Goal: Task Accomplishment & Management: Use online tool/utility

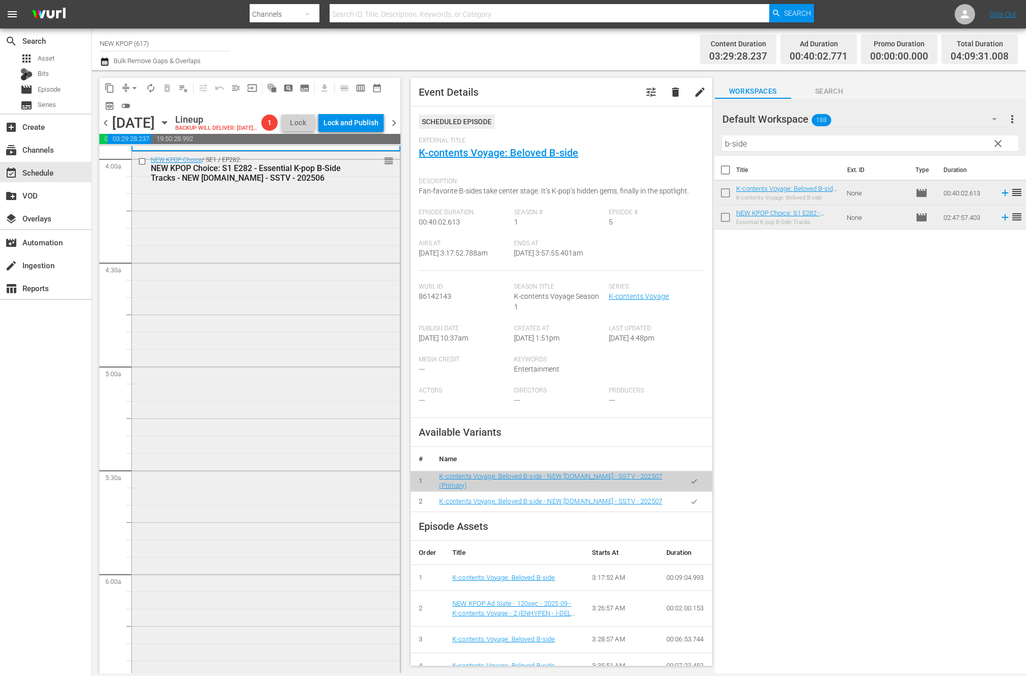
scroll to position [1093, 0]
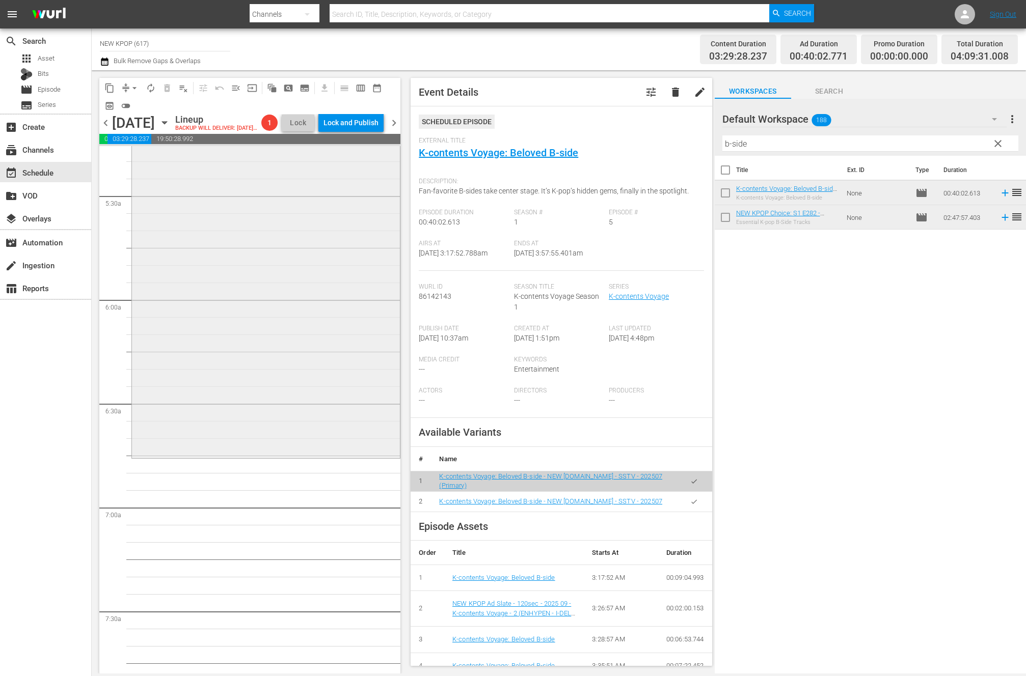
click at [332, 362] on div "NEW KPOP Choice / SE1 / EP282: NEW KPOP Choice: S1 E282 - Essential K-pop B-Sid…" at bounding box center [266, 166] width 268 height 579
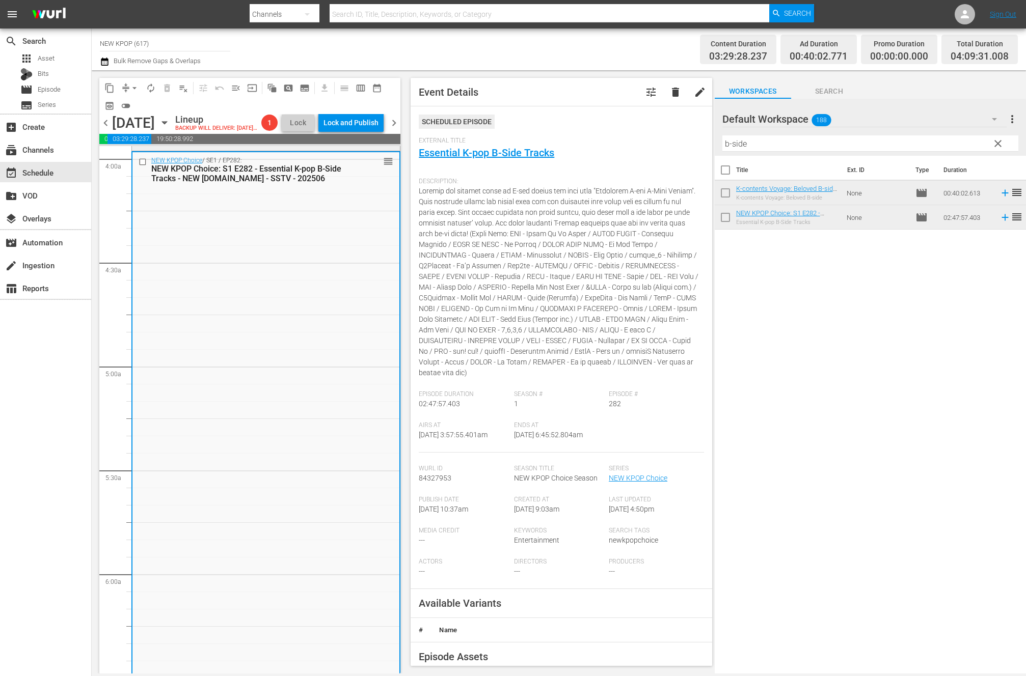
scroll to position [836, 0]
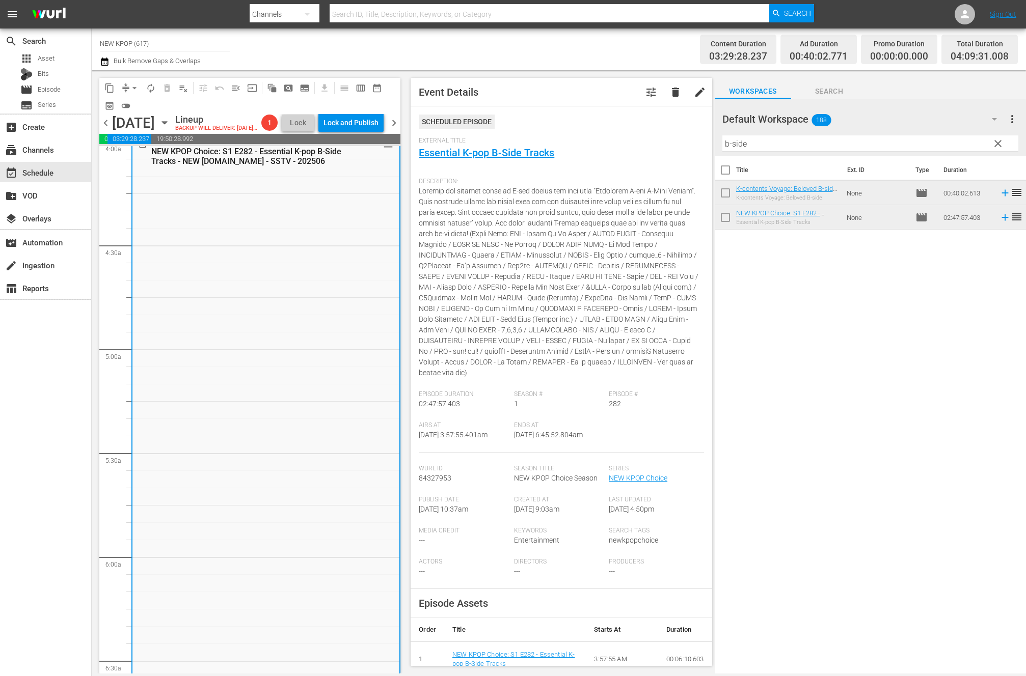
click at [107, 128] on span "chevron_left" at bounding box center [105, 123] width 13 height 13
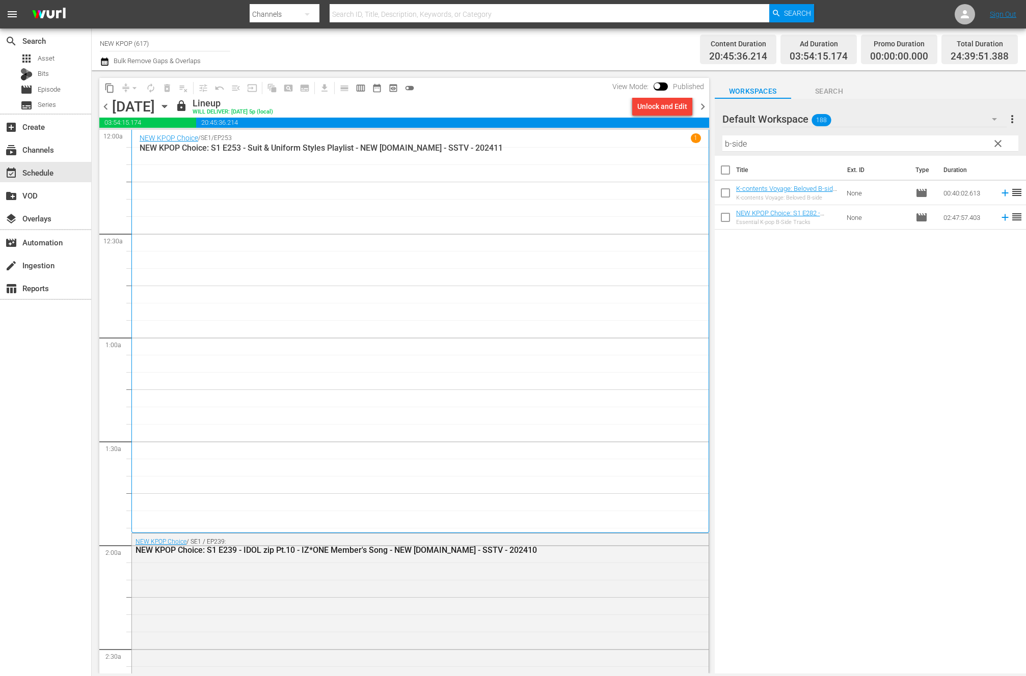
click at [391, 510] on div "NEW KPOP Choice / SE1 / EP253 1 NEW KPOP Choice: S1 E253 - Suit & Uniform Style…" at bounding box center [420, 331] width 561 height 396
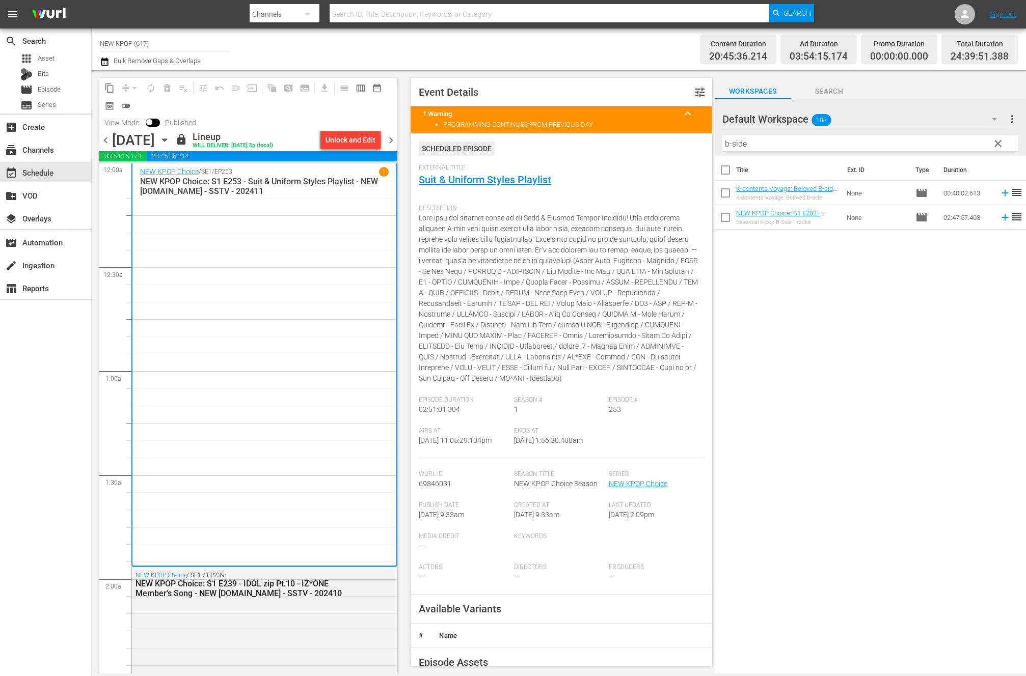
click at [105, 138] on span "chevron_left" at bounding box center [105, 140] width 13 height 13
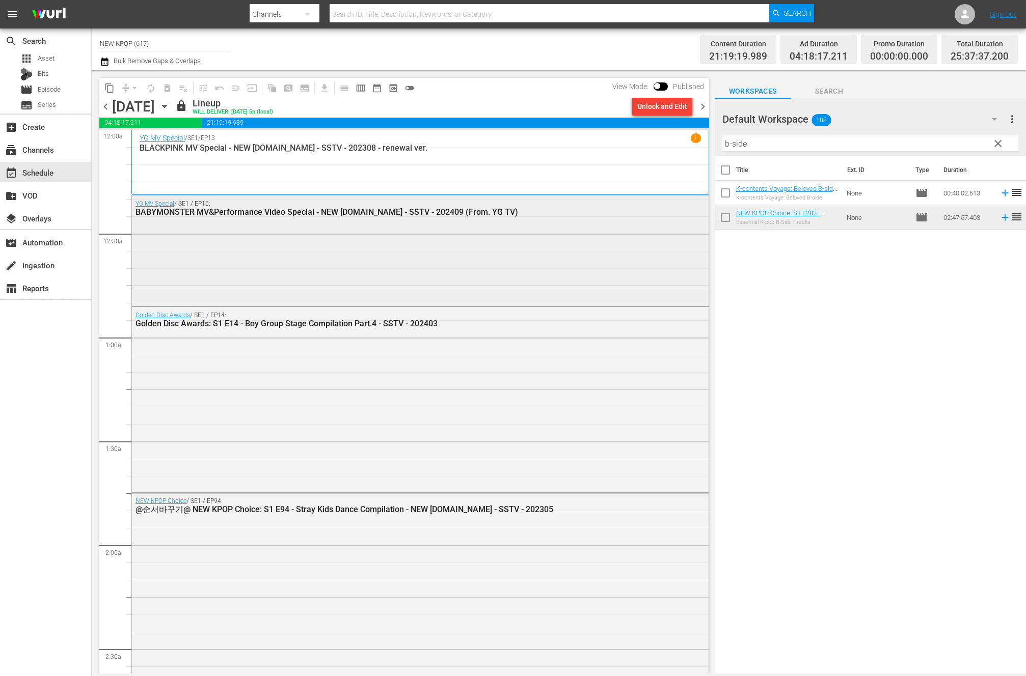
click at [453, 251] on div "YG MV Special / SE1 / EP16: BABYMONSTER MV&Performance Video Special - NEW K.ID…" at bounding box center [420, 250] width 577 height 108
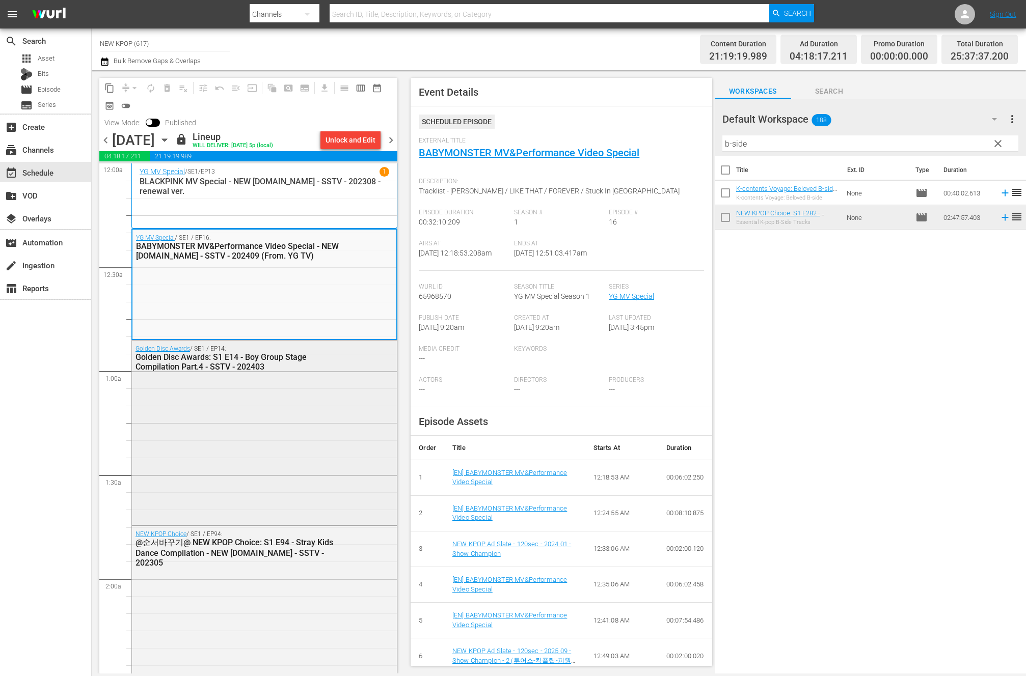
click at [296, 474] on div "Golden Disc Awards / SE1 / EP14: Golden Disc Awards: S1 E14 - Boy Group Stage C…" at bounding box center [264, 432] width 265 height 183
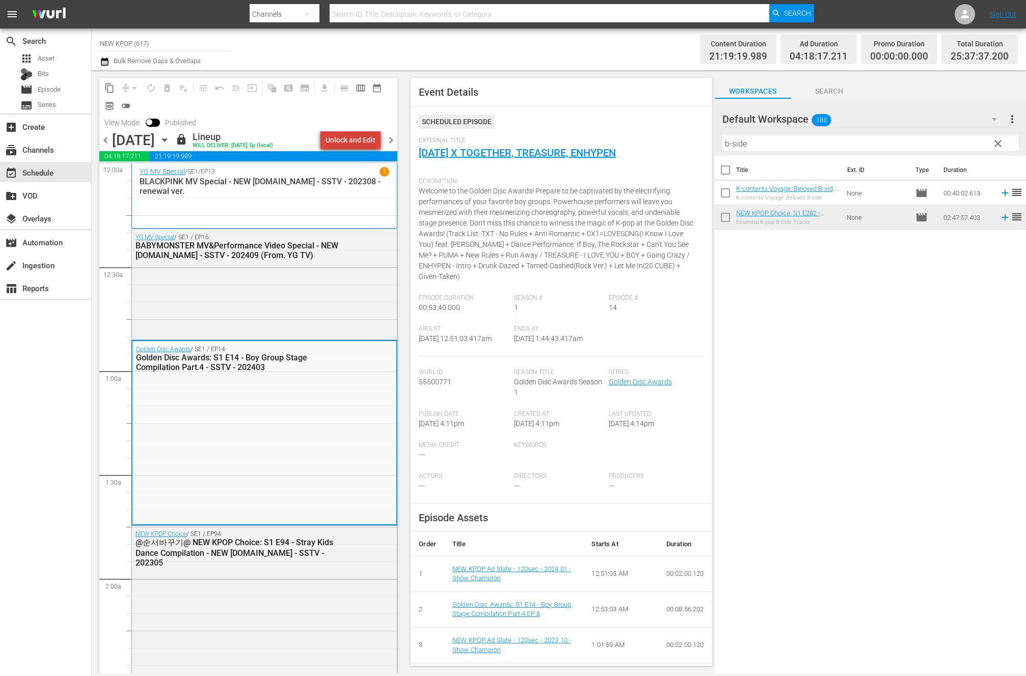
click at [364, 139] on div "Unlock and Edit" at bounding box center [350, 140] width 50 height 18
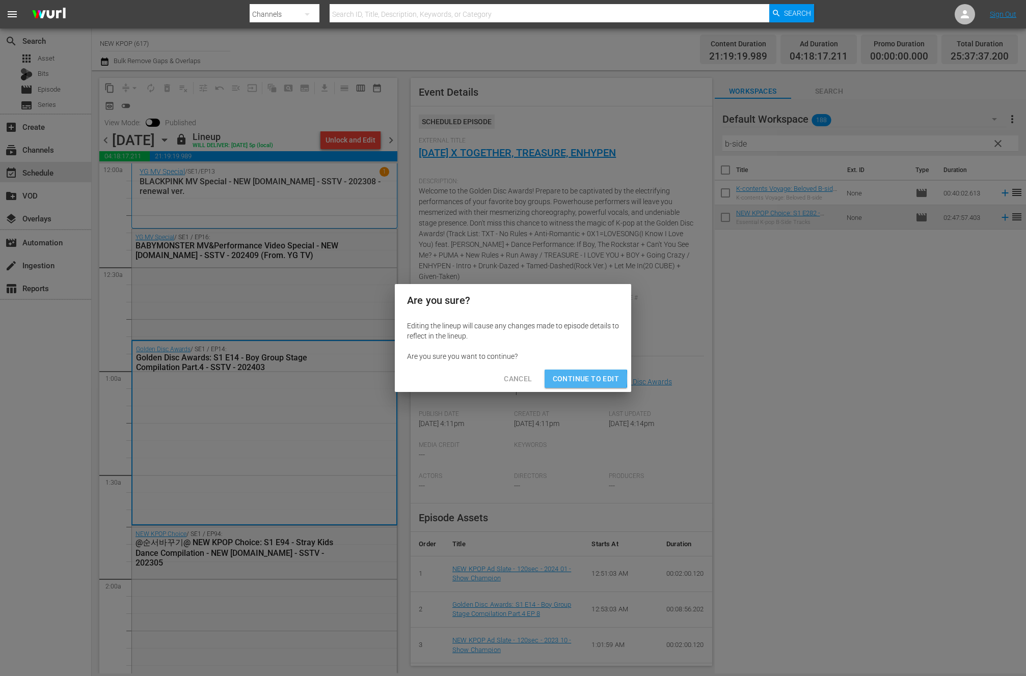
click at [562, 379] on span "Continue to Edit" at bounding box center [586, 379] width 66 height 13
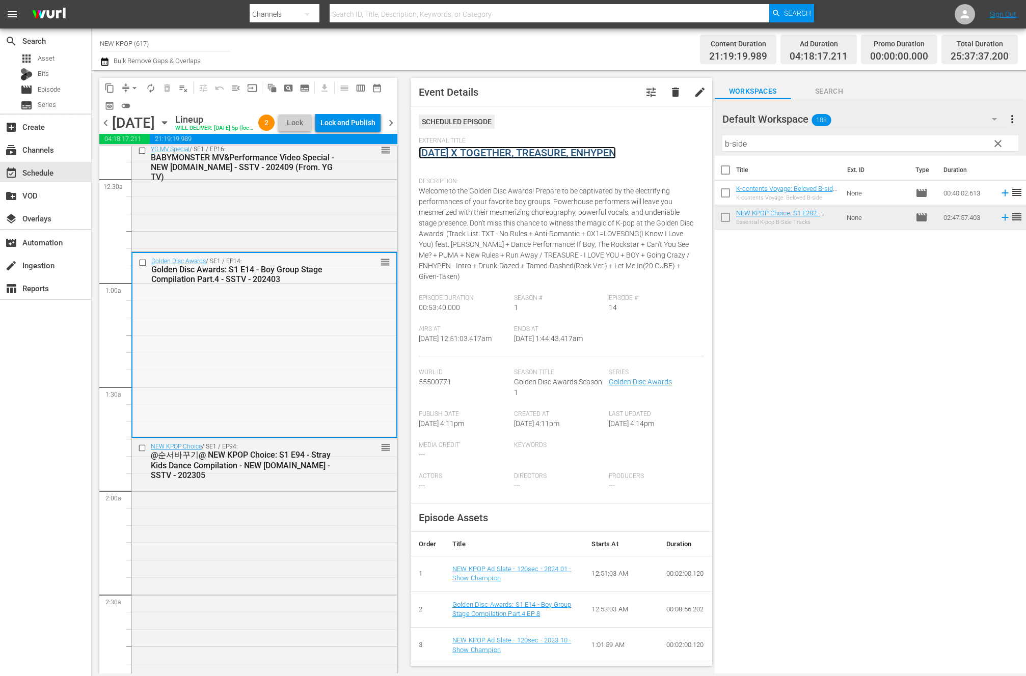
scroll to position [95, 0]
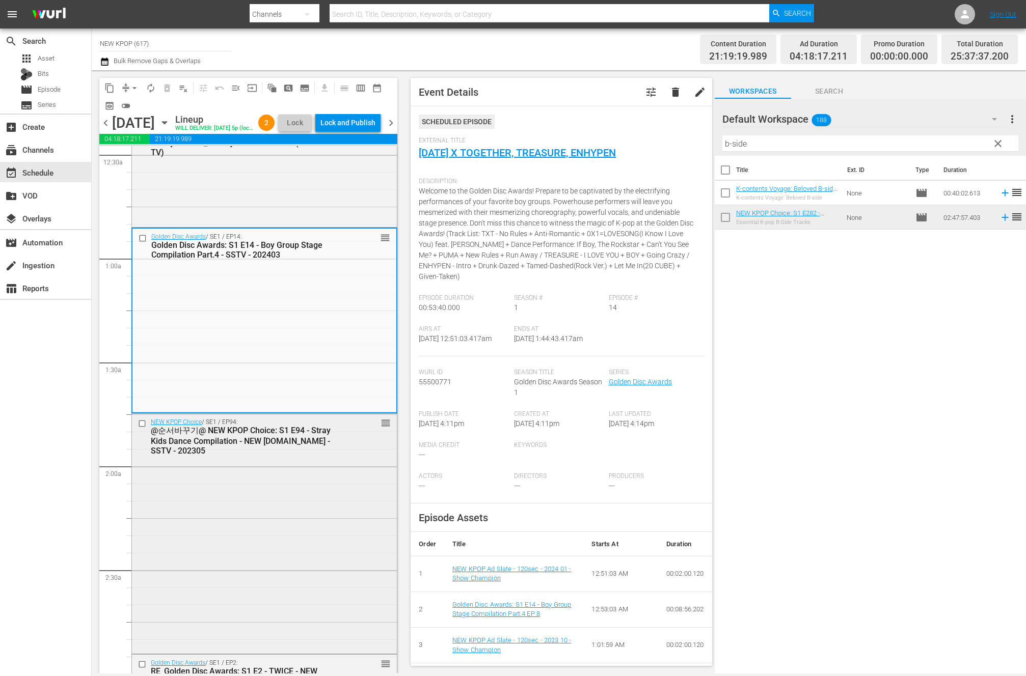
click at [265, 587] on div "NEW KPOP Choice / SE1 / EP94: @순서바꾸기@ NEW KPOP Choice: S1 E94 - Stray Kids Danc…" at bounding box center [264, 533] width 265 height 238
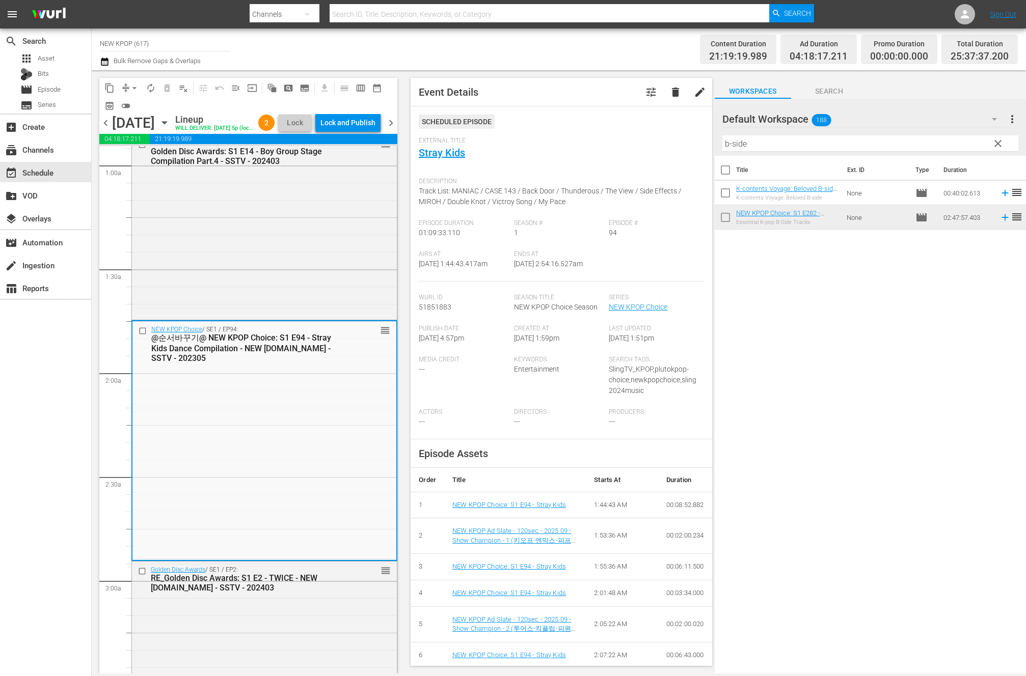
scroll to position [268, 0]
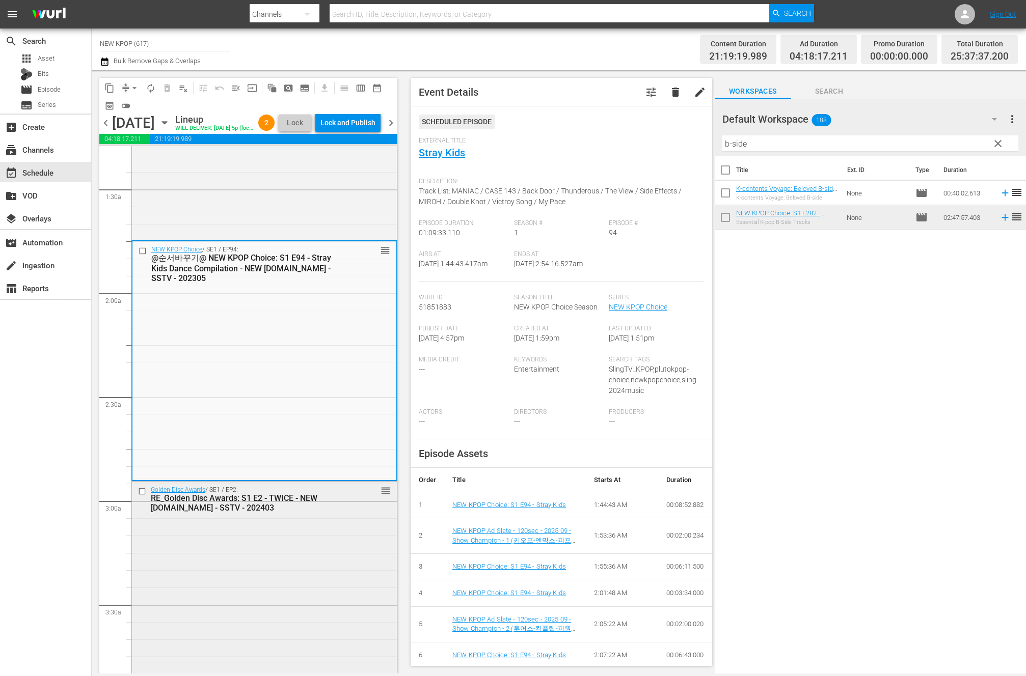
click at [247, 537] on div "Golden Disc Awards / SE1 / EP2: RE_Golden Disc Awards: S1 E2 - TWICE - NEW K.ID…" at bounding box center [264, 607] width 265 height 250
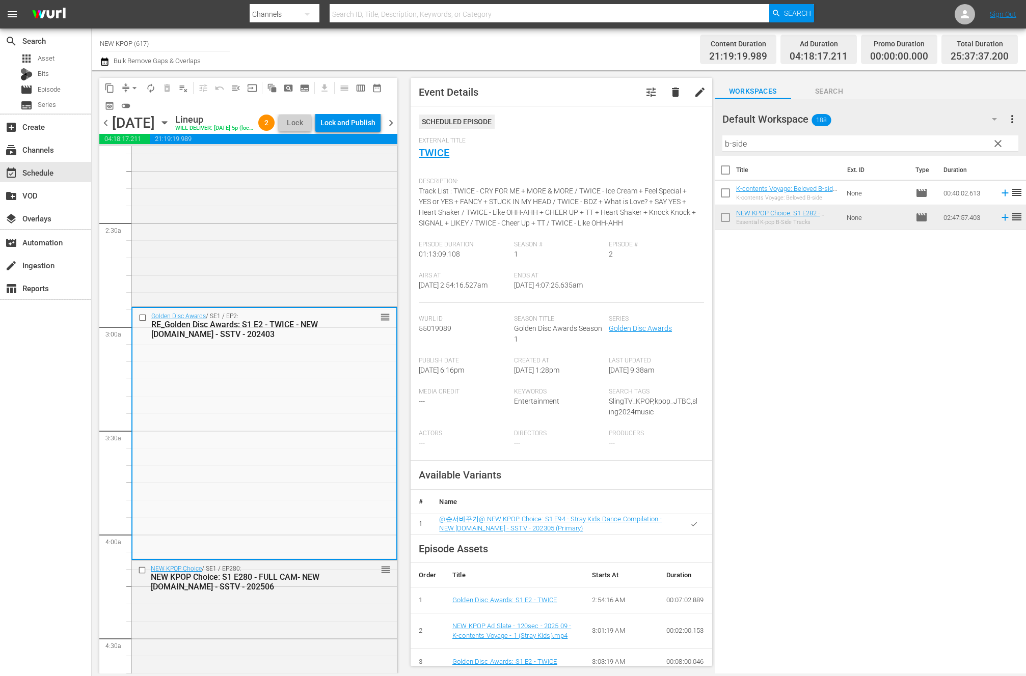
scroll to position [460, 0]
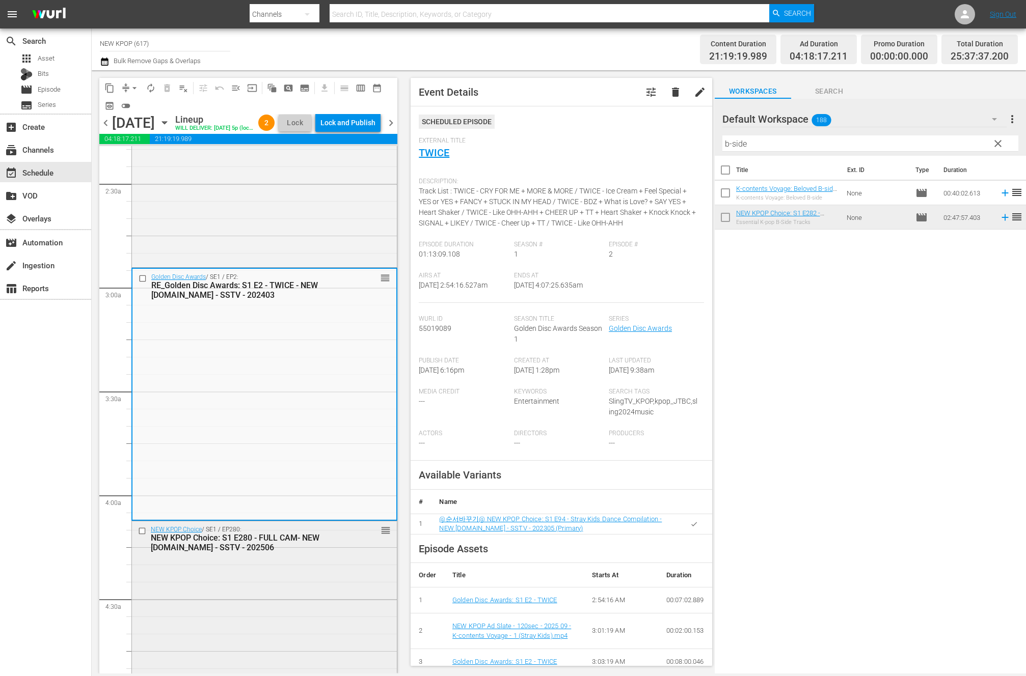
click at [240, 545] on div "NEW KPOP Choice: S1 E280 - FULL CAM- NEW [DOMAIN_NAME] - SSTV - 202506" at bounding box center [248, 542] width 195 height 19
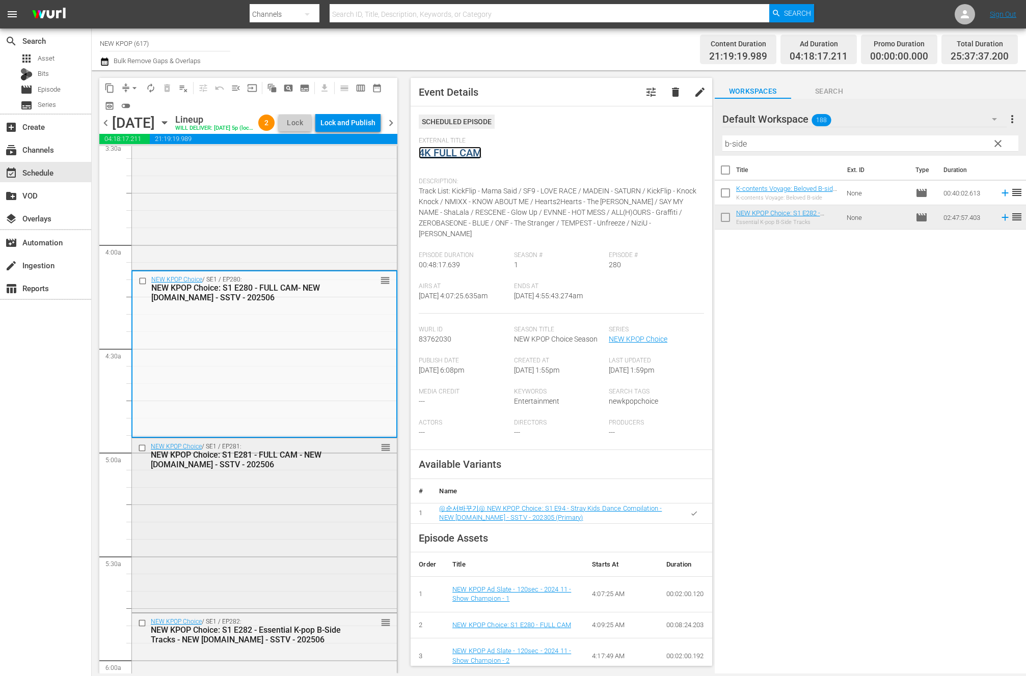
scroll to position [768, 0]
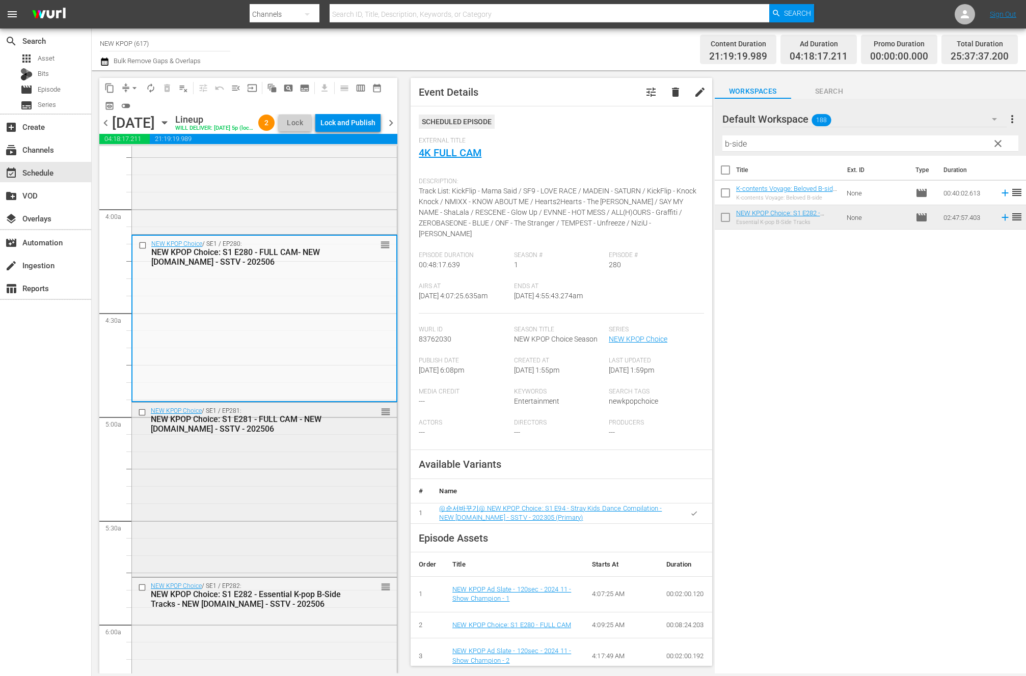
click at [263, 460] on div "NEW KPOP Choice / SE1 / EP281: NEW KPOP Choice: S1 E281 - FULL CAM - NEW K.ID -…" at bounding box center [264, 489] width 265 height 172
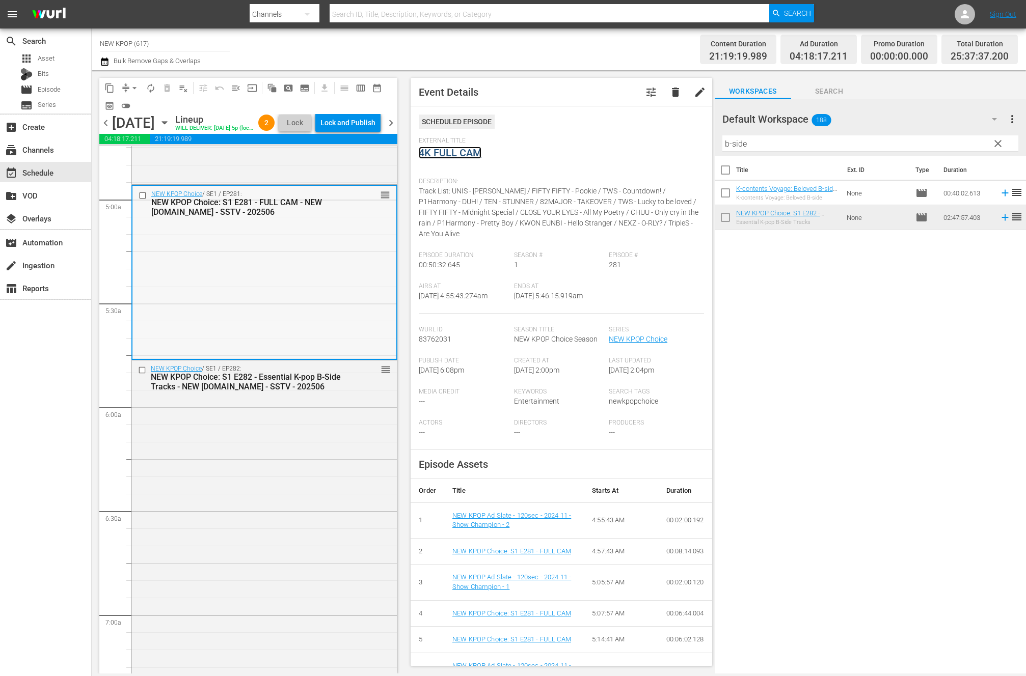
scroll to position [1038, 0]
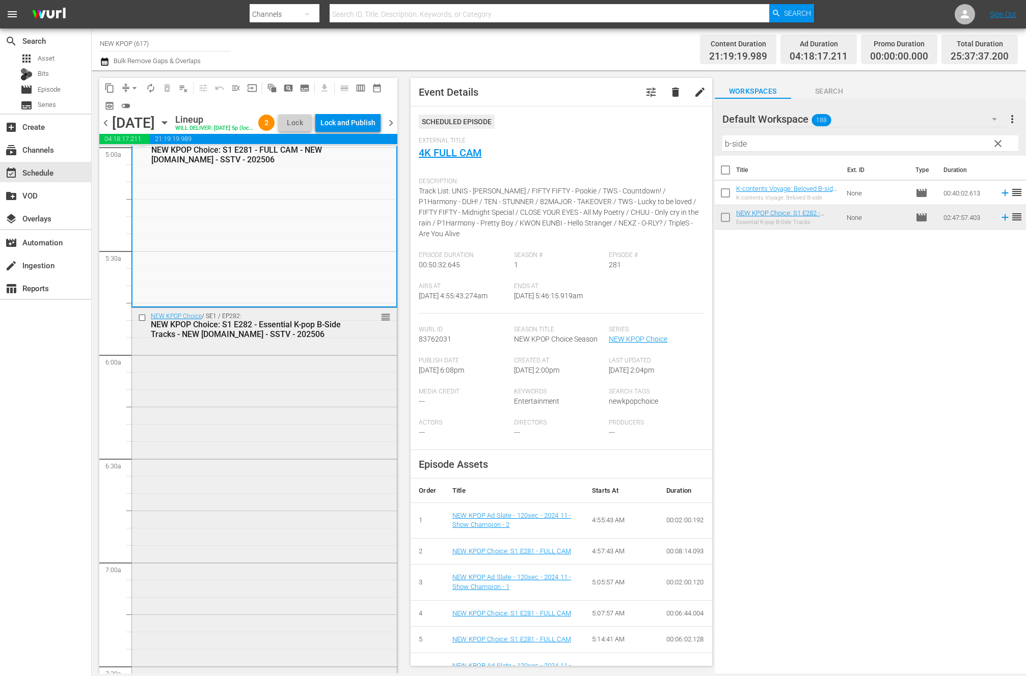
click at [316, 460] on div "NEW KPOP Choice / SE1 / EP282: NEW KPOP Choice: S1 E282 - Essential K-pop B-Sid…" at bounding box center [264, 597] width 265 height 579
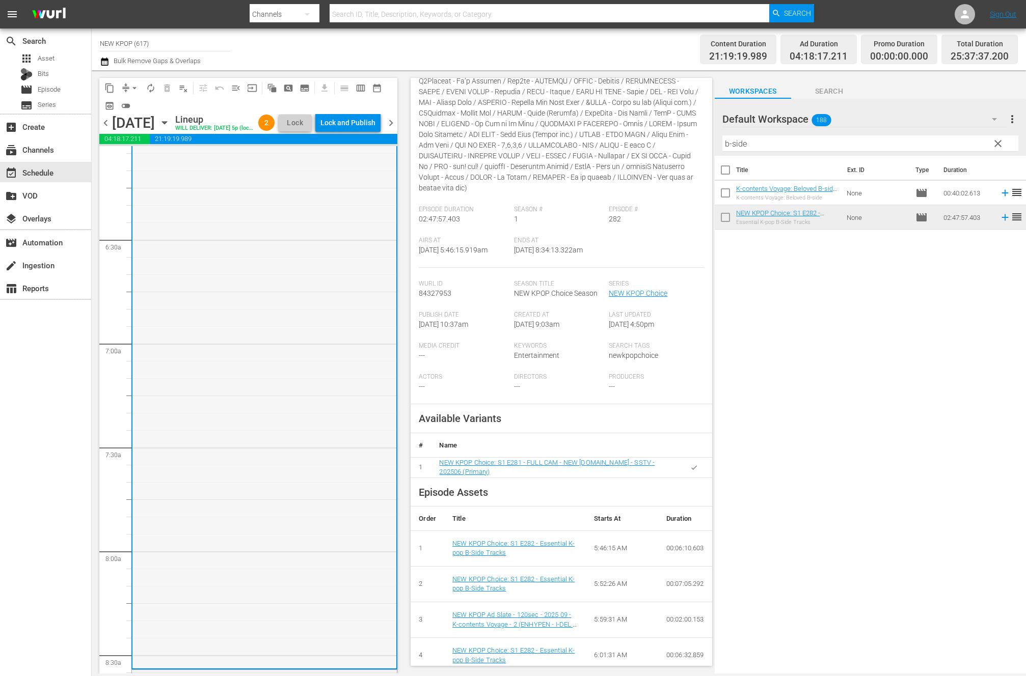
scroll to position [1456, 0]
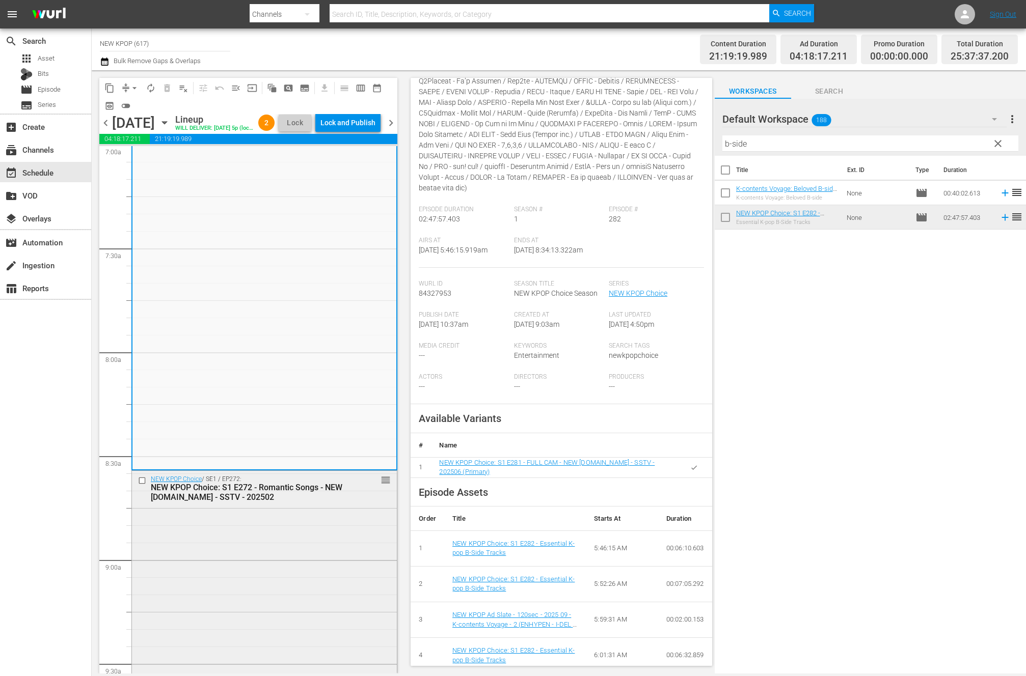
click at [306, 505] on div "NEW KPOP Choice / SE1 / EP272: NEW KPOP Choice: S1 E272 - Romantic Songs - NEW …" at bounding box center [264, 488] width 265 height 35
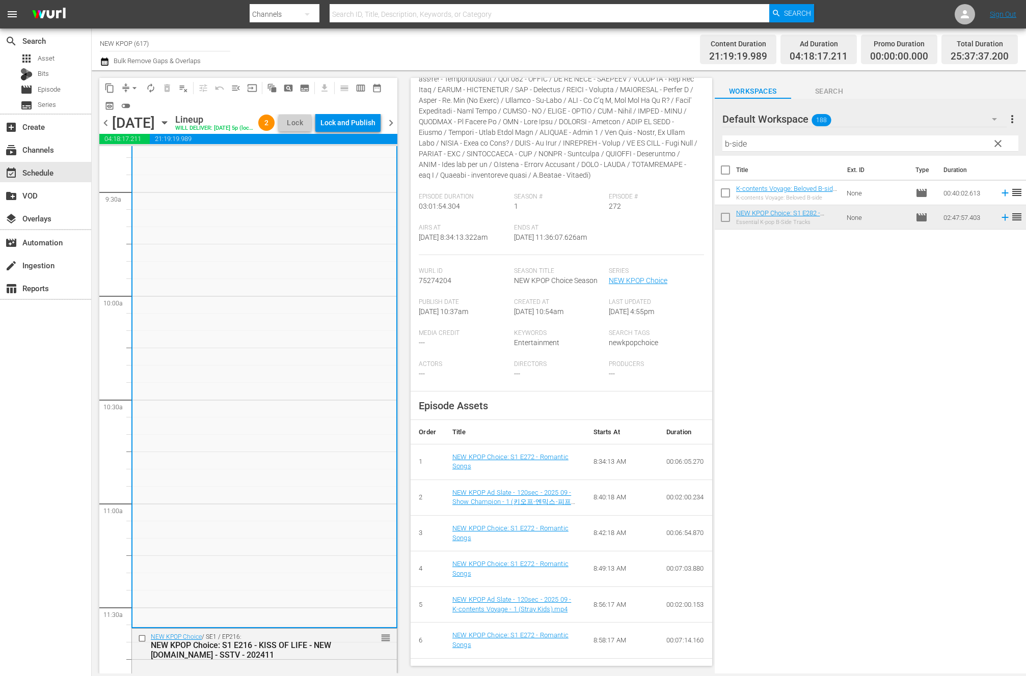
scroll to position [2036, 0]
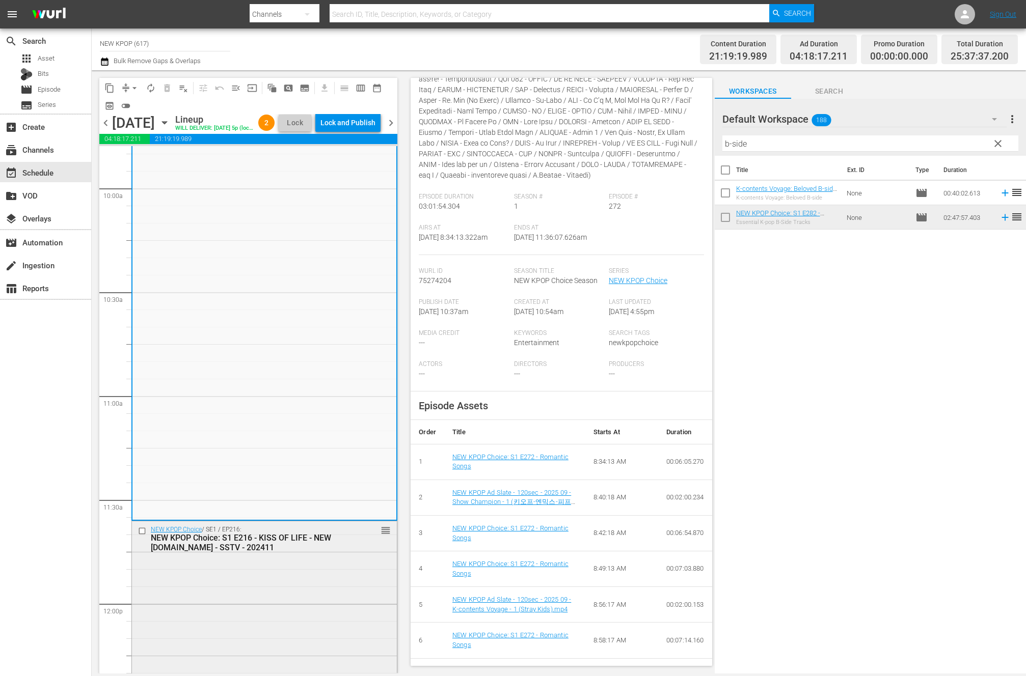
click at [301, 588] on div "NEW KPOP Choice / SE1 / EP216: NEW KPOP Choice: S1 E216 - KISS OF LIFE - NEW K.…" at bounding box center [264, 598] width 265 height 153
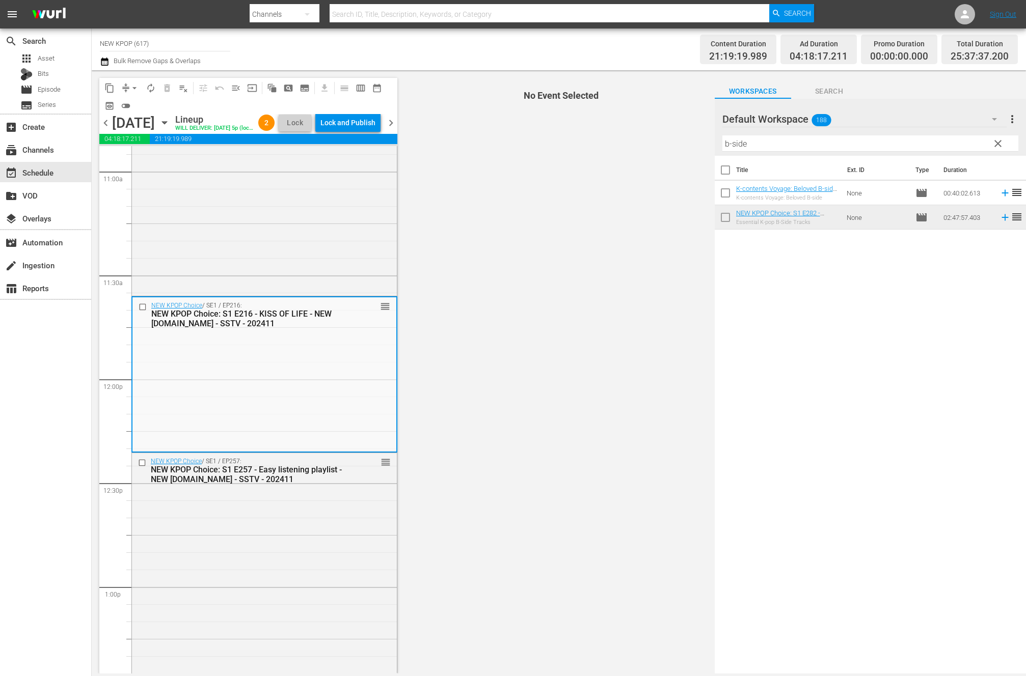
scroll to position [2265, 0]
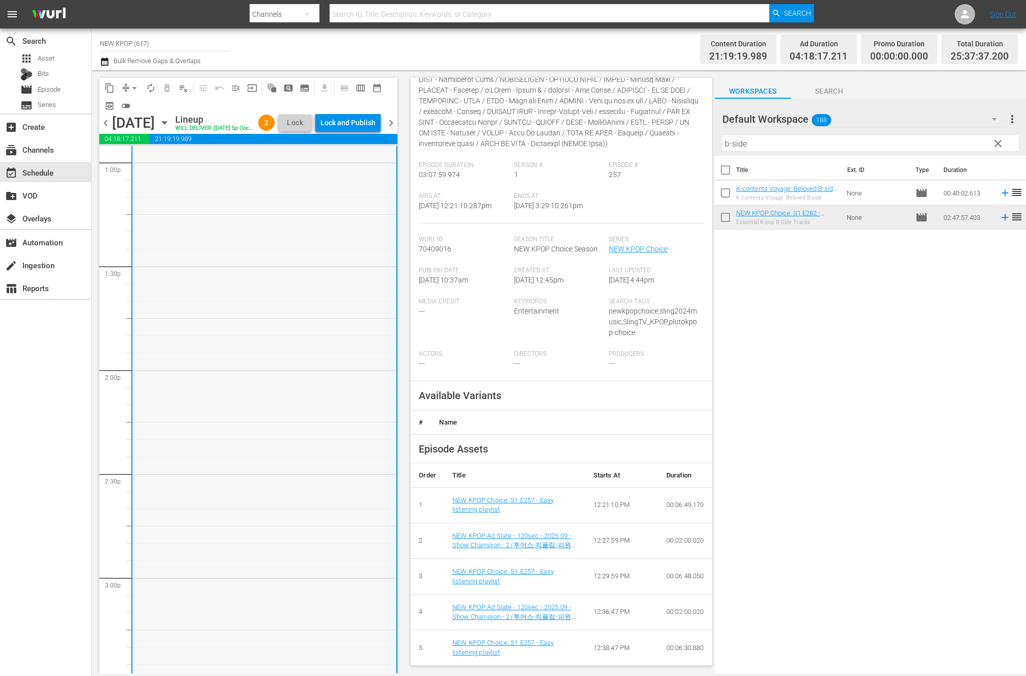
scroll to position [2896, 0]
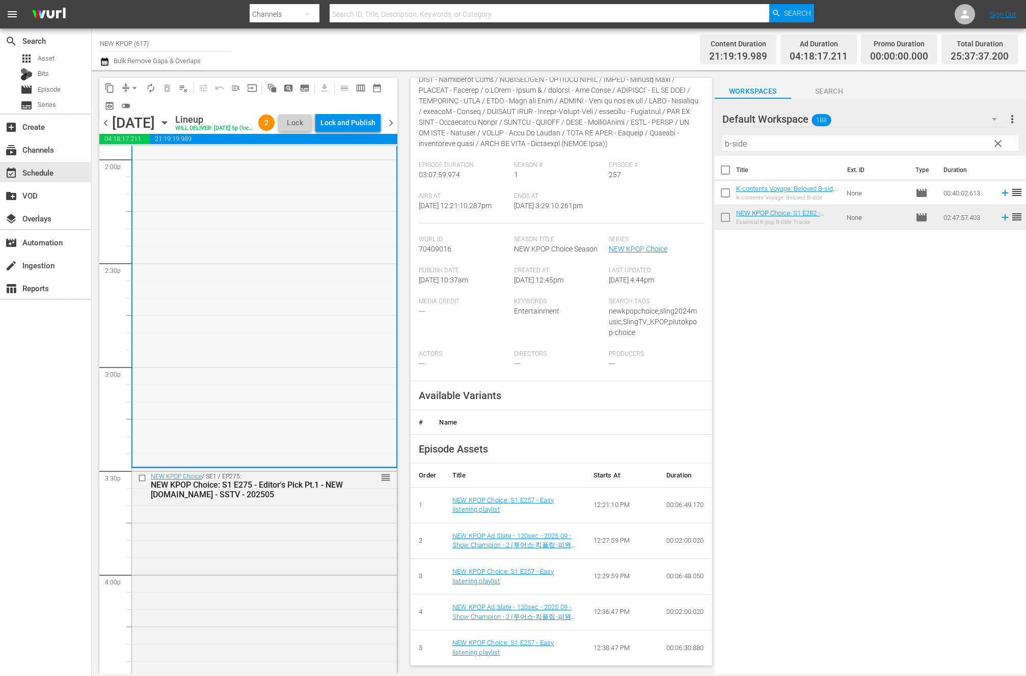
click at [189, 543] on div "NEW KPOP Choice / SE1 / EP275: NEW KPOP Choice: S1 E275 - Editor's Pick Pt.1 - …" at bounding box center [264, 647] width 265 height 357
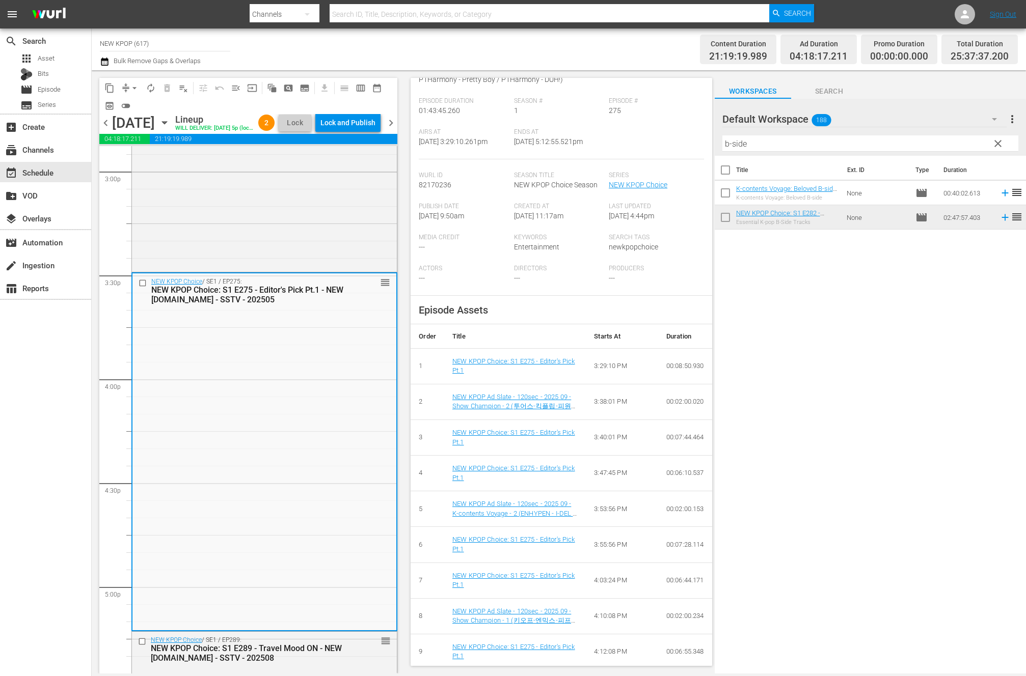
scroll to position [3334, 0]
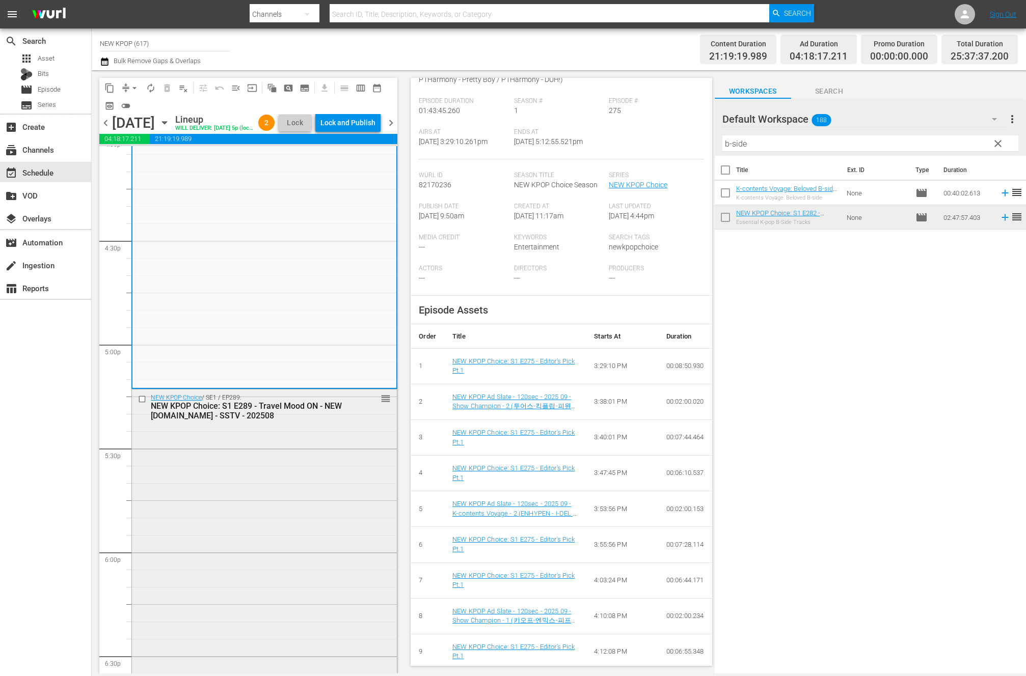
click at [283, 488] on div "NEW KPOP Choice / SE1 / EP289: NEW KPOP Choice: S1 E289 - Travel Mood ON - NEW …" at bounding box center [264, 610] width 265 height 440
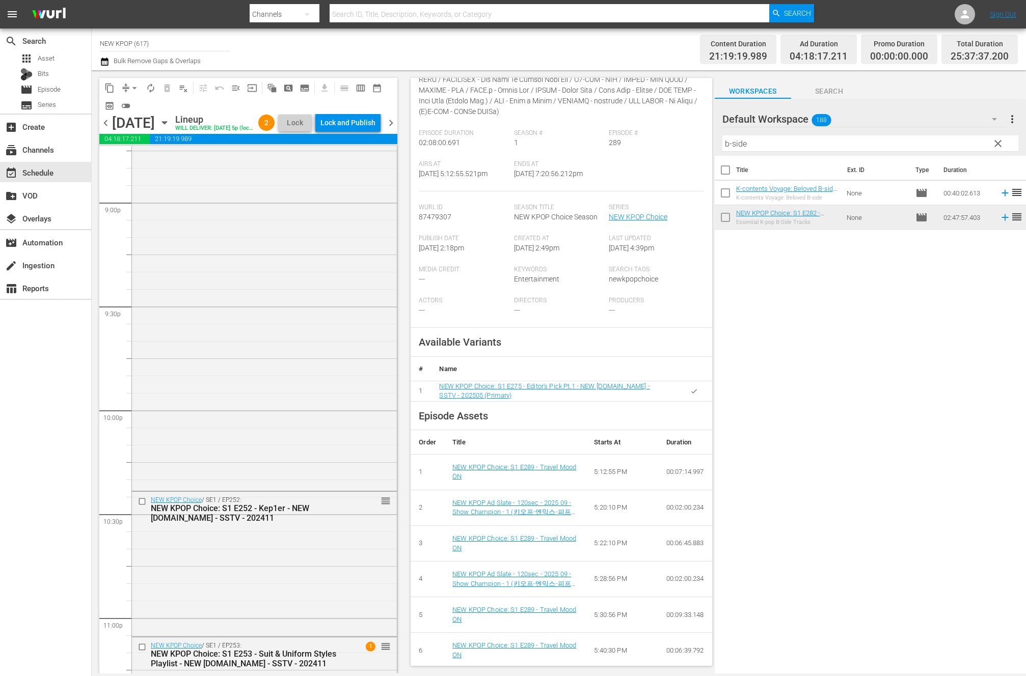
scroll to position [3806, 0]
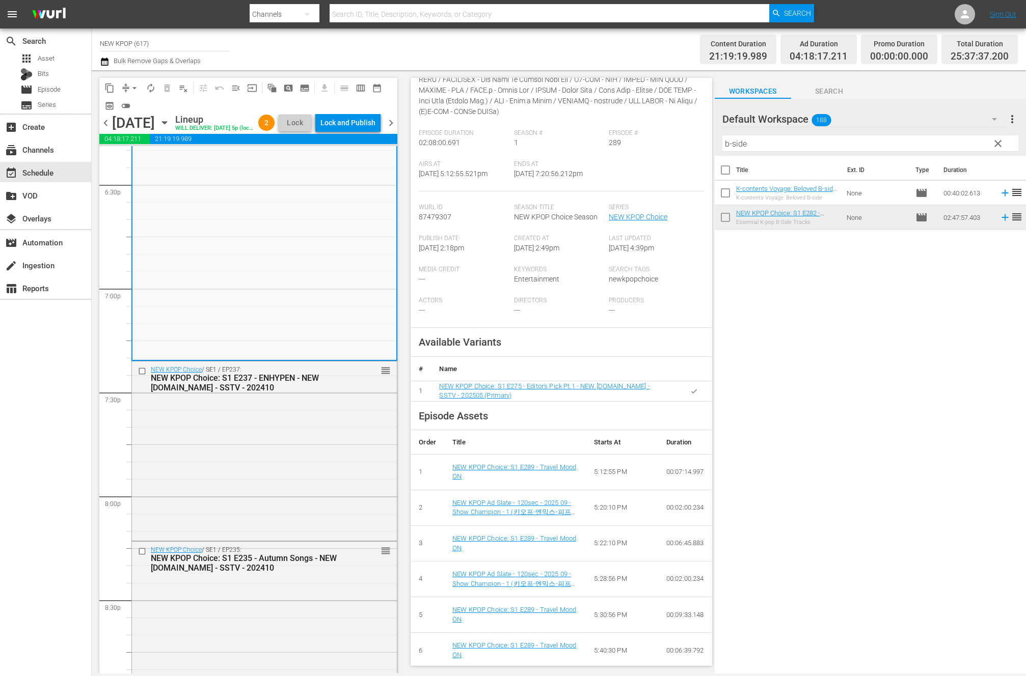
click at [283, 488] on div "NEW KPOP Choice / SE1 / EP237: NEW KPOP Choice: S1 E237 - ENHYPEN - NEW K.ID - …" at bounding box center [264, 450] width 265 height 177
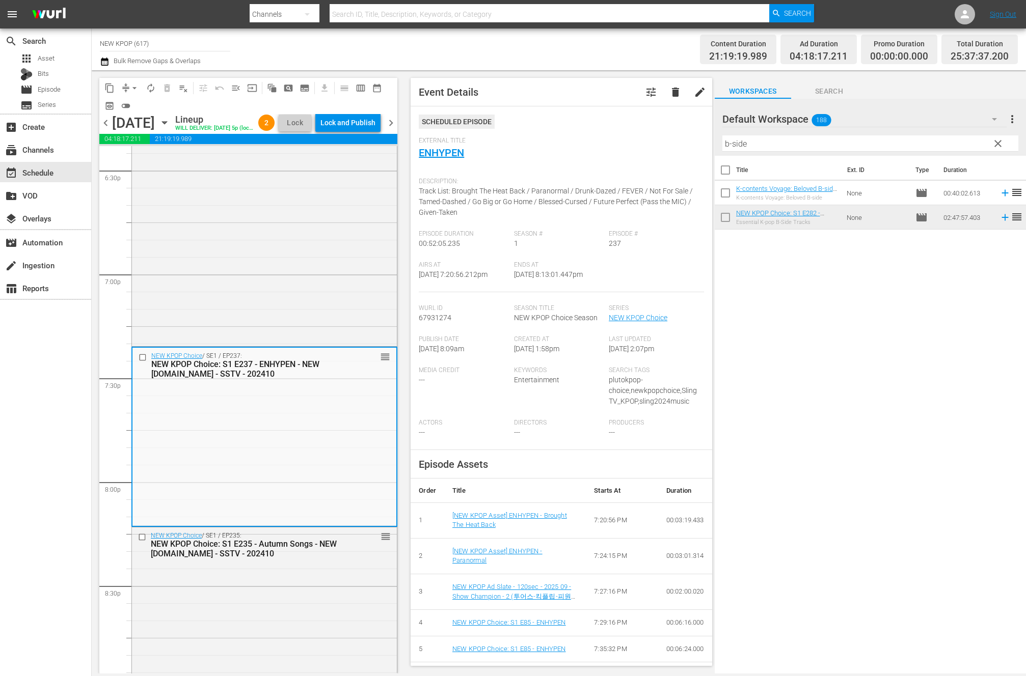
scroll to position [3836, 0]
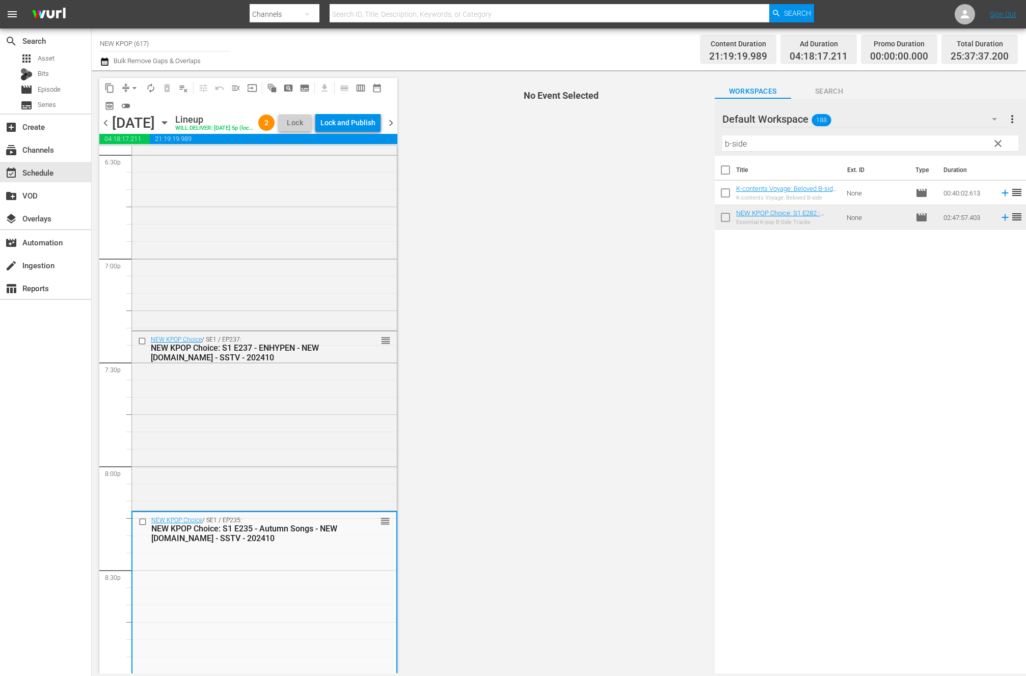
scroll to position [4340, 0]
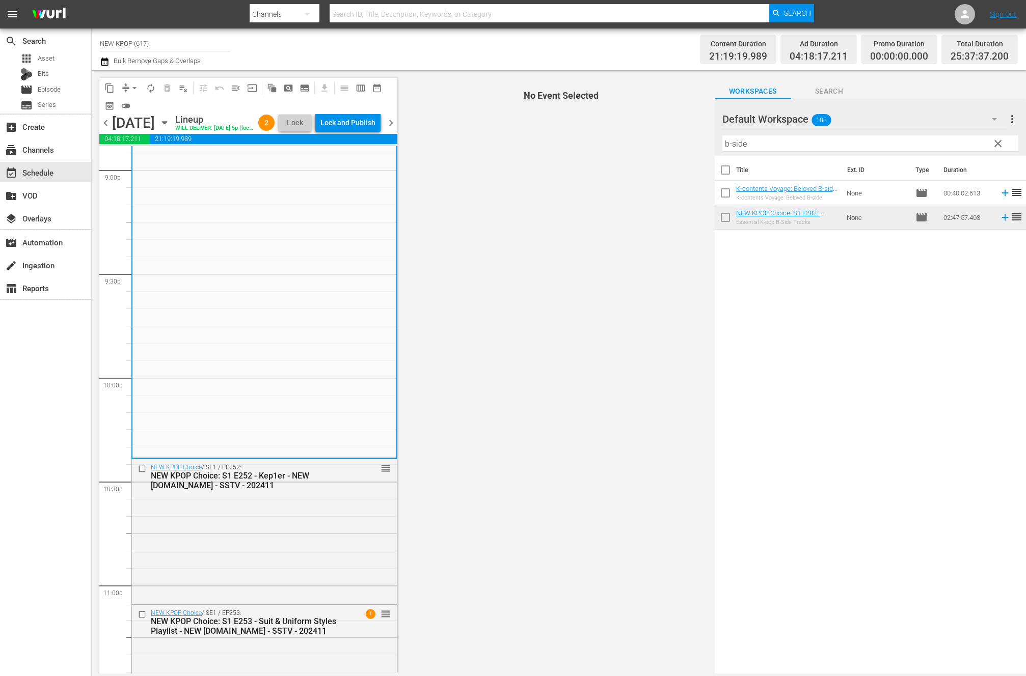
click at [301, 564] on div "NEW KPOP Choice / SE1 / EP252: NEW KPOP Choice: S1 E252 - Kep1er - NEW K.ID - S…" at bounding box center [264, 530] width 265 height 143
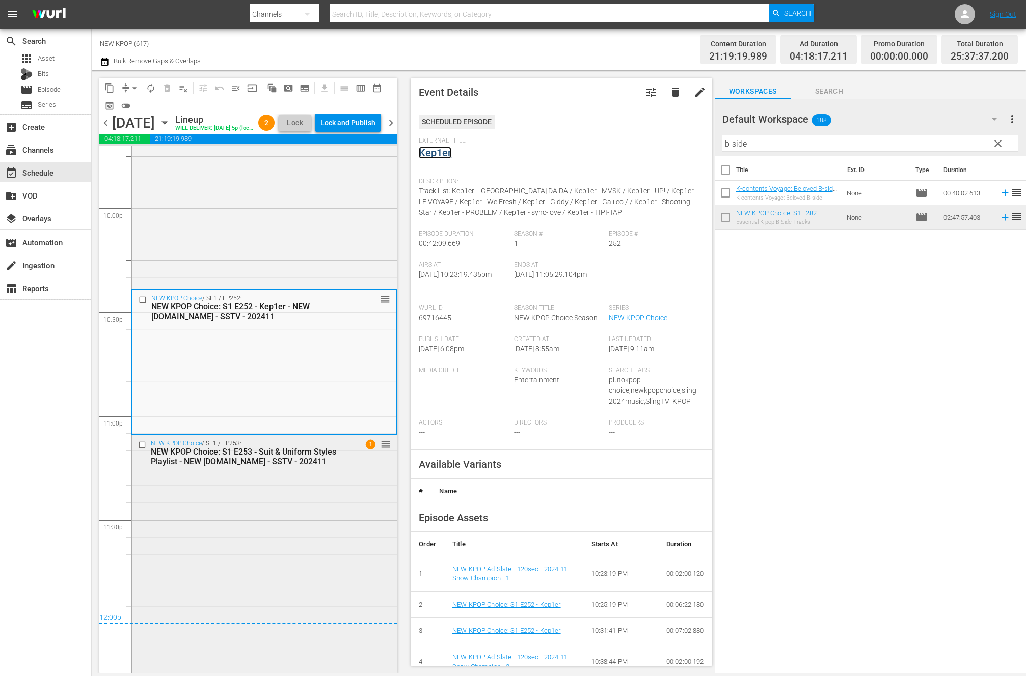
scroll to position [4546, 0]
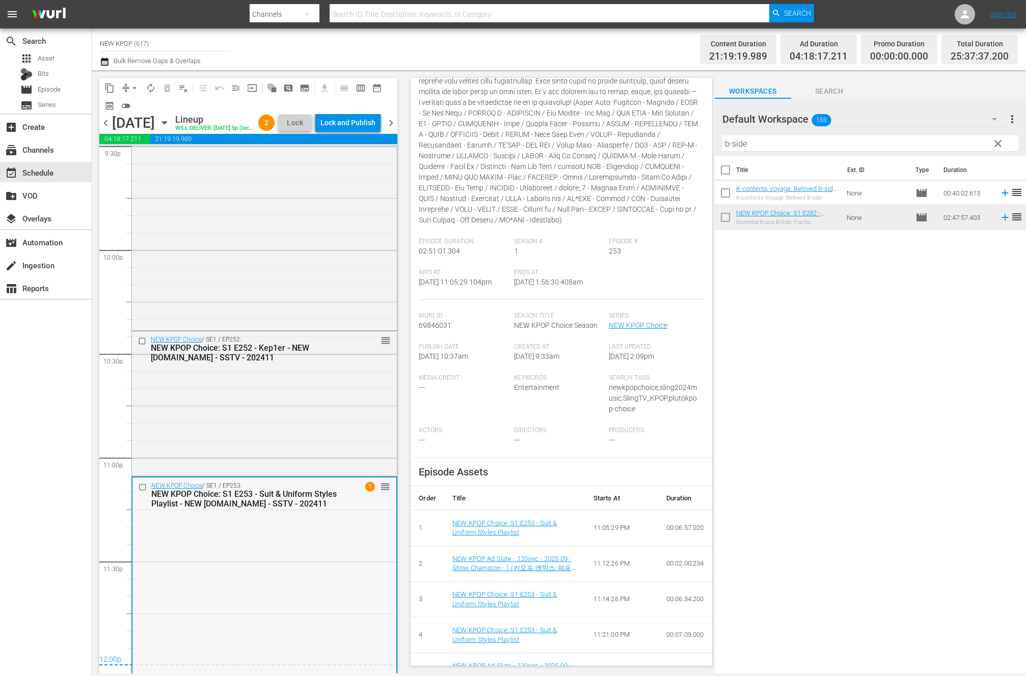
scroll to position [4324, 0]
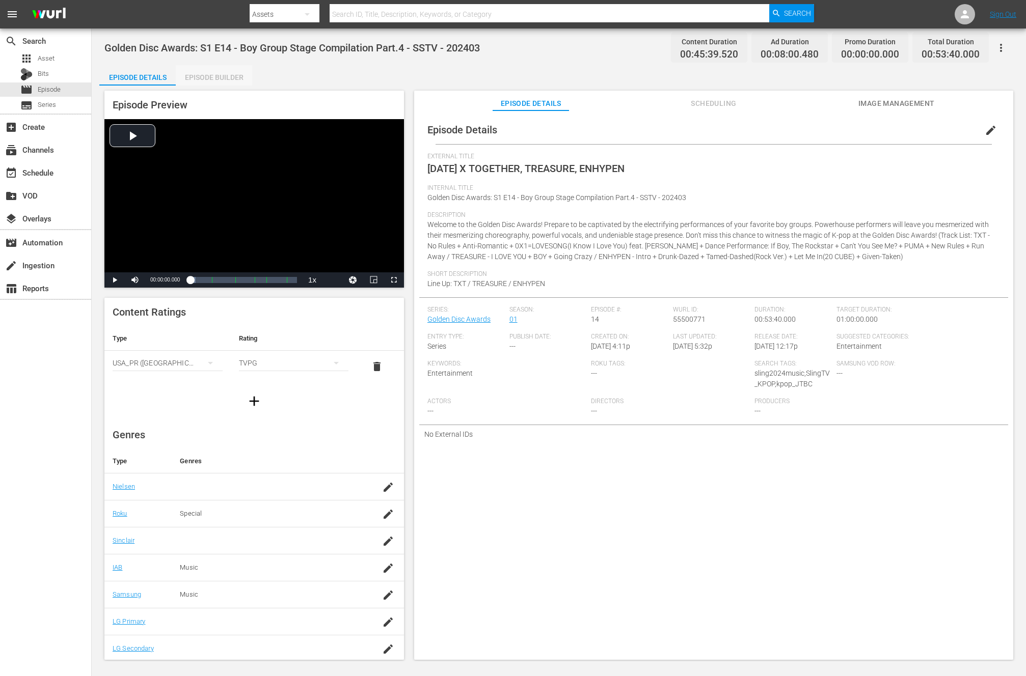
click at [205, 77] on div "Episode Builder" at bounding box center [214, 77] width 76 height 24
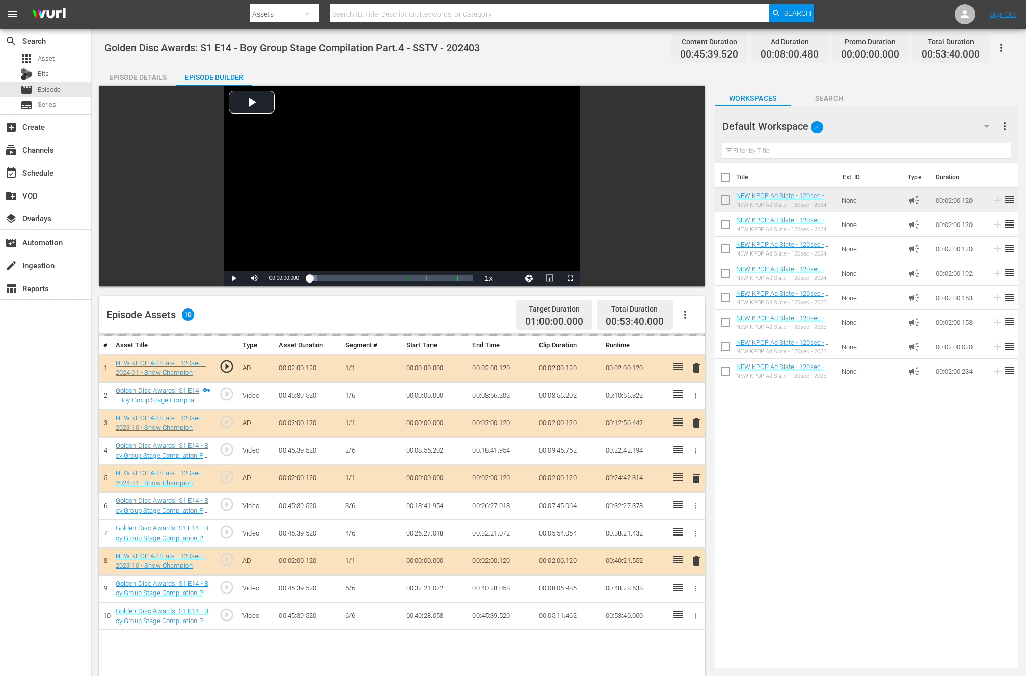
drag, startPoint x: 675, startPoint y: 368, endPoint x: 451, endPoint y: 1, distance: 430.2
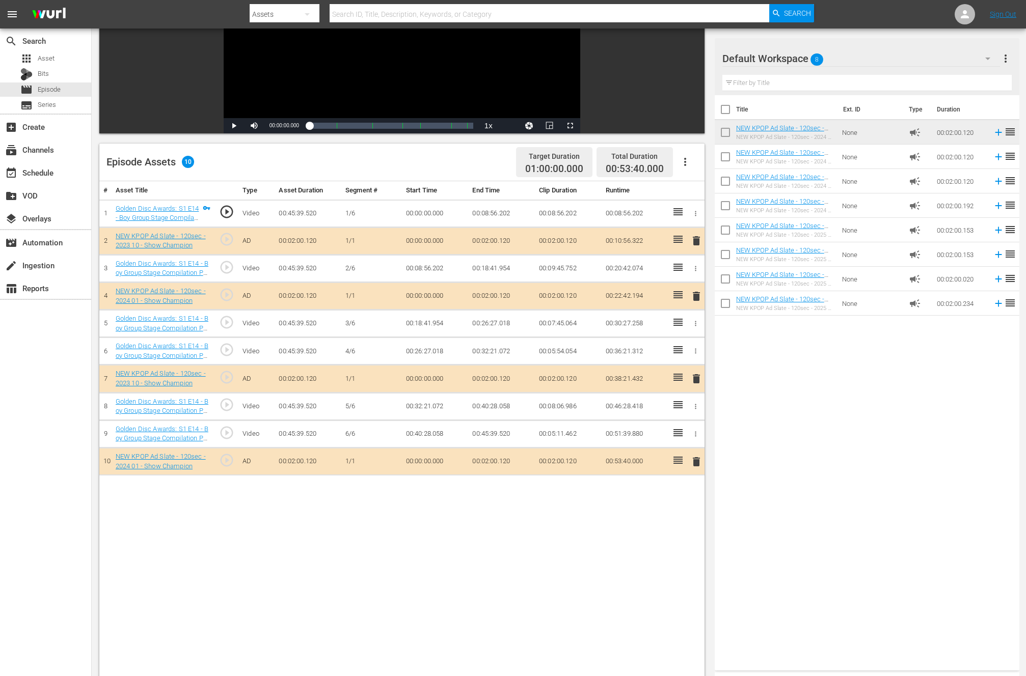
scroll to position [265, 0]
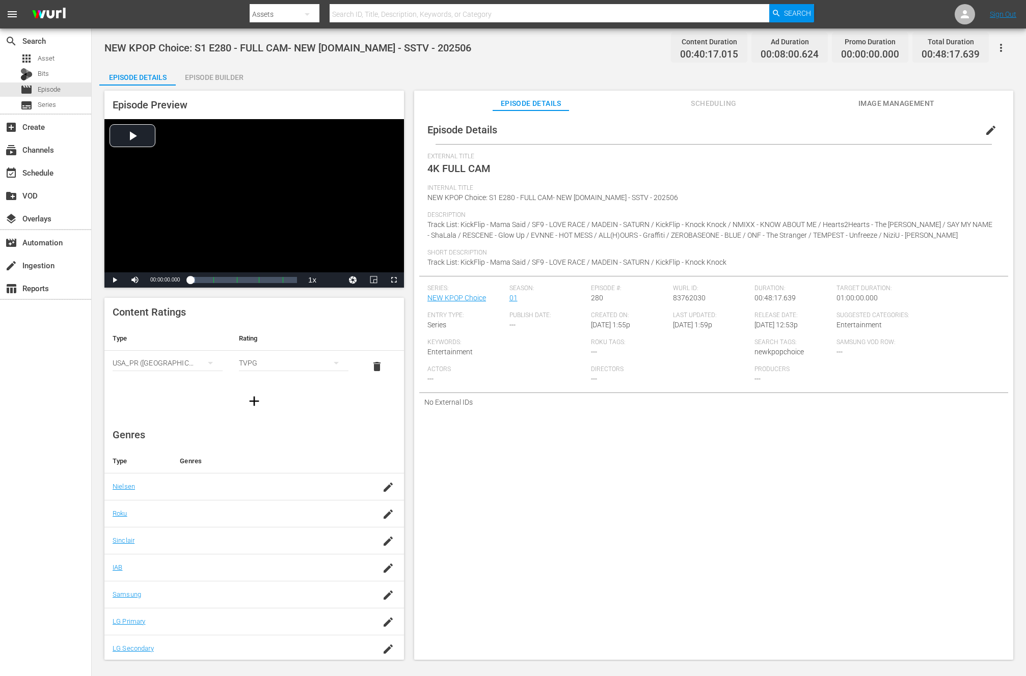
click at [191, 75] on div "Episode Builder" at bounding box center [214, 77] width 76 height 24
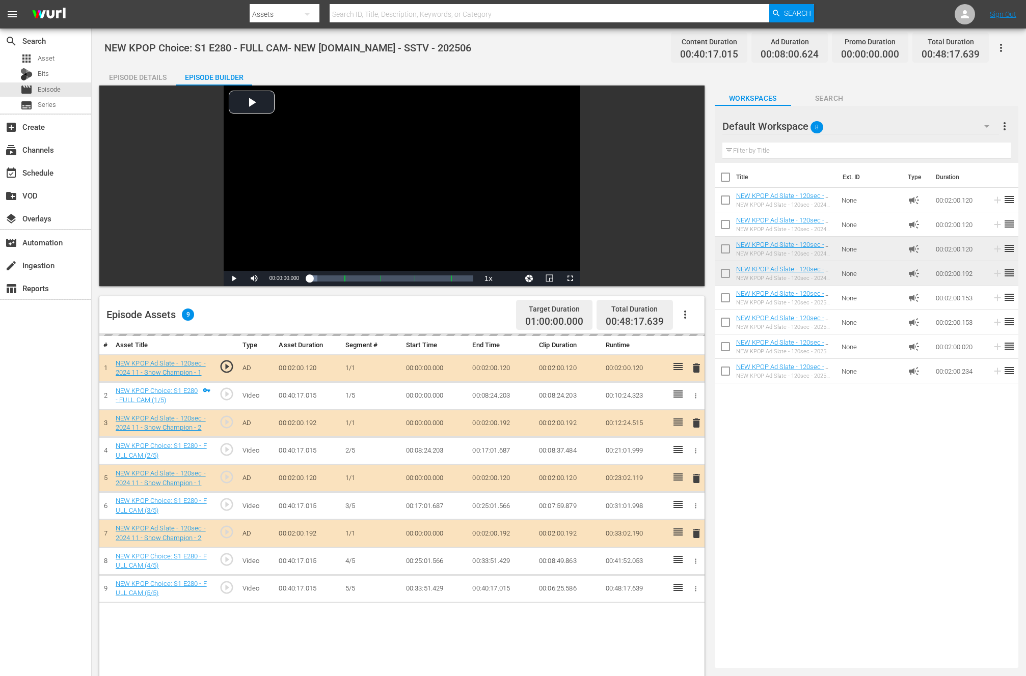
drag, startPoint x: 679, startPoint y: 366, endPoint x: 655, endPoint y: 1, distance: 366.5
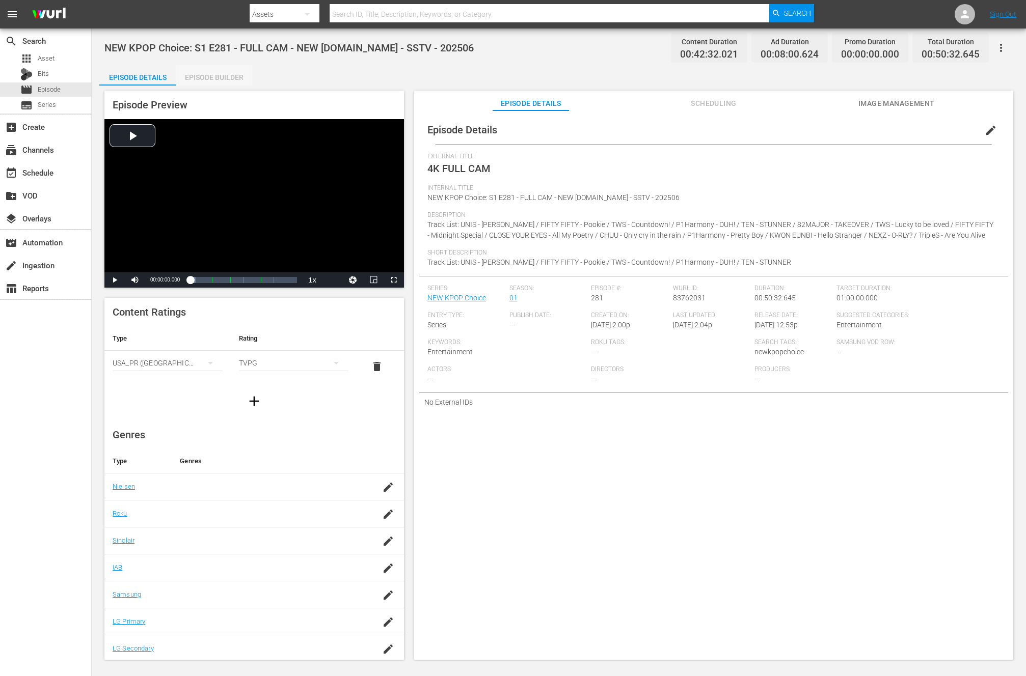
click at [238, 76] on div "Episode Builder" at bounding box center [214, 77] width 76 height 24
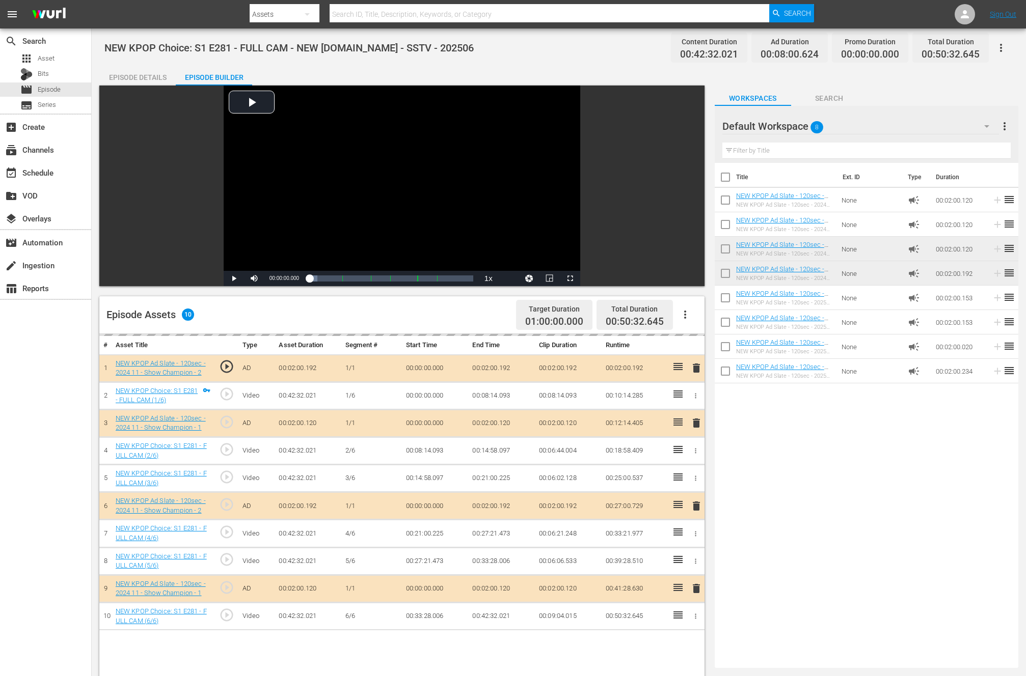
drag, startPoint x: 674, startPoint y: 361, endPoint x: 660, endPoint y: 59, distance: 302.4
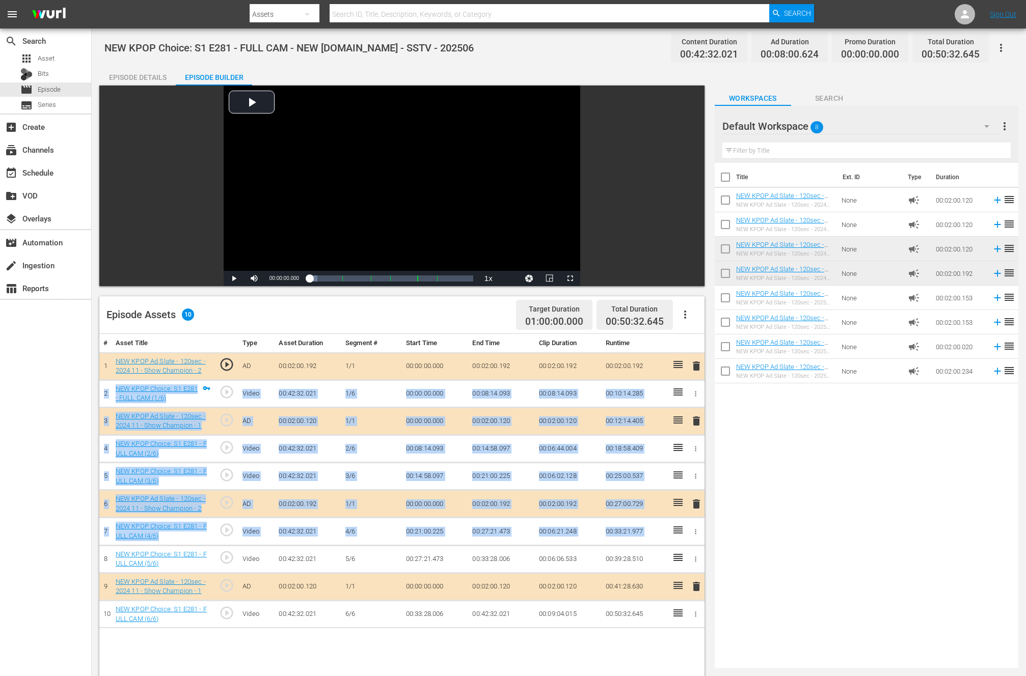
drag, startPoint x: 688, startPoint y: 366, endPoint x: 688, endPoint y: 545, distance: 178.8
click at [688, 545] on tbody "1 NEW KPOP Ad Slate - 120sec - 2024 11 - Show Champion - 2 play_circle_outline …" at bounding box center [401, 490] width 605 height 276
click at [811, 521] on div "Title Ext. ID Type Duration NEW KPOP Ad Slate - 120sec - 2024 01 - Show Champio…" at bounding box center [867, 413] width 304 height 501
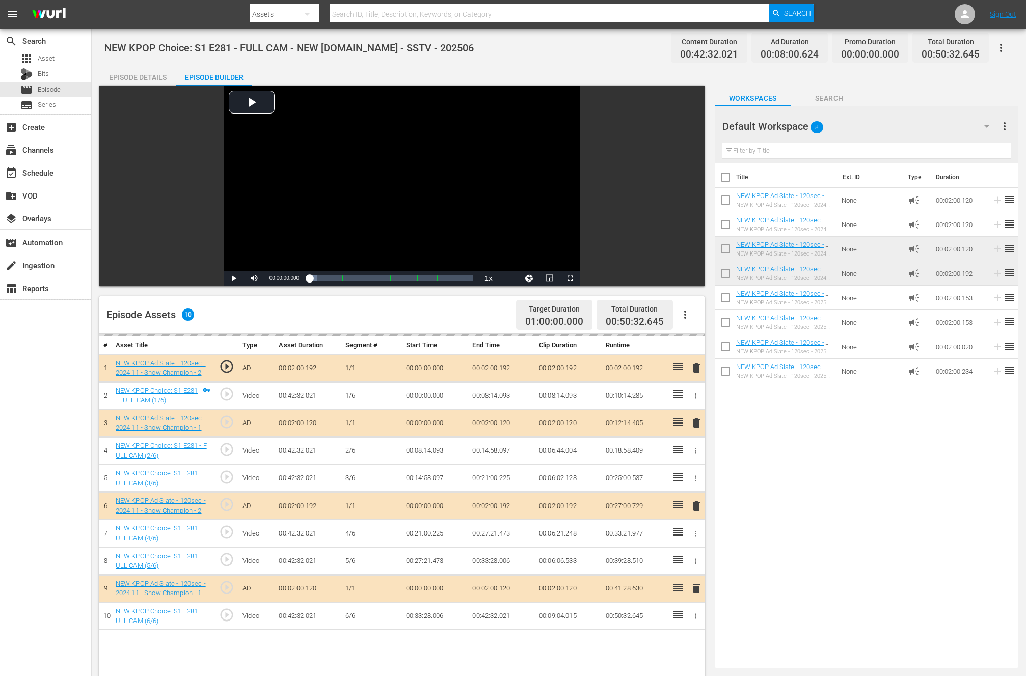
drag, startPoint x: 680, startPoint y: 365, endPoint x: 550, endPoint y: 3, distance: 384.9
click at [837, 445] on div "Title Ext. ID Type Duration NEW KPOP Ad Slate - 120sec - 2024 01 - Show Champio…" at bounding box center [867, 413] width 304 height 501
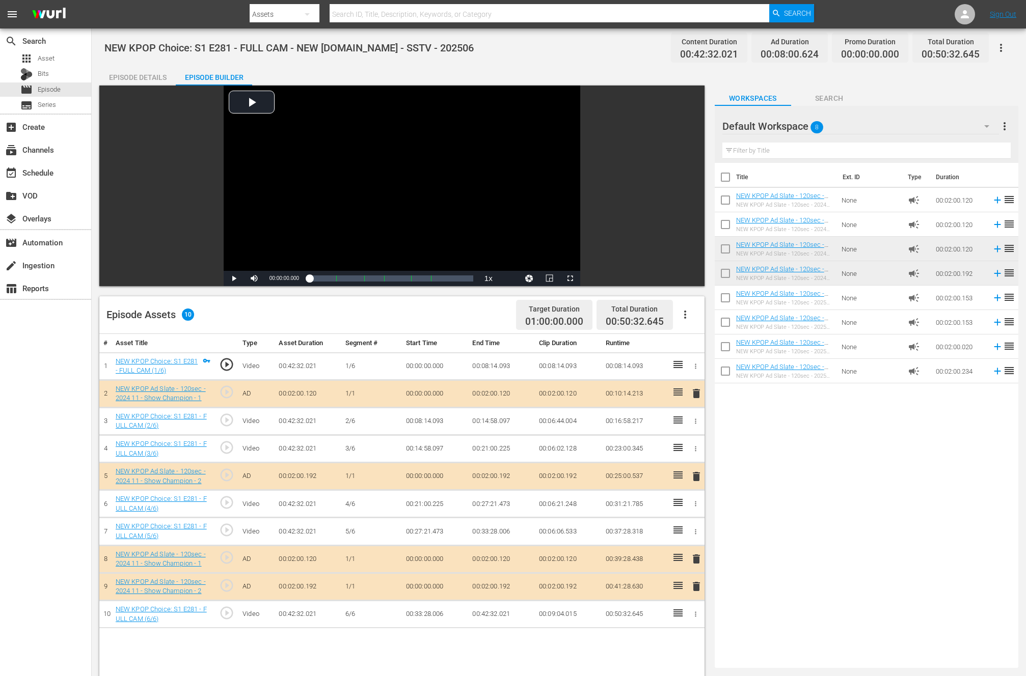
click at [676, 584] on icon at bounding box center [677, 585] width 9 height 7
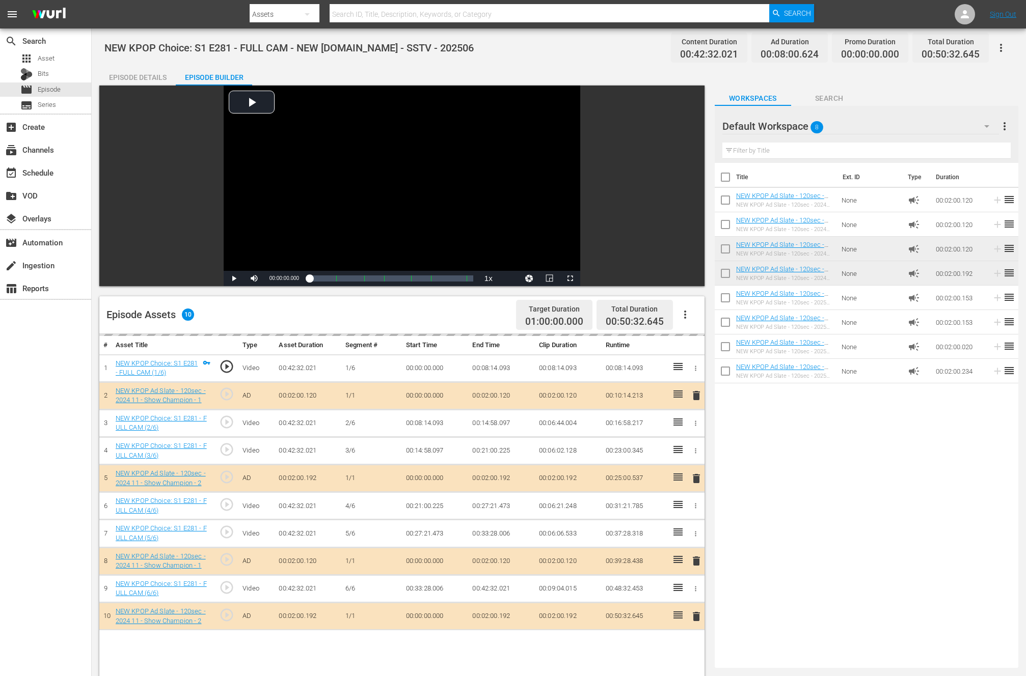
click at [756, 600] on div "Title Ext. ID Type Duration NEW KPOP Ad Slate - 120sec - 2024 01 - Show Champio…" at bounding box center [867, 413] width 304 height 501
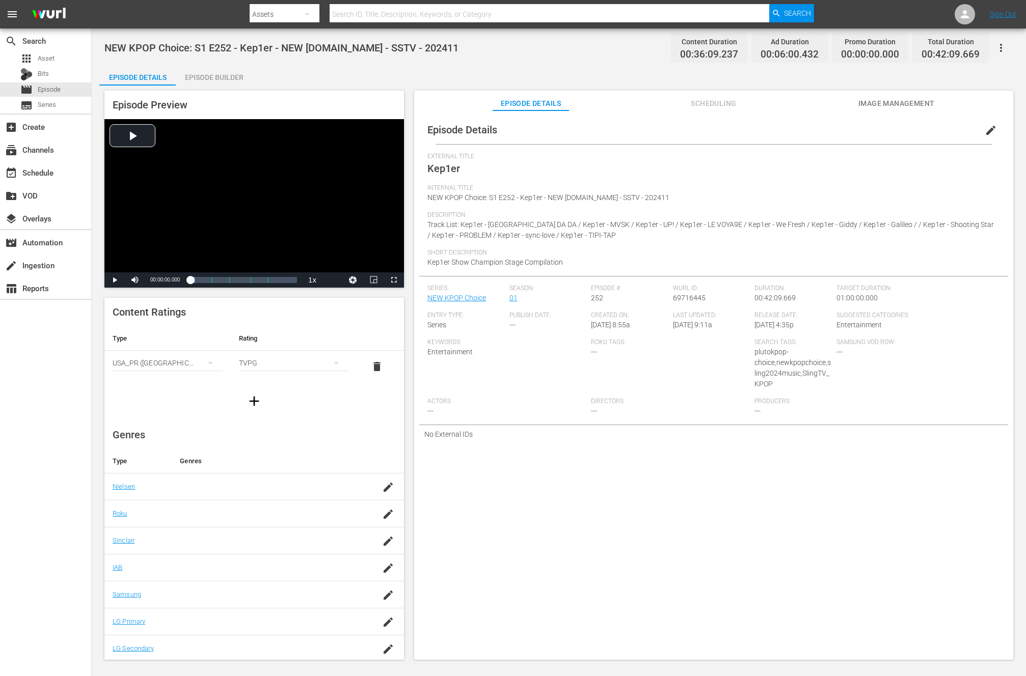
click at [244, 73] on div "Episode Builder" at bounding box center [214, 77] width 76 height 24
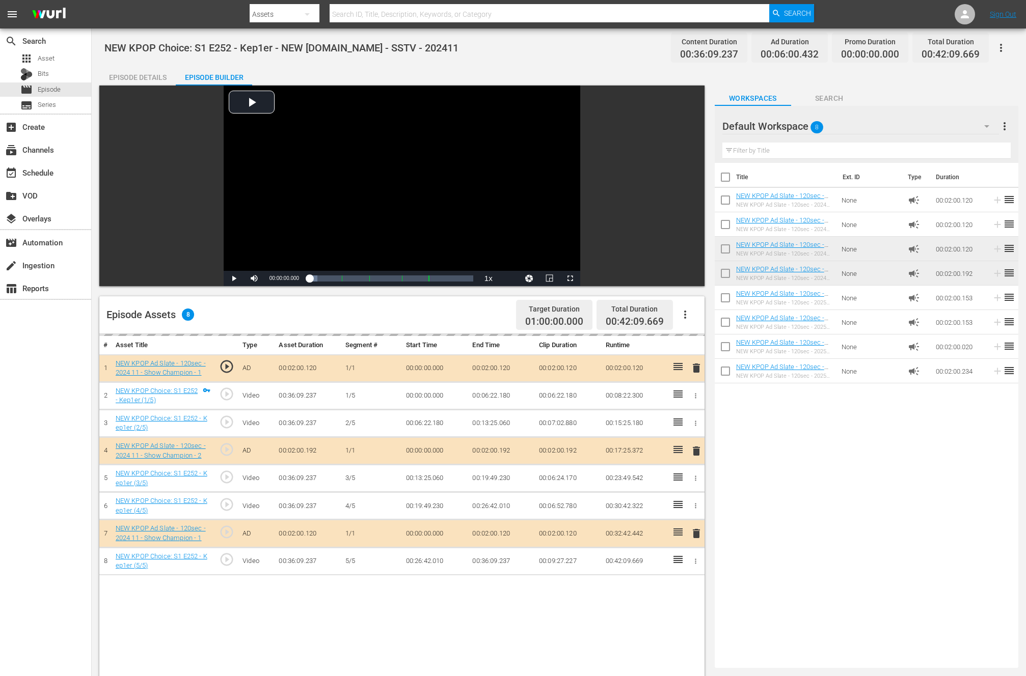
drag, startPoint x: 680, startPoint y: 370, endPoint x: 334, endPoint y: 3, distance: 504.4
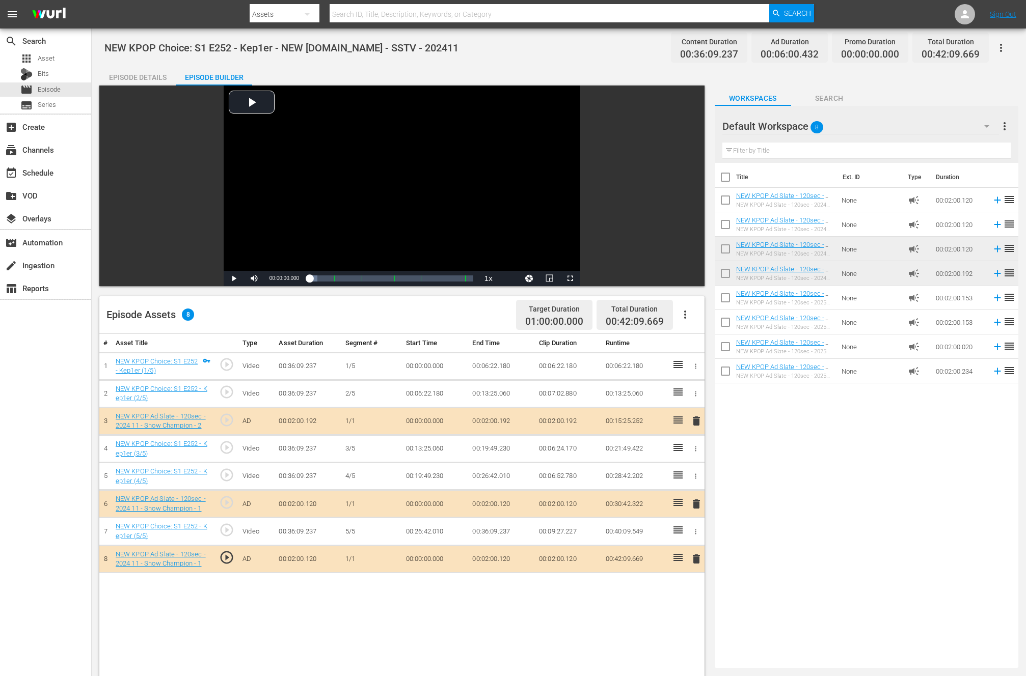
click at [862, 565] on div "Title Ext. ID Type Duration NEW KPOP Ad Slate - 120sec - 2024 01 - Show Champio…" at bounding box center [867, 413] width 304 height 501
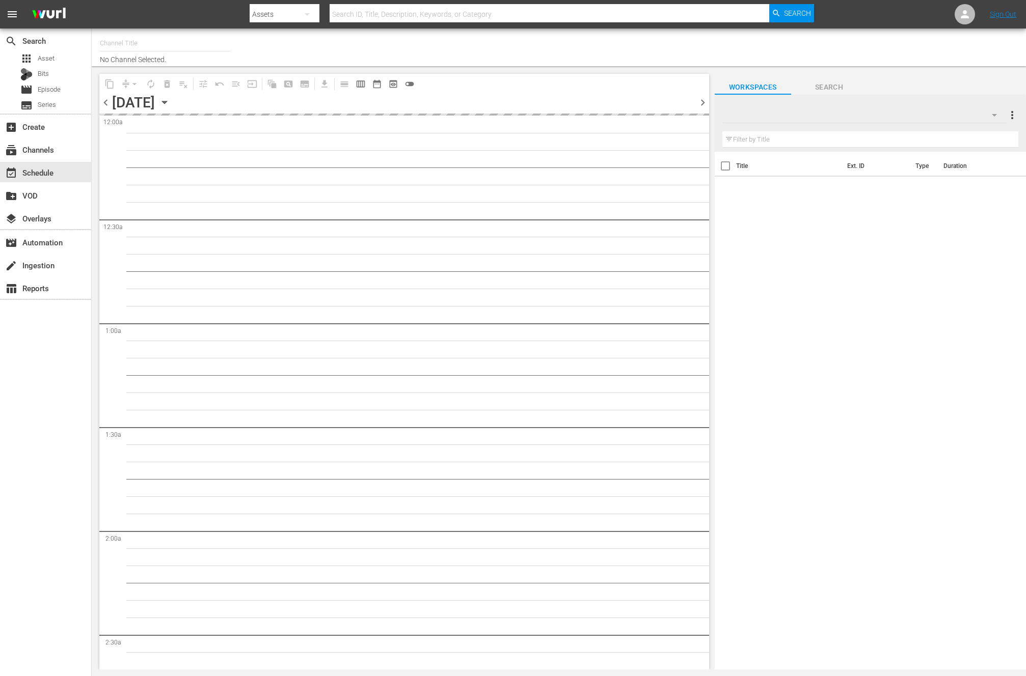
type input "NEW KPOP (617)"
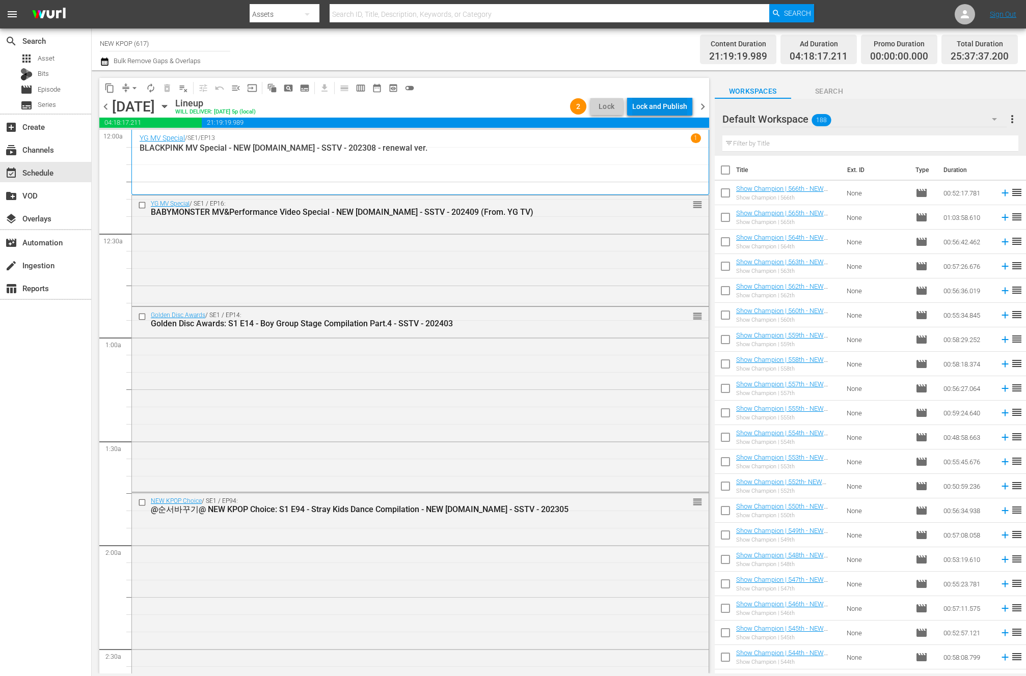
click at [673, 106] on div "Lock and Publish" at bounding box center [659, 106] width 55 height 18
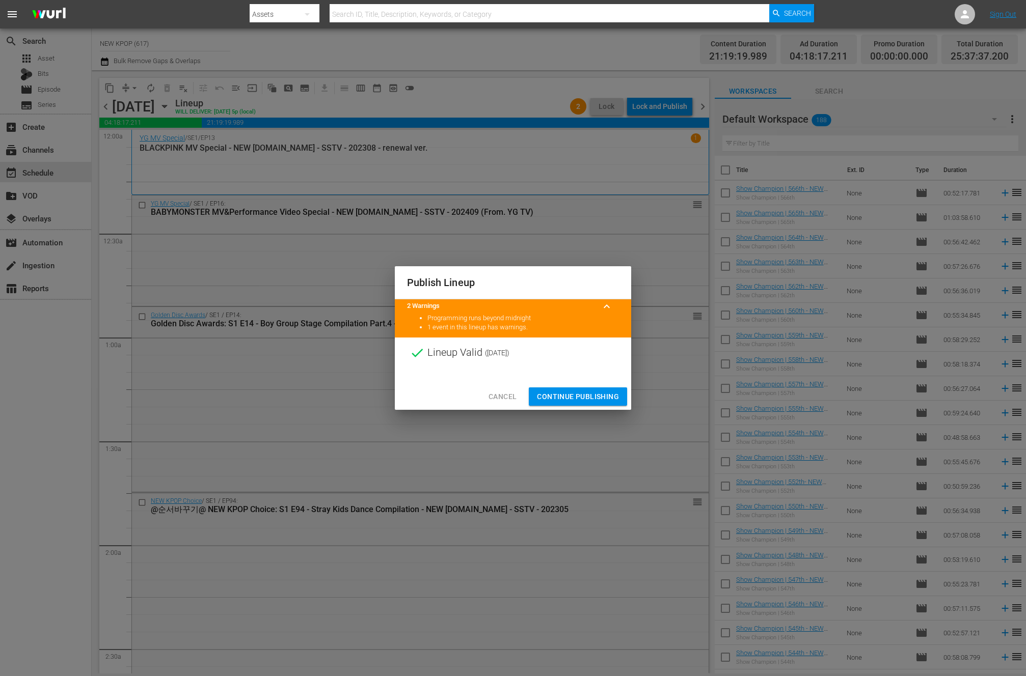
click at [588, 395] on span "Continue Publishing" at bounding box center [578, 397] width 82 height 13
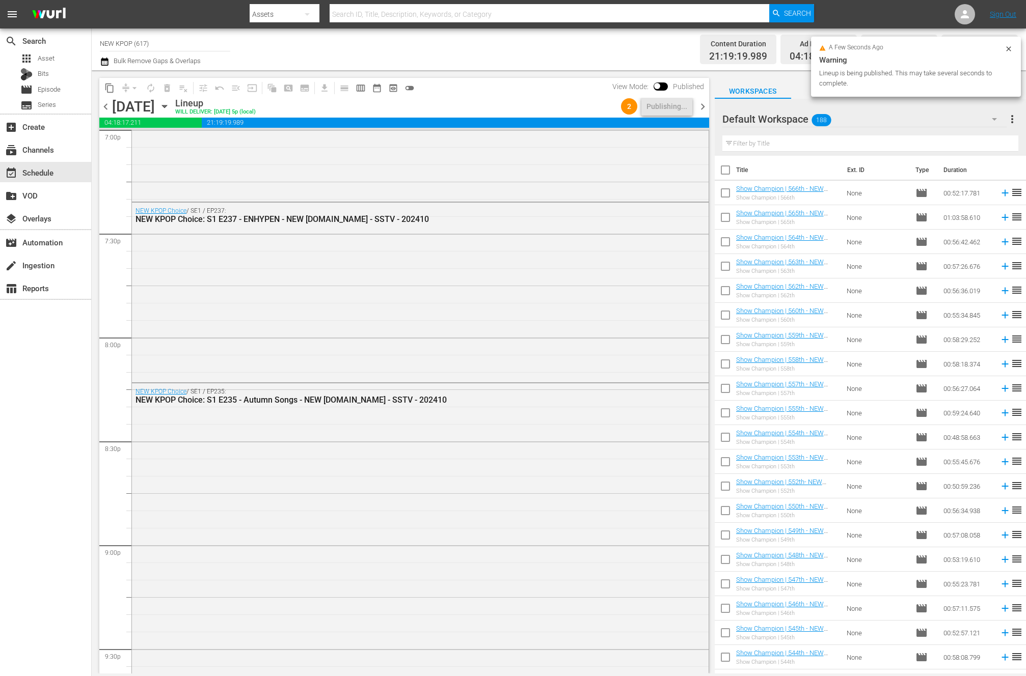
scroll to position [4847, 0]
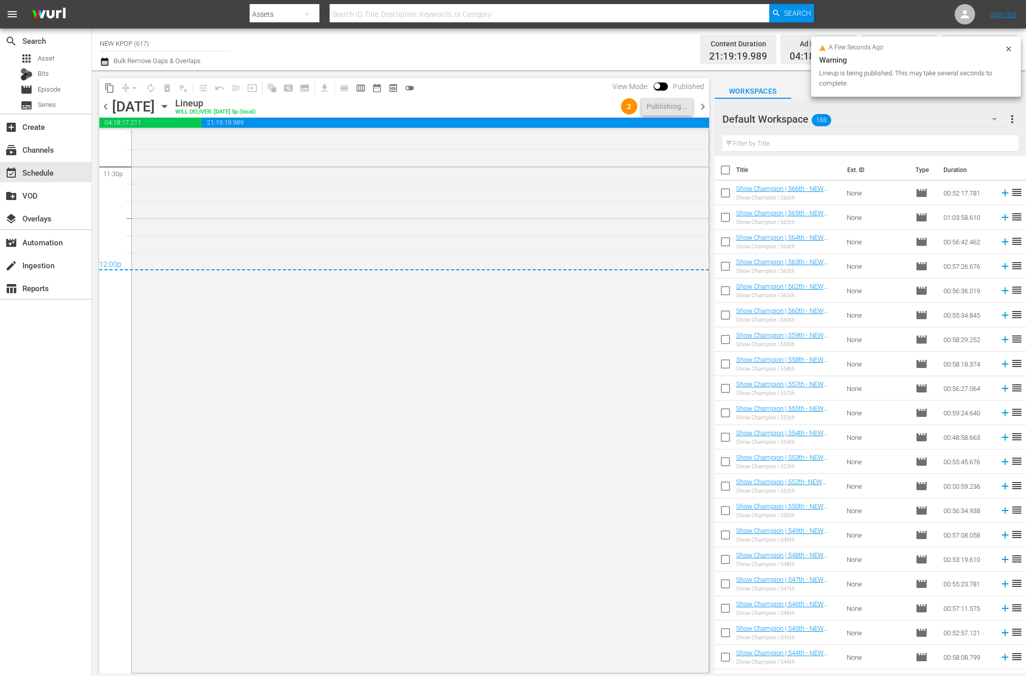
click at [708, 104] on span "chevron_right" at bounding box center [702, 106] width 13 height 13
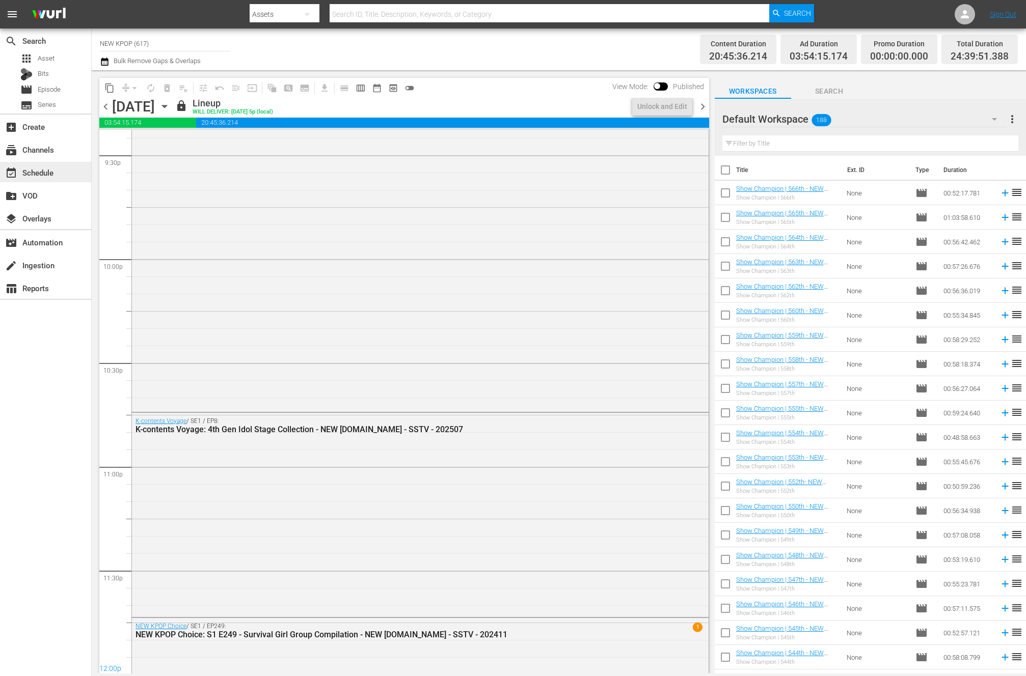
scroll to position [4847, 0]
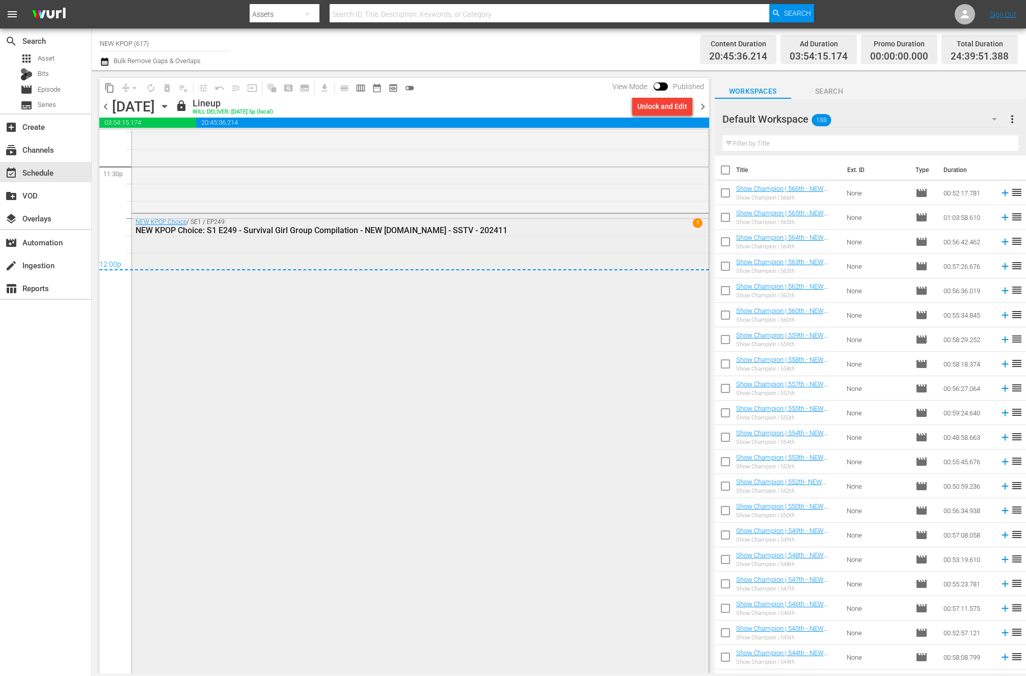
click at [241, 292] on div "NEW KPOP Choice / SE1 / EP249: NEW KPOP Choice: S1 E249 - Survival Girl Group C…" at bounding box center [420, 511] width 577 height 595
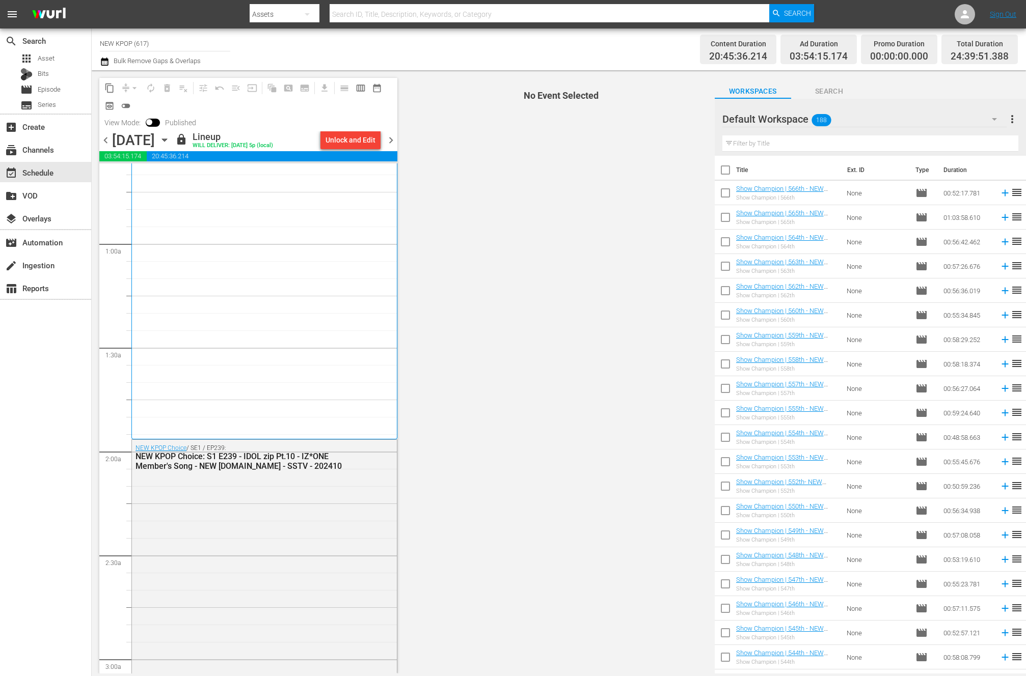
scroll to position [0, 0]
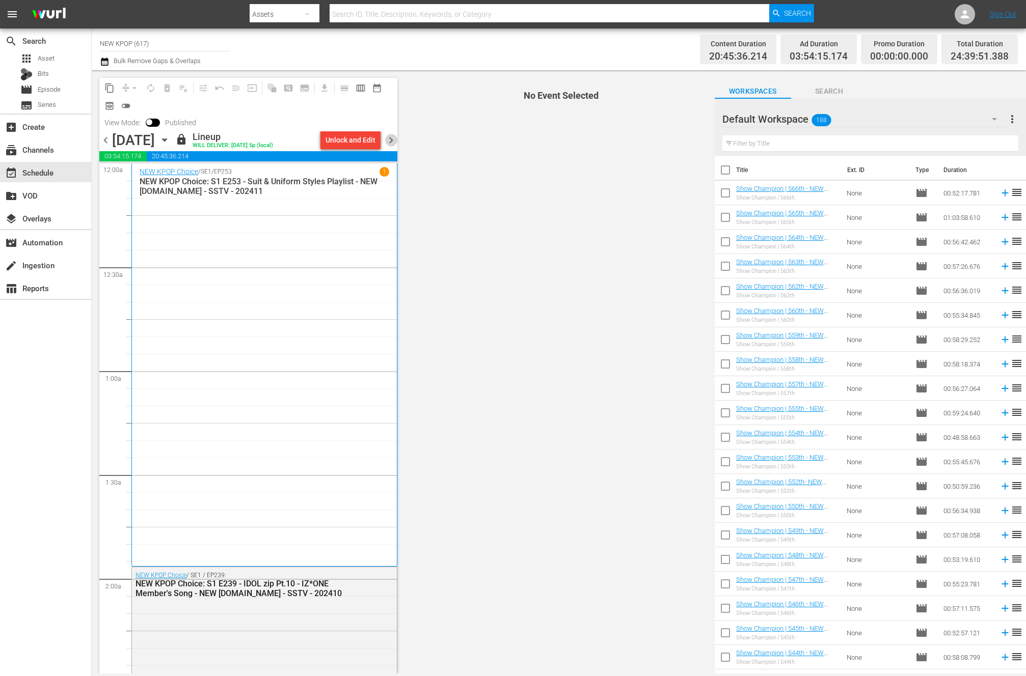
click at [386, 139] on span "chevron_right" at bounding box center [391, 140] width 13 height 13
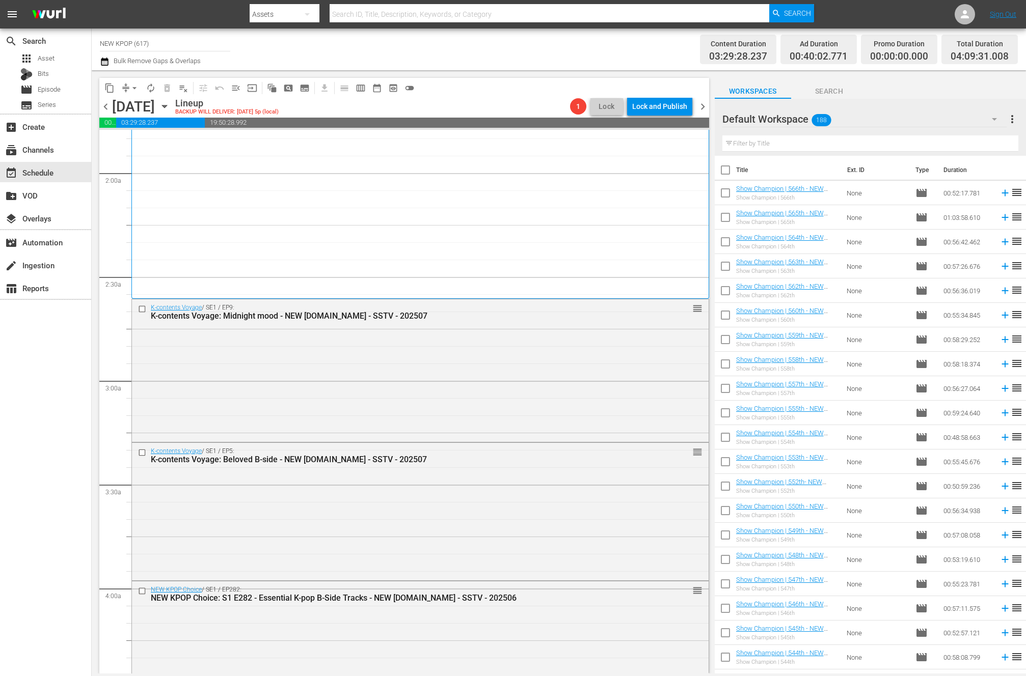
scroll to position [379, 0]
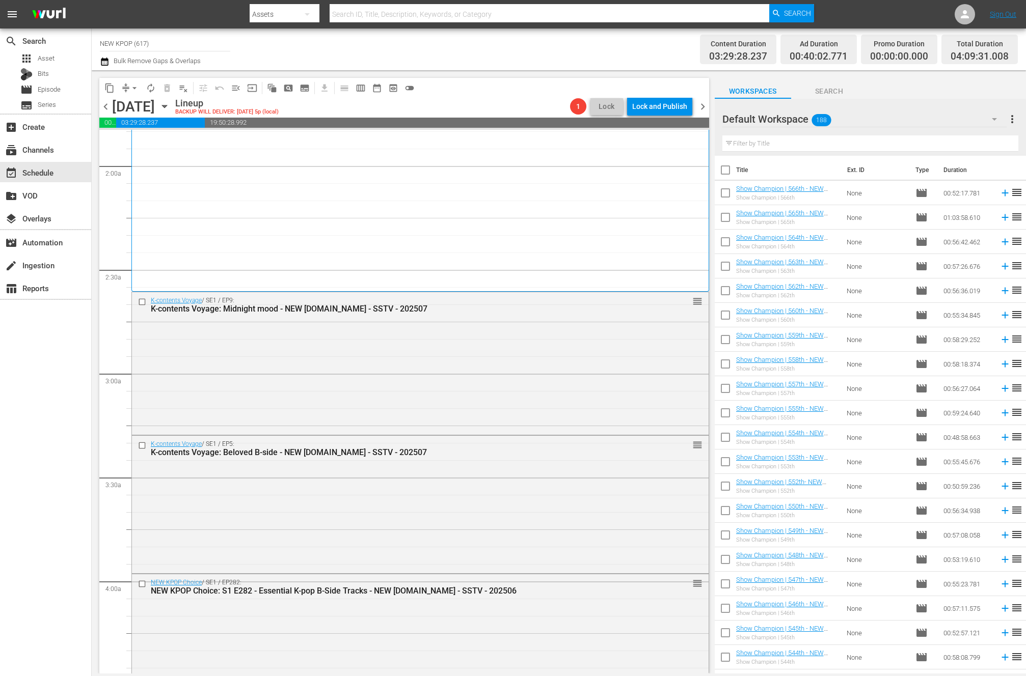
click at [345, 309] on div "K-contents Voyage: Midnight mood - NEW K.ID - SSTV - 202507" at bounding box center [401, 309] width 501 height 10
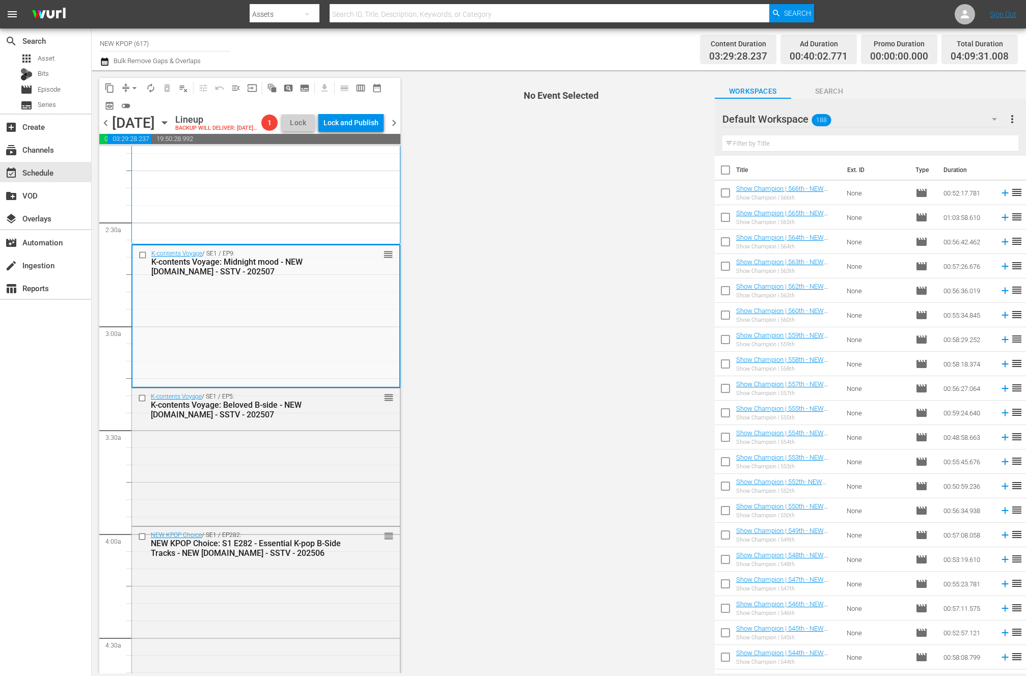
scroll to position [444, 0]
click at [345, 309] on div "K-contents Voyage / SE1 / EP9: K-contents Voyage: Midnight mood - NEW K.ID - SS…" at bounding box center [265, 315] width 267 height 141
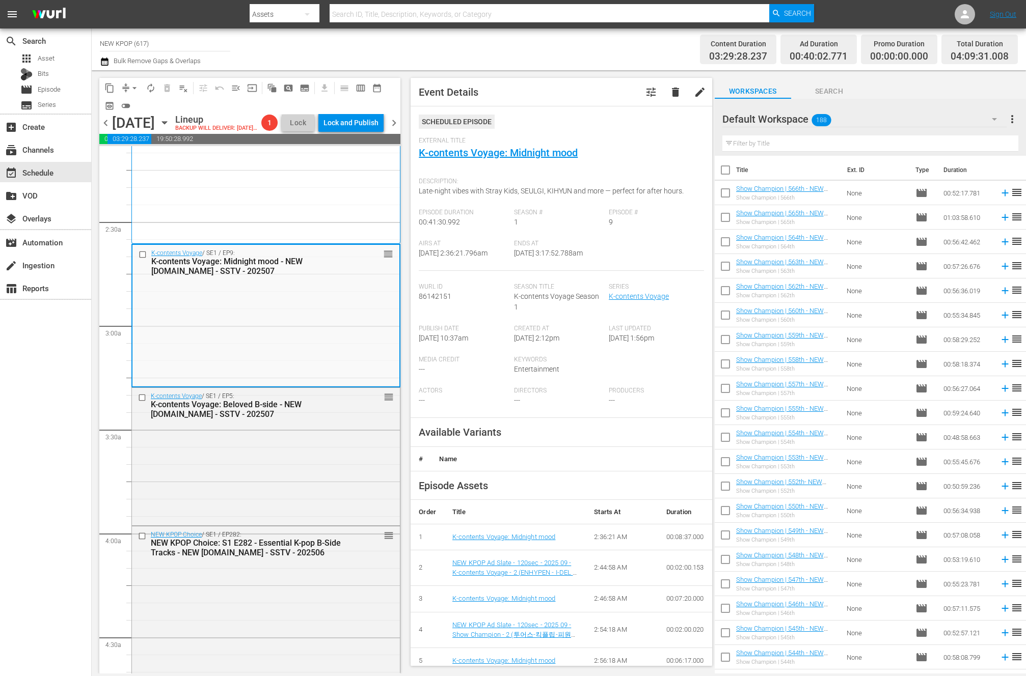
click at [335, 276] on div "K-contents Voyage: Midnight mood - NEW K.ID - SSTV - 202507" at bounding box center [249, 266] width 197 height 19
click at [270, 495] on div "K-contents Voyage / SE1 / EP5: K-contents Voyage: Beloved B-side - NEW K.ID - S…" at bounding box center [266, 455] width 268 height 135
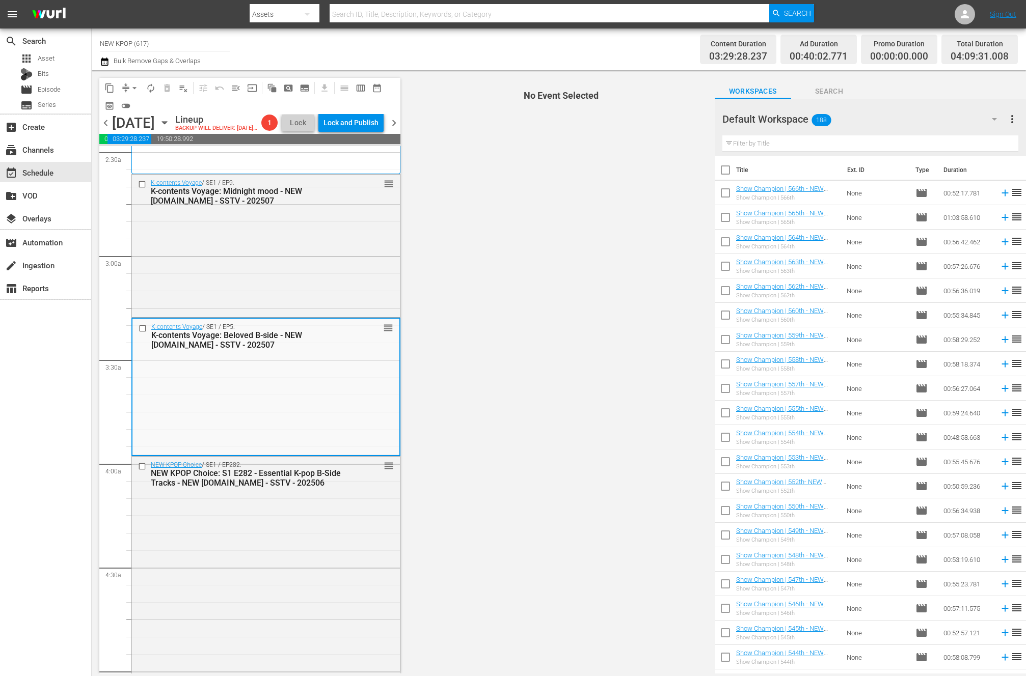
scroll to position [625, 0]
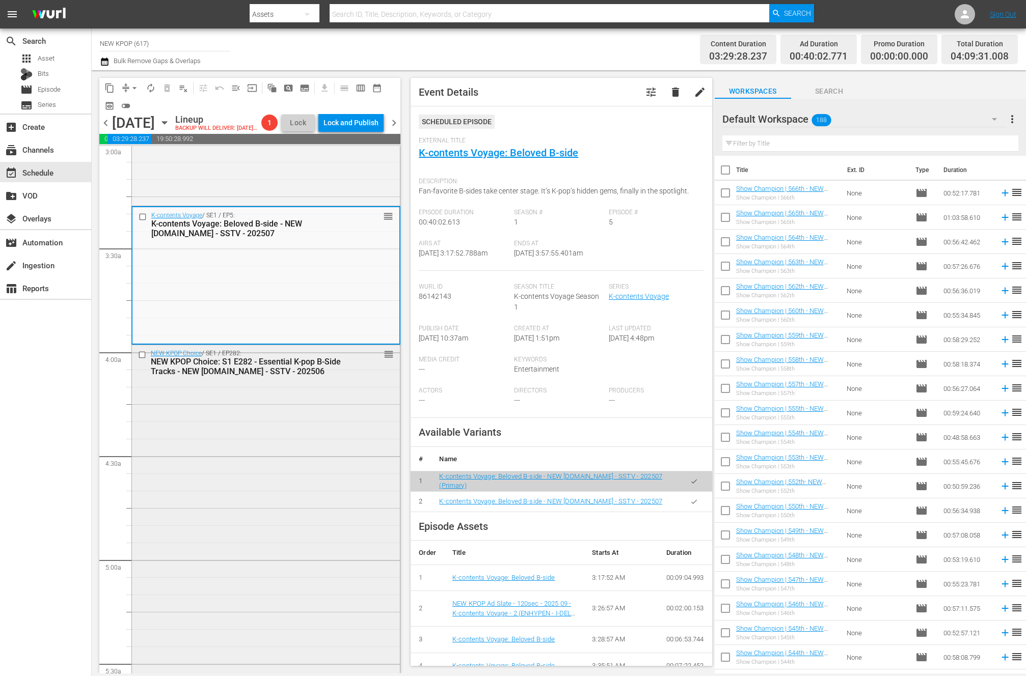
click at [362, 482] on div "NEW KPOP Choice / SE1 / EP282: NEW KPOP Choice: S1 E282 - Essential K-pop B-Sid…" at bounding box center [266, 634] width 268 height 579
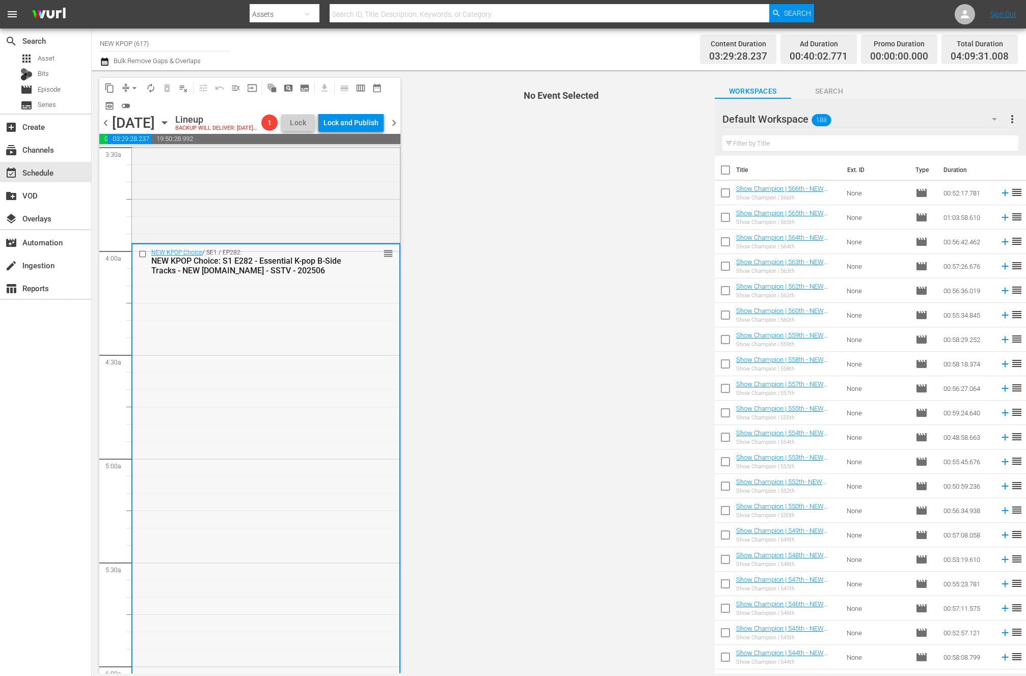
scroll to position [879, 0]
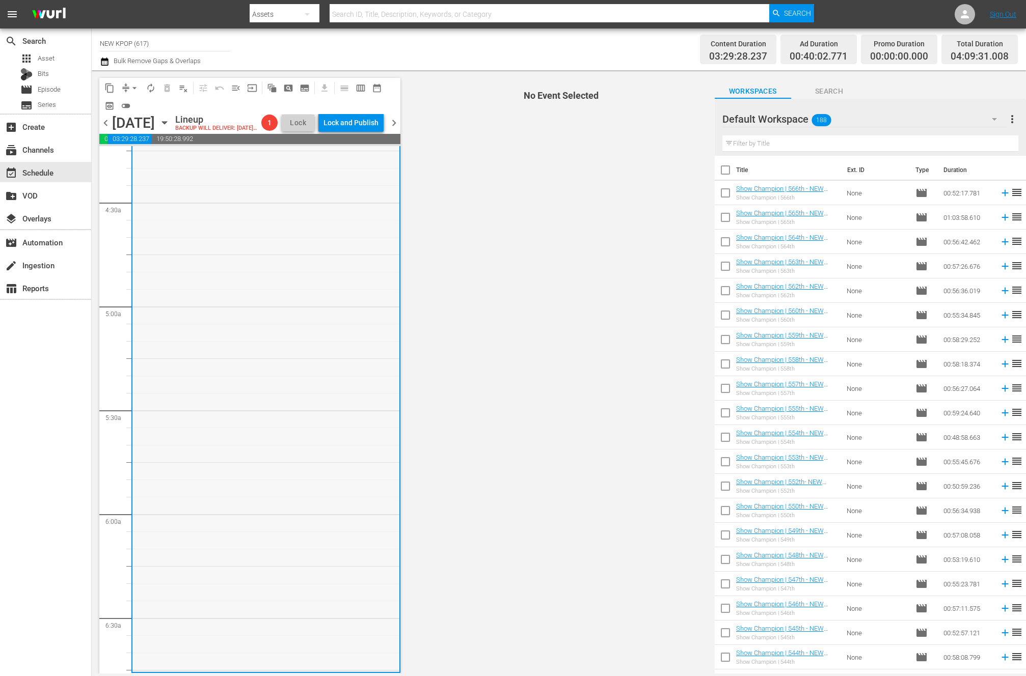
click at [283, 351] on div "NEW KPOP Choice / SE1 / EP282: NEW KPOP Choice: S1 E282 - Essential K-pop B-Sid…" at bounding box center [265, 381] width 267 height 579
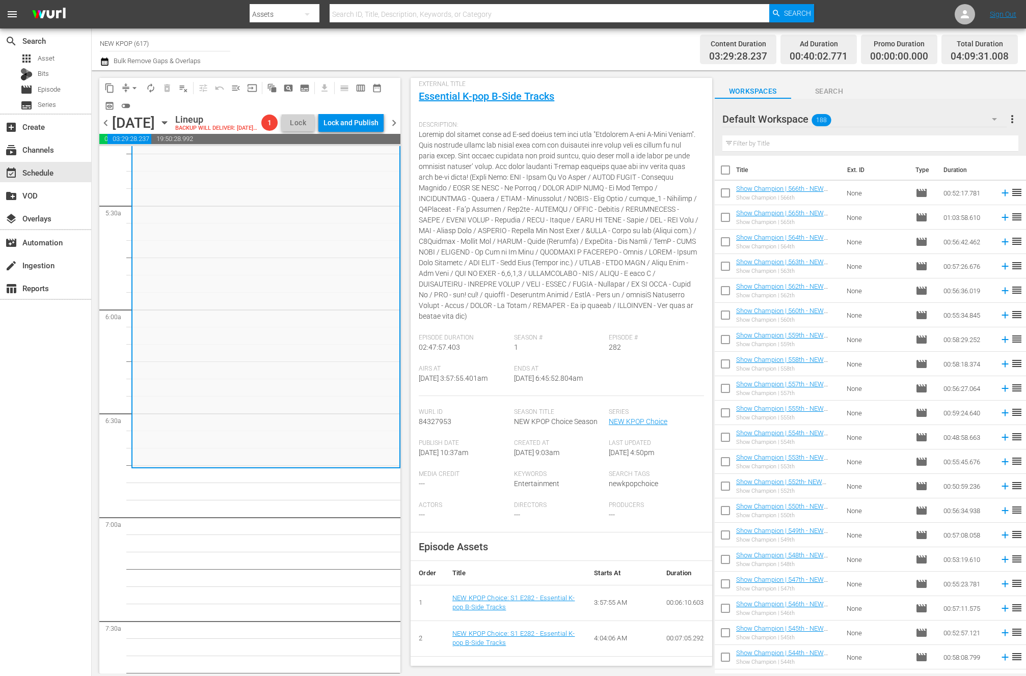
scroll to position [1279, 0]
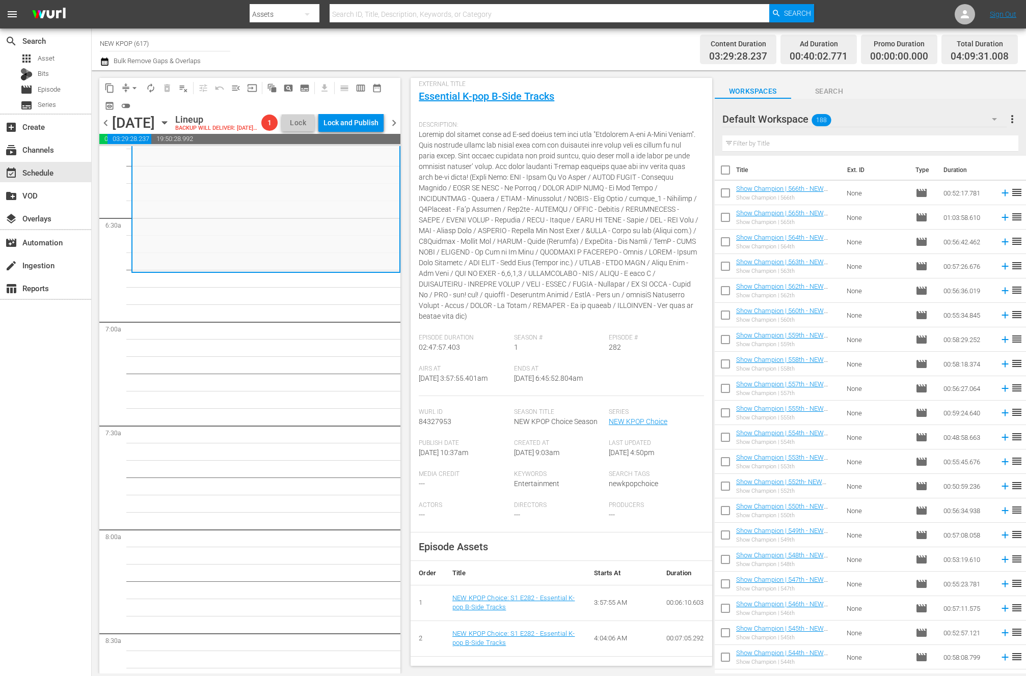
click at [87, 530] on div "search Search apps Asset Bits movie Episode subtitles Series add_box Create sub…" at bounding box center [46, 367] width 92 height 676
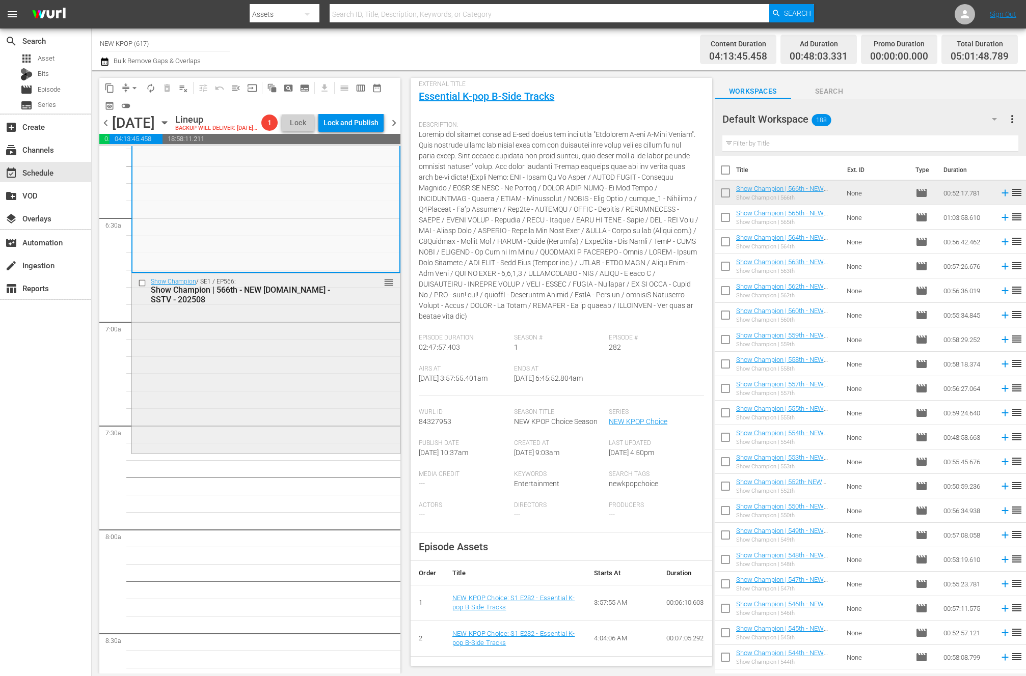
click at [211, 449] on div "Show Champion / SE1 / EP566: Show Champion | 566th - NEW K.ID - SSTV - 202508 r…" at bounding box center [266, 362] width 268 height 178
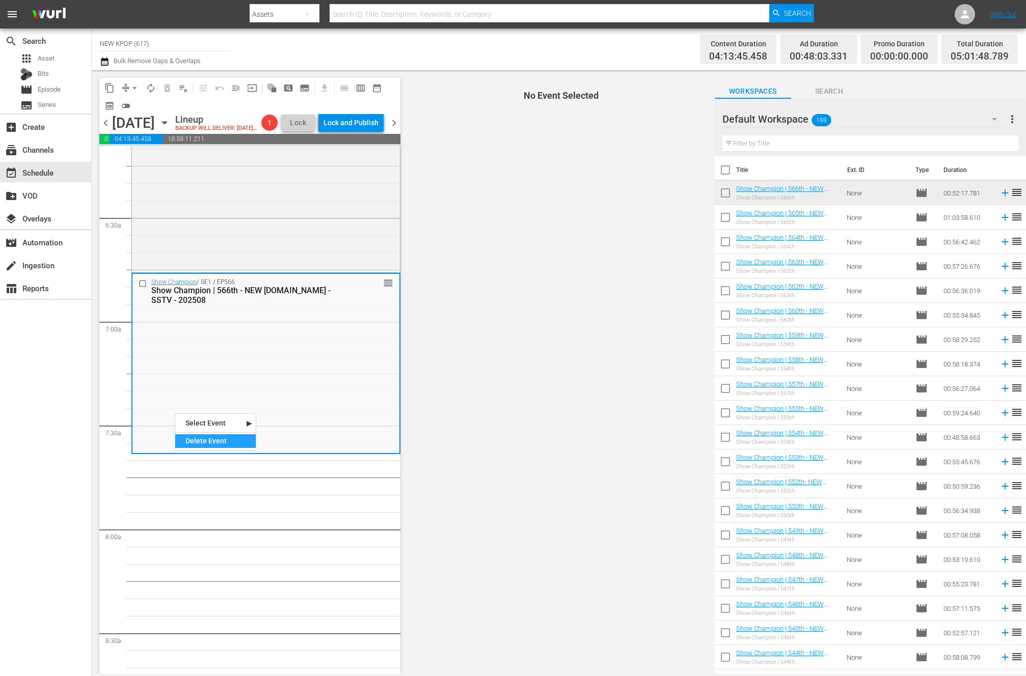
click at [189, 441] on div "Delete Event" at bounding box center [215, 441] width 80 height 14
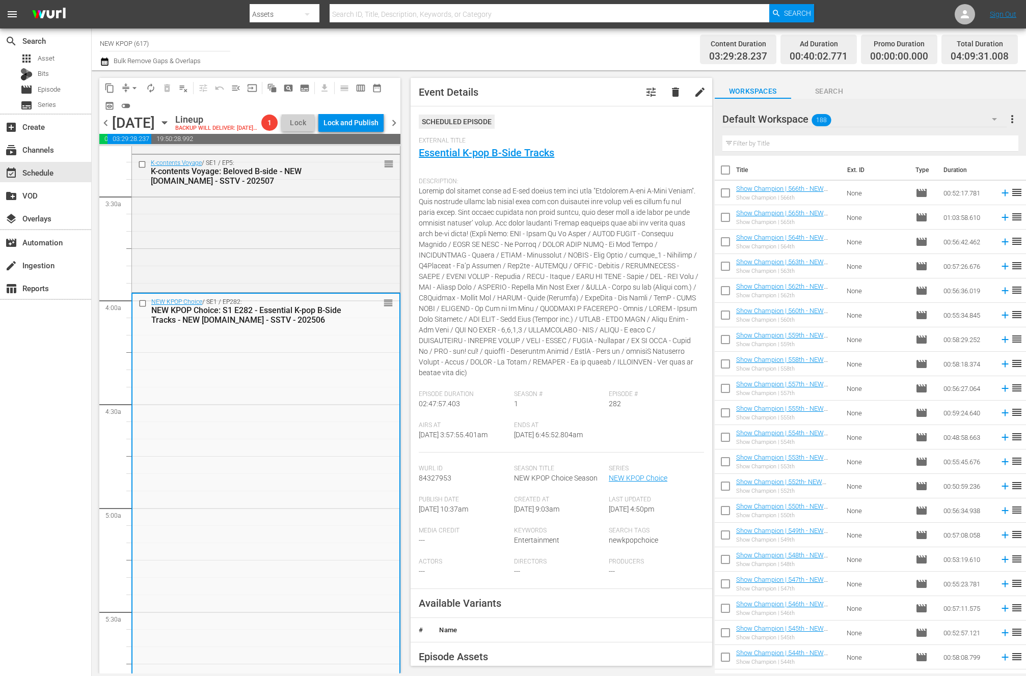
scroll to position [725, 0]
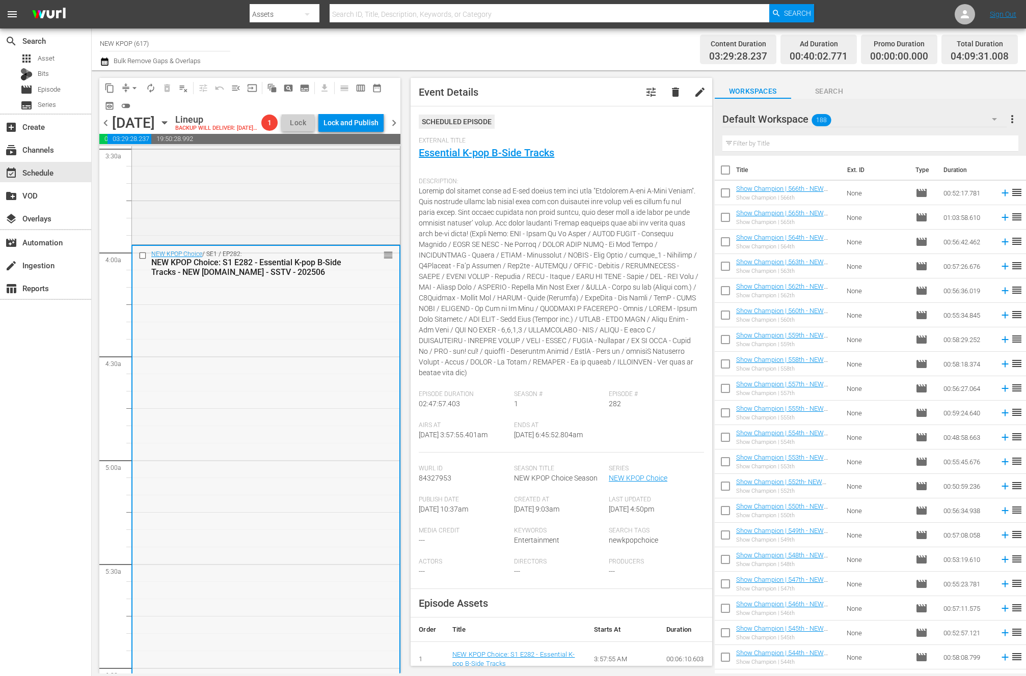
click at [371, 401] on div "NEW KPOP Choice / SE1 / EP282: NEW KPOP Choice: S1 E282 - Essential K-pop B-Sid…" at bounding box center [265, 535] width 267 height 579
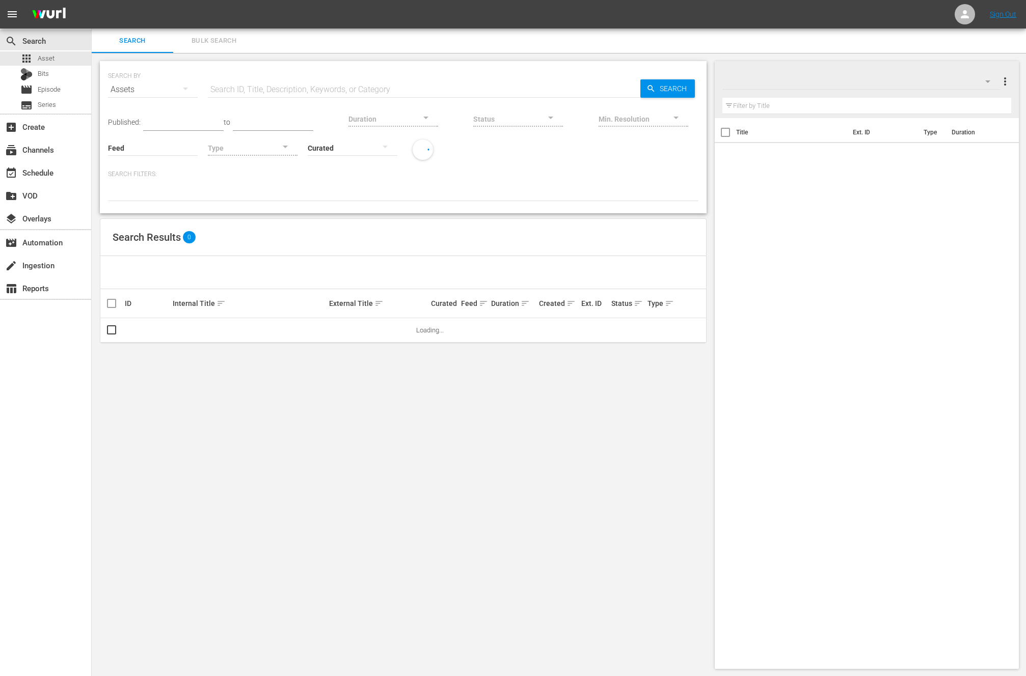
click at [122, 95] on div "Assets" at bounding box center [153, 89] width 90 height 29
click at [150, 155] on div "Episodes" at bounding box center [140, 158] width 41 height 16
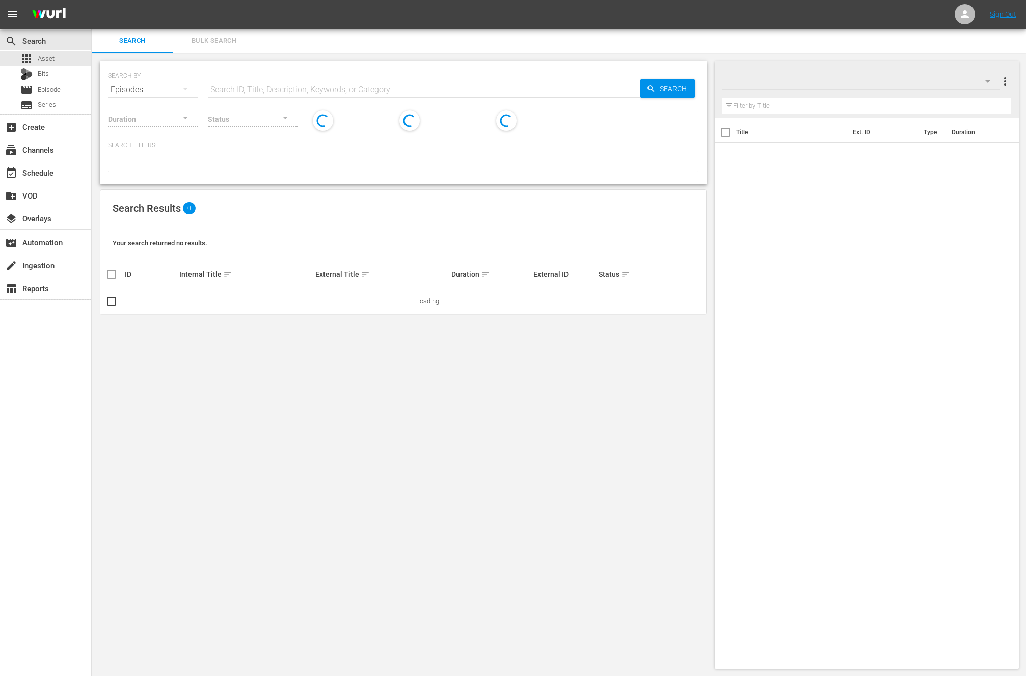
click at [410, 90] on div "Channels Series Episodes Bits Assets" at bounding box center [513, 338] width 1026 height 676
click at [410, 90] on input "text" at bounding box center [424, 89] width 432 height 24
click at [670, 92] on span "Search" at bounding box center [674, 88] width 39 height 18
click at [250, 90] on input "new kpop choice - sstv - 2023" at bounding box center [424, 89] width 432 height 24
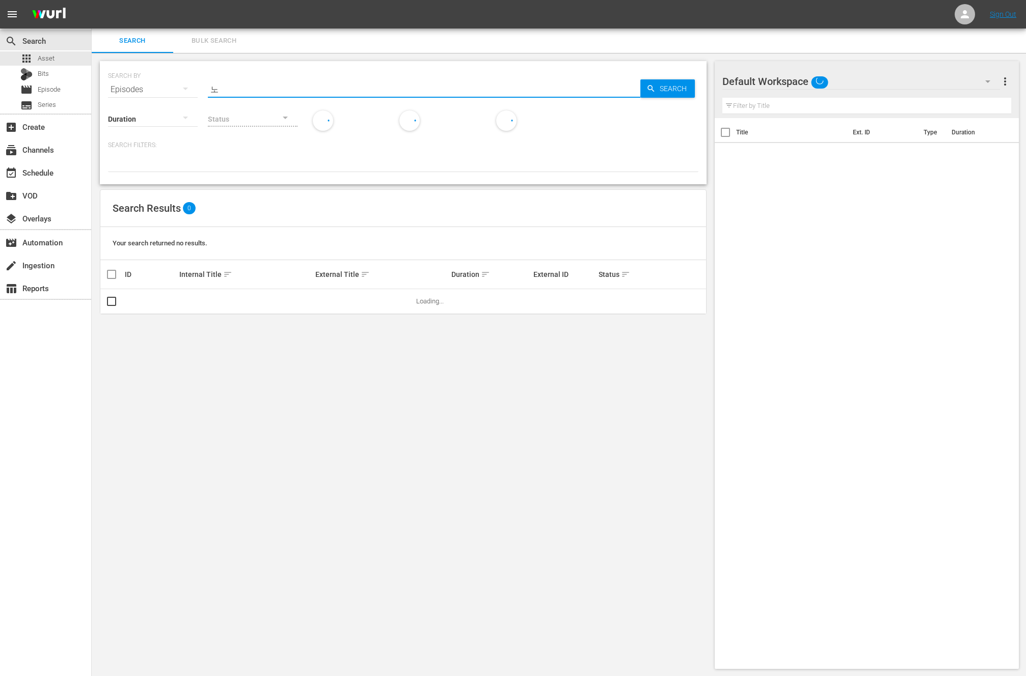
type input "ㄴ"
type input "show champion"
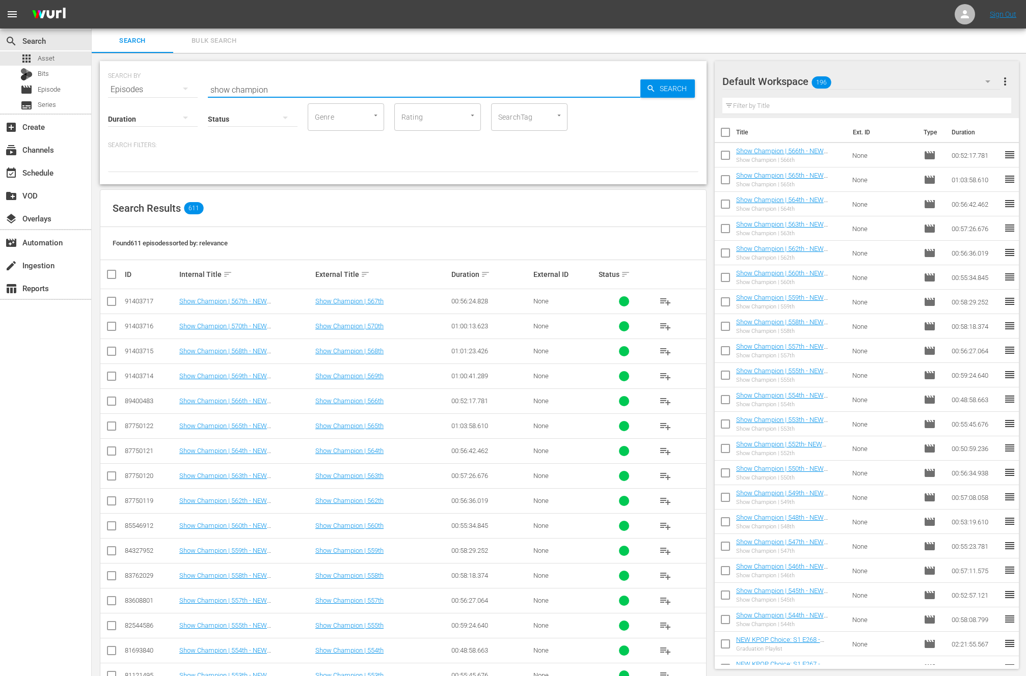
click at [116, 272] on input "checkbox" at bounding box center [115, 274] width 20 height 12
checkbox input "true"
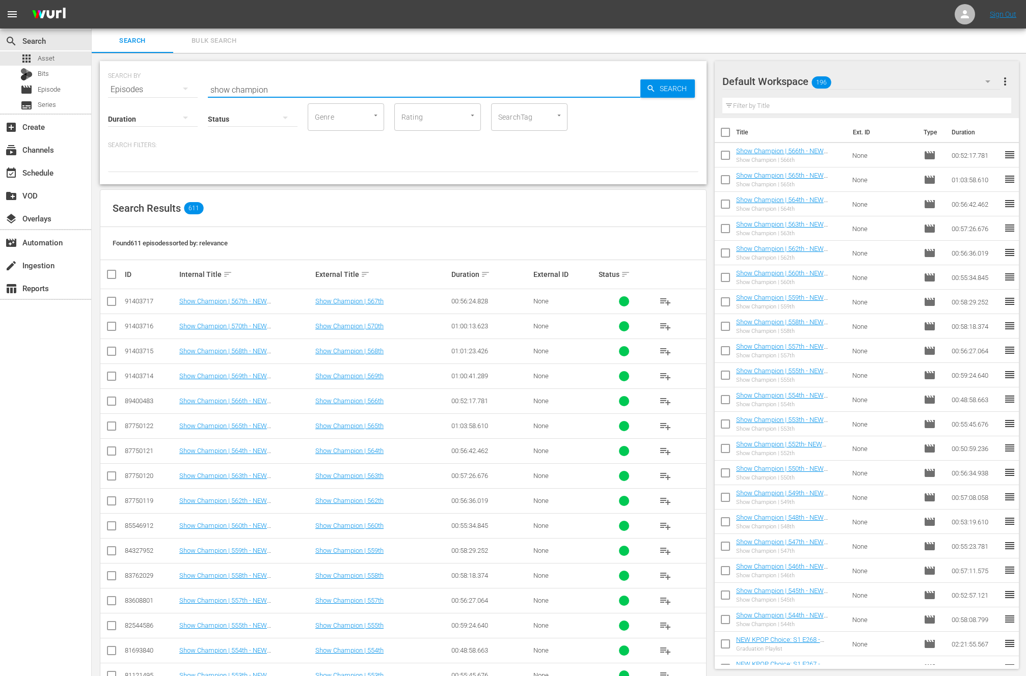
checkbox input "true"
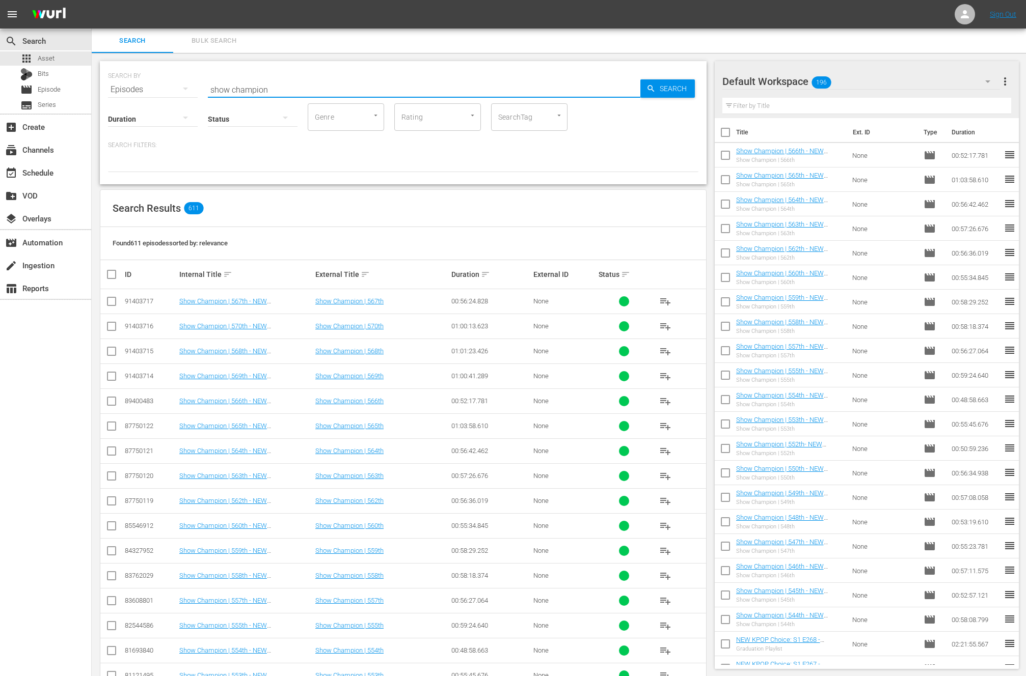
checkbox input "true"
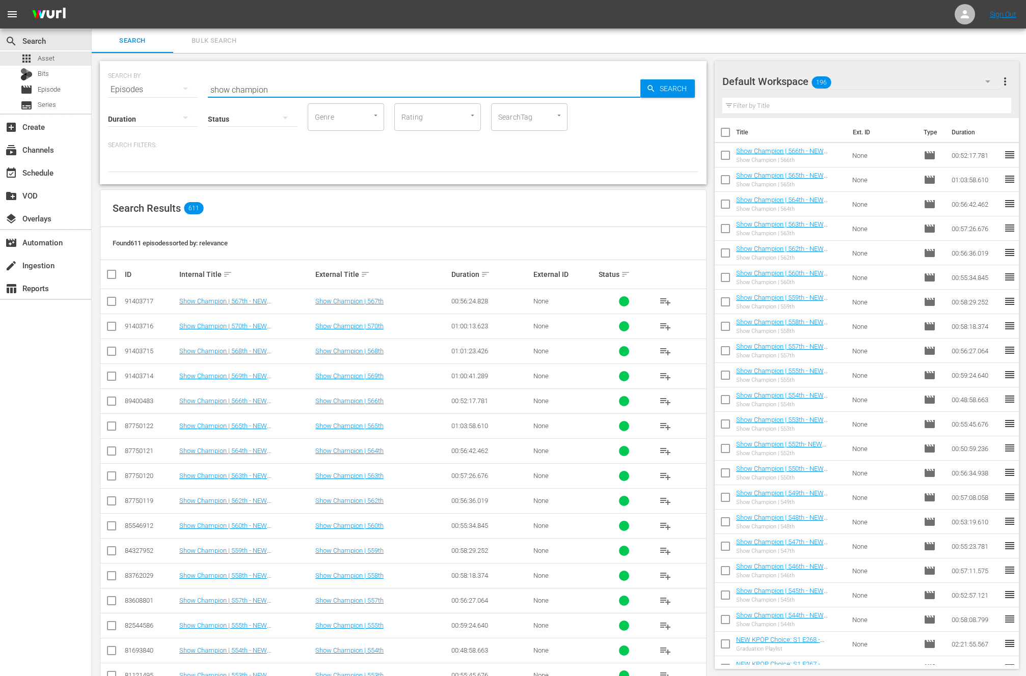
checkbox input "true"
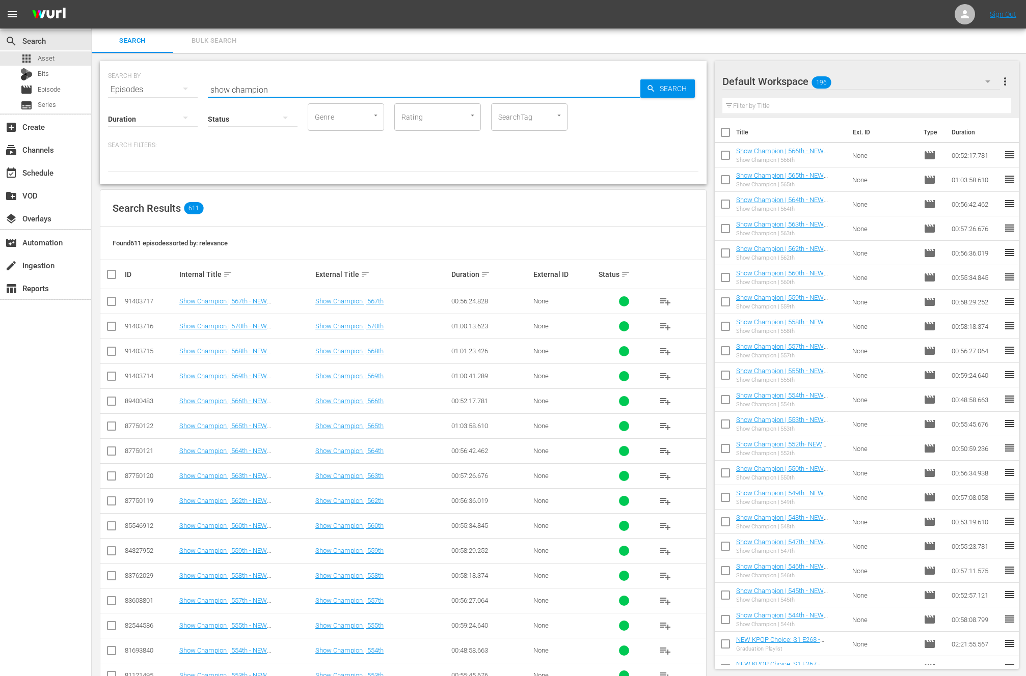
checkbox input "true"
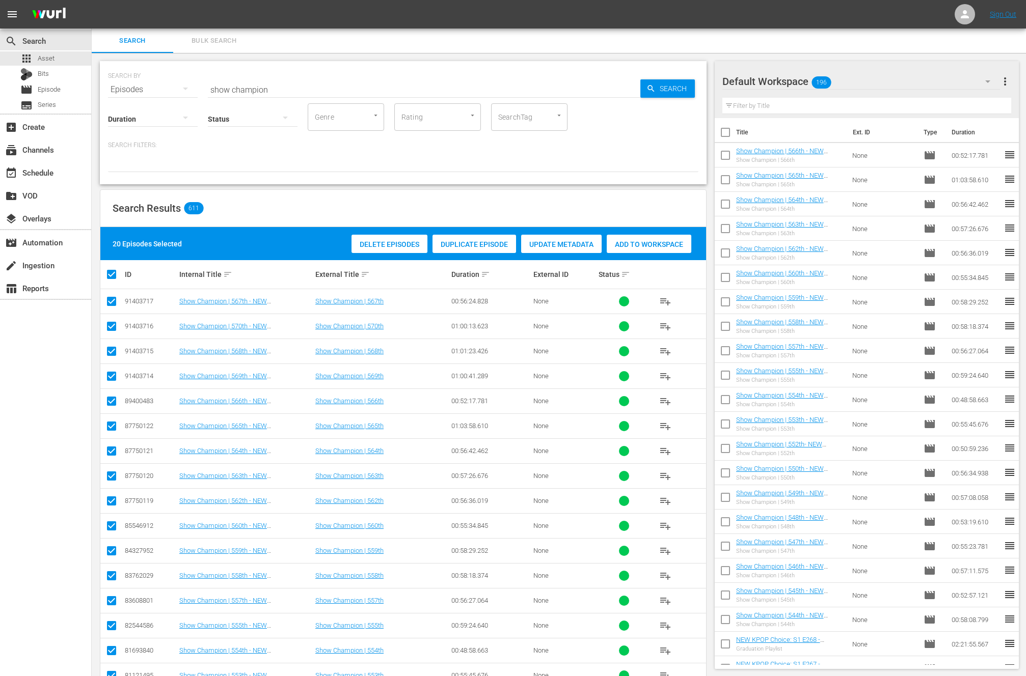
click at [632, 241] on span "Add to Workspace" at bounding box center [649, 244] width 85 height 8
click at [629, 241] on span "Add to Workspace" at bounding box center [649, 244] width 85 height 8
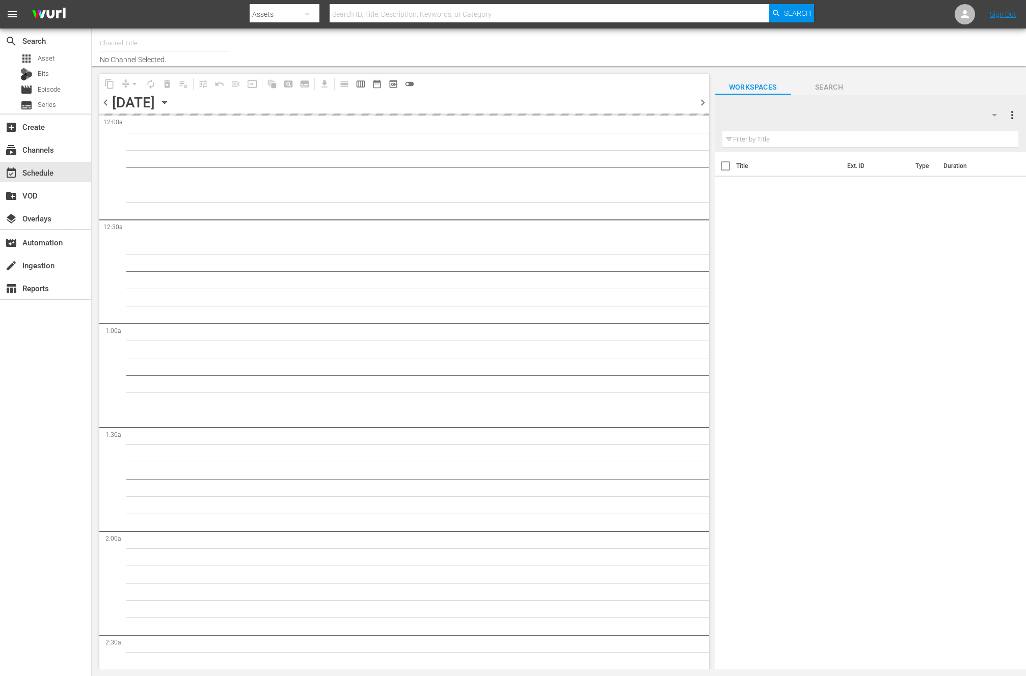
type input "NEW KPOP (617)"
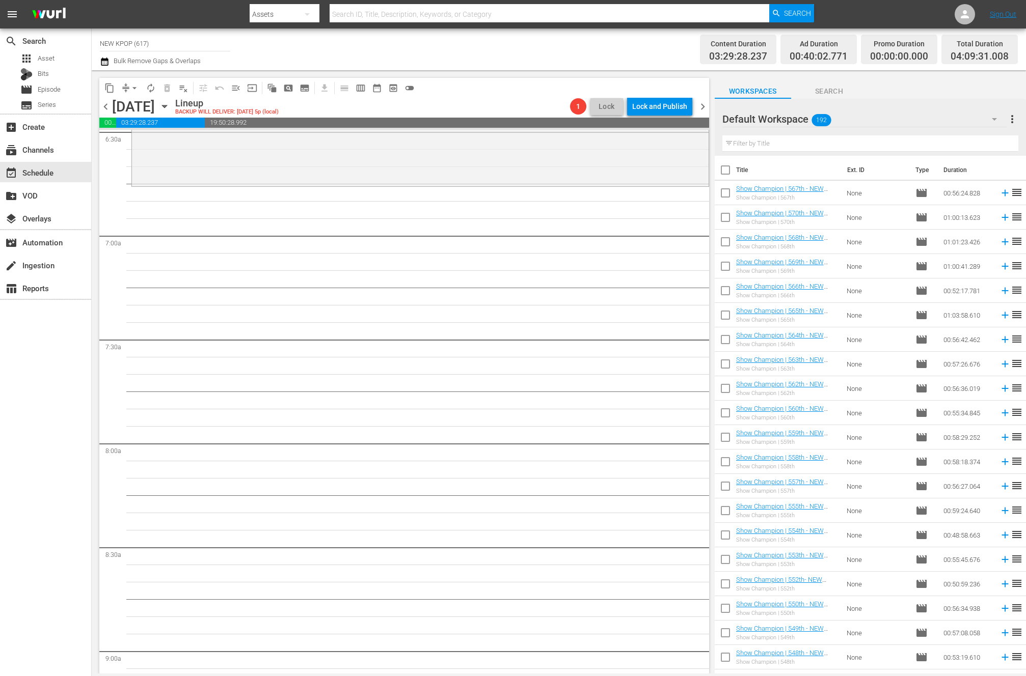
scroll to position [1092, 0]
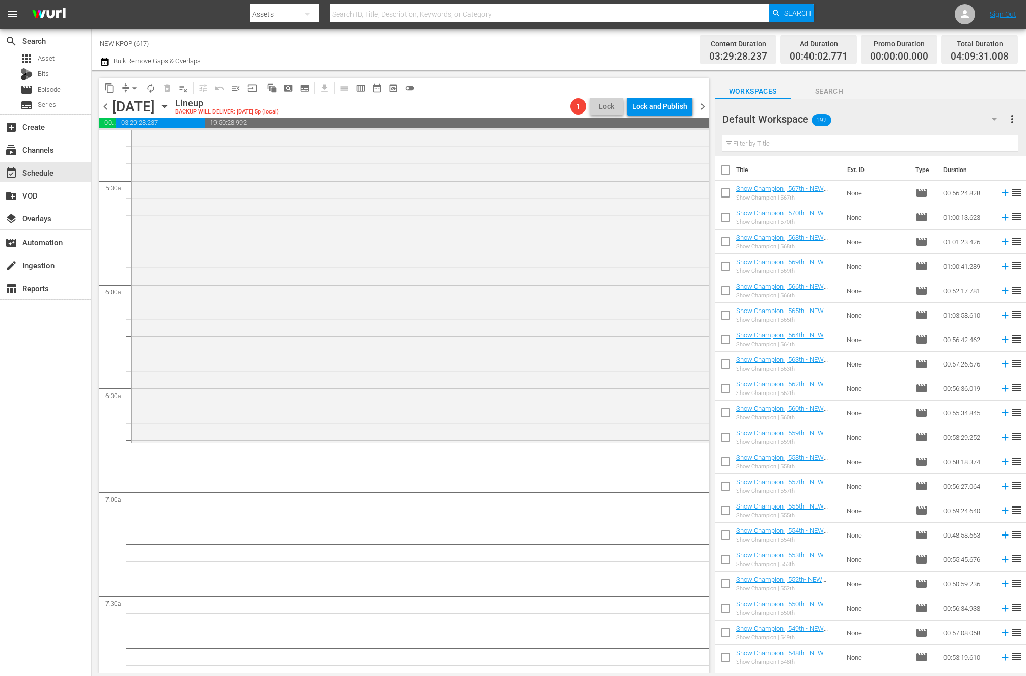
click at [241, 423] on div "NEW KPOP Choice / SE1 / EP282: NEW KPOP Choice: S1 E282 - Essential K-pop B-Sid…" at bounding box center [420, 151] width 577 height 579
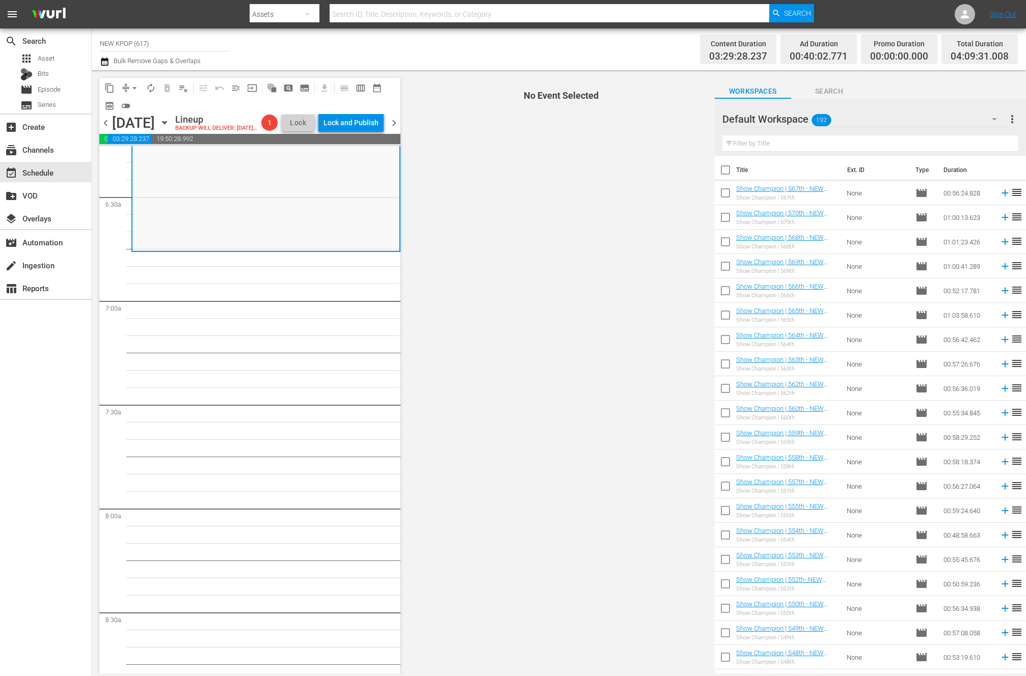
scroll to position [263, 0]
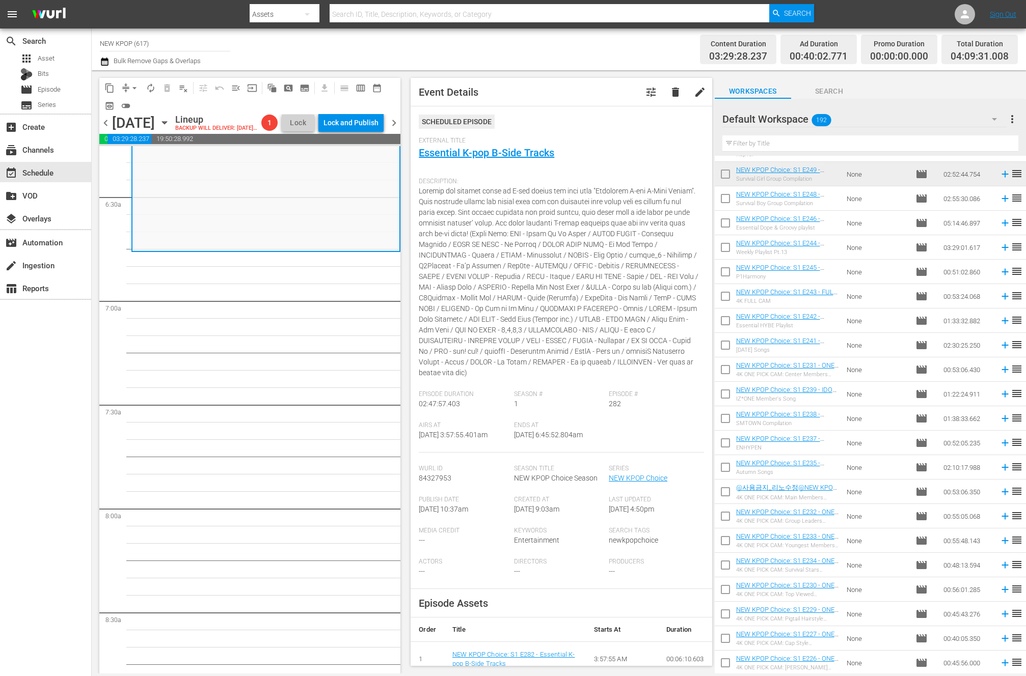
scroll to position [431, 0]
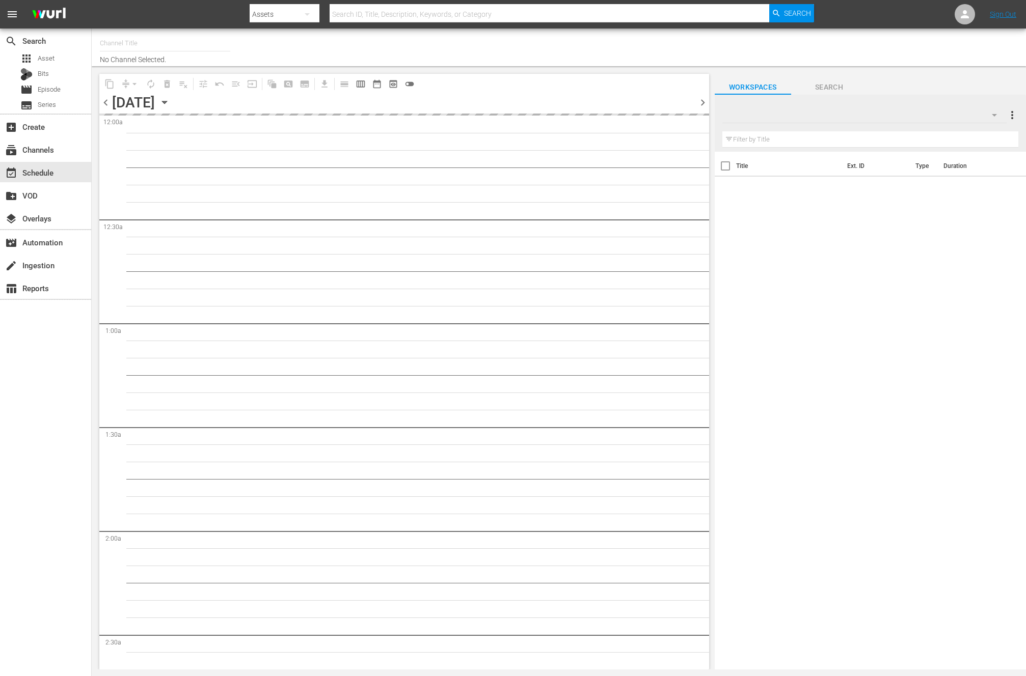
type input "NEW KPOP (617)"
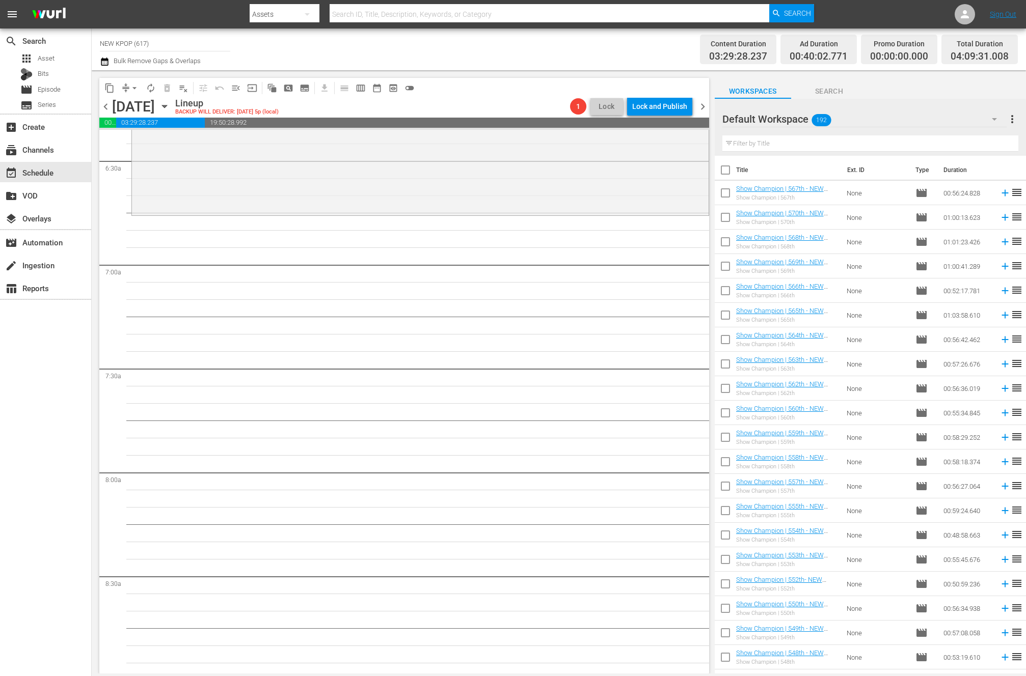
scroll to position [1318, 0]
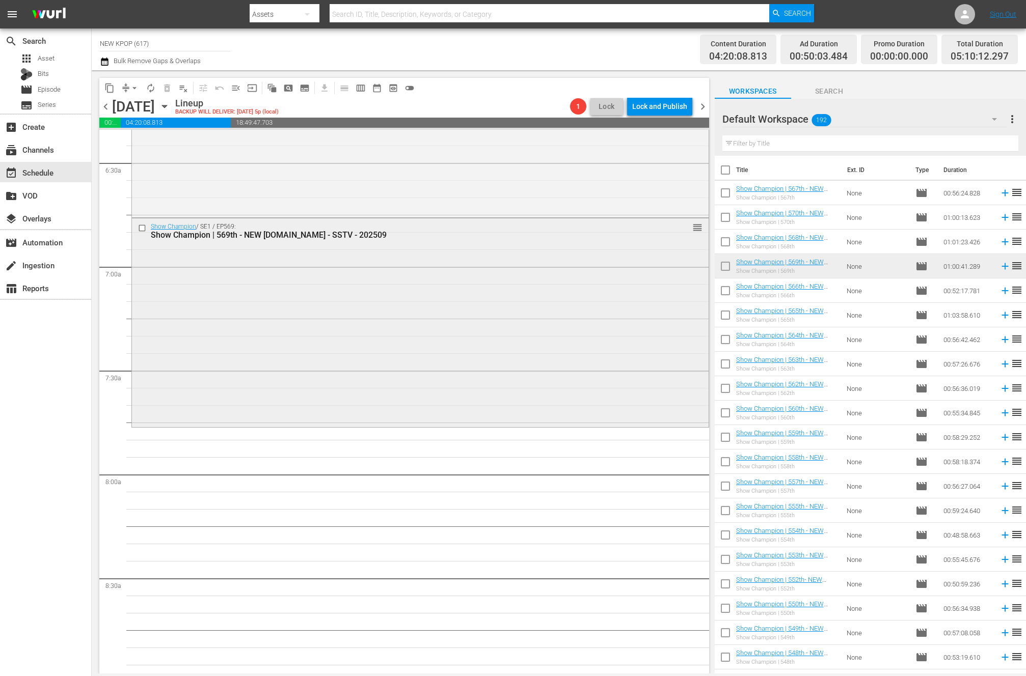
click at [336, 410] on div "Show Champion / SE1 / EP569: Show Champion | 569th - NEW [DOMAIN_NAME] - SSTV -…" at bounding box center [420, 321] width 577 height 207
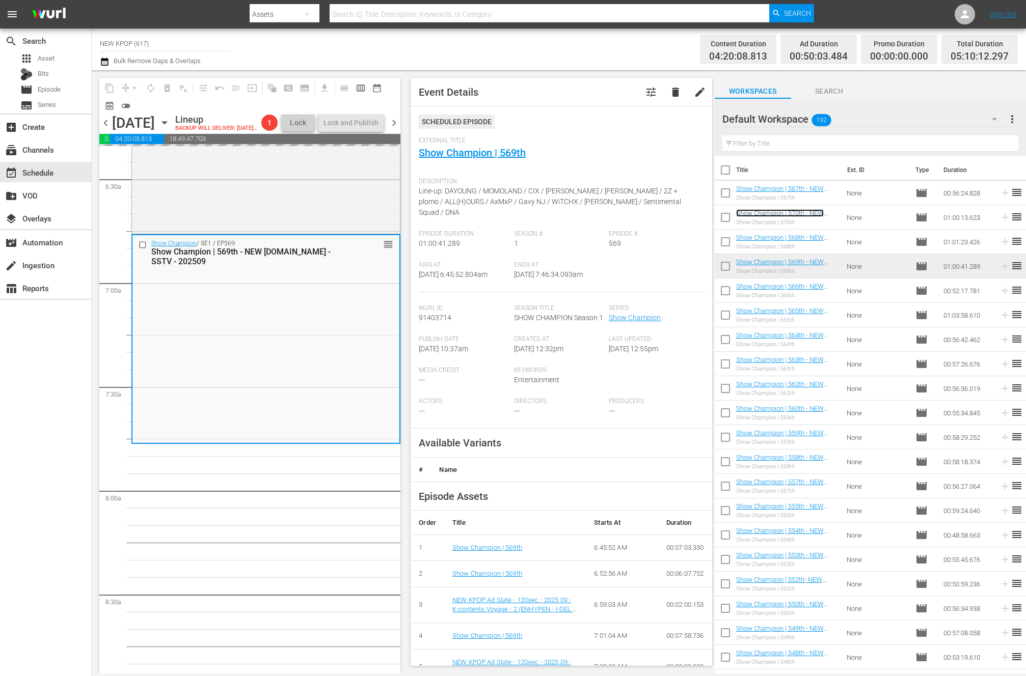
scroll to position [1320, 0]
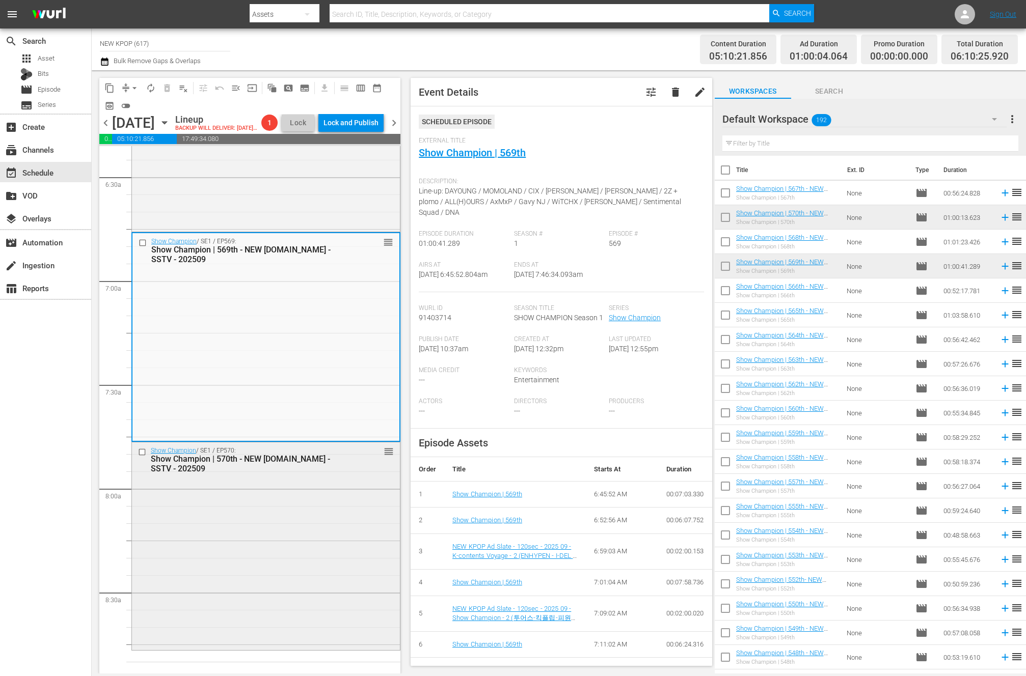
click at [194, 553] on div "Show Champion / SE1 / EP570: Show Champion | 570th - NEW [DOMAIN_NAME] - SSTV -…" at bounding box center [266, 546] width 268 height 206
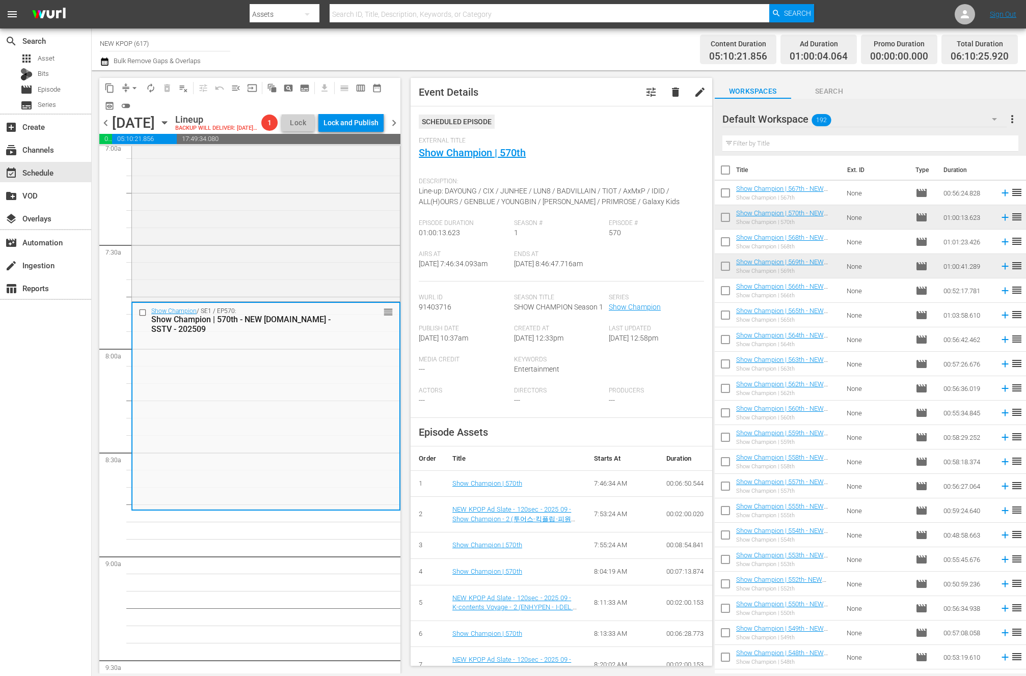
scroll to position [1177, 0]
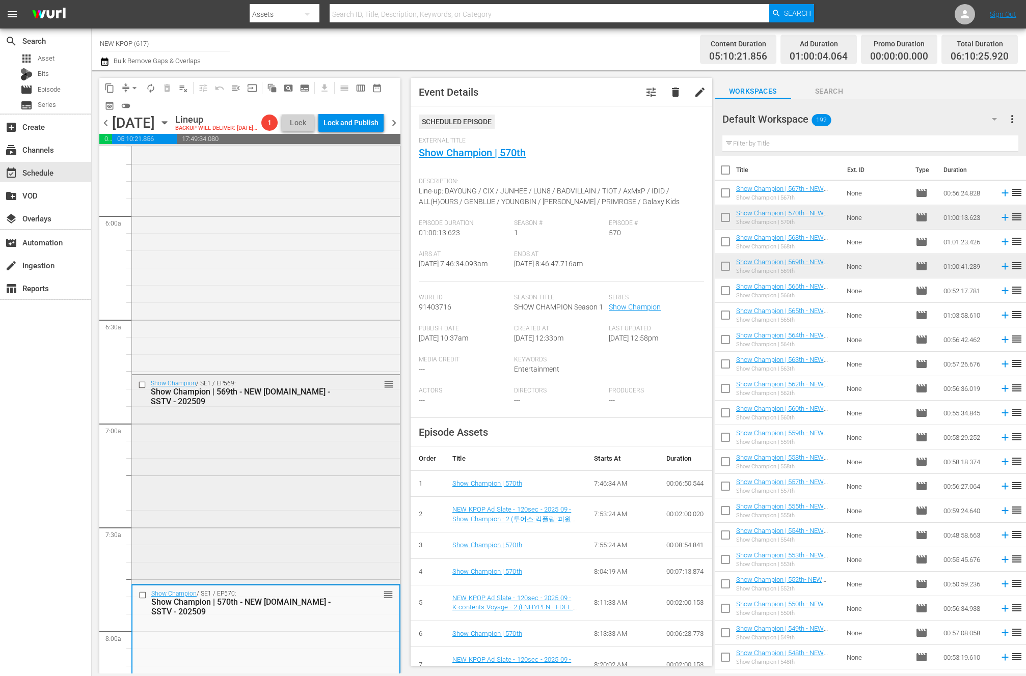
click at [208, 523] on div "Show Champion / SE1 / EP569: Show Champion | 569th - NEW [DOMAIN_NAME] - SSTV -…" at bounding box center [266, 478] width 268 height 207
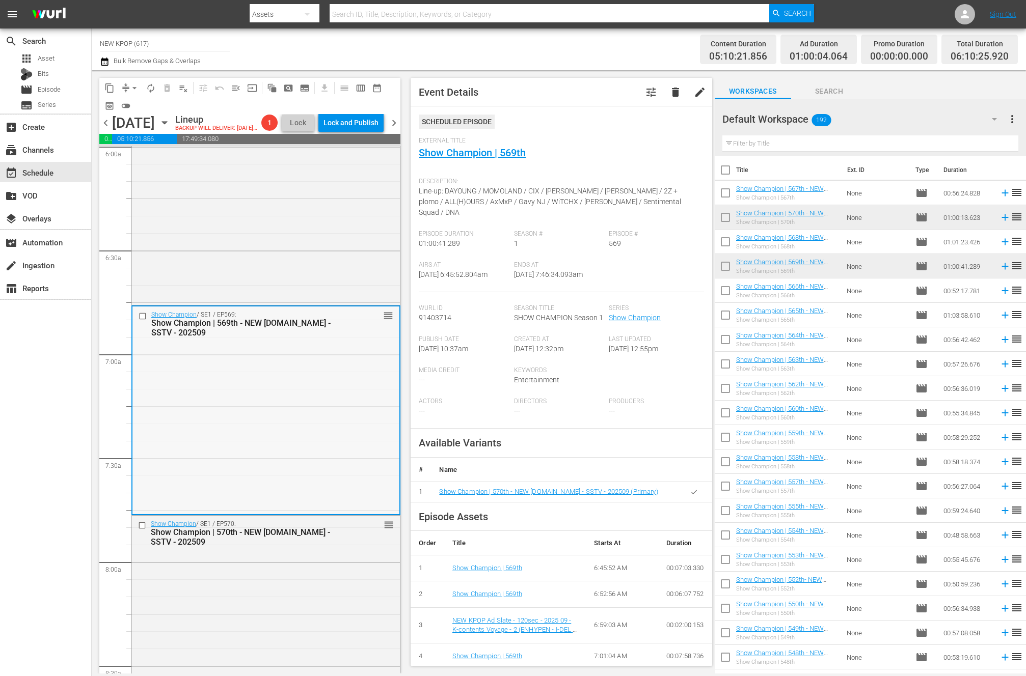
scroll to position [1306, 0]
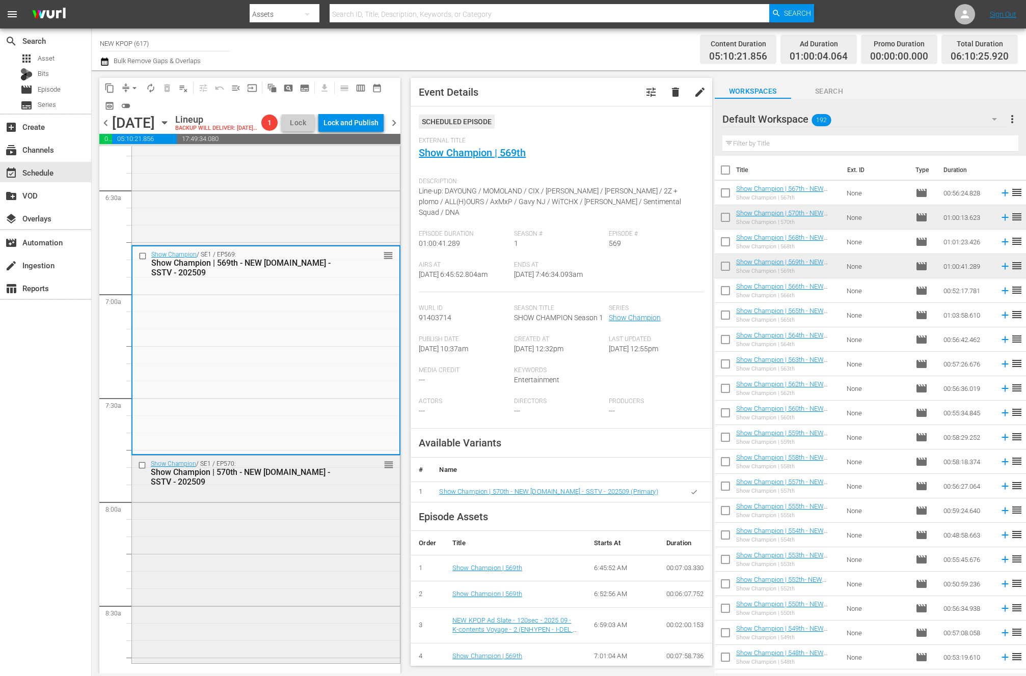
click at [291, 542] on div "Show Champion / SE1 / EP570: Show Champion | 570th - NEW K.ID - SSTV - 202509 r…" at bounding box center [266, 559] width 268 height 206
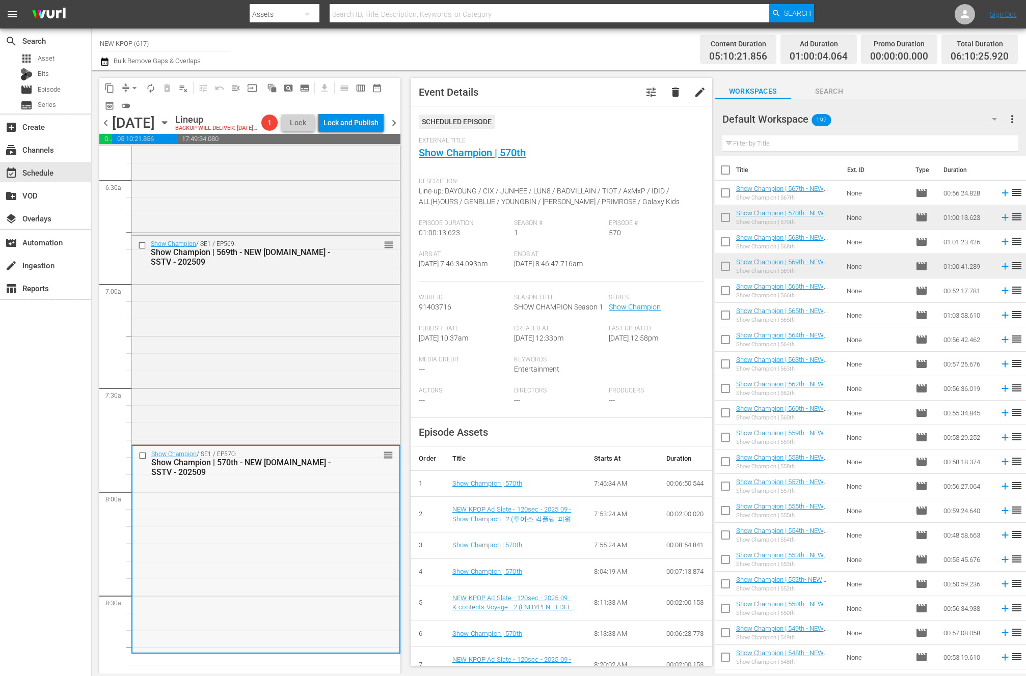
scroll to position [1273, 0]
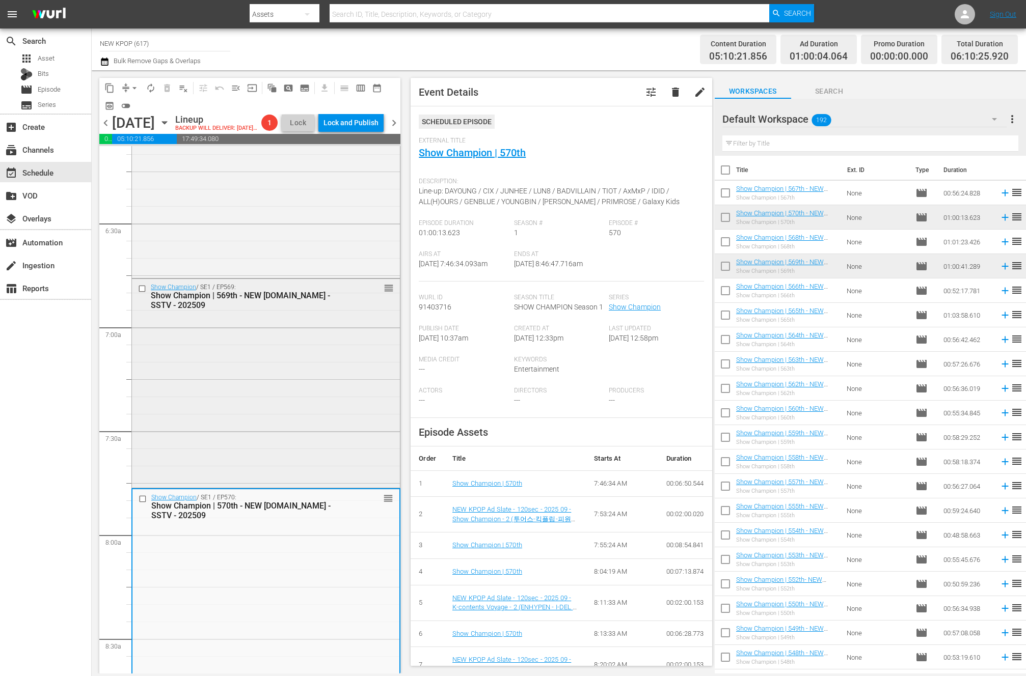
click at [321, 390] on div "Show Champion / SE1 / EP569: Show Champion | 569th - NEW K.ID - SSTV - 202509 r…" at bounding box center [266, 382] width 268 height 207
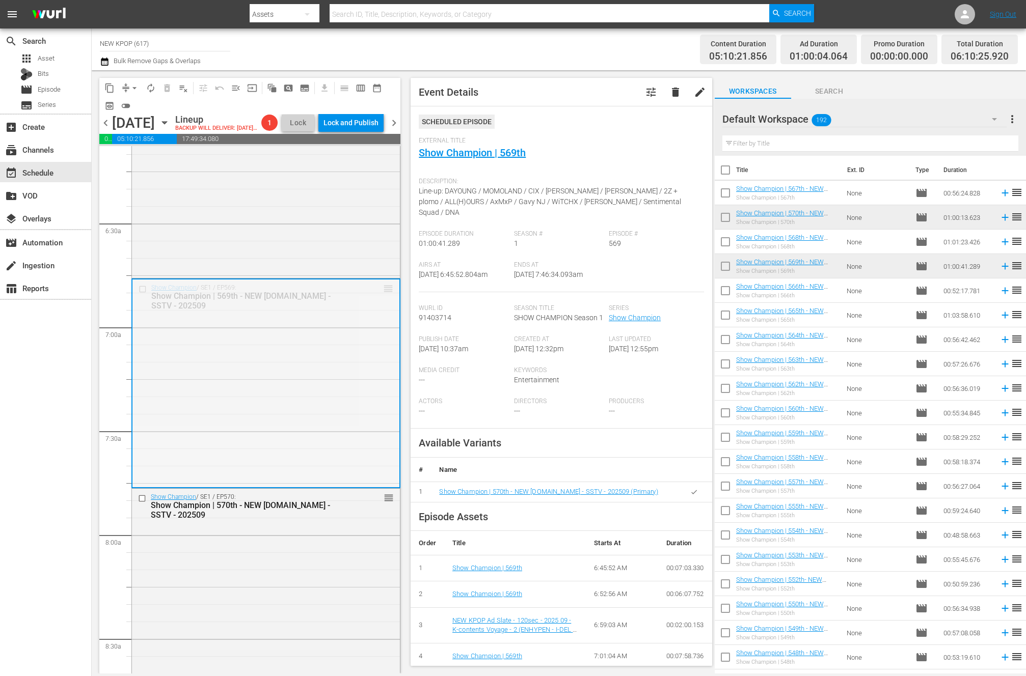
drag, startPoint x: 384, startPoint y: 309, endPoint x: 368, endPoint y: 395, distance: 86.9
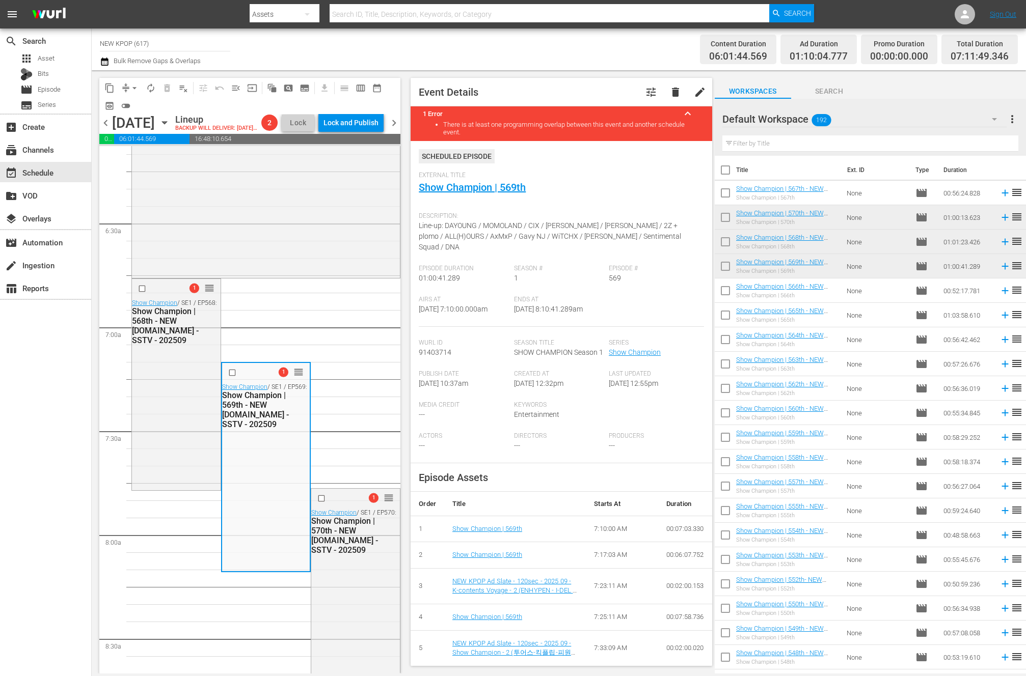
click at [138, 82] on button "arrow_drop_down" at bounding box center [134, 88] width 16 height 16
click at [124, 146] on li "Align to End of Previous Day" at bounding box center [134, 142] width 107 height 17
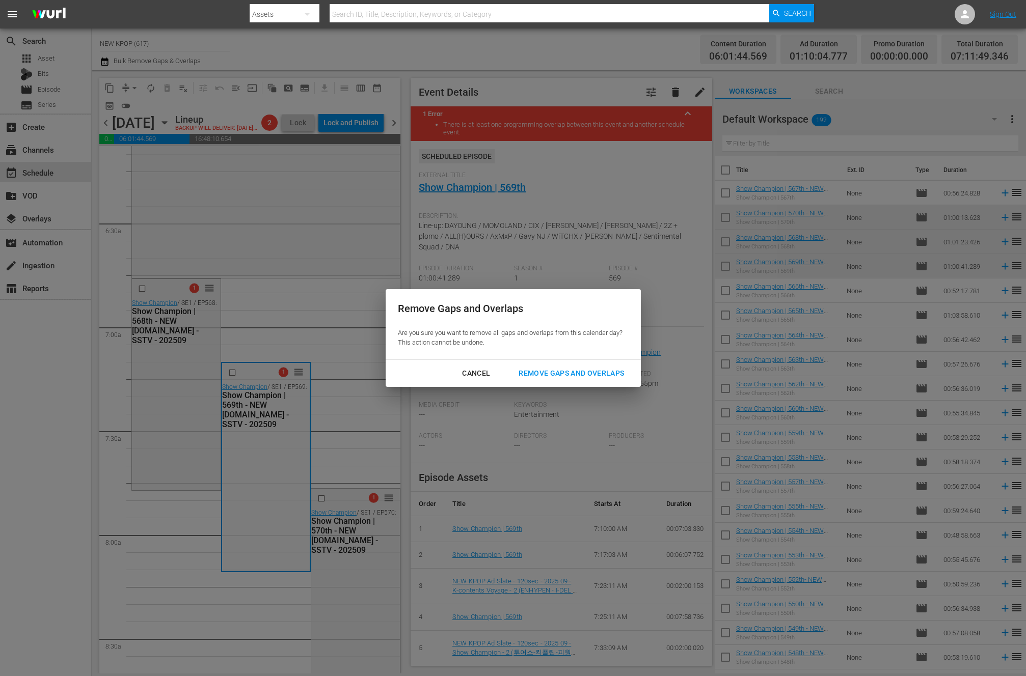
click at [600, 375] on div "Remove Gaps and Overlaps" at bounding box center [571, 373] width 122 height 13
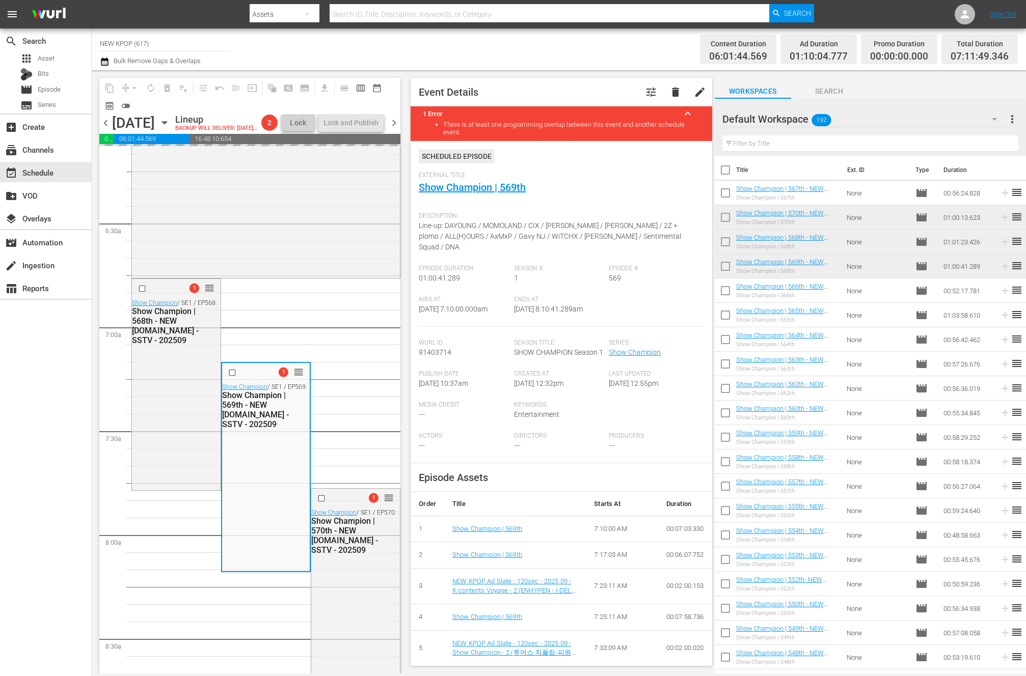
click at [67, 353] on div "search Search apps Asset Bits movie Episode subtitles Series add_box Create sub…" at bounding box center [46, 367] width 92 height 676
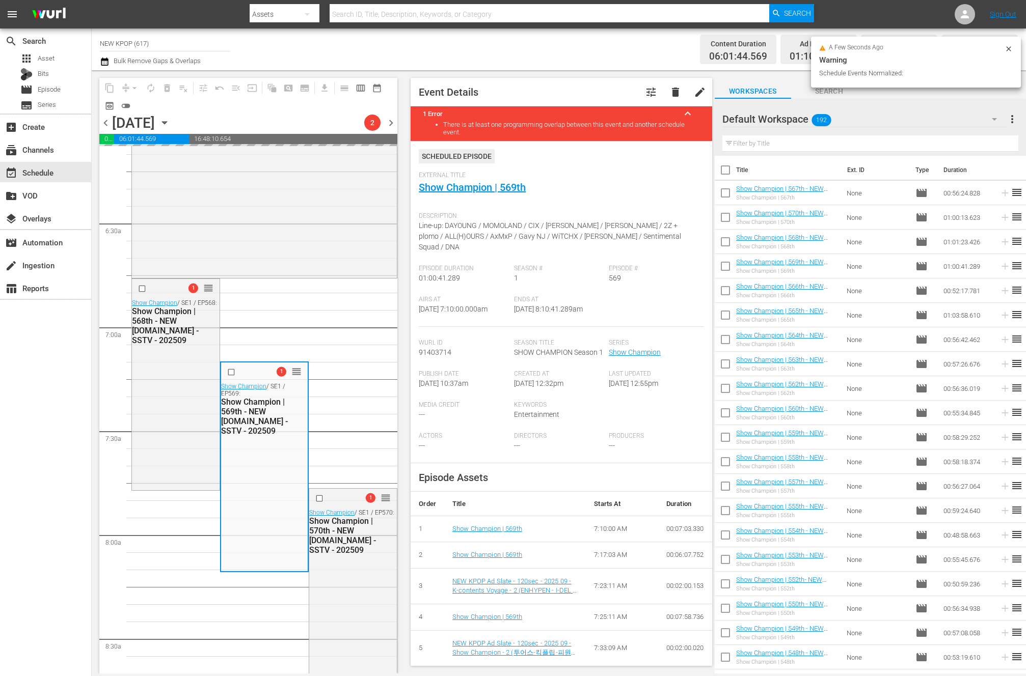
click at [67, 353] on div "search Search apps Asset Bits movie Episode subtitles Series add_box Create sub…" at bounding box center [46, 367] width 92 height 676
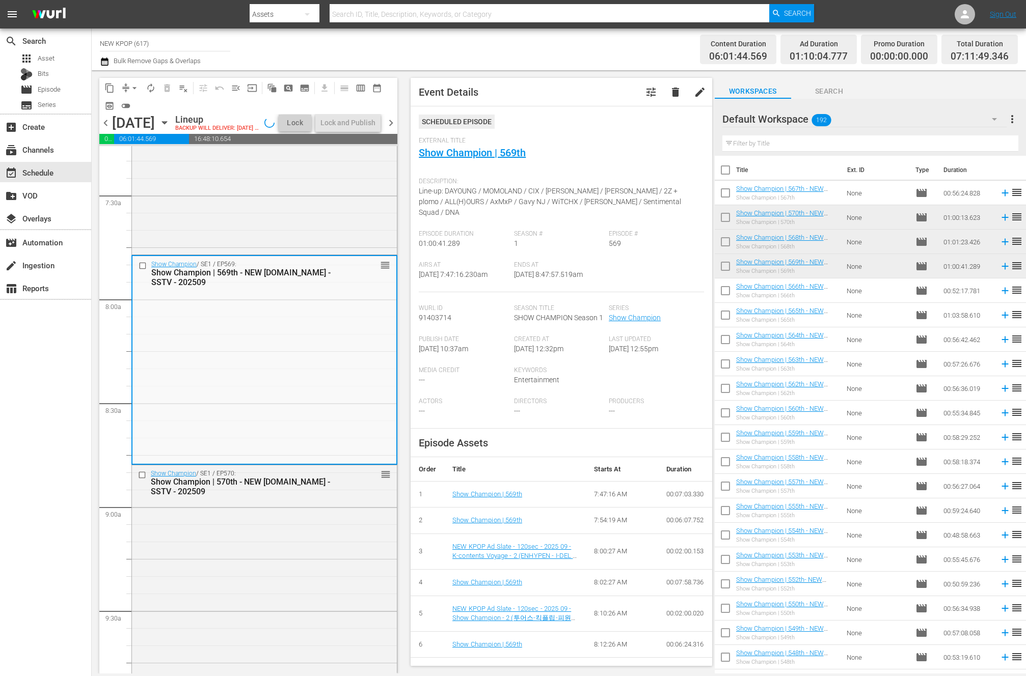
scroll to position [1676, 0]
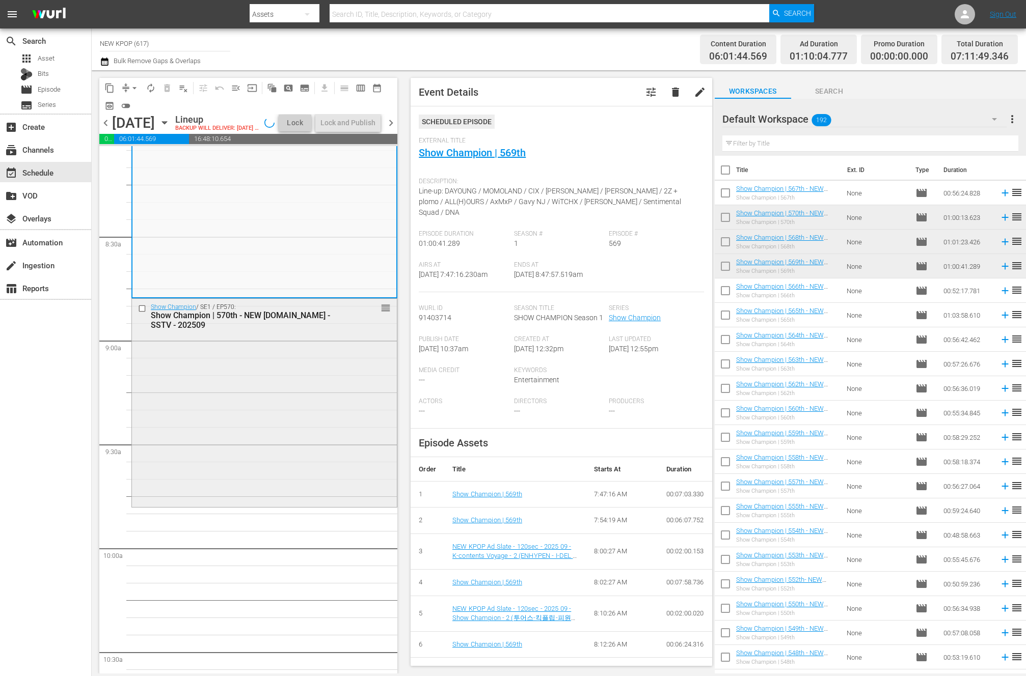
click at [251, 391] on div "Show Champion / SE1 / EP570: Show Champion | 570th - NEW K.ID - SSTV - 202509 r…" at bounding box center [264, 402] width 265 height 206
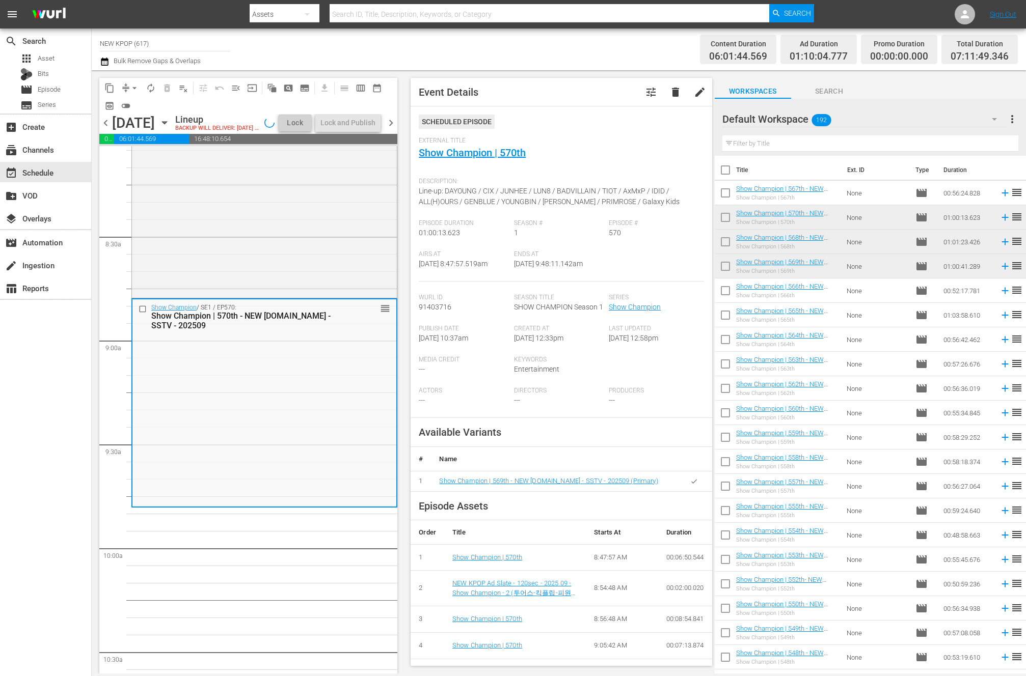
click at [251, 391] on div "Show Champion / SE1 / EP570: Show Champion | 570th - NEW K.ID - SSTV - 202509 r…" at bounding box center [264, 402] width 264 height 206
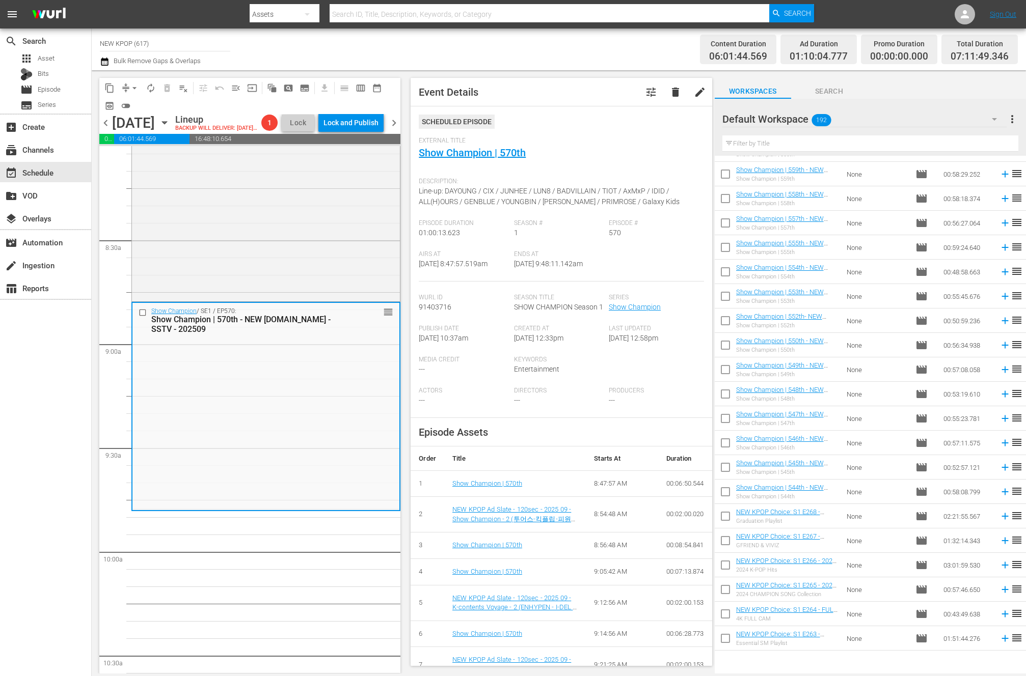
scroll to position [221, 0]
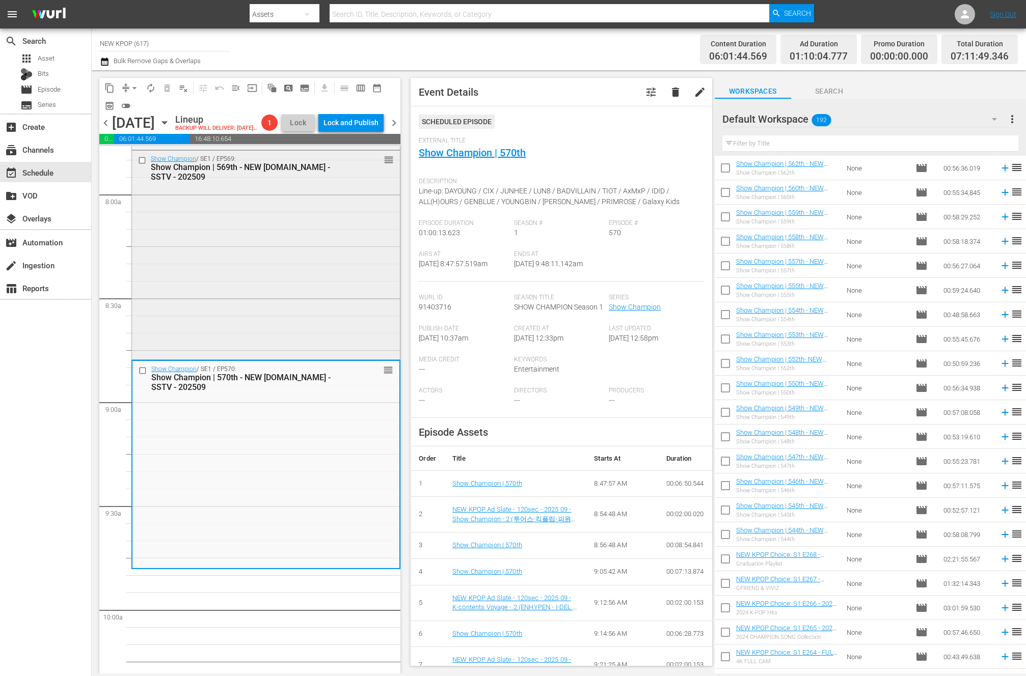
click at [303, 317] on div "Show Champion / SE1 / EP569: Show Champion | 569th - NEW K.ID - SSTV - 202509 r…" at bounding box center [266, 254] width 268 height 207
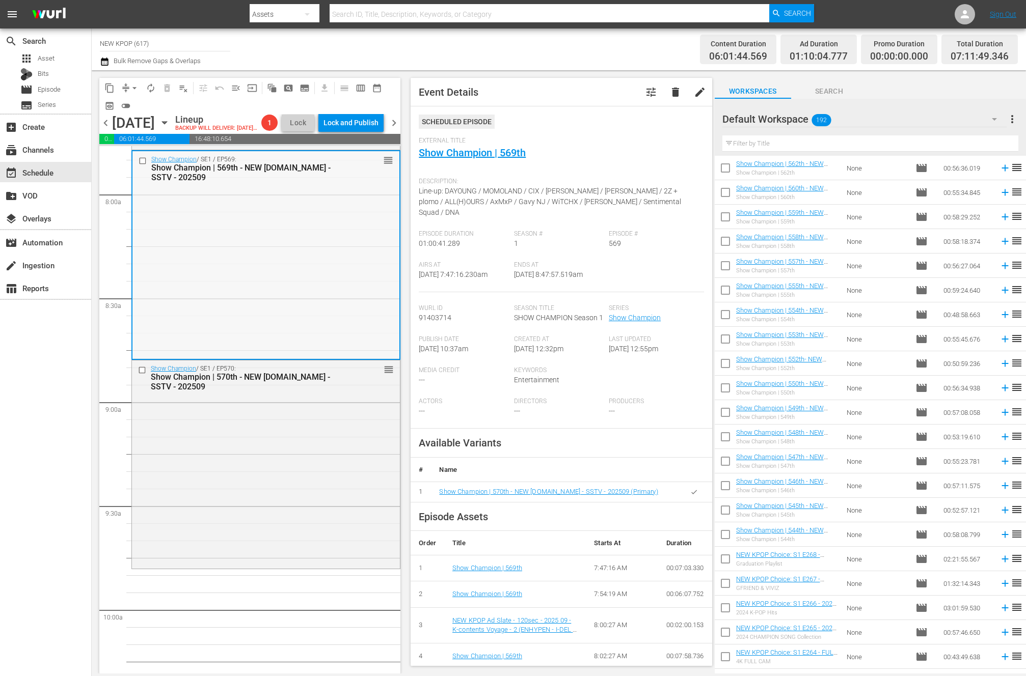
scroll to position [1426, 0]
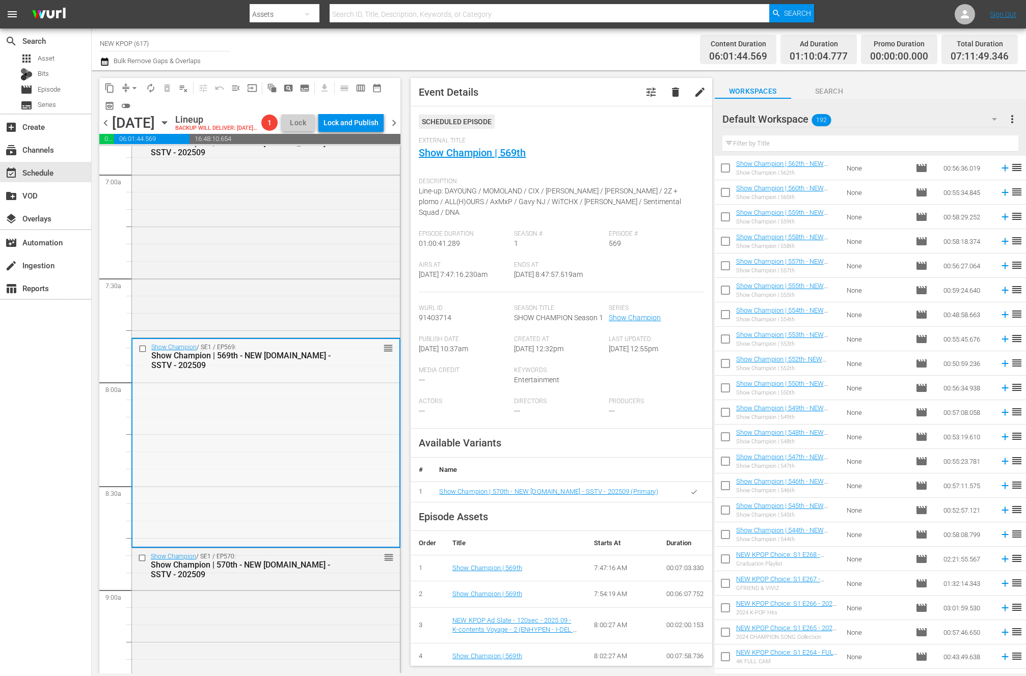
click at [364, 317] on div "Show Champion / SE1 / EP568: Show Champion | 568th - NEW K.ID - SSTV - 202509 r…" at bounding box center [266, 230] width 268 height 209
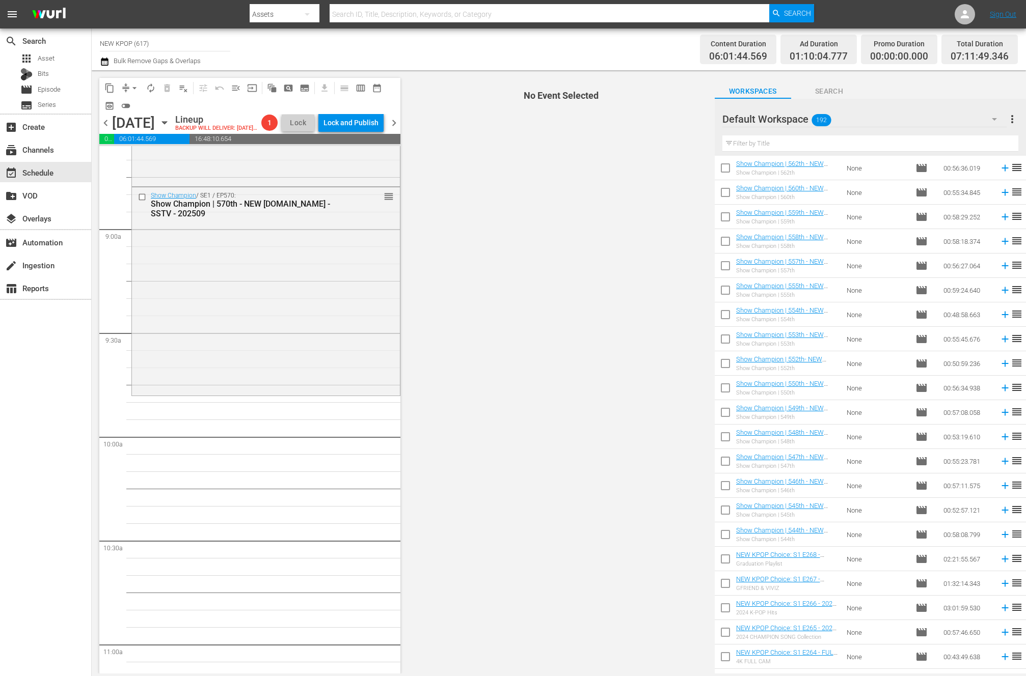
scroll to position [1828, 0]
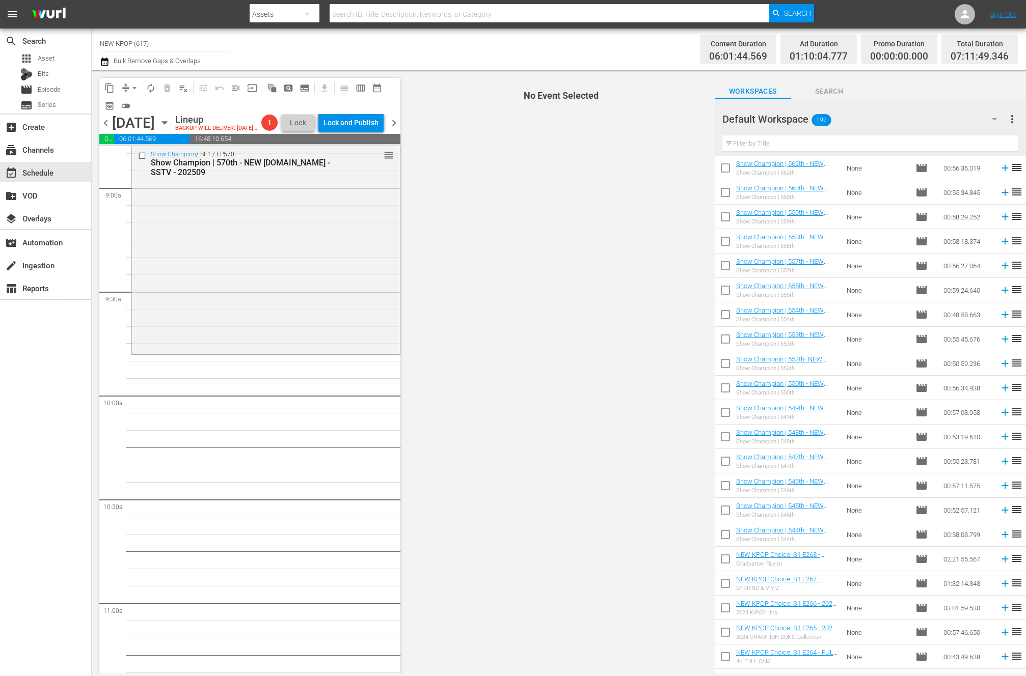
click at [364, 317] on div "Show Champion / SE1 / EP570: Show Champion | 570th - NEW K.ID - SSTV - 202509 r…" at bounding box center [266, 249] width 268 height 206
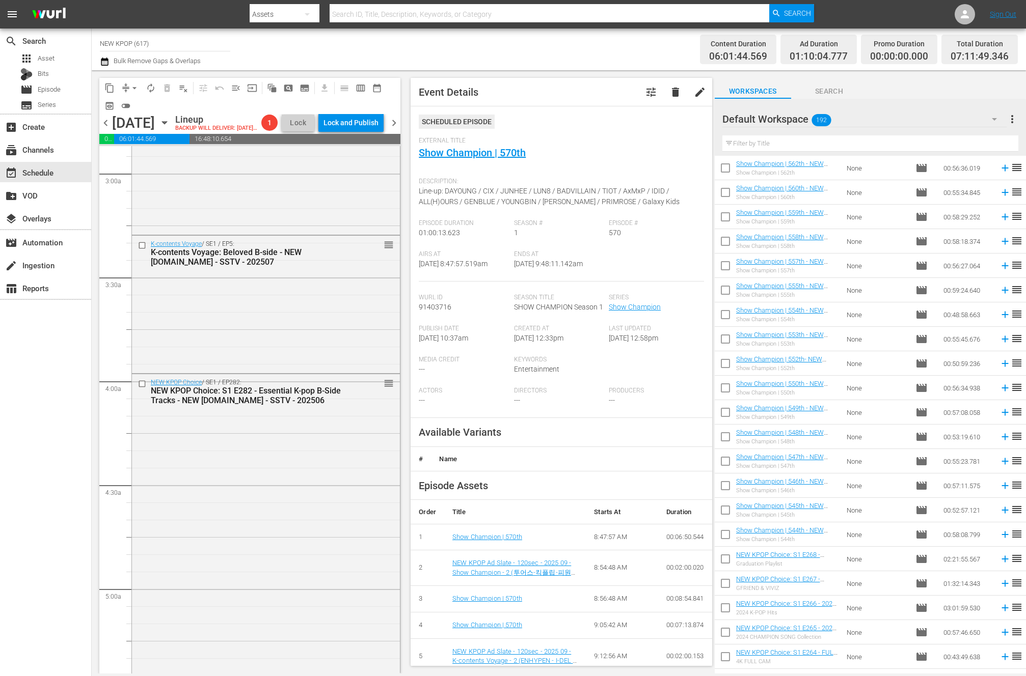
scroll to position [951, 0]
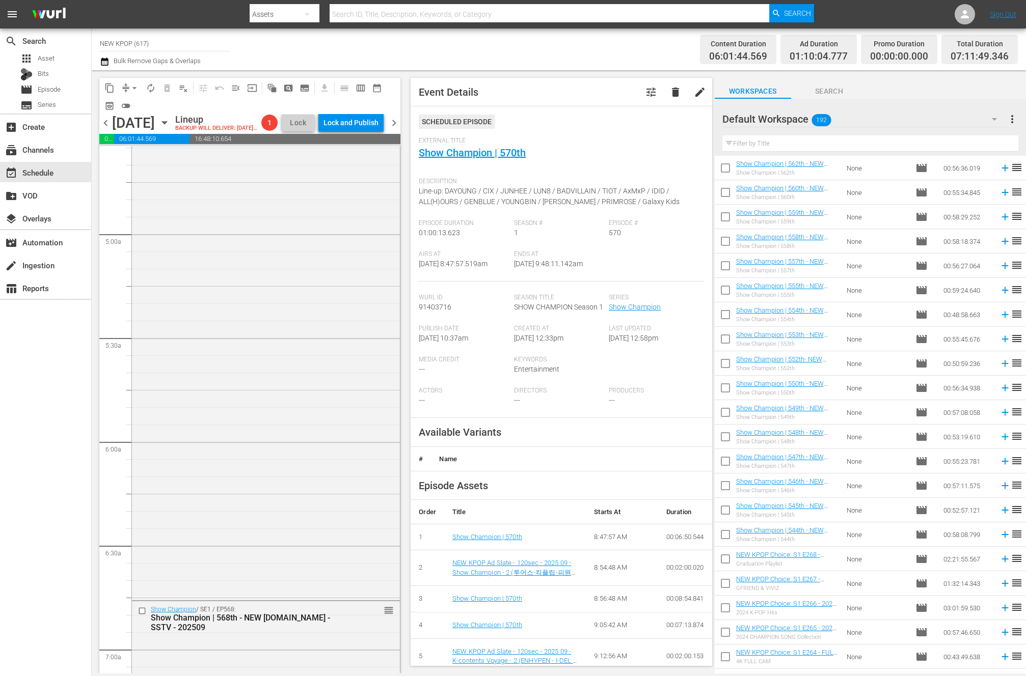
click at [343, 331] on div "NEW KPOP Choice / SE1 / EP282: NEW KPOP Choice: S1 E282 - Essential K-pop B-Sid…" at bounding box center [266, 308] width 268 height 579
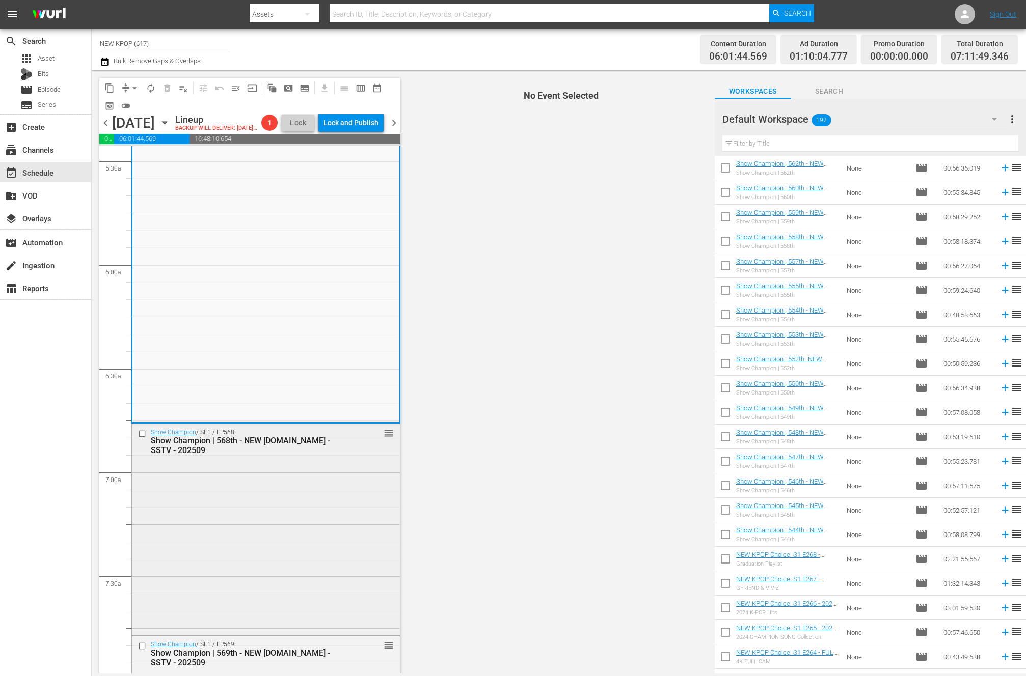
scroll to position [1168, 0]
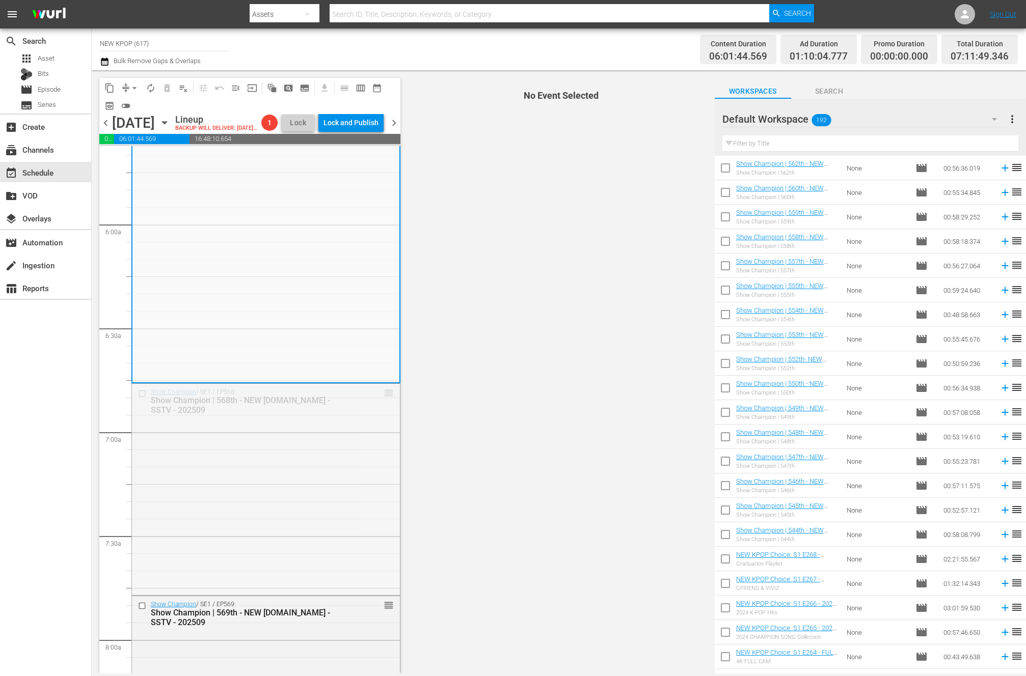
drag, startPoint x: 386, startPoint y: 409, endPoint x: 340, endPoint y: 537, distance: 135.3
click at [780, 135] on input "text" at bounding box center [870, 143] width 296 height 16
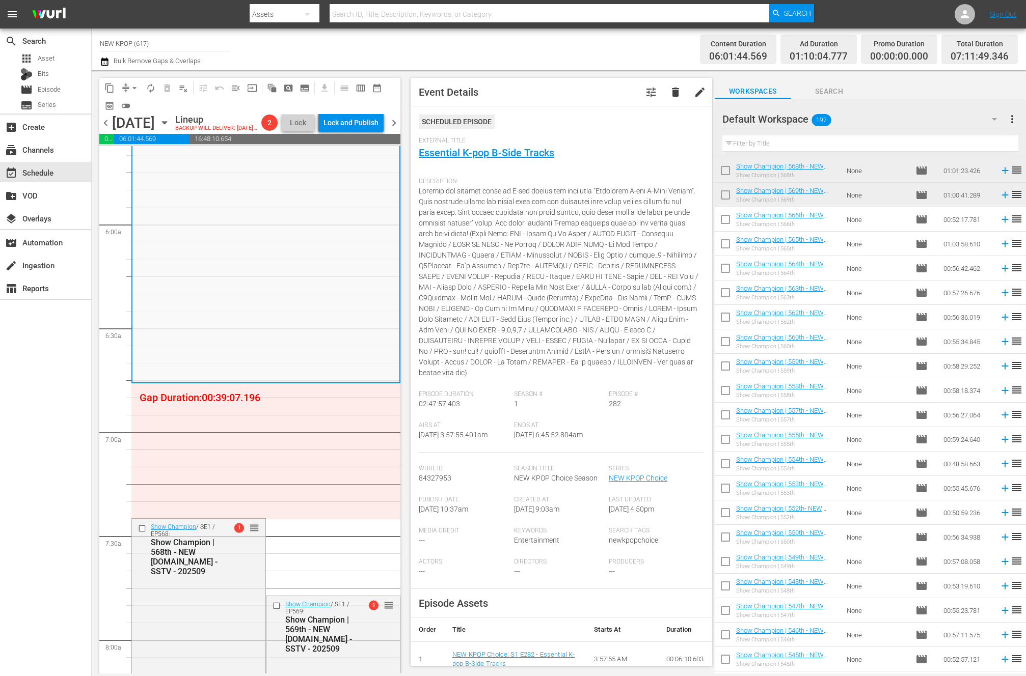
scroll to position [0, 0]
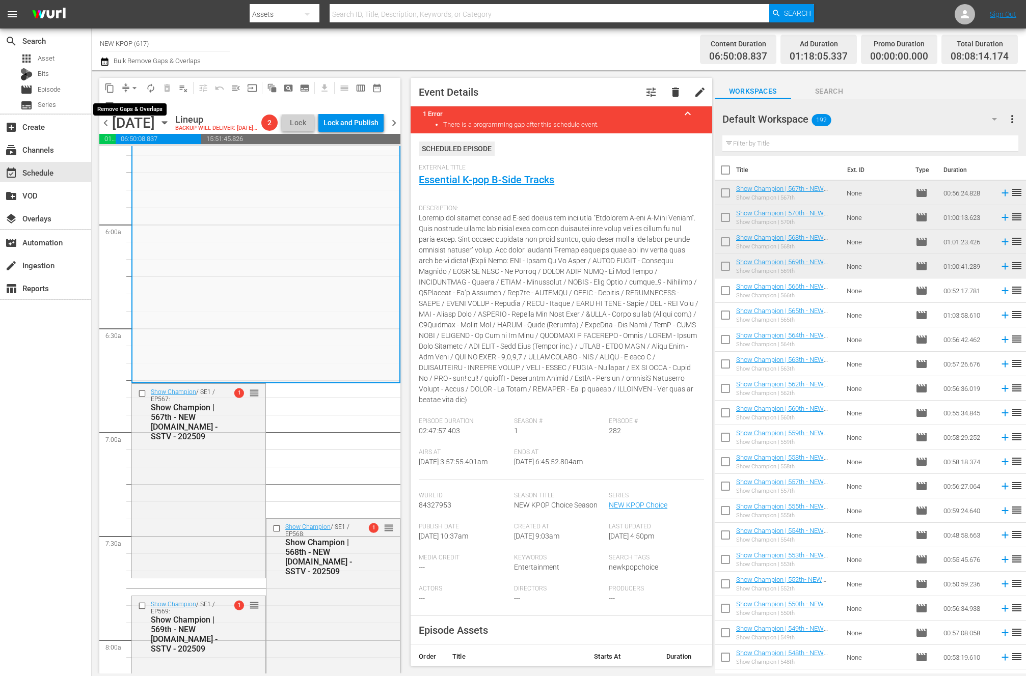
click at [135, 84] on span "arrow_drop_down" at bounding box center [134, 88] width 10 height 10
click at [146, 135] on li "Align to End of Previous Day" at bounding box center [134, 142] width 107 height 17
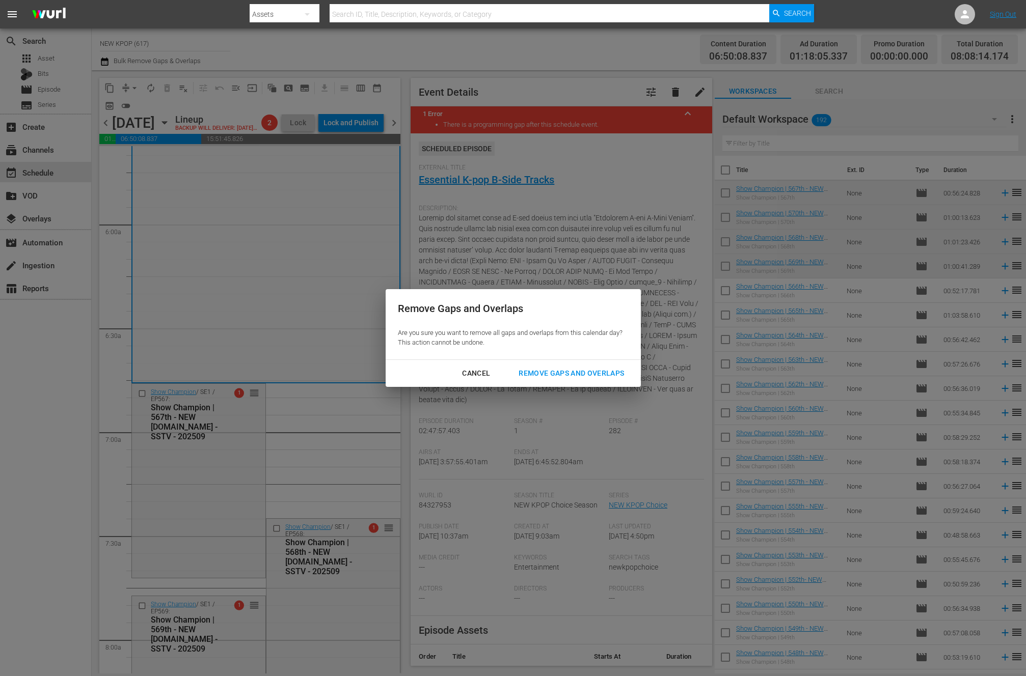
click at [620, 366] on button "Remove Gaps and Overlaps" at bounding box center [571, 373] width 130 height 19
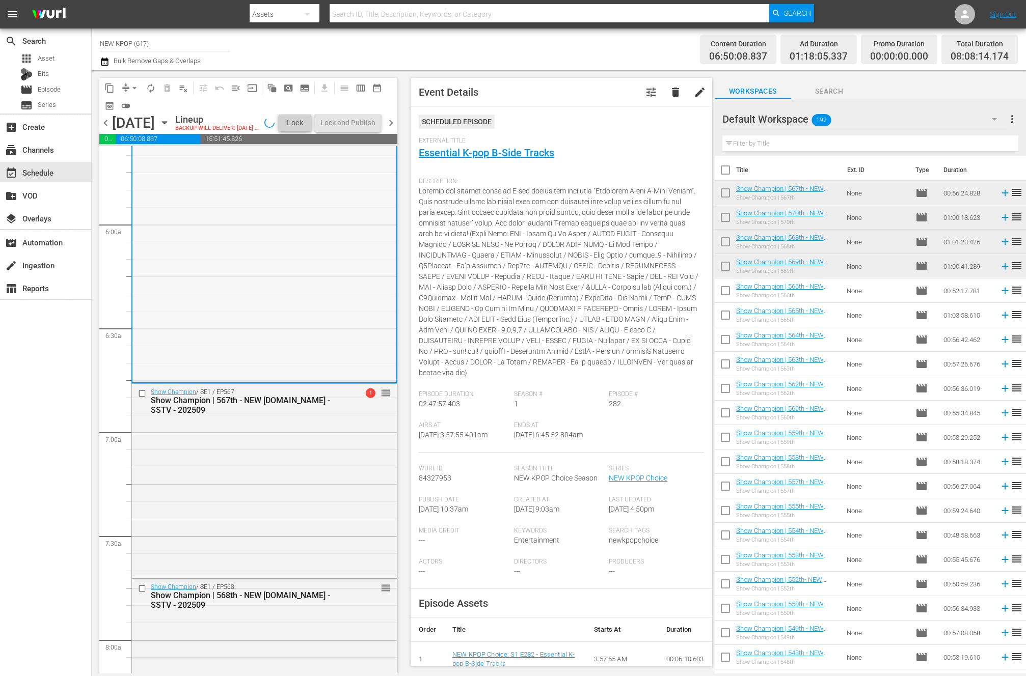
click at [228, 344] on div "NEW KPOP Choice / SE1 / EP282: NEW KPOP Choice: S1 E282 - Essential K-pop B-Sid…" at bounding box center [264, 91] width 264 height 579
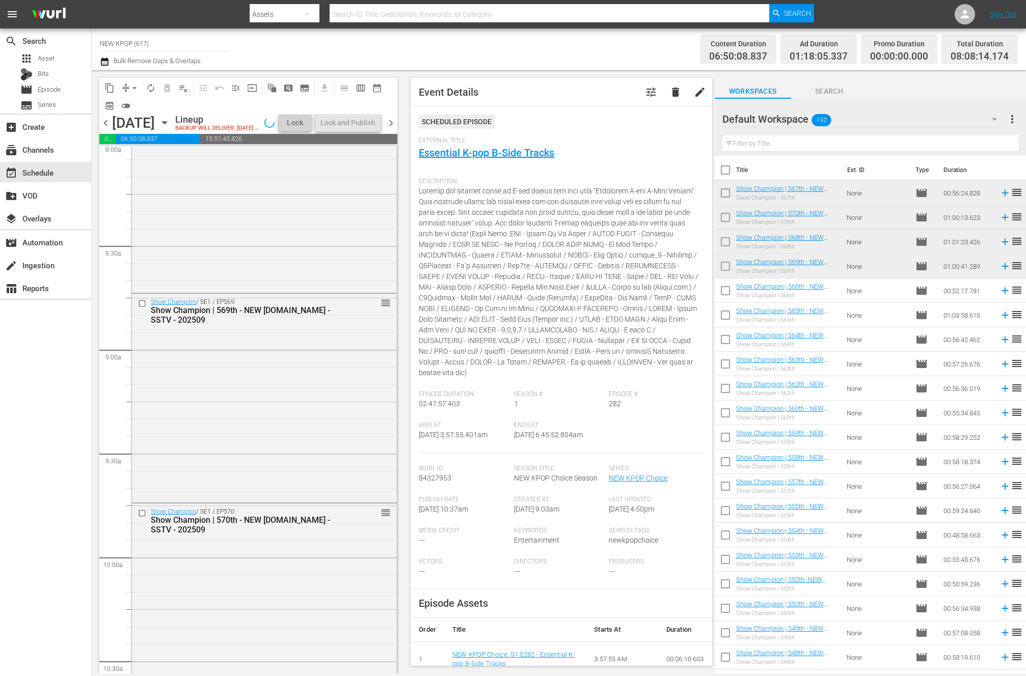
scroll to position [1766, 0]
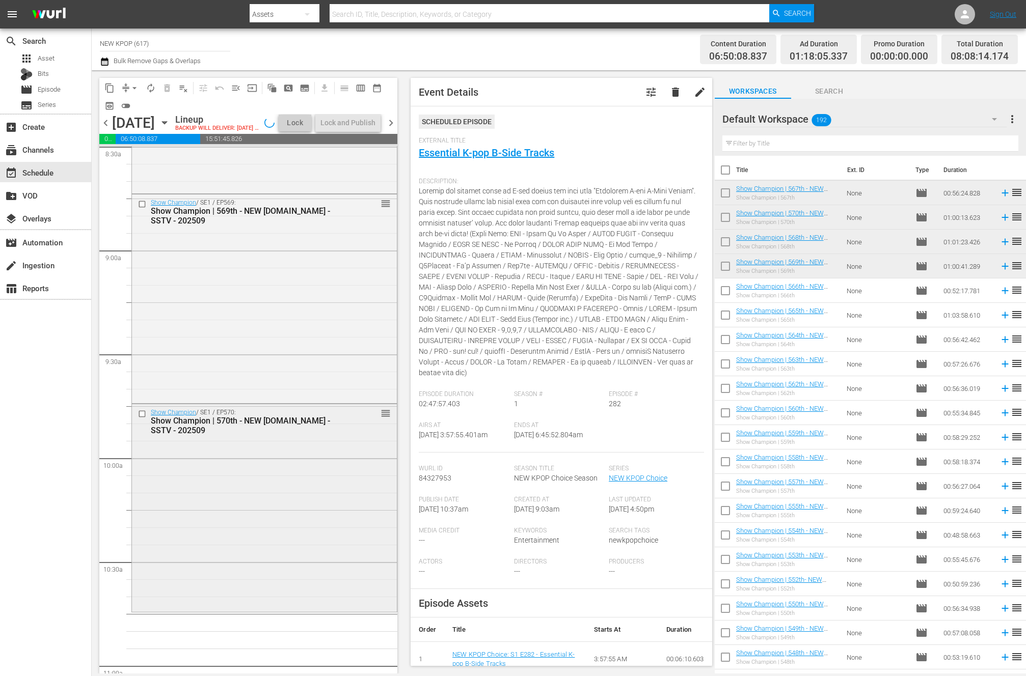
click at [255, 523] on div "Show Champion / SE1 / EP570: Show Champion | 570th - NEW K.ID - SSTV - 202509 r…" at bounding box center [264, 507] width 265 height 206
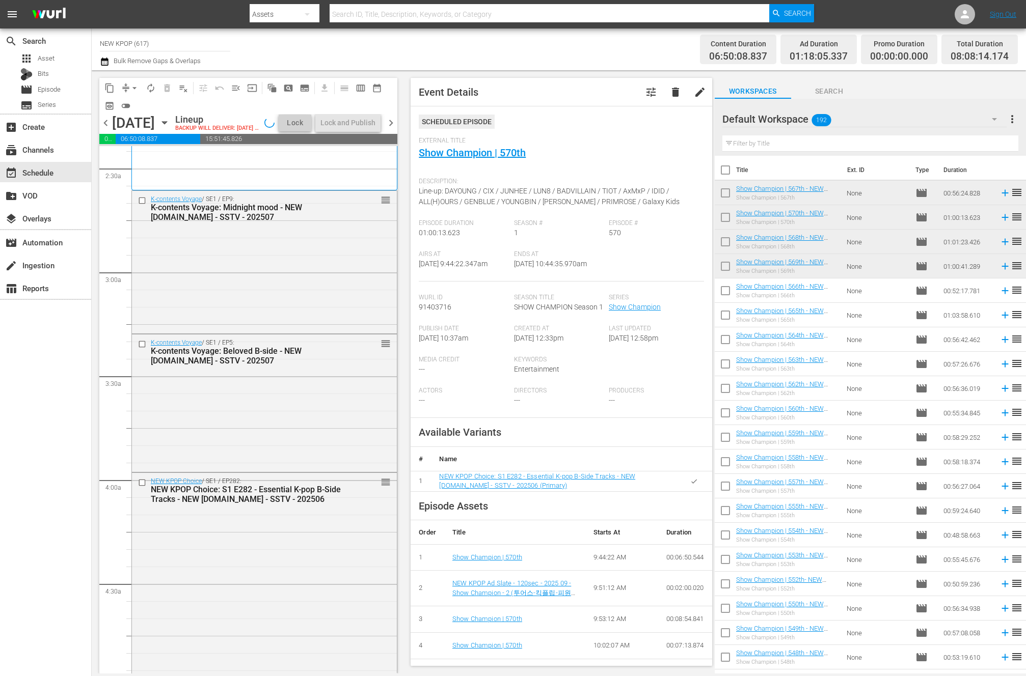
click at [230, 484] on div "NEW KPOP Choice / SE1 / EP282: NEW KPOP Choice: S1 E282 - Essential K-pop B-Sid…" at bounding box center [248, 491] width 195 height 26
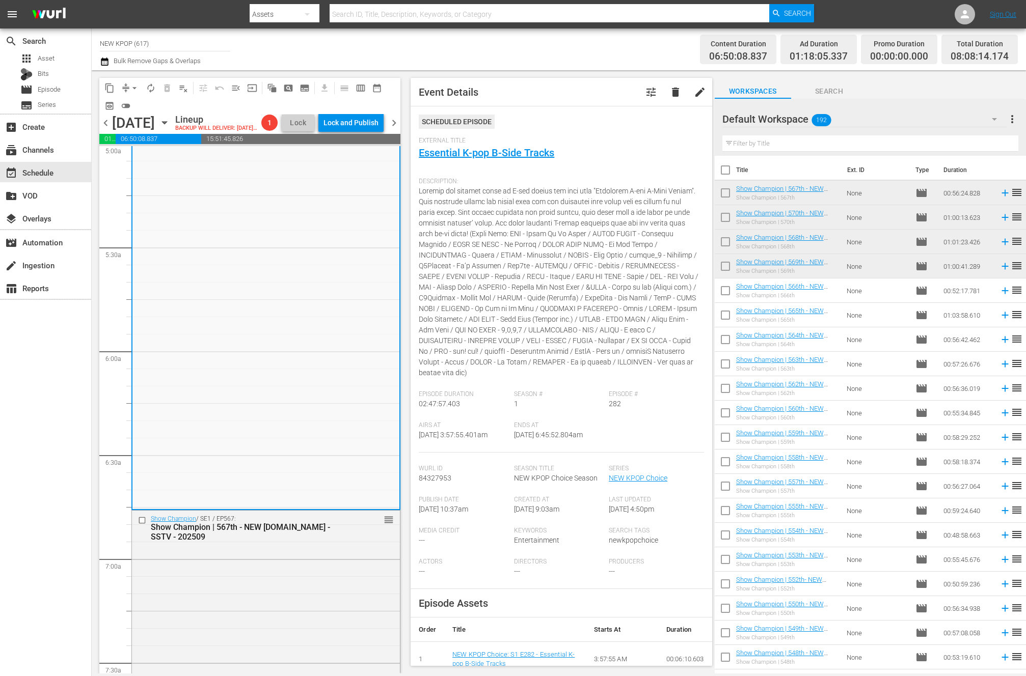
scroll to position [1373, 0]
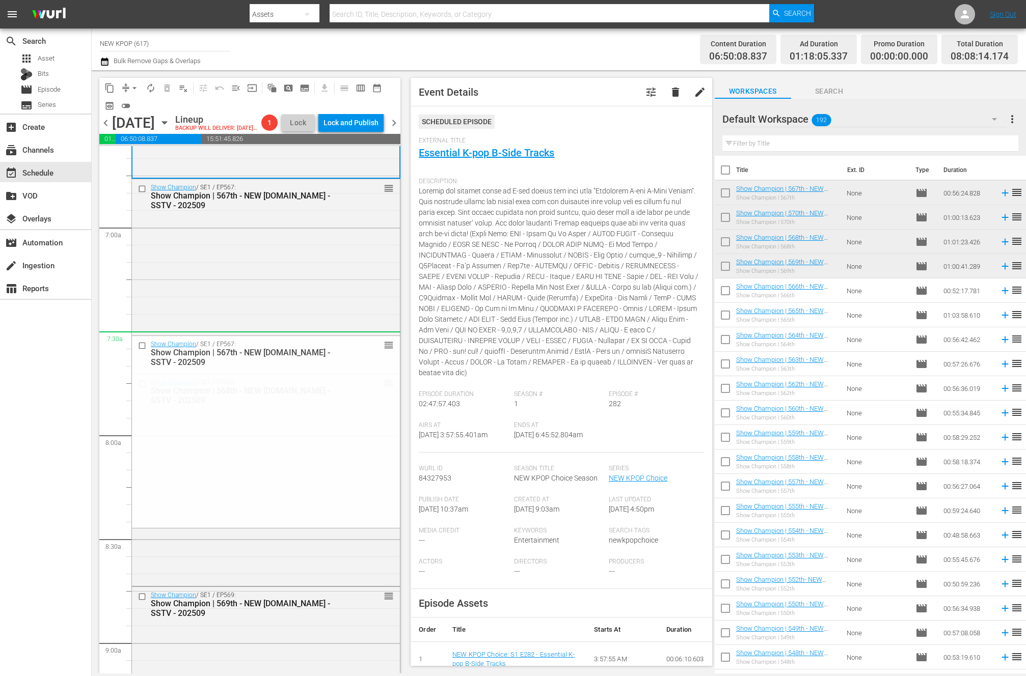
drag, startPoint x: 387, startPoint y: 204, endPoint x: 332, endPoint y: 347, distance: 153.5
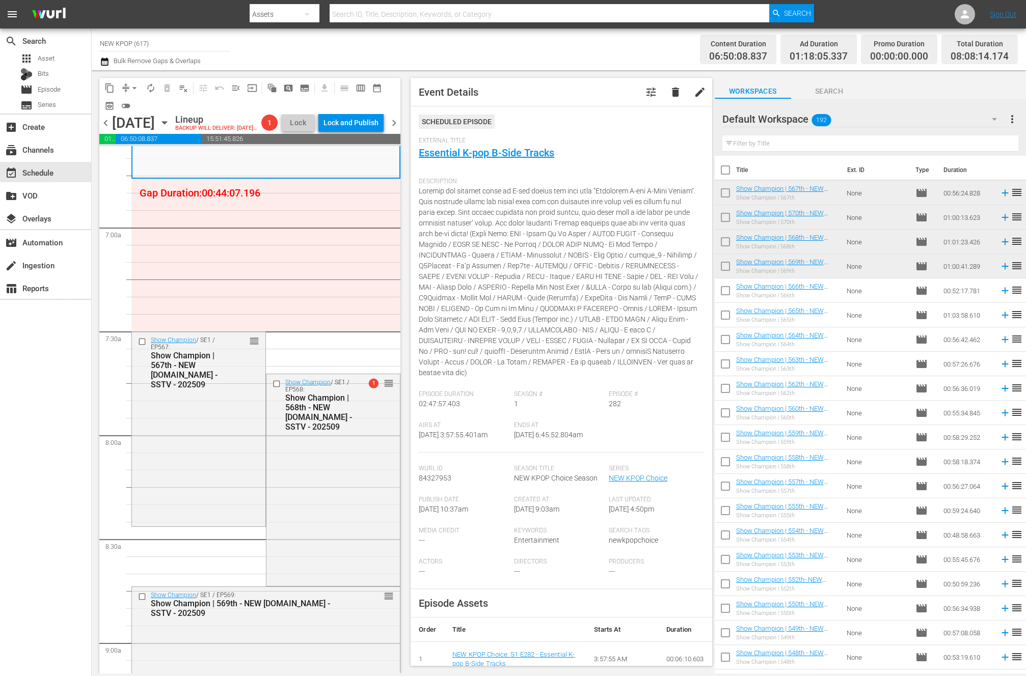
click at [750, 133] on div "Filter by Title" at bounding box center [870, 143] width 296 height 24
click at [751, 137] on input "text" at bounding box center [870, 143] width 296 height 16
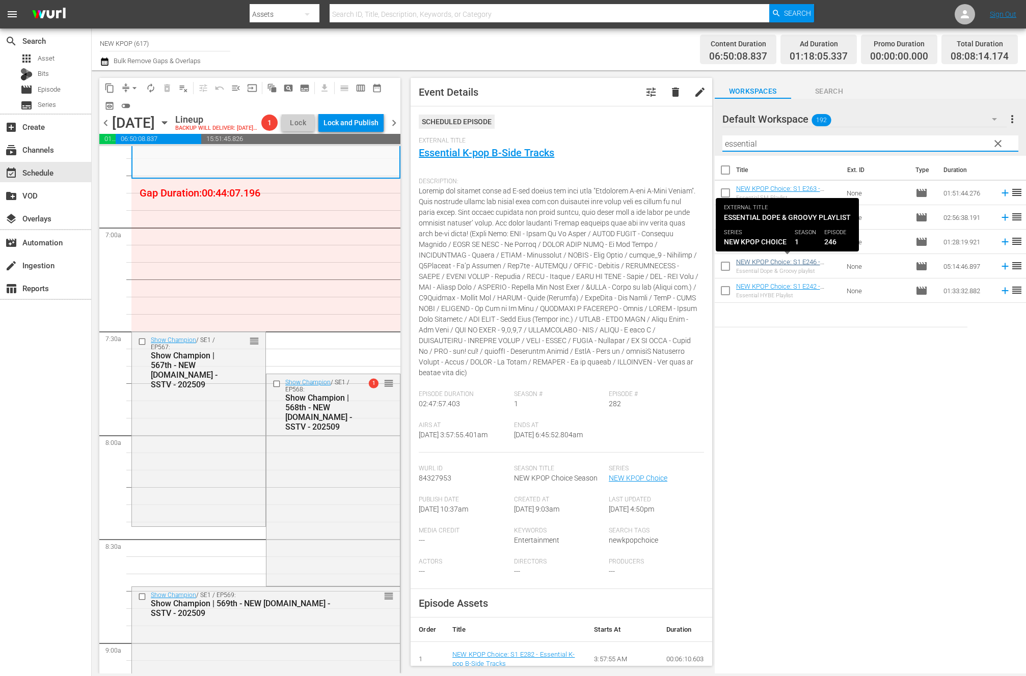
type input "essential"
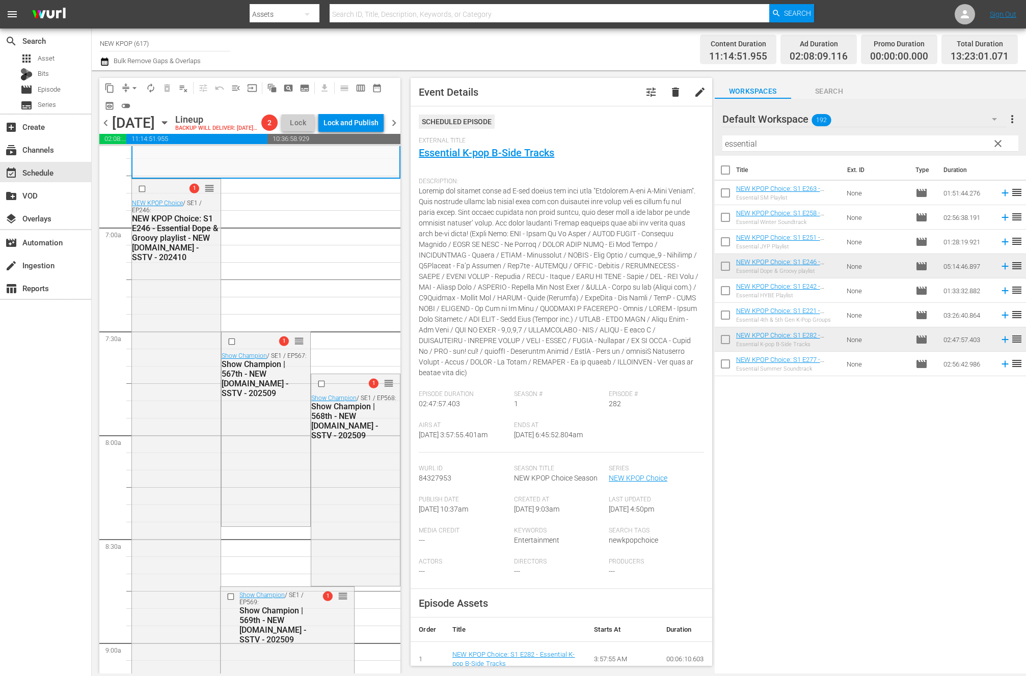
click at [133, 86] on span "arrow_drop_down" at bounding box center [134, 88] width 10 height 10
click at [133, 138] on li "Align to End of Previous Day" at bounding box center [134, 142] width 107 height 17
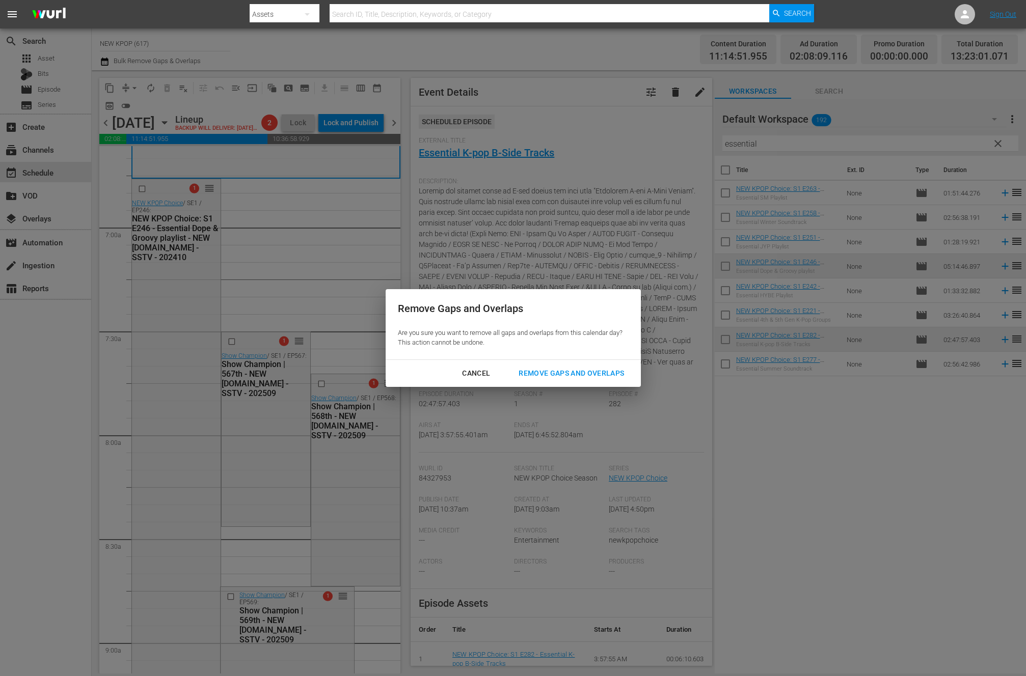
click at [533, 373] on div "Remove Gaps and Overlaps" at bounding box center [571, 373] width 122 height 13
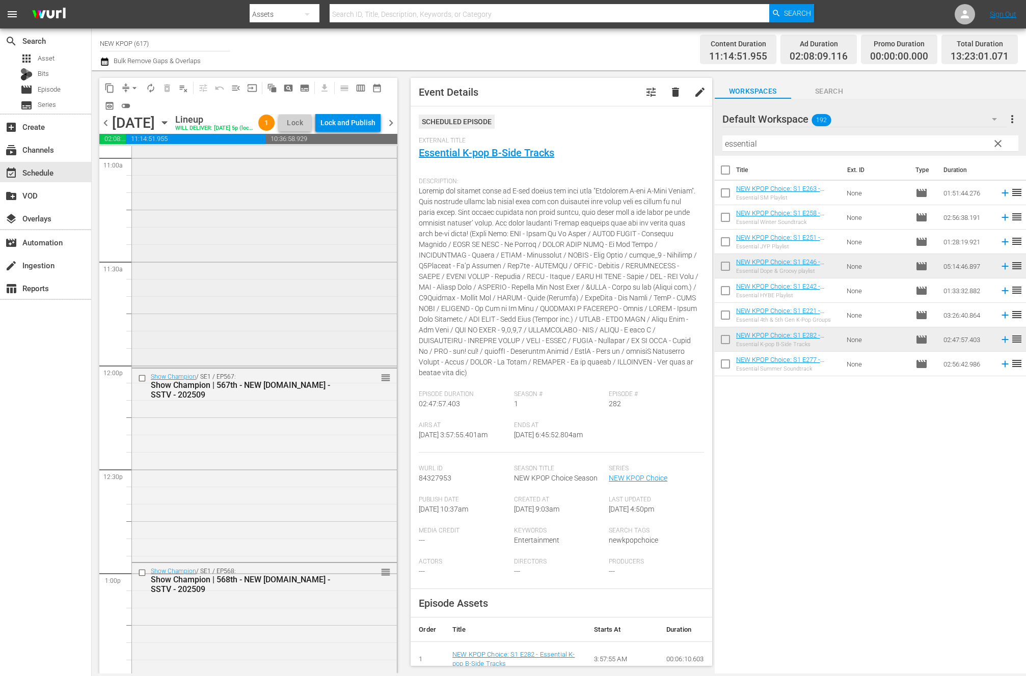
scroll to position [2362, 0]
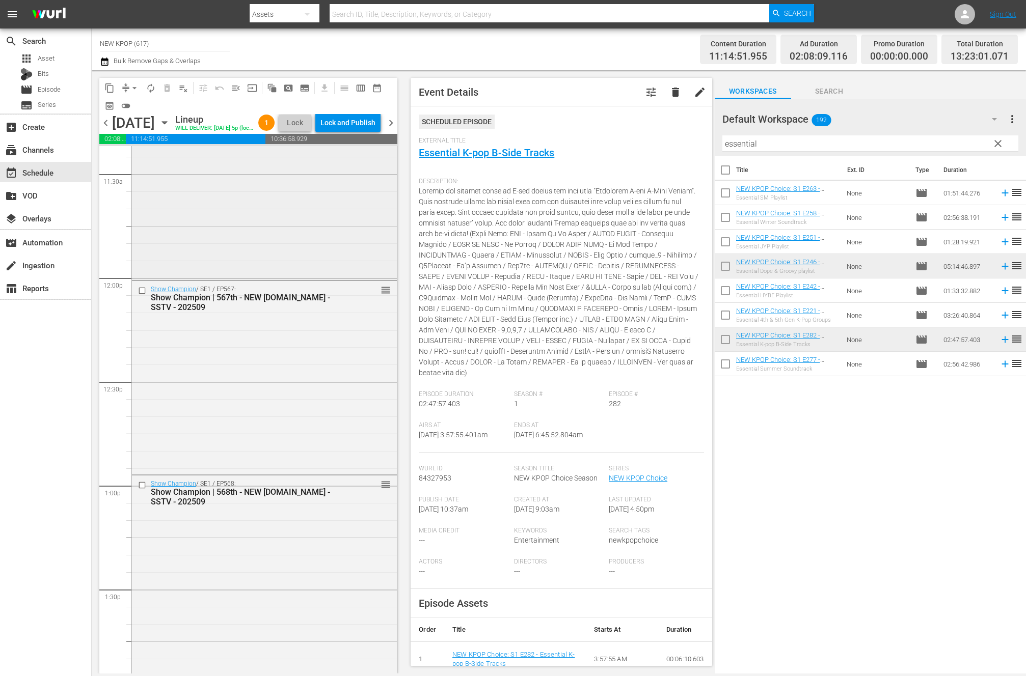
click at [300, 356] on div "Show Champion / SE1 / EP567: Show Champion | 567th - NEW K.ID - SSTV - 202509 r…" at bounding box center [264, 377] width 265 height 193
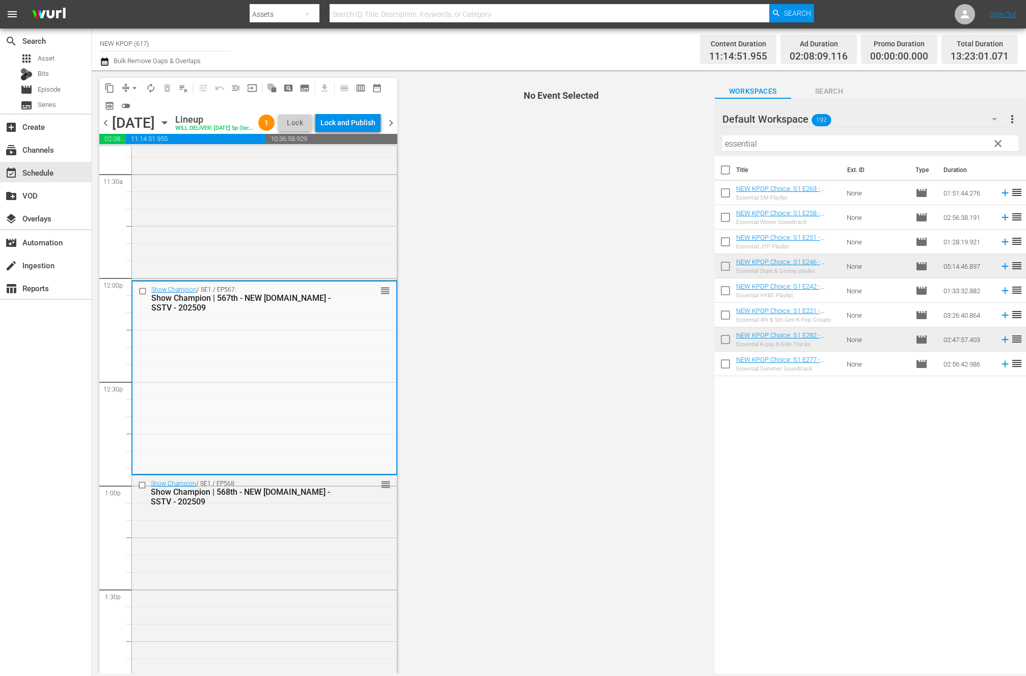
scroll to position [2557, 0]
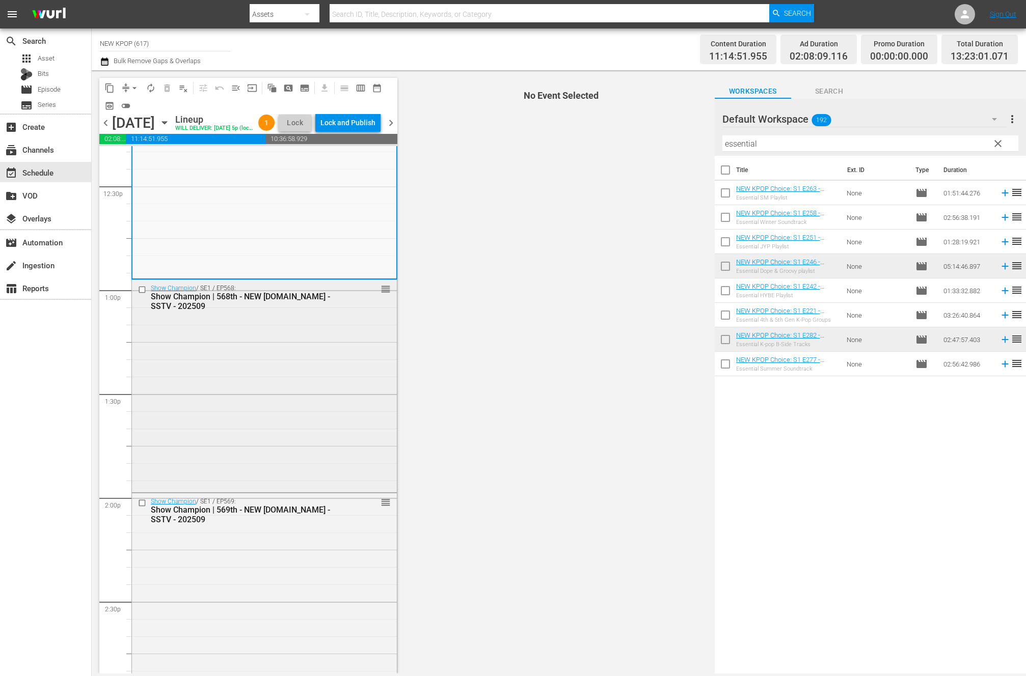
click at [282, 416] on div "Show Champion / SE1 / EP568: Show Champion | 568th - NEW K.ID - SSTV - 202509 r…" at bounding box center [264, 384] width 265 height 209
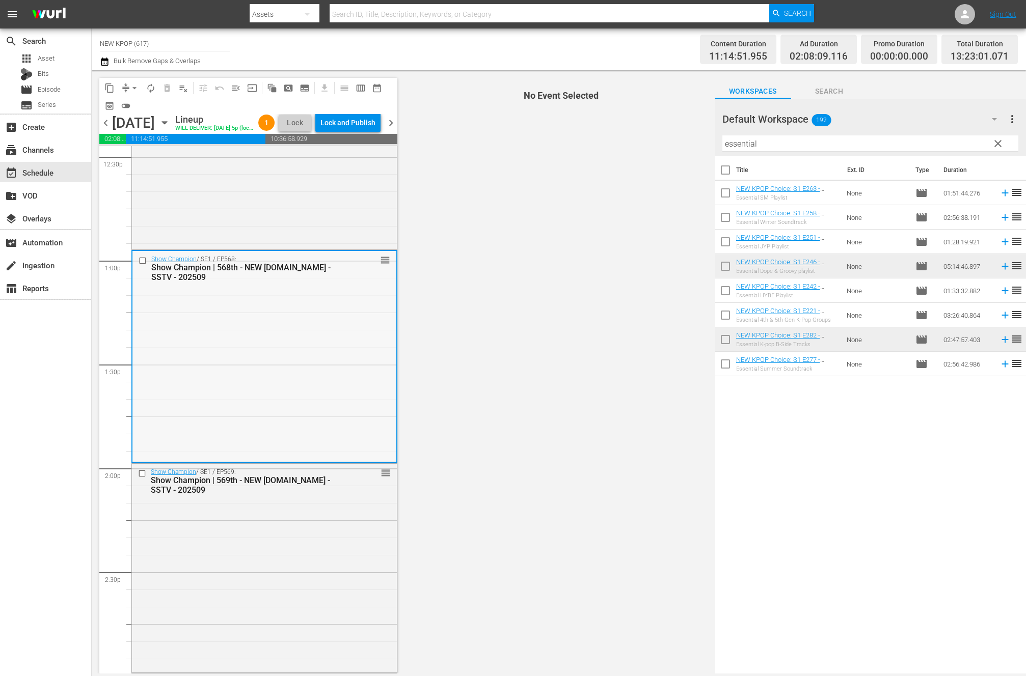
scroll to position [2955, 0]
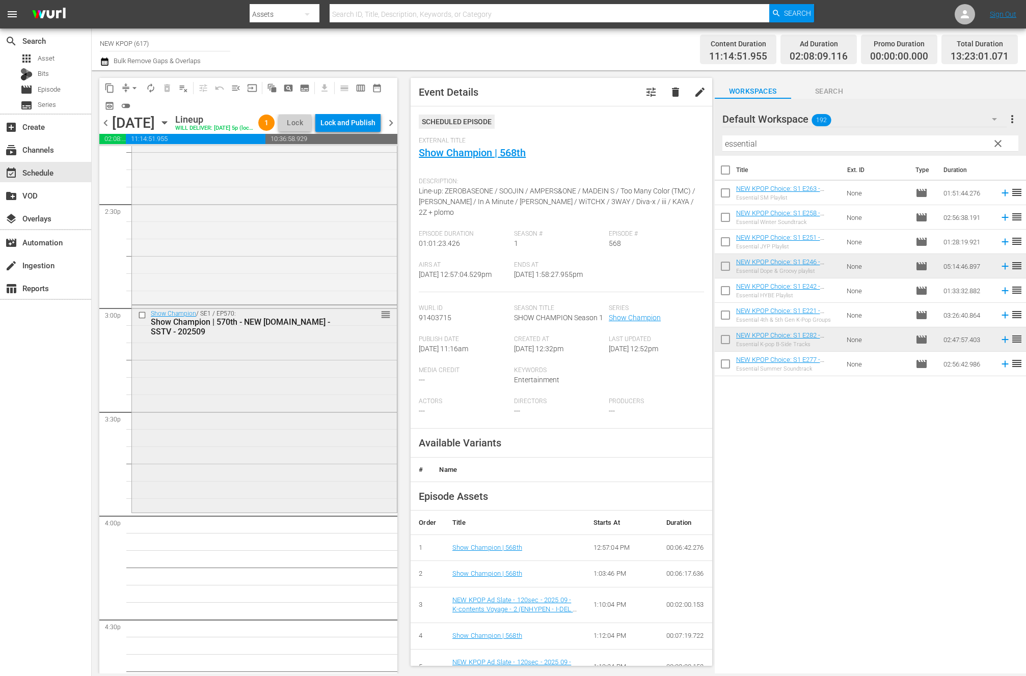
click at [286, 371] on div "Show Champion / SE1 / EP570: Show Champion | 570th - NEW K.ID - SSTV - 202509 r…" at bounding box center [264, 409] width 265 height 206
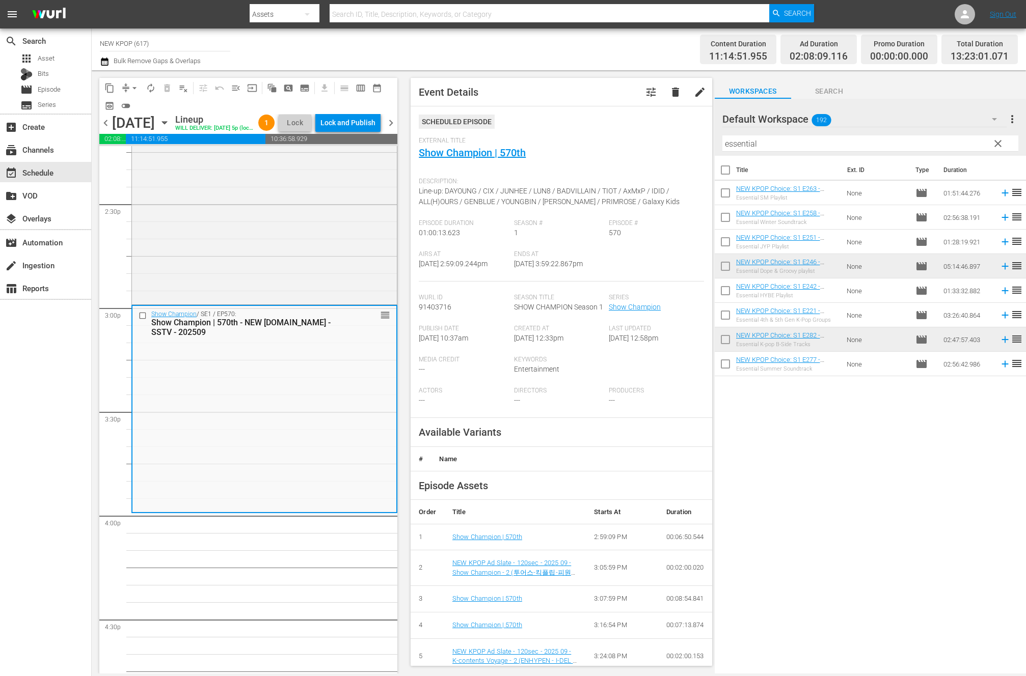
click at [781, 413] on div "Title Ext. ID Type Duration NEW KPOP Choice: S1 E263 - Essential SM Playlist - …" at bounding box center [870, 415] width 311 height 519
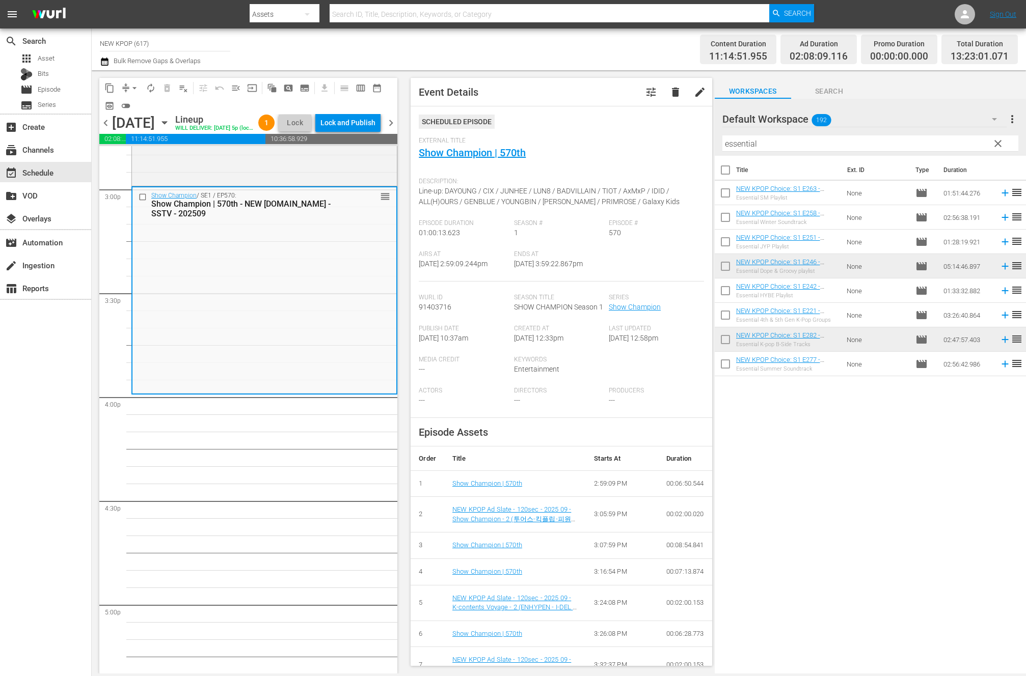
scroll to position [3075, 0]
click at [841, 458] on div "Title Ext. ID Type Duration NEW KPOP Choice: S1 E263 - Essential SM Playlist - …" at bounding box center [870, 415] width 311 height 519
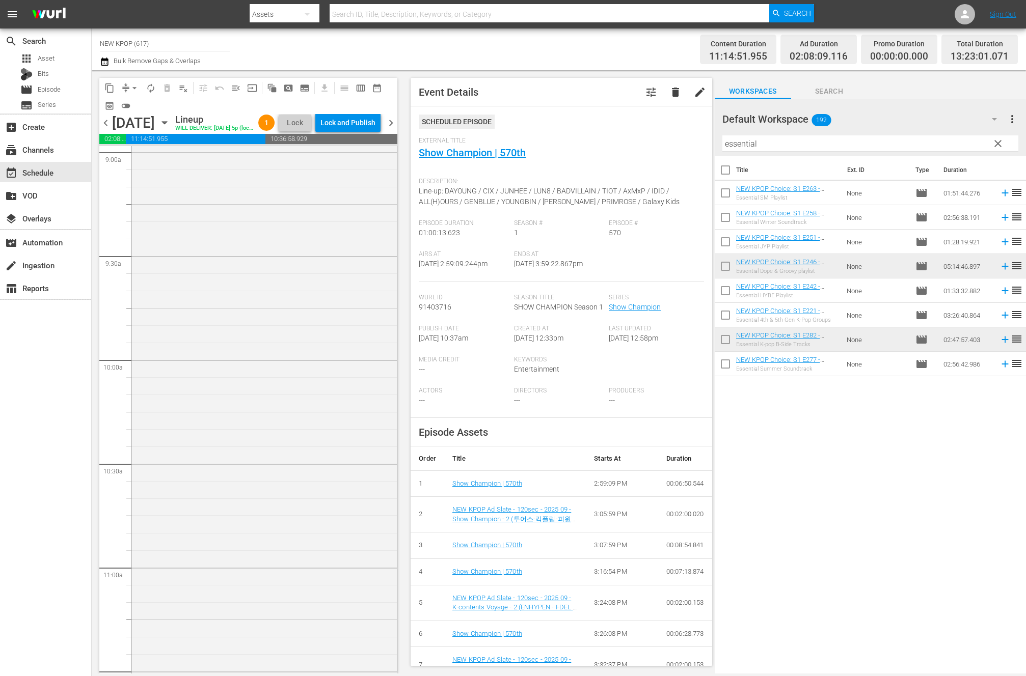
scroll to position [1366, 0]
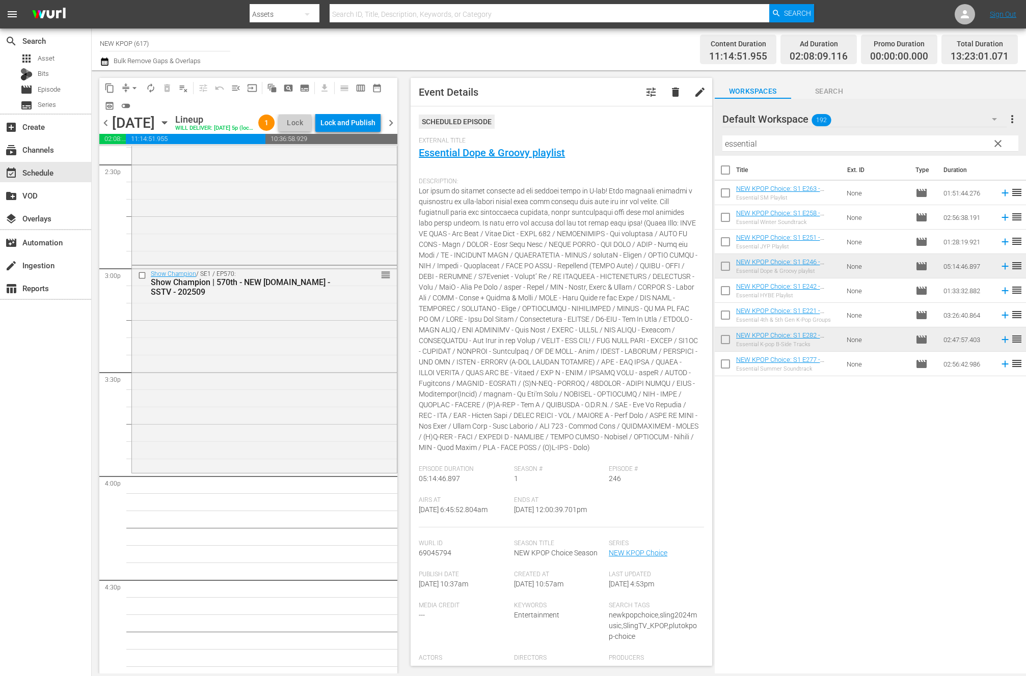
scroll to position [2998, 0]
click at [146, 89] on span "autorenew_outlined" at bounding box center [151, 88] width 10 height 10
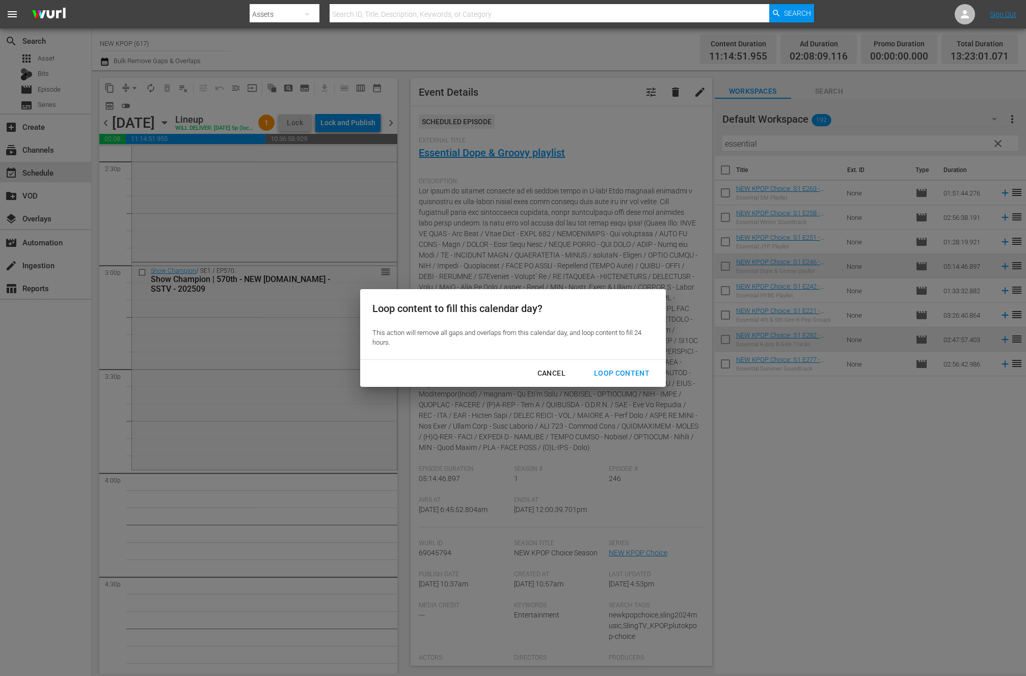
click at [616, 369] on div "Loop Content" at bounding box center [622, 373] width 72 height 13
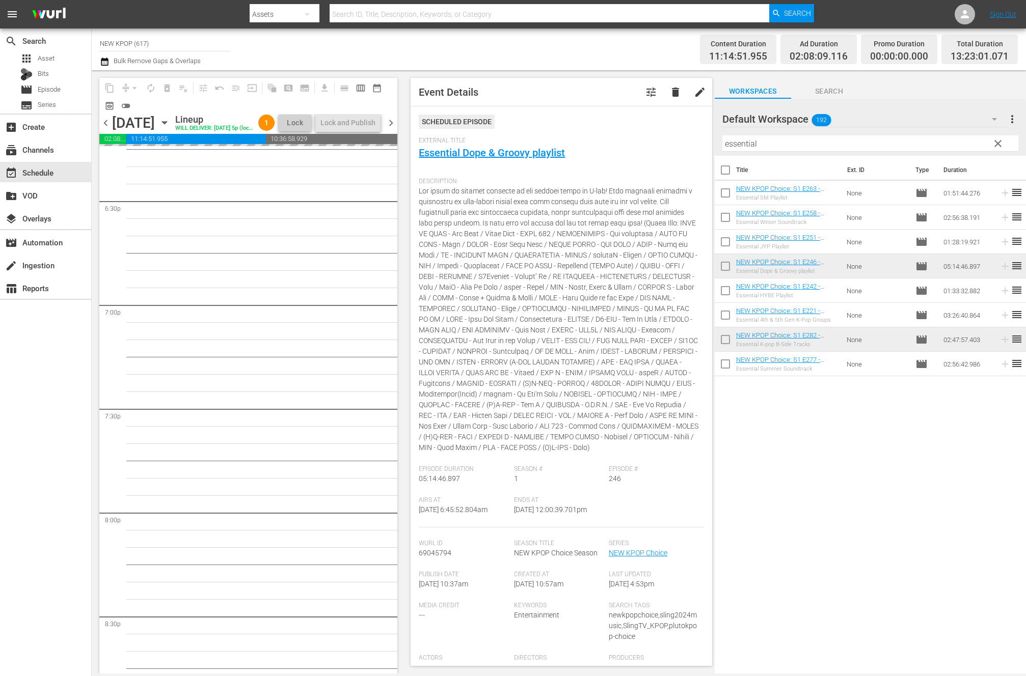
scroll to position [4290, 0]
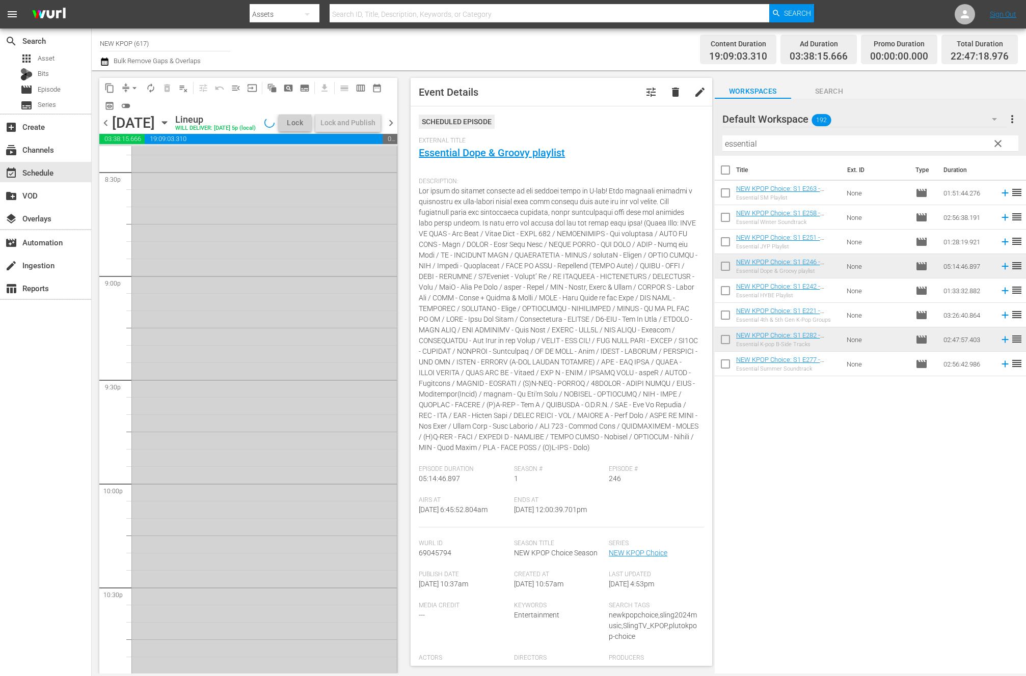
click at [158, 554] on div "NEW KPOP Choice / SE1 / EP246: NEW KPOP Choice: S1 E246 - Essential Dope & Groo…" at bounding box center [264, 642] width 265 height 1087
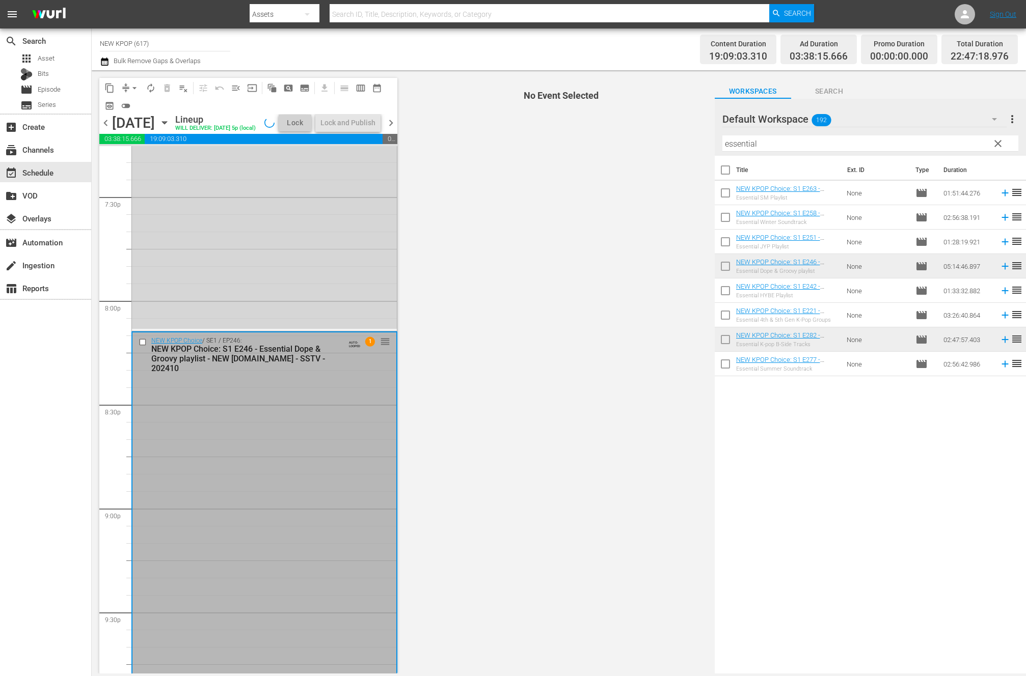
scroll to position [3582, 0]
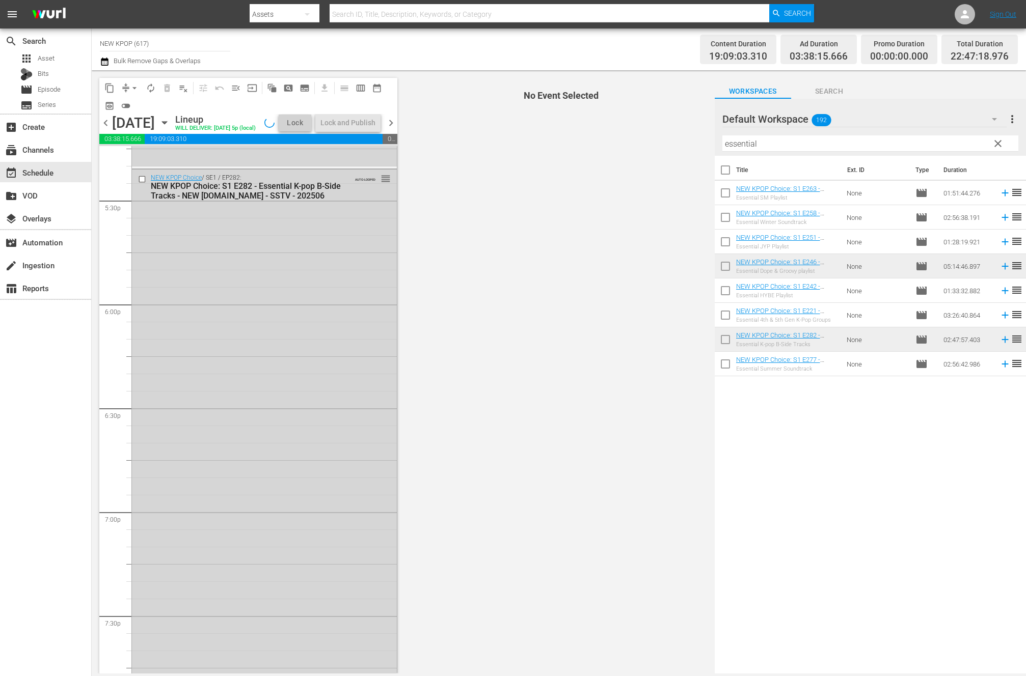
click at [156, 542] on div "NEW KPOP Choice / SE1 / EP282: NEW KPOP Choice: S1 E282 - Essential K-pop B-Sid…" at bounding box center [264, 459] width 265 height 579
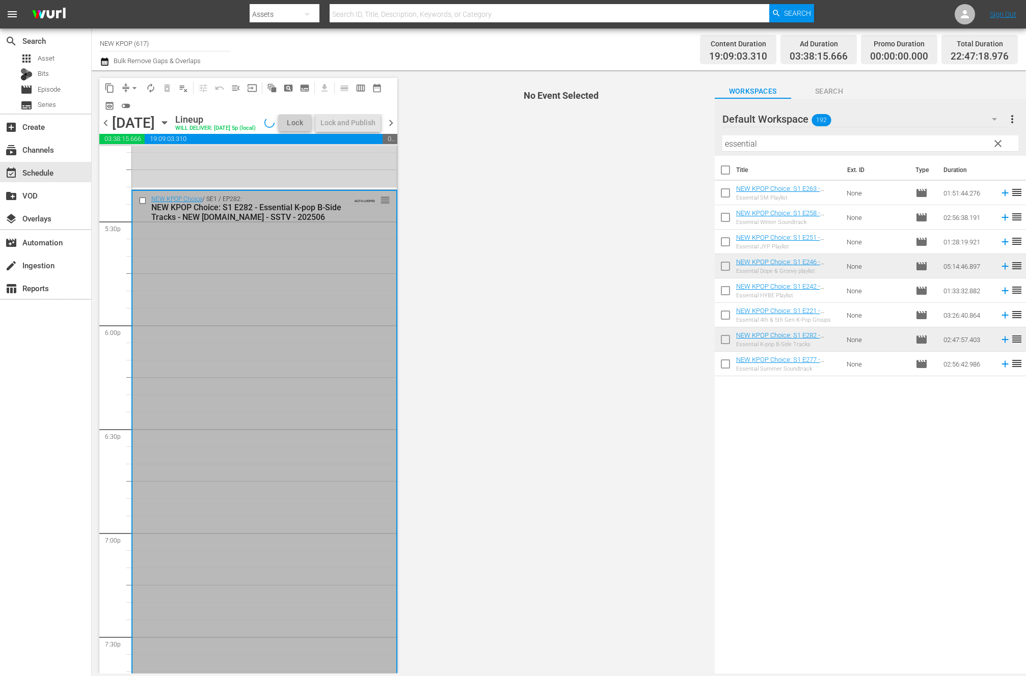
scroll to position [3469, 0]
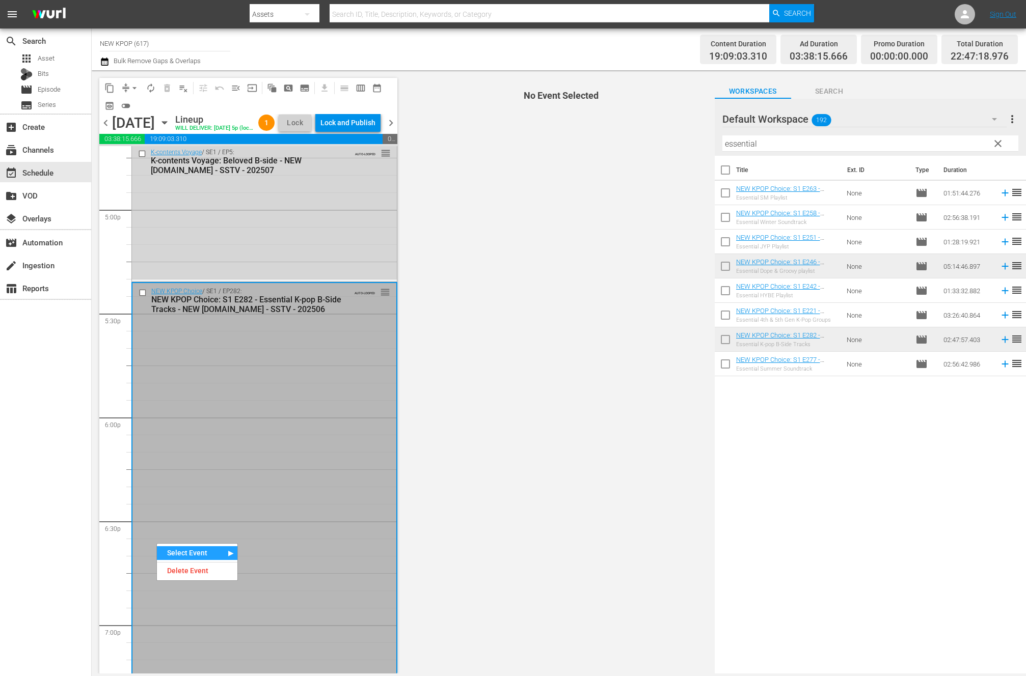
click at [340, 483] on div "NEW KPOP Choice / SE1 / EP282: NEW KPOP Choice: S1 E282 - Essential K-pop B-Sid…" at bounding box center [264, 572] width 264 height 579
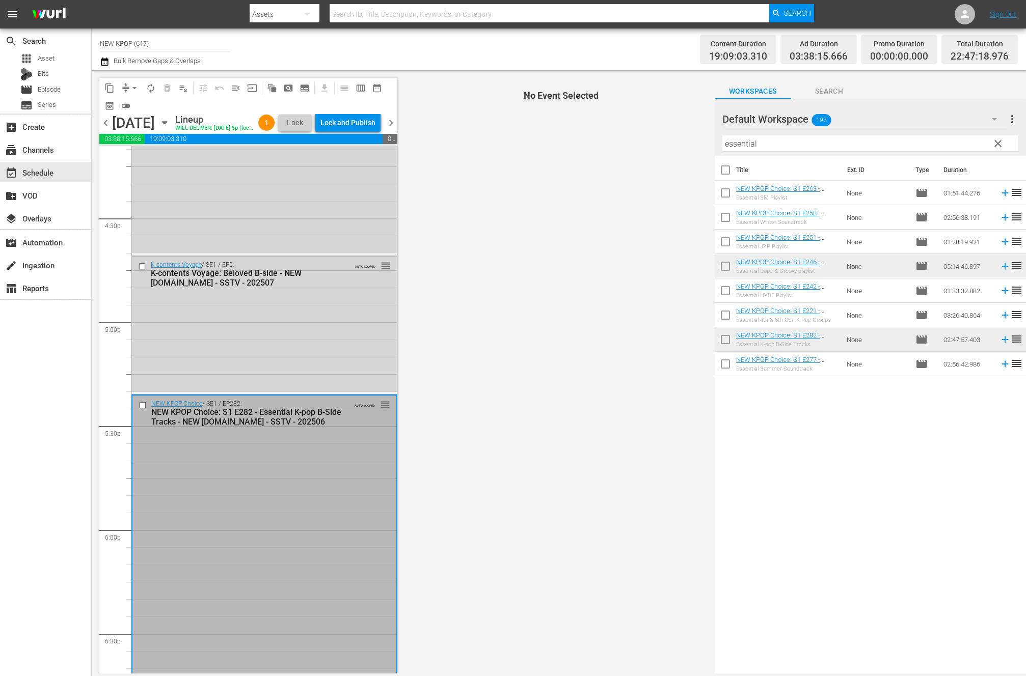
scroll to position [3031, 0]
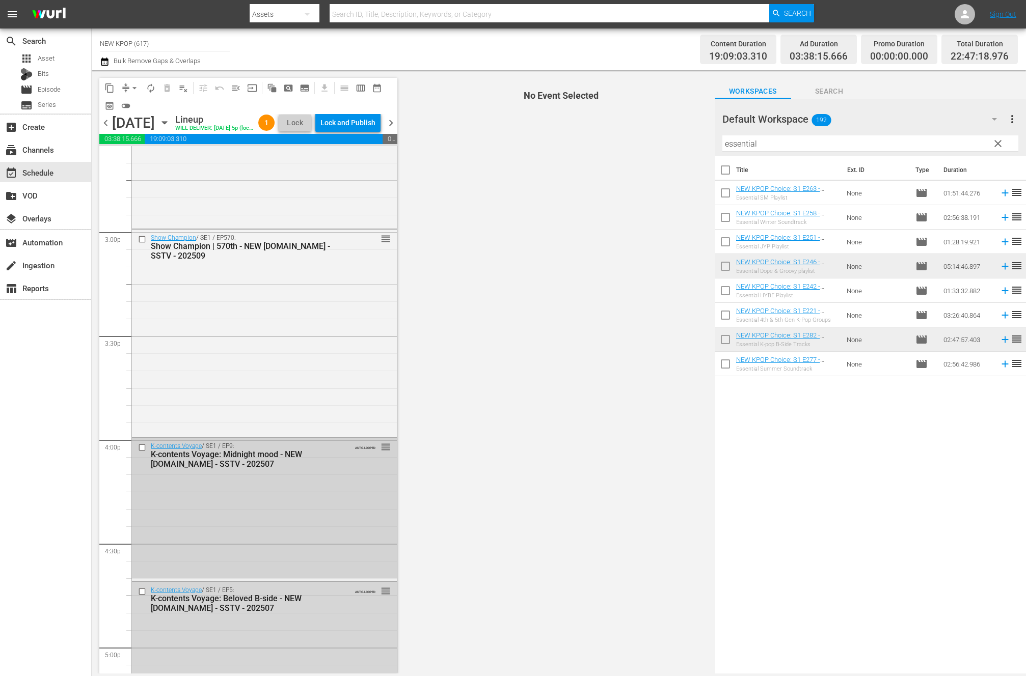
click at [324, 473] on div "K-contents Voyage / SE1 / EP9: K-contents Voyage: Midnight mood - NEW K.ID - SS…" at bounding box center [264, 455] width 265 height 35
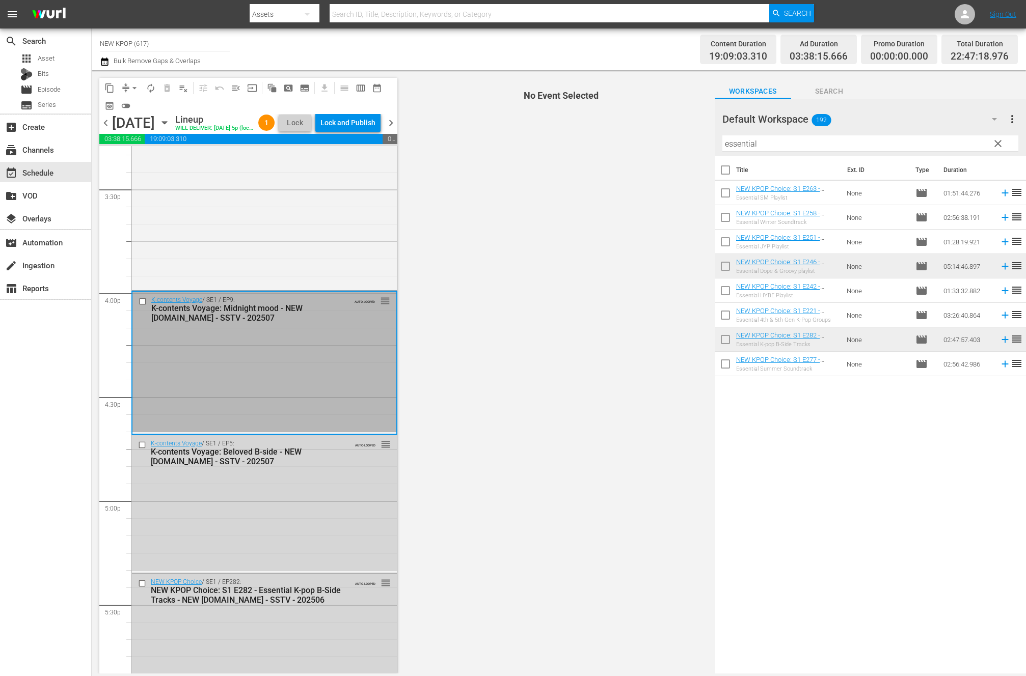
scroll to position [3211, 0]
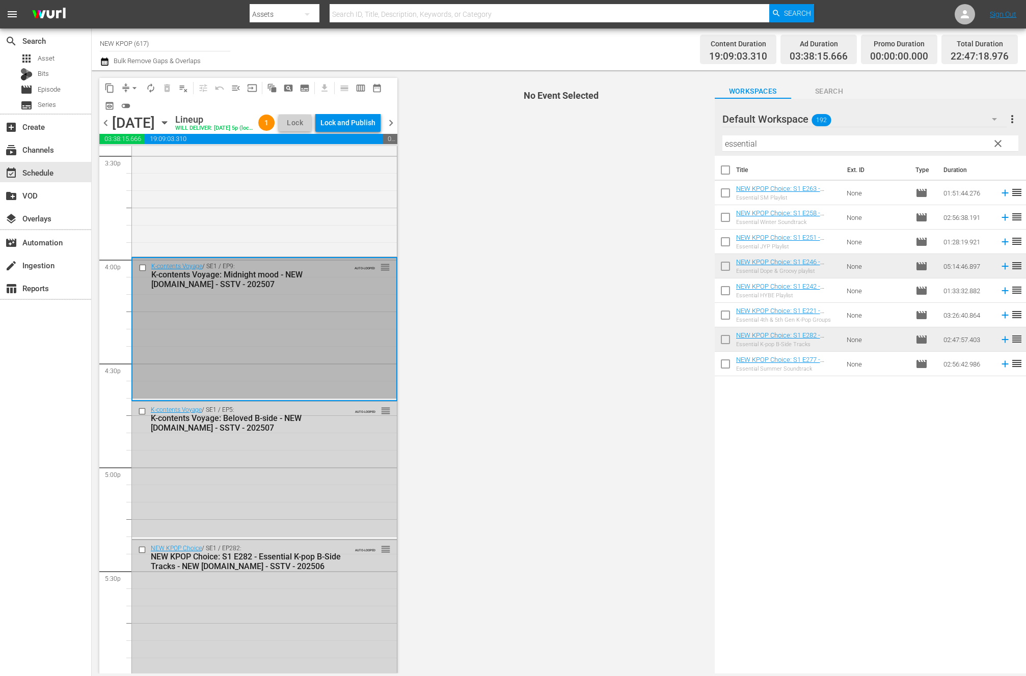
click at [313, 485] on div "K-contents Voyage / SE1 / EP5: K-contents Voyage: Beloved B-side - NEW K.ID - S…" at bounding box center [264, 469] width 265 height 135
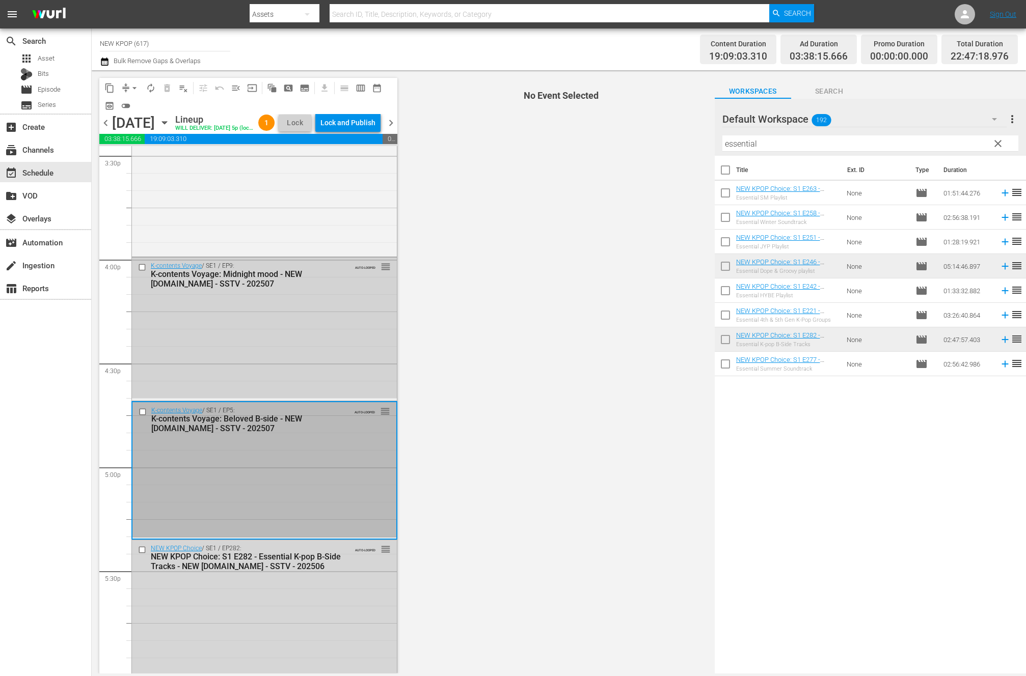
click at [291, 348] on div "K-contents Voyage / SE1 / EP9: K-contents Voyage: Midnight mood - NEW K.ID - SS…" at bounding box center [264, 328] width 265 height 141
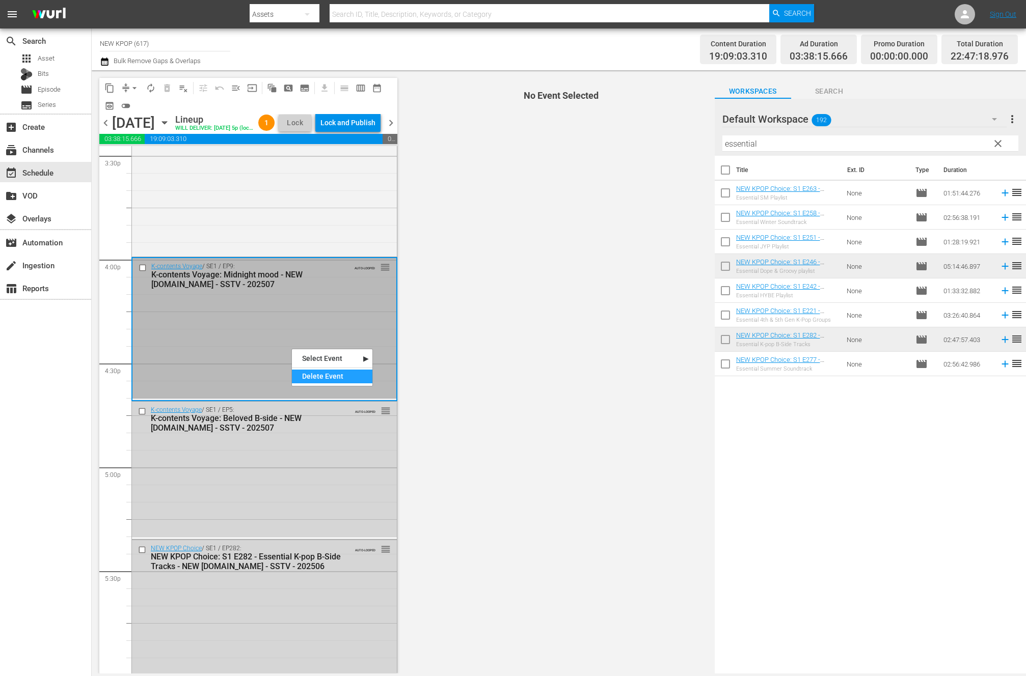
click at [347, 383] on div "Delete Event" at bounding box center [332, 377] width 80 height 14
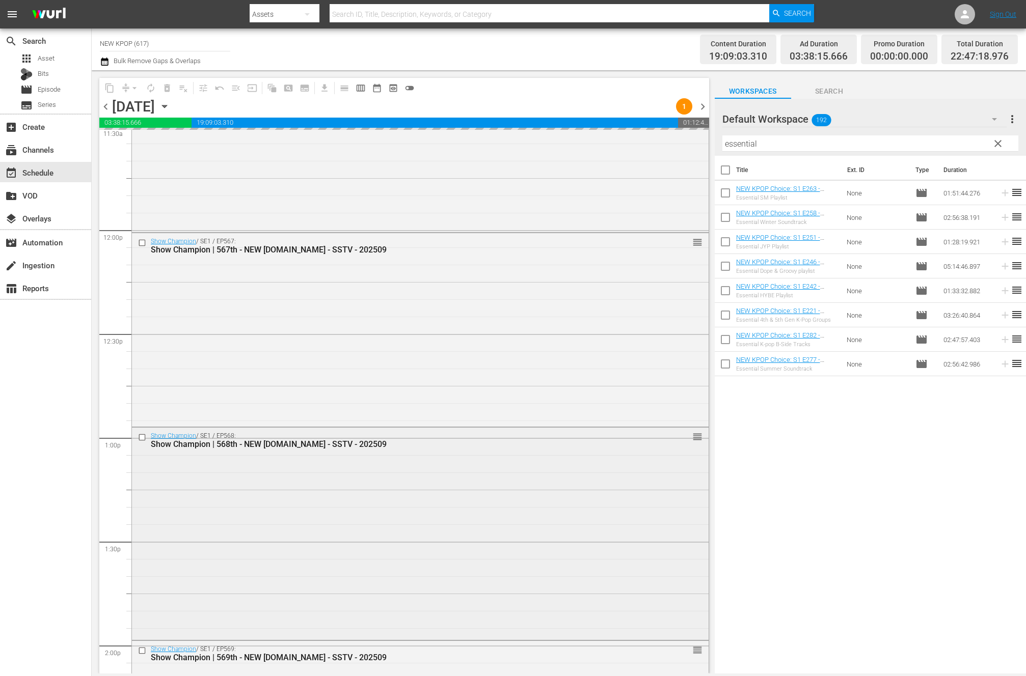
scroll to position [1864, 0]
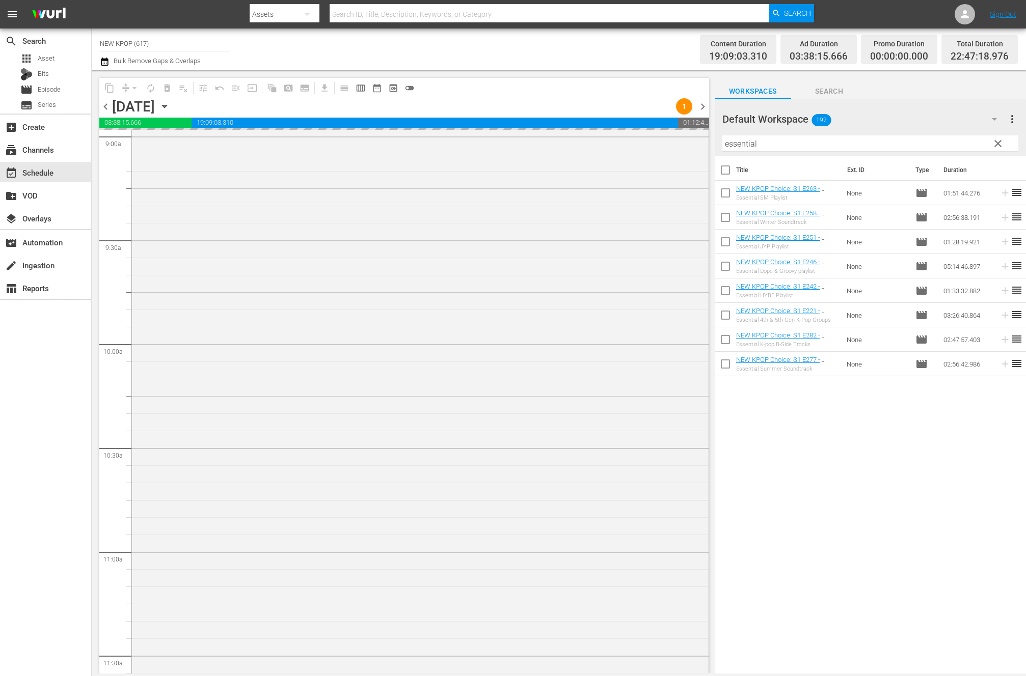
click at [228, 525] on div "NEW KPOP Choice / SE1 / EP246: NEW KPOP Choice: S1 E246 - Essential Dope & Groo…" at bounding box center [420, 216] width 577 height 1087
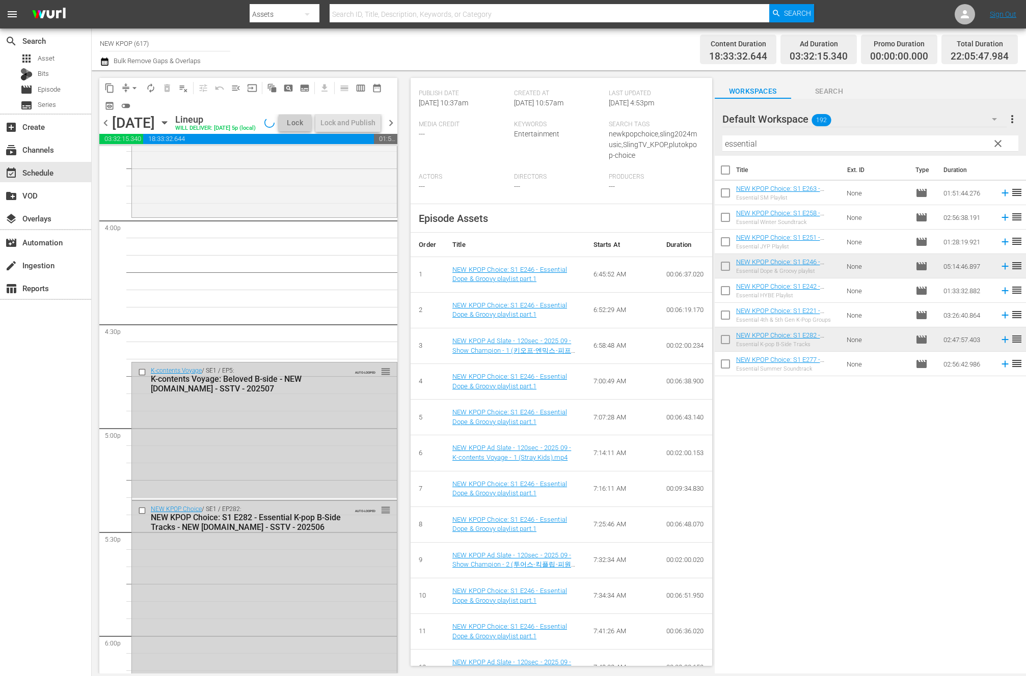
scroll to position [2999, 0]
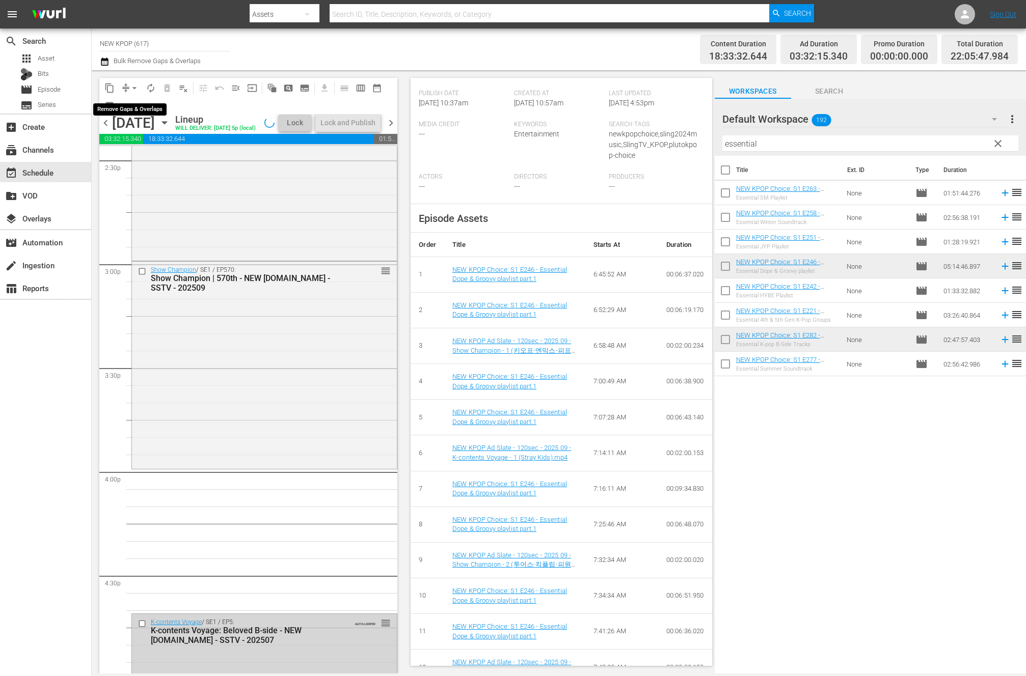
click at [135, 85] on span "arrow_drop_down" at bounding box center [134, 88] width 10 height 10
click at [144, 139] on li "Align to End of Previous Day" at bounding box center [134, 142] width 107 height 17
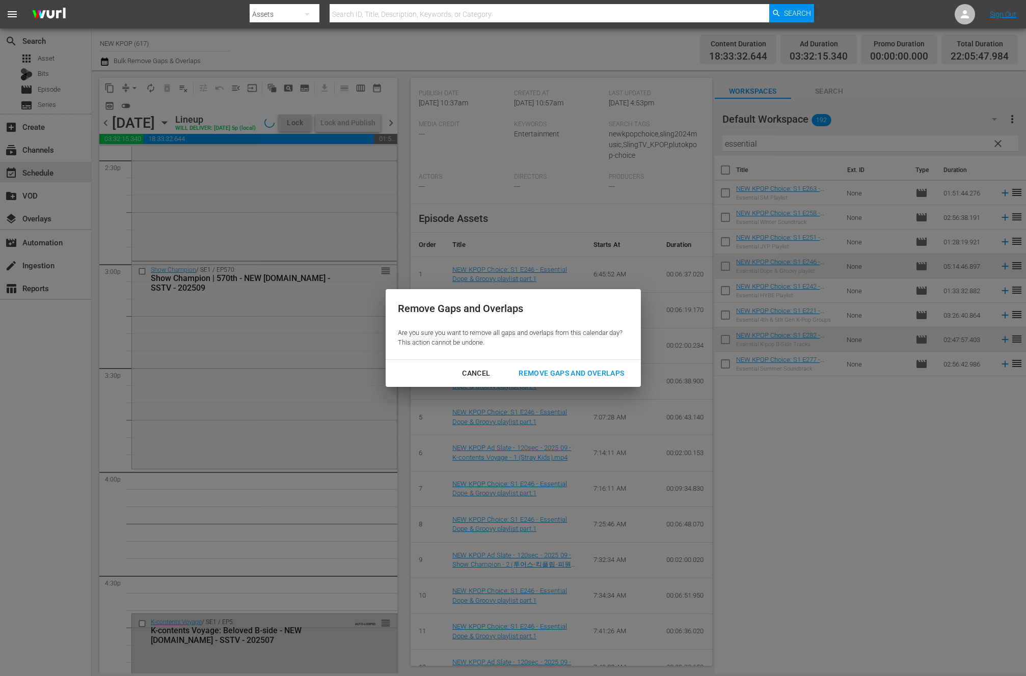
click at [625, 365] on button "Remove Gaps and Overlaps" at bounding box center [571, 373] width 130 height 19
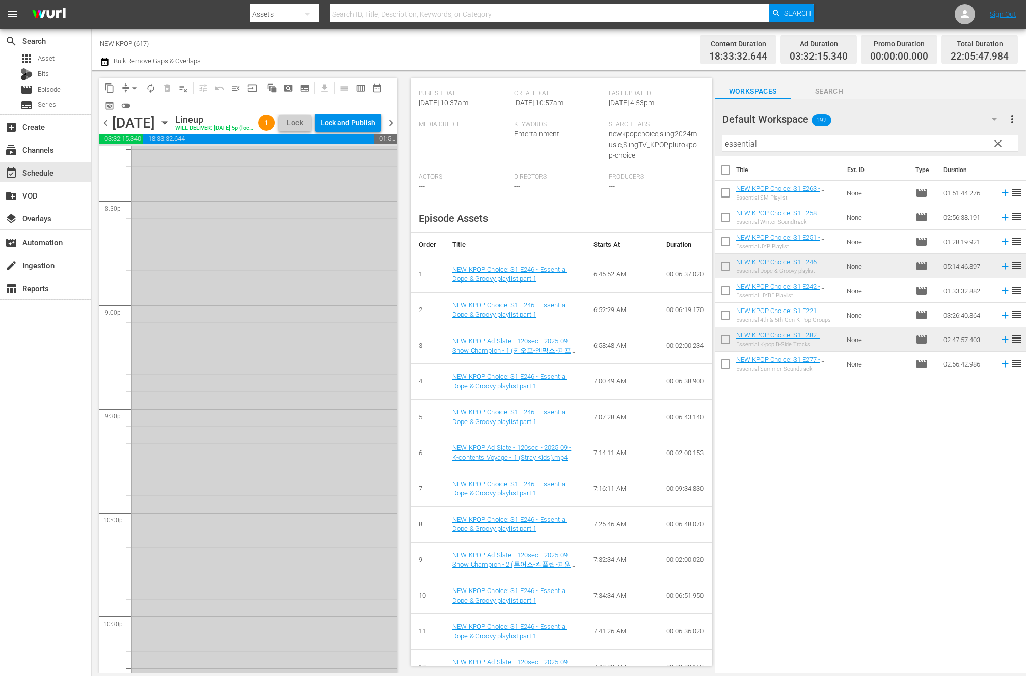
scroll to position [4621, 0]
click at [352, 125] on div "Lock and Publish" at bounding box center [347, 123] width 55 height 18
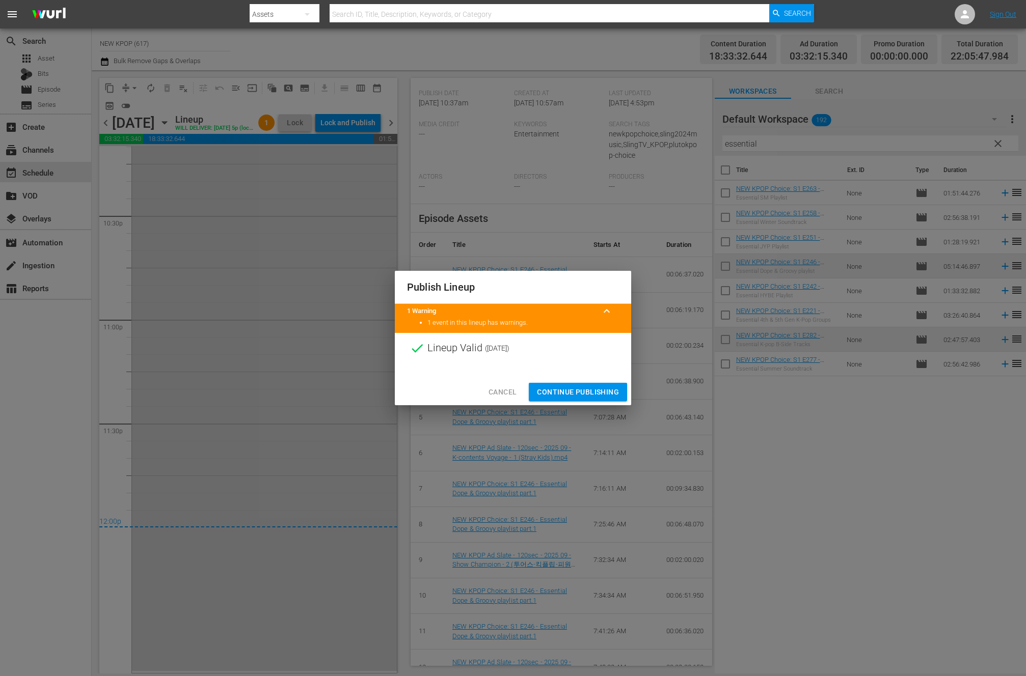
click at [586, 386] on span "Continue Publishing" at bounding box center [578, 392] width 82 height 13
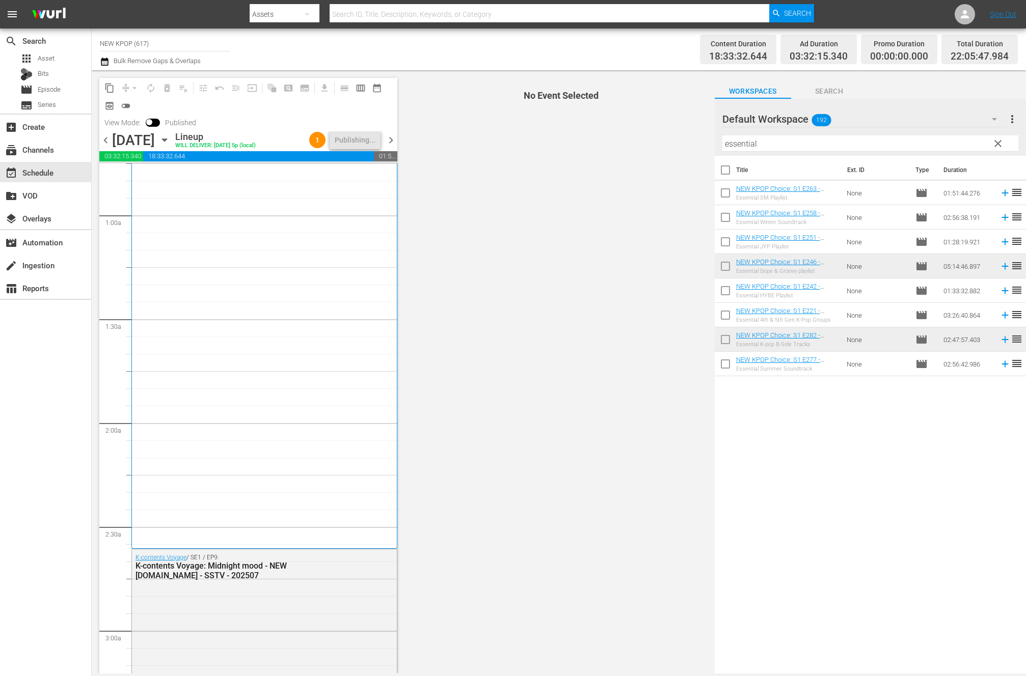
scroll to position [0, 0]
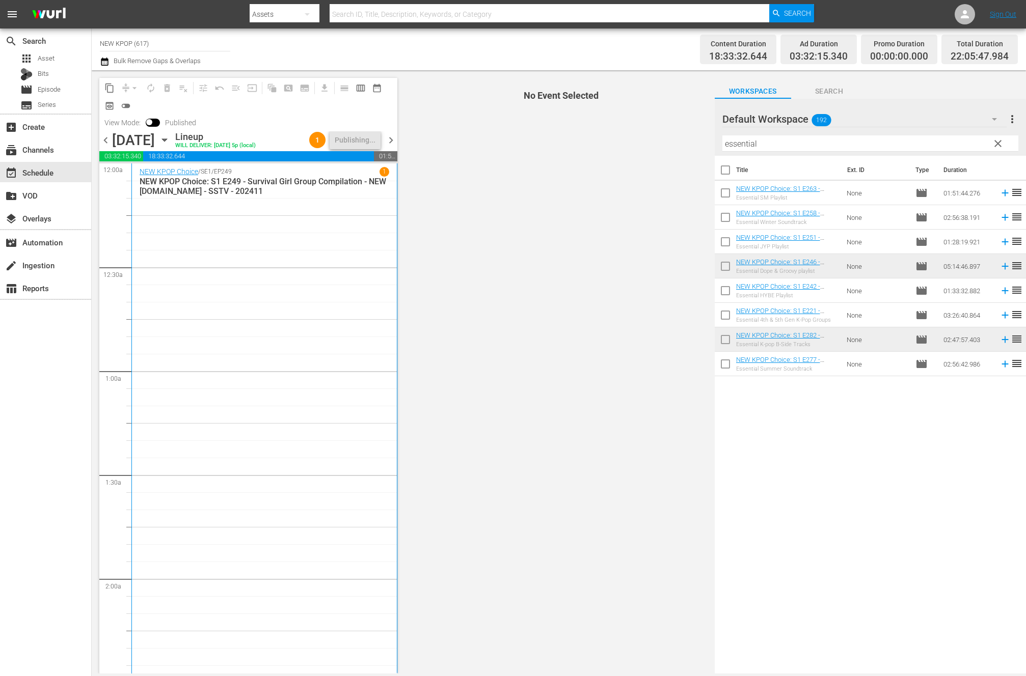
click at [391, 132] on div "chevron_left Sunday, October 5th October 5th Lineup WILL DELIVER: 10/4 @ 5p (lo…" at bounding box center [248, 141] width 298 height 20
click at [386, 141] on span "chevron_right" at bounding box center [391, 140] width 13 height 13
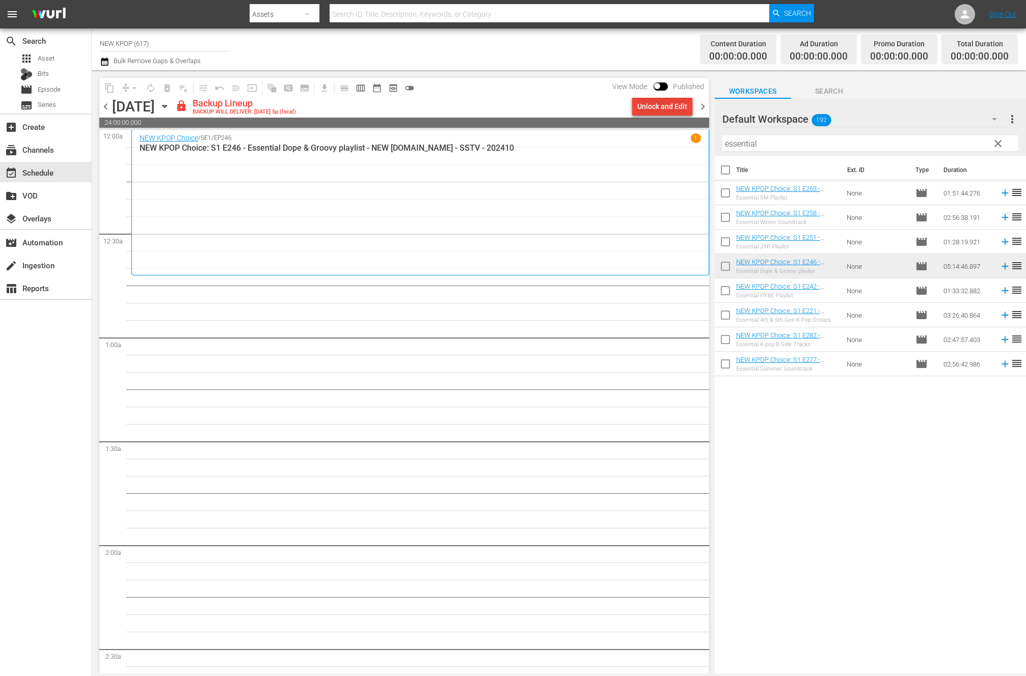
click at [651, 112] on div "Unlock and Edit" at bounding box center [662, 106] width 50 height 18
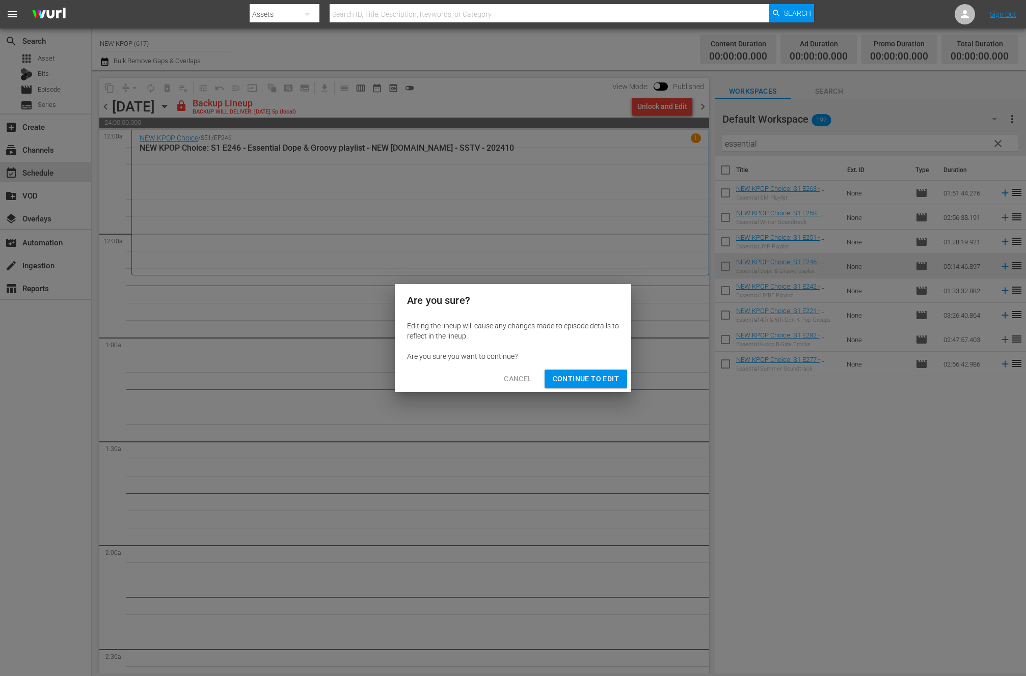
drag, startPoint x: 576, startPoint y: 376, endPoint x: 584, endPoint y: 373, distance: 8.1
click at [576, 376] on span "Continue to Edit" at bounding box center [586, 379] width 66 height 13
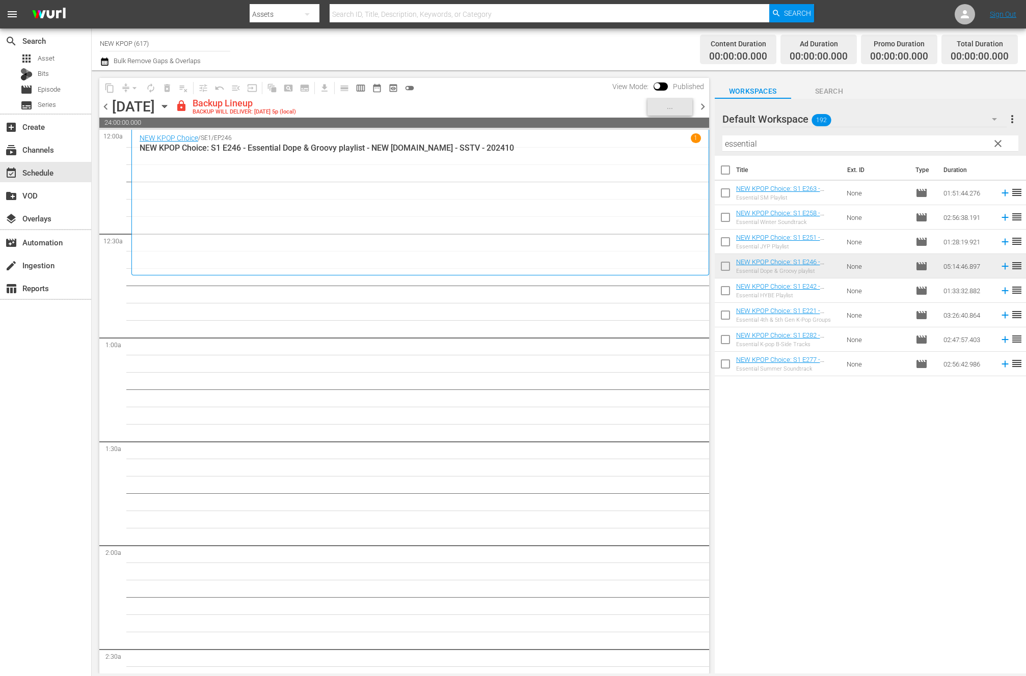
click at [363, 164] on div "NEW KPOP Choice / SE1 / EP246 1 NEW KPOP Choice: S1 E246 - Essential Dope & Gro…" at bounding box center [420, 202] width 561 height 139
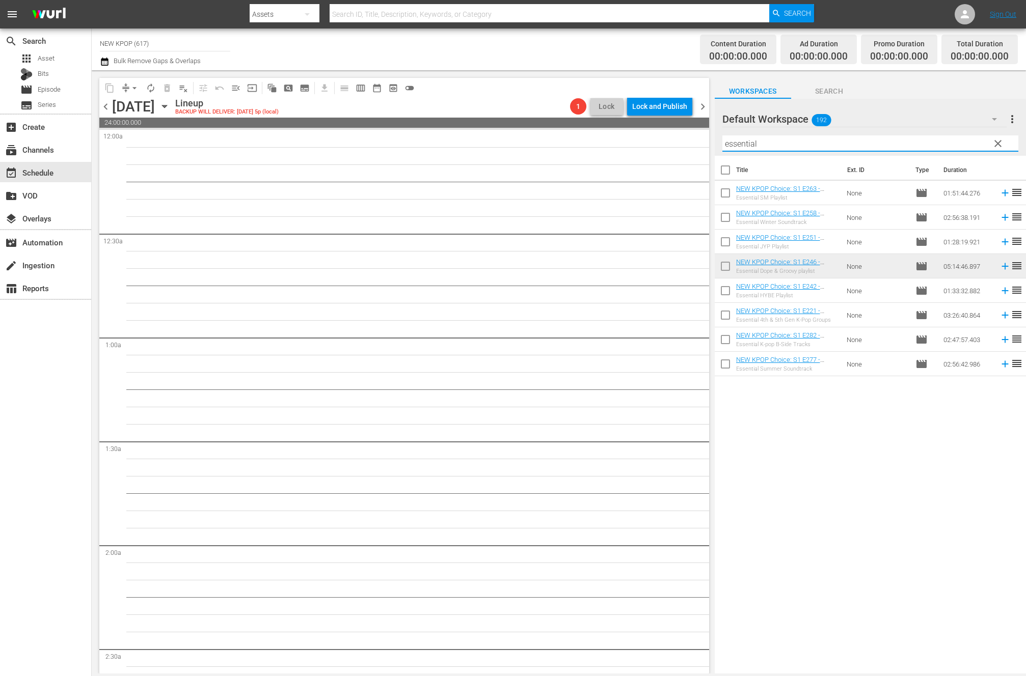
click at [1006, 141] on input "essential" at bounding box center [870, 143] width 296 height 16
click at [993, 145] on span "clear" at bounding box center [998, 144] width 12 height 12
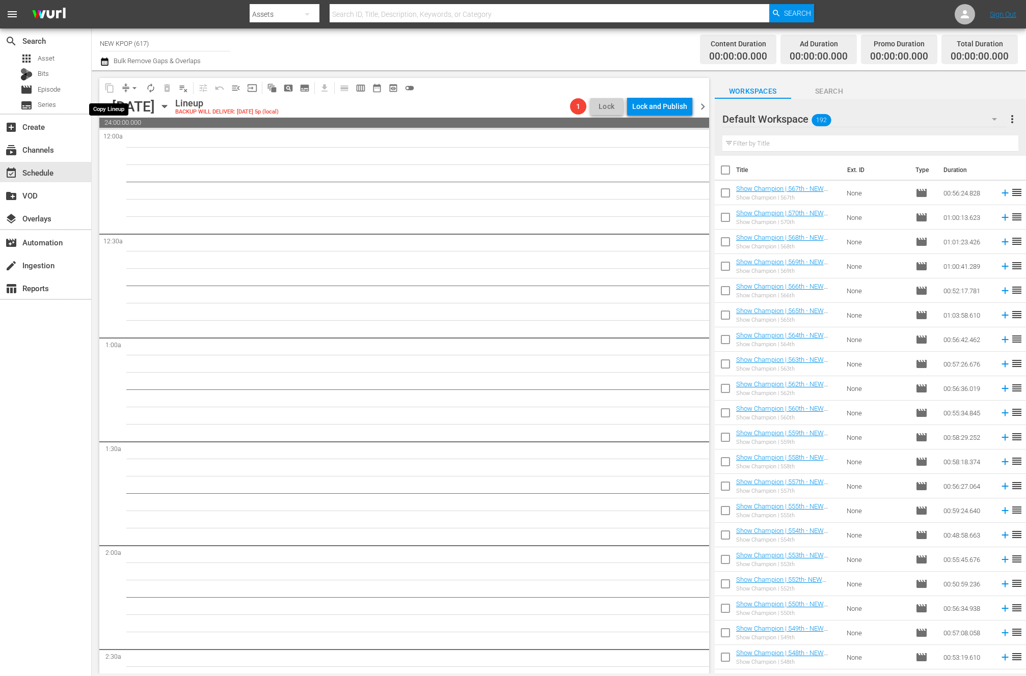
click at [104, 96] on span "content_copy" at bounding box center [109, 88] width 16 height 16
click at [99, 101] on span "chevron_left" at bounding box center [105, 106] width 13 height 13
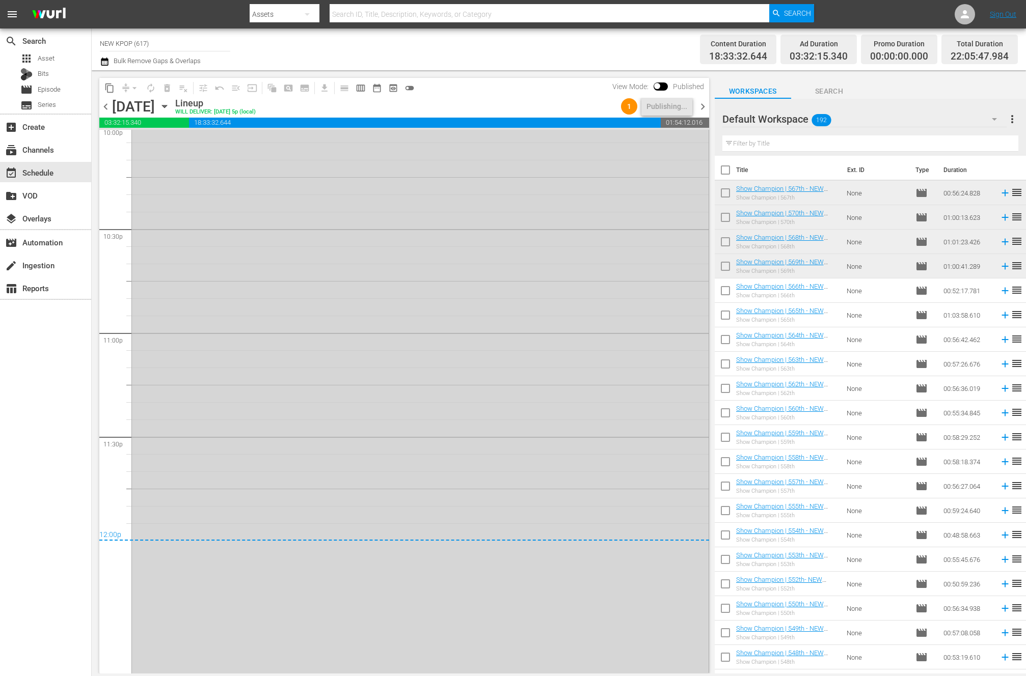
scroll to position [4589, 0]
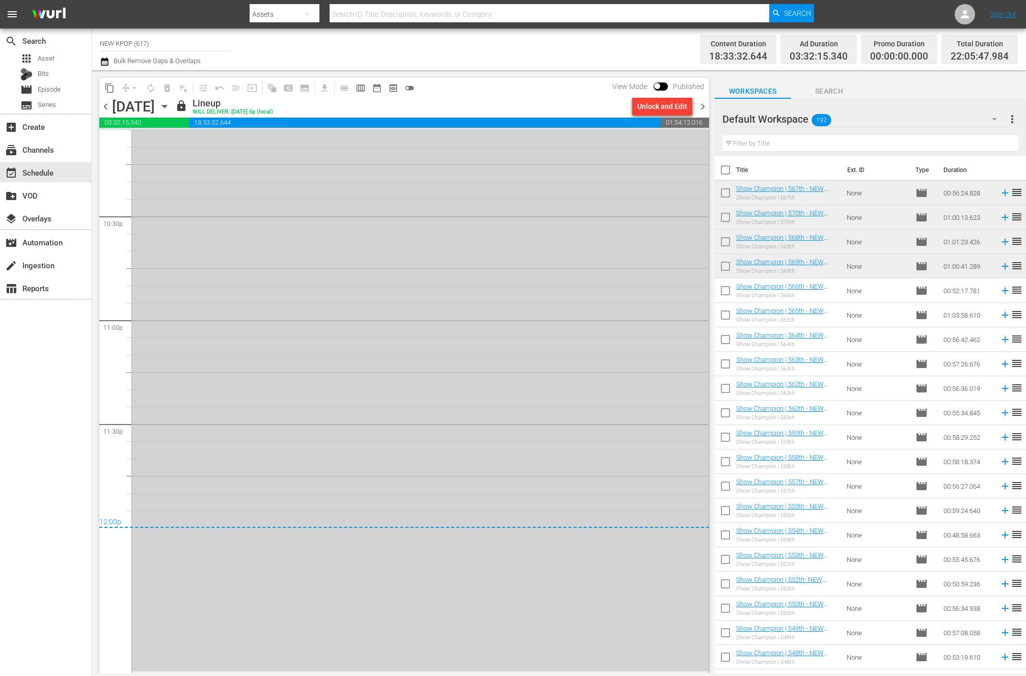
click at [319, 256] on div "NEW KPOP Choice / SE1 / EP246: NEW KPOP Choice: S1 E246 - Essential Dope & Groo…" at bounding box center [420, 127] width 577 height 1087
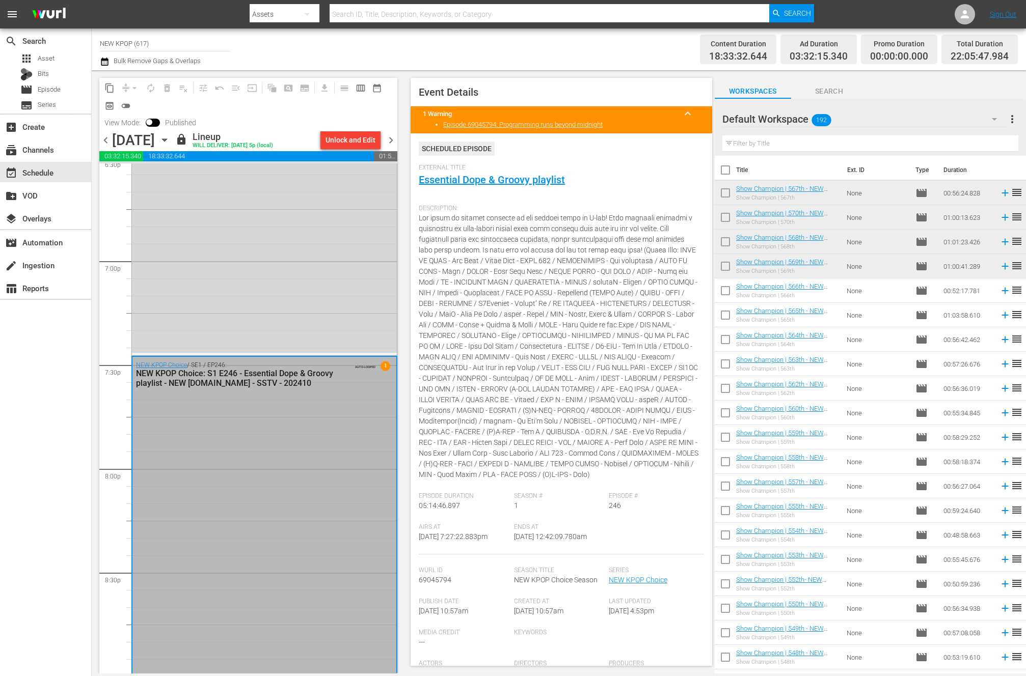
scroll to position [4622, 0]
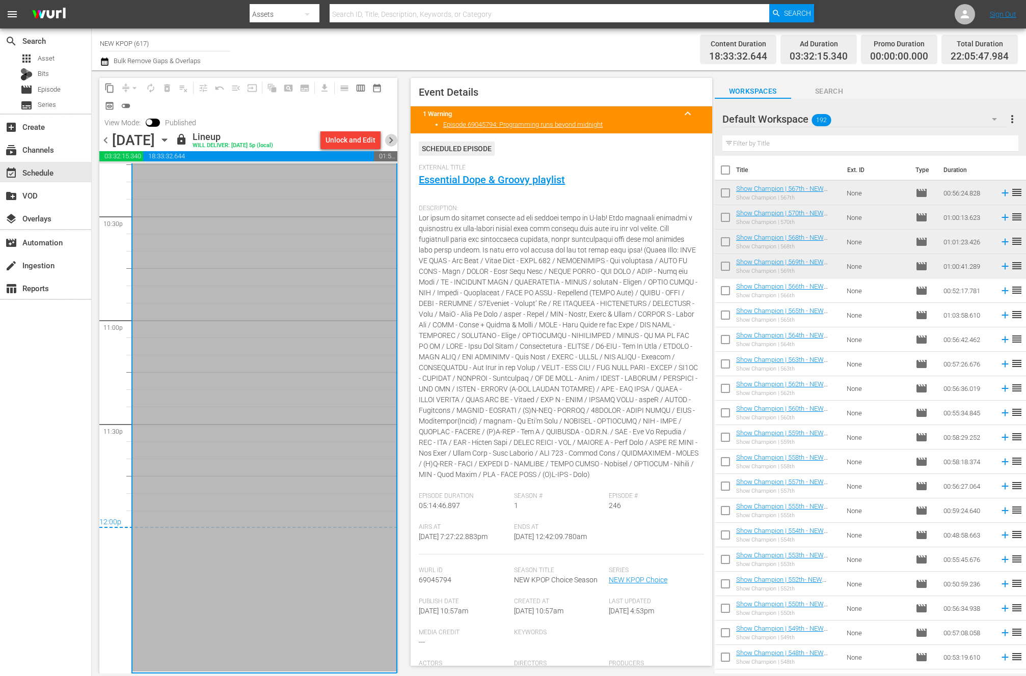
click at [389, 144] on span "chevron_right" at bounding box center [391, 140] width 13 height 13
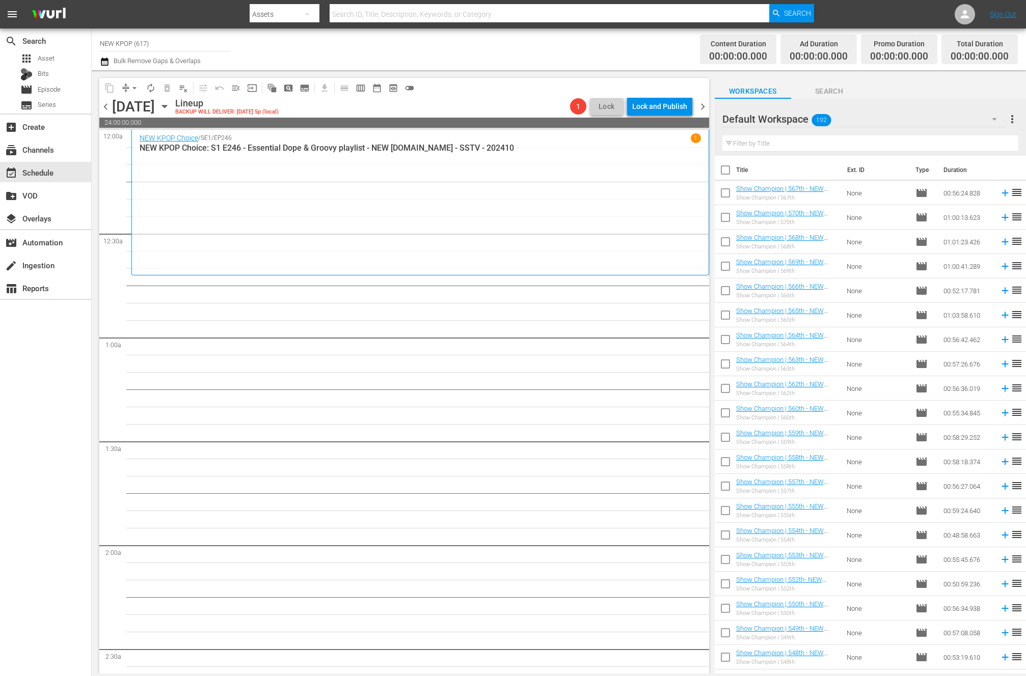
click at [460, 204] on div "NEW KPOP Choice / SE1 / EP246 1 NEW KPOP Choice: S1 E246 - Essential Dope & Gro…" at bounding box center [420, 202] width 561 height 139
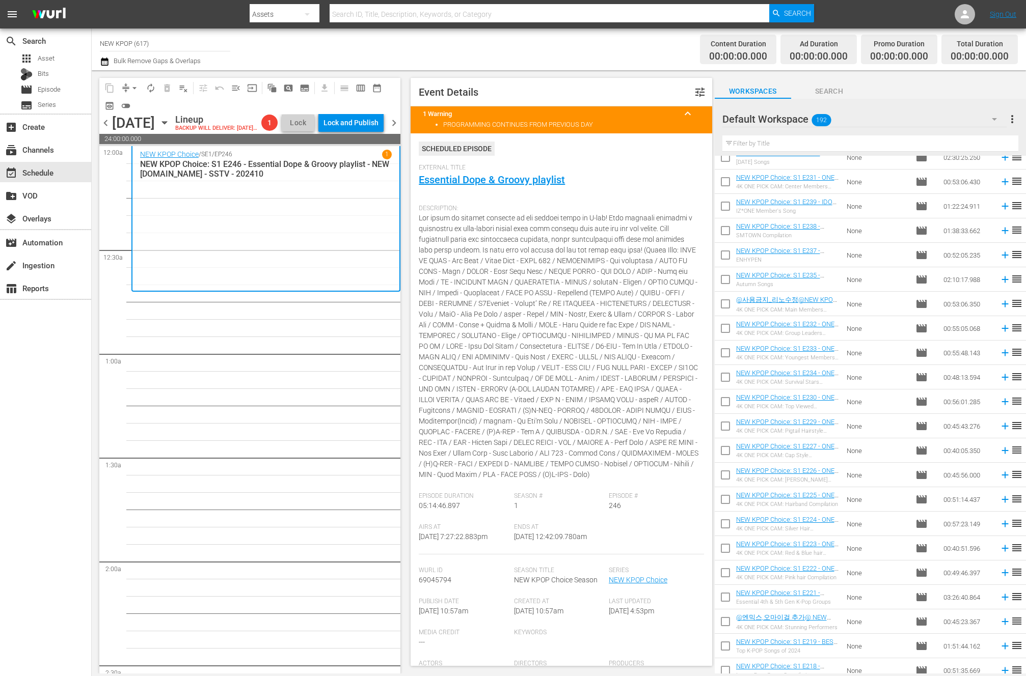
scroll to position [993, 0]
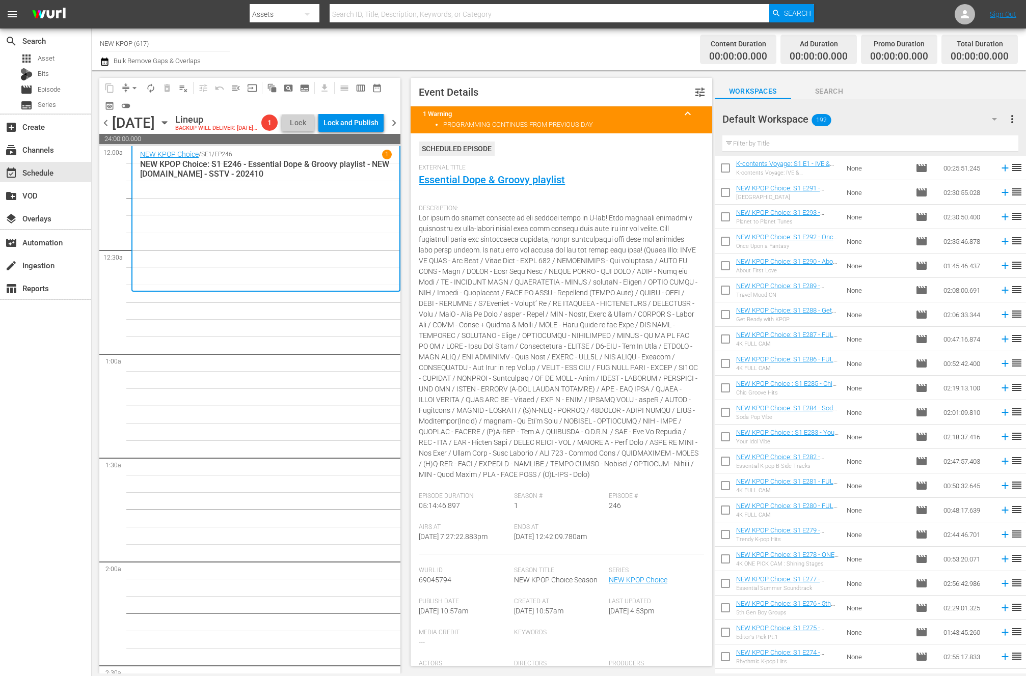
scroll to position [4199, 0]
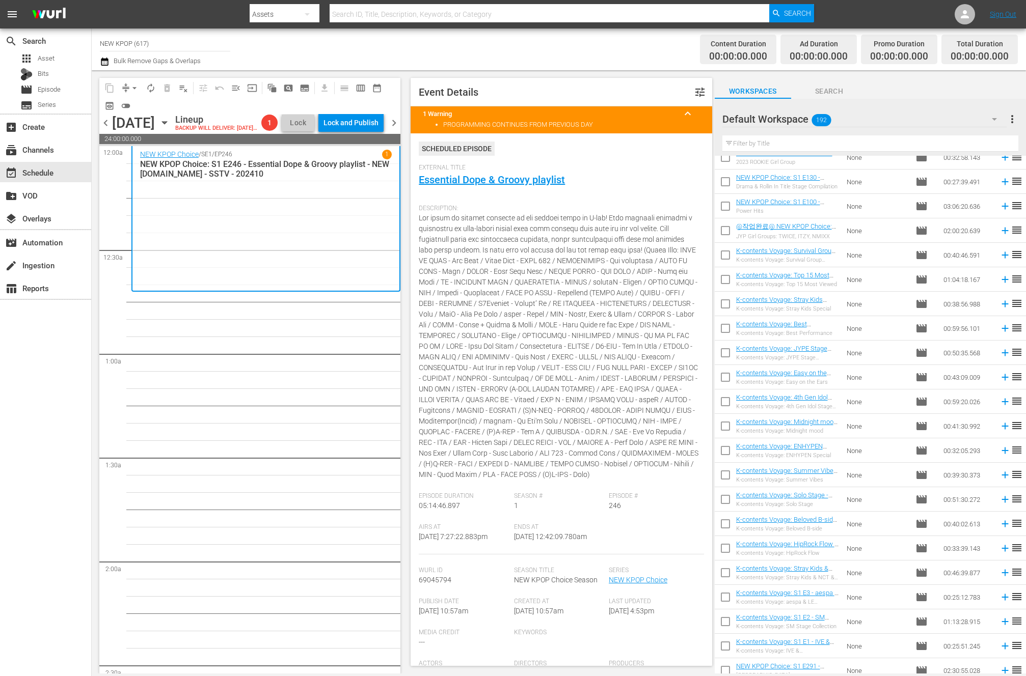
scroll to position [3603, 0]
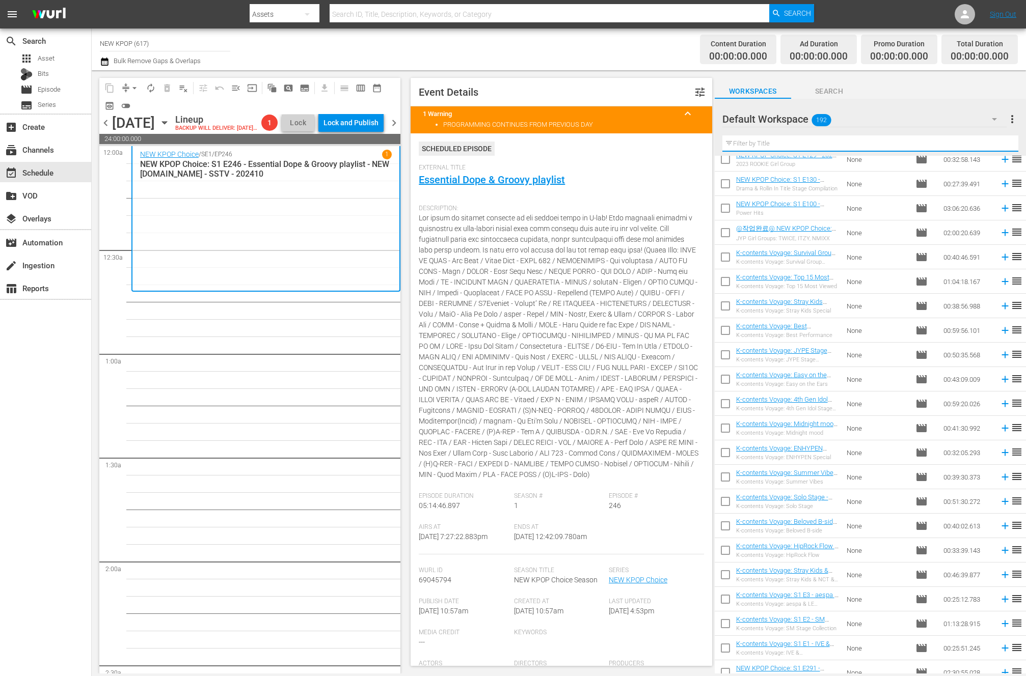
click at [842, 143] on input "text" at bounding box center [870, 143] width 296 height 16
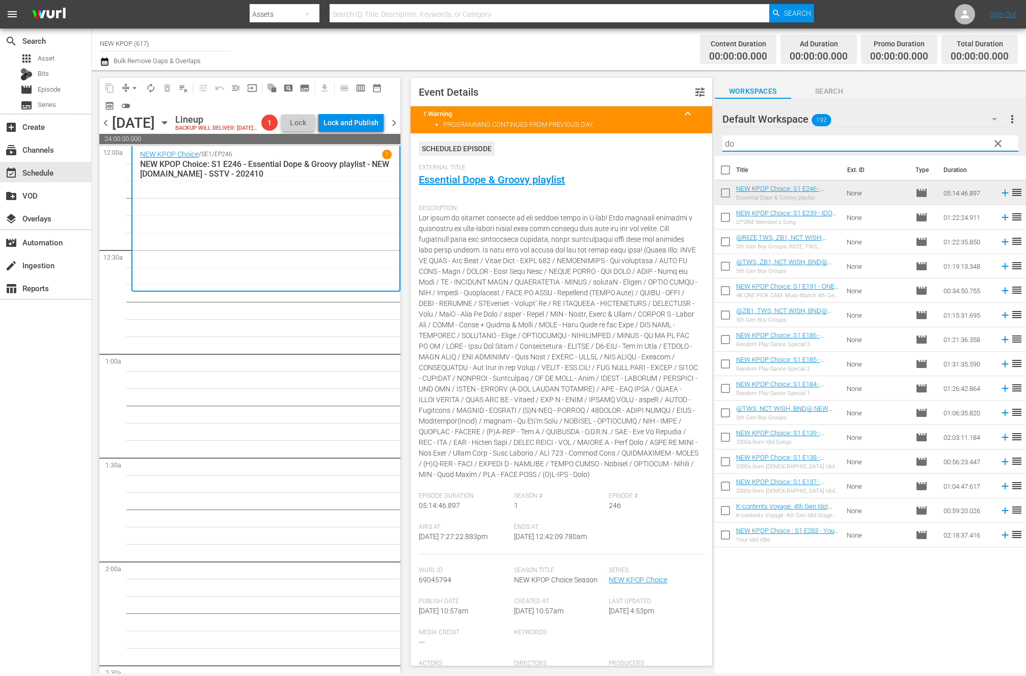
scroll to position [0, 0]
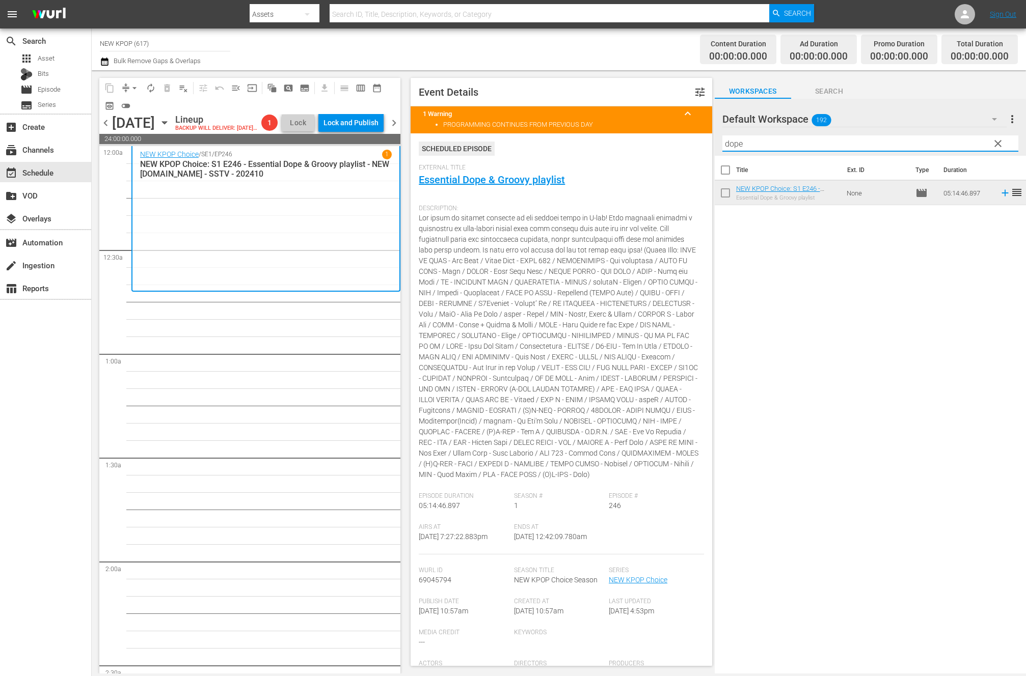
click at [842, 143] on input "dope" at bounding box center [870, 143] width 296 height 16
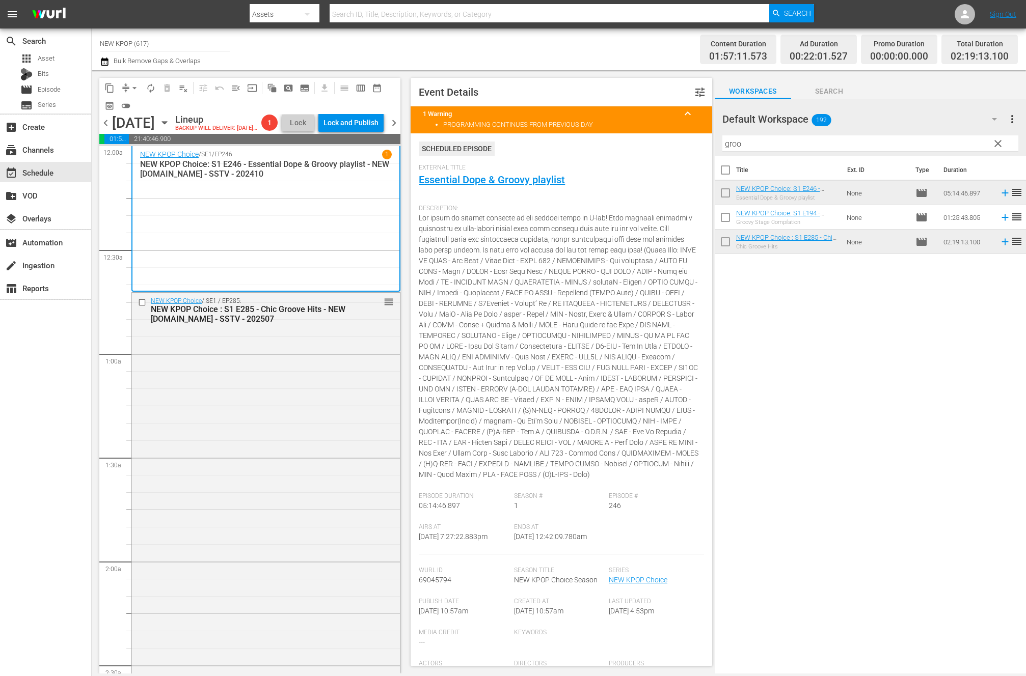
click at [295, 472] on div "NEW KPOP Choice / SE1 / EP285: NEW KPOP Choice : S1 E285 - Chic Groove Hits - N…" at bounding box center [266, 532] width 268 height 479
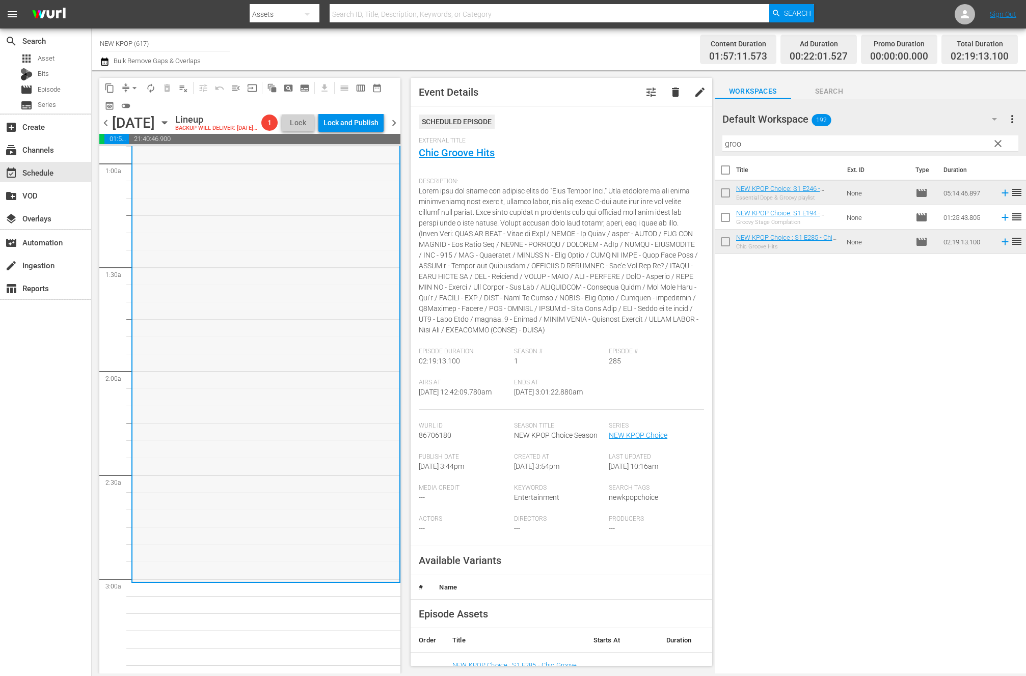
scroll to position [456, 0]
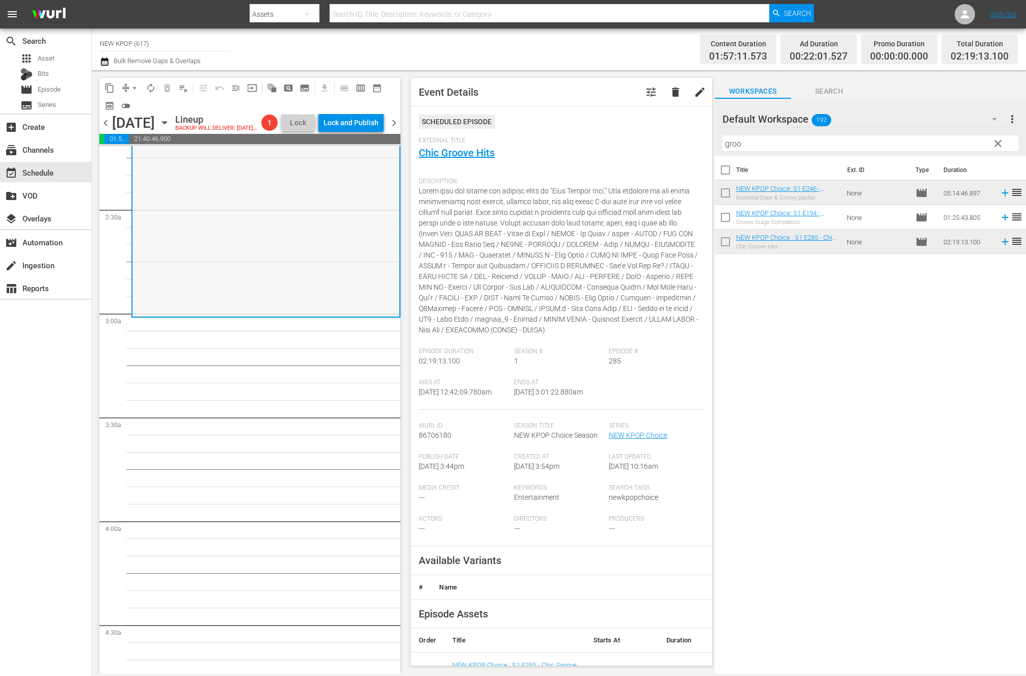
drag, startPoint x: 770, startPoint y: 149, endPoint x: 618, endPoint y: 143, distance: 152.4
click at [618, 143] on div "content_copy compress arrow_drop_down autorenew_outlined delete_forever_outline…" at bounding box center [559, 372] width 934 height 604
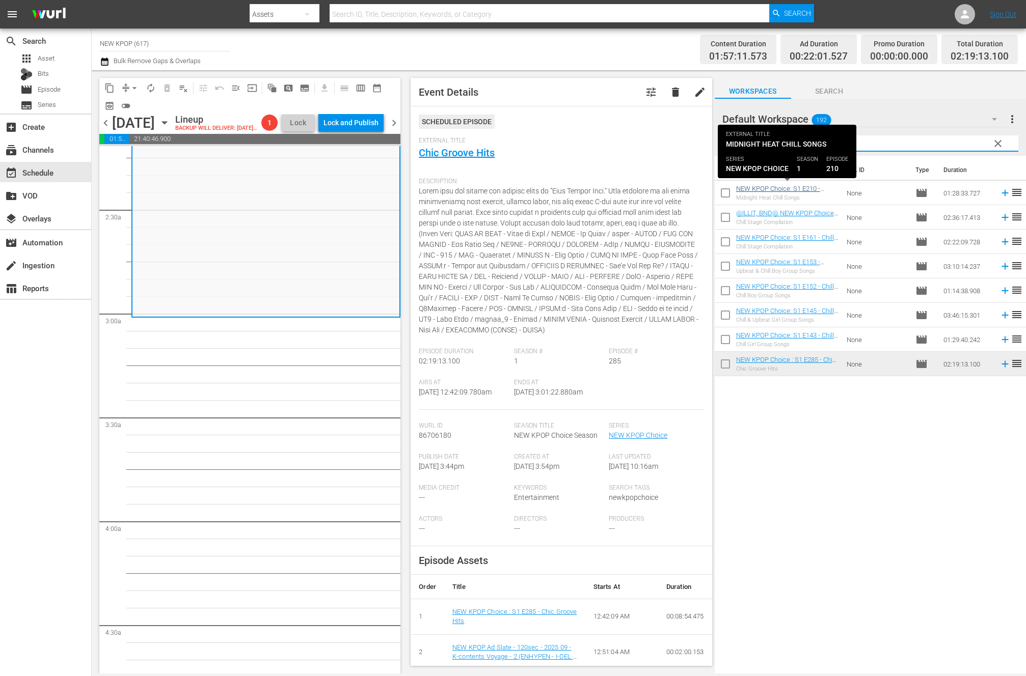
type input "chi"
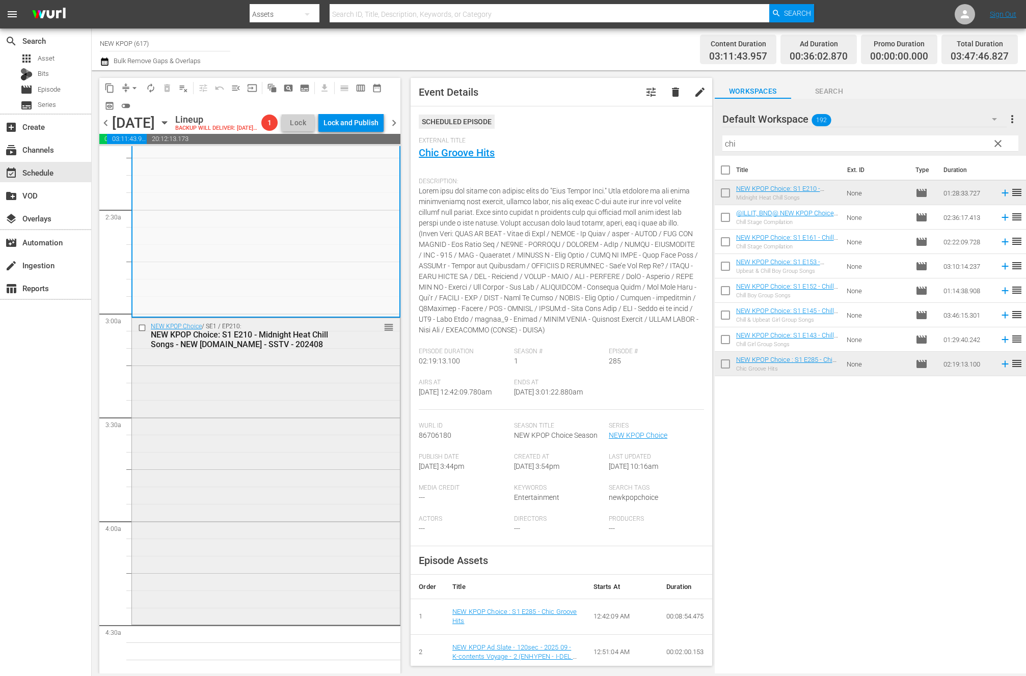
click at [230, 504] on div "NEW KPOP Choice / SE1 / EP210: NEW KPOP Choice: S1 E210 - Midnight Heat Chill S…" at bounding box center [266, 470] width 268 height 304
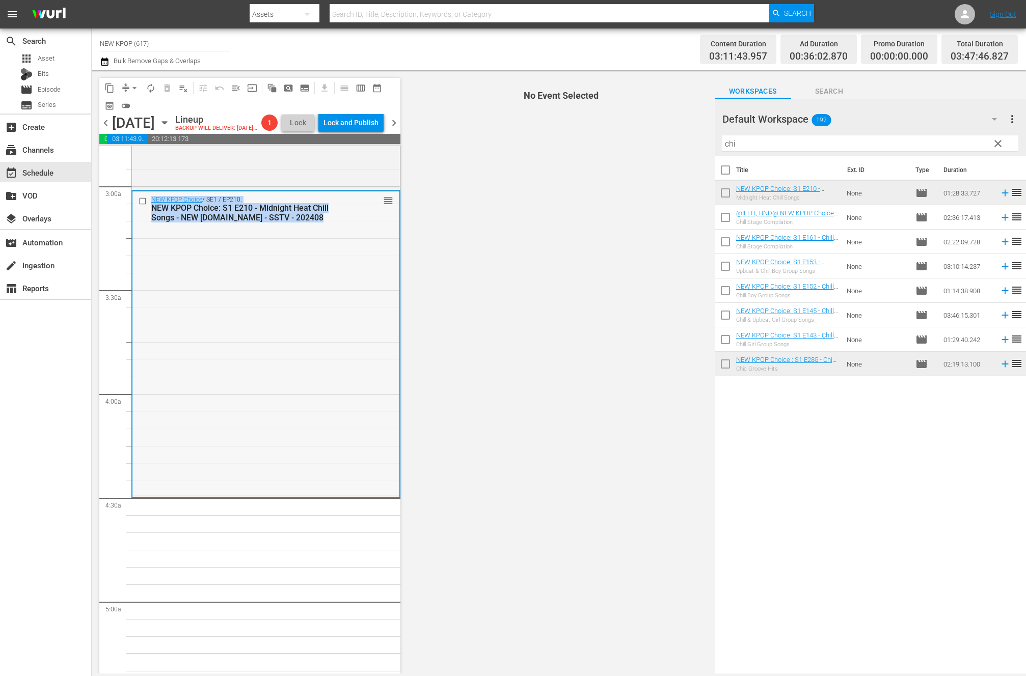
scroll to position [703, 0]
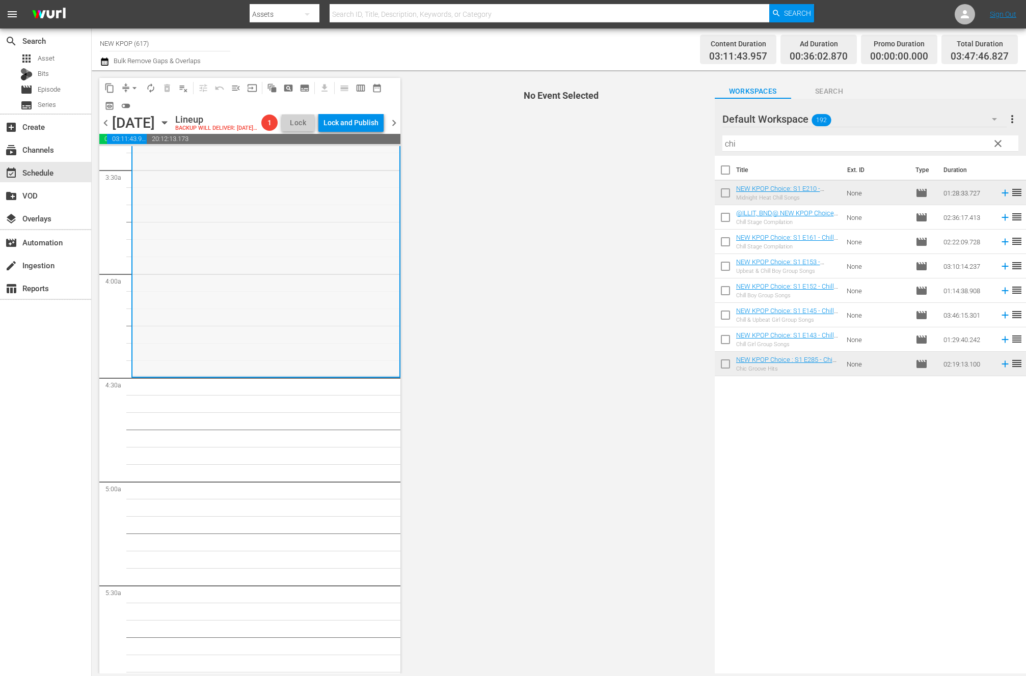
click at [996, 140] on span "clear" at bounding box center [998, 144] width 12 height 12
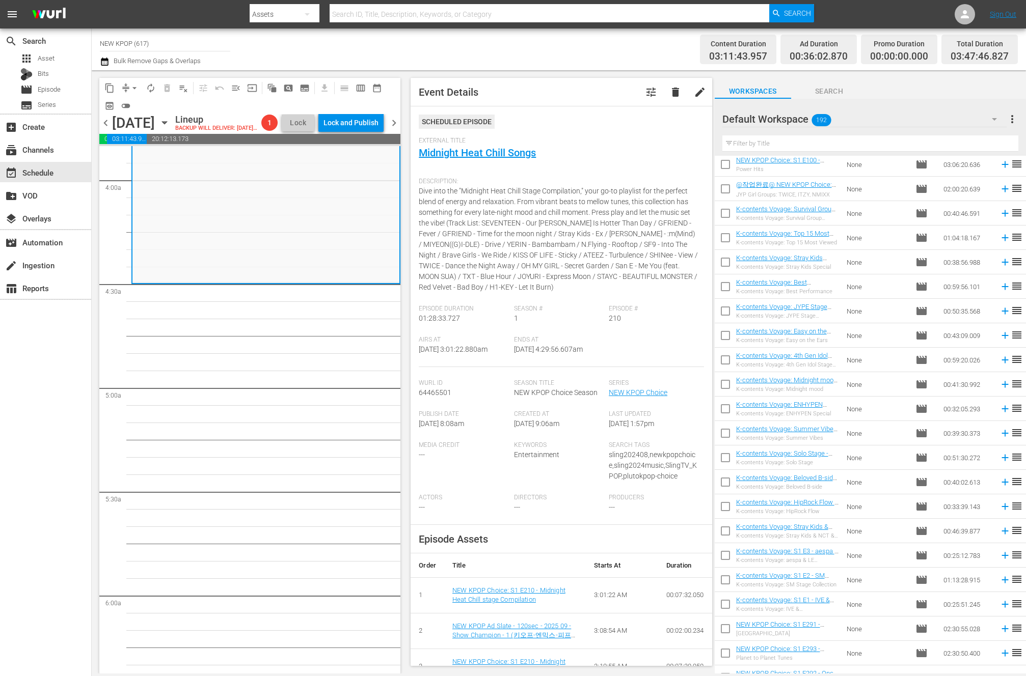
scroll to position [4199, 0]
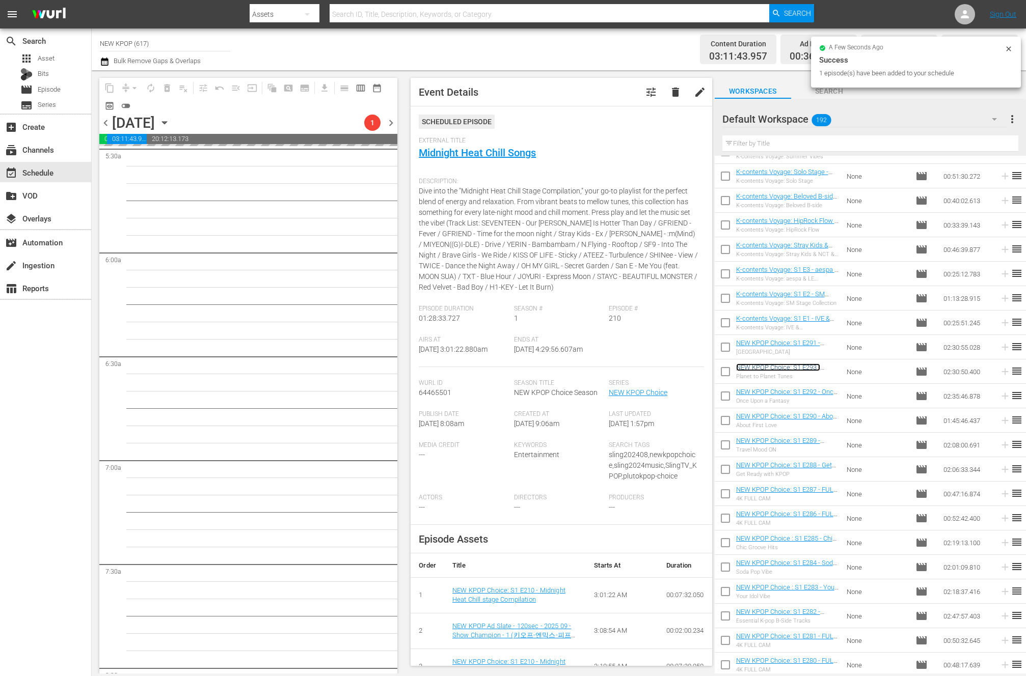
scroll to position [1142, 0]
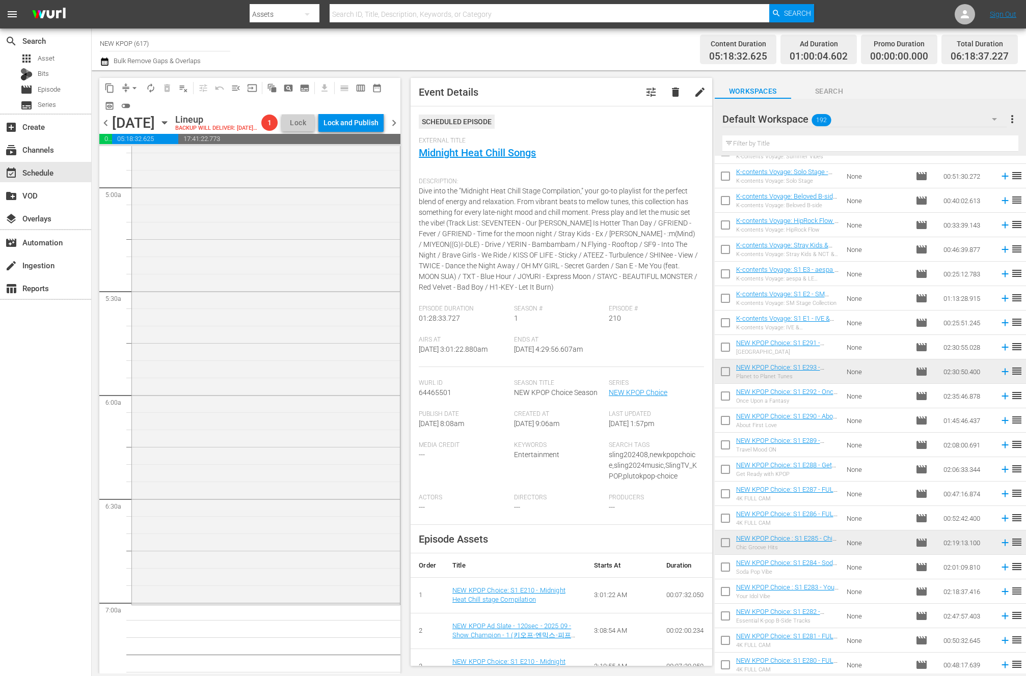
click at [345, 386] on div "NEW KPOP Choice / SE1 / EP293: NEW KPOP Choice: S1 E293 - Planet to Planet Tune…" at bounding box center [266, 343] width 268 height 519
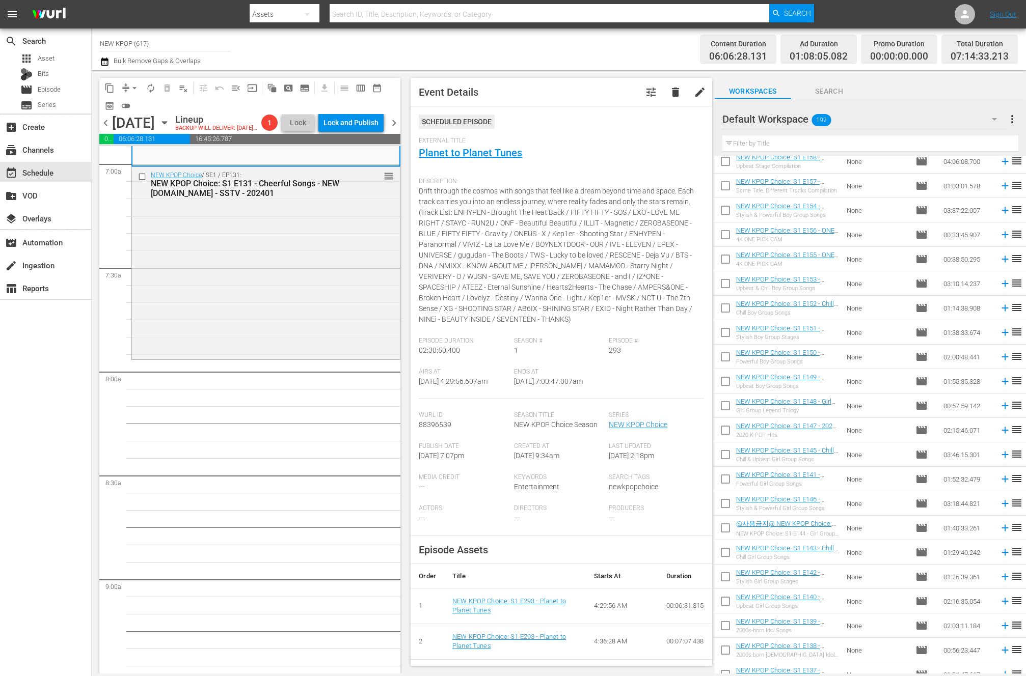
scroll to position [1448, 0]
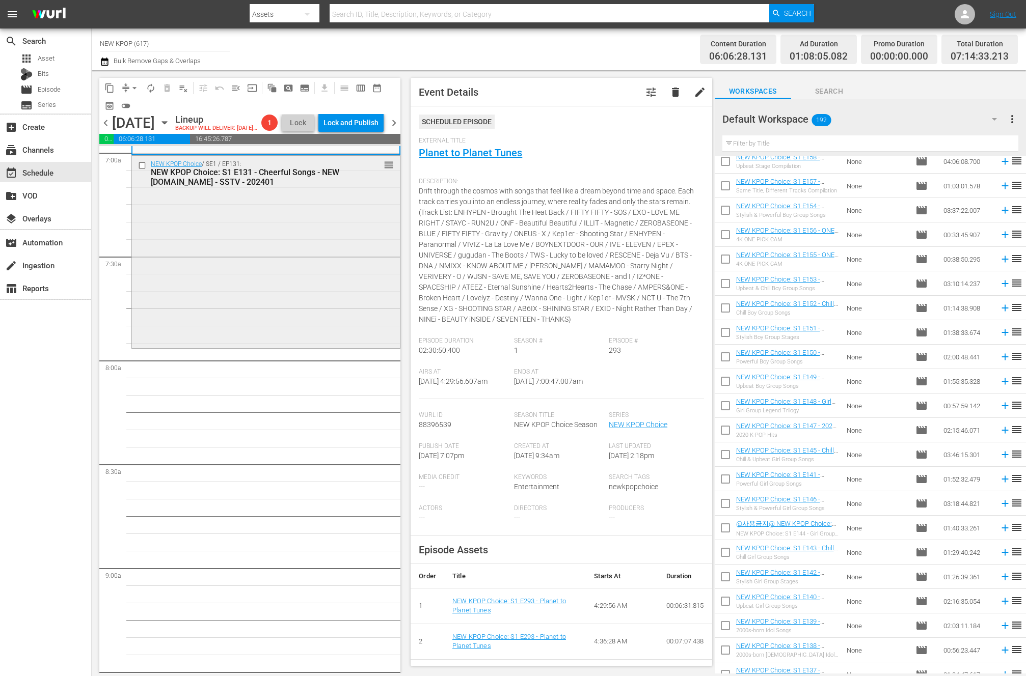
click at [258, 275] on div "NEW KPOP Choice / SE1 / EP131: NEW KPOP Choice: S1 E131 - Cheerful Songs - NEW …" at bounding box center [266, 251] width 268 height 190
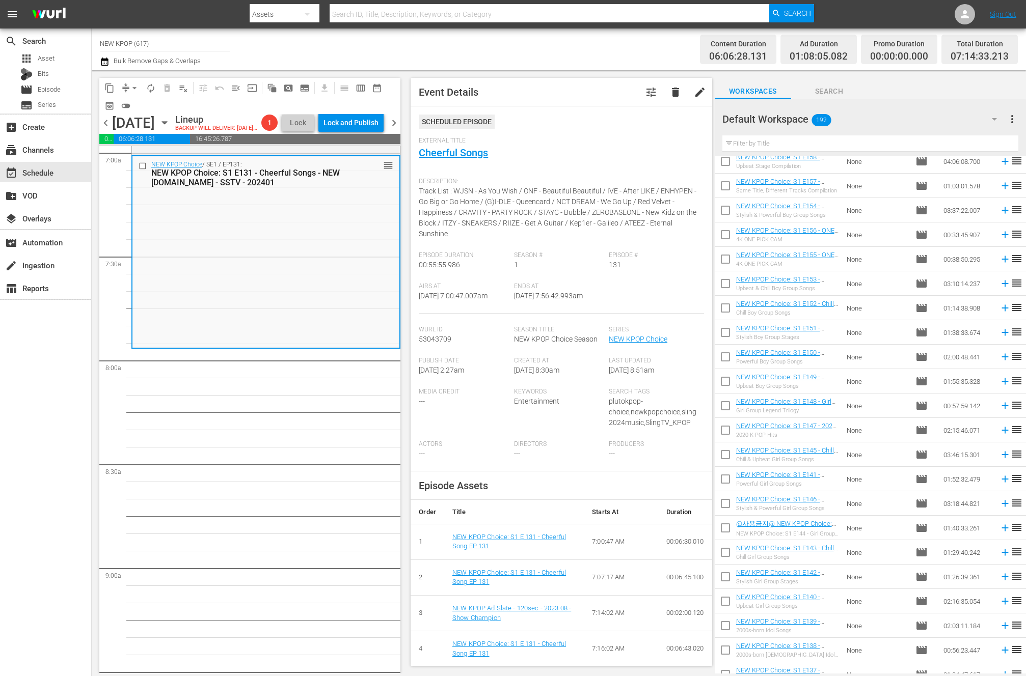
click at [943, 155] on div "Filter by Title" at bounding box center [870, 143] width 296 height 24
click at [949, 150] on input "text" at bounding box center [870, 143] width 296 height 16
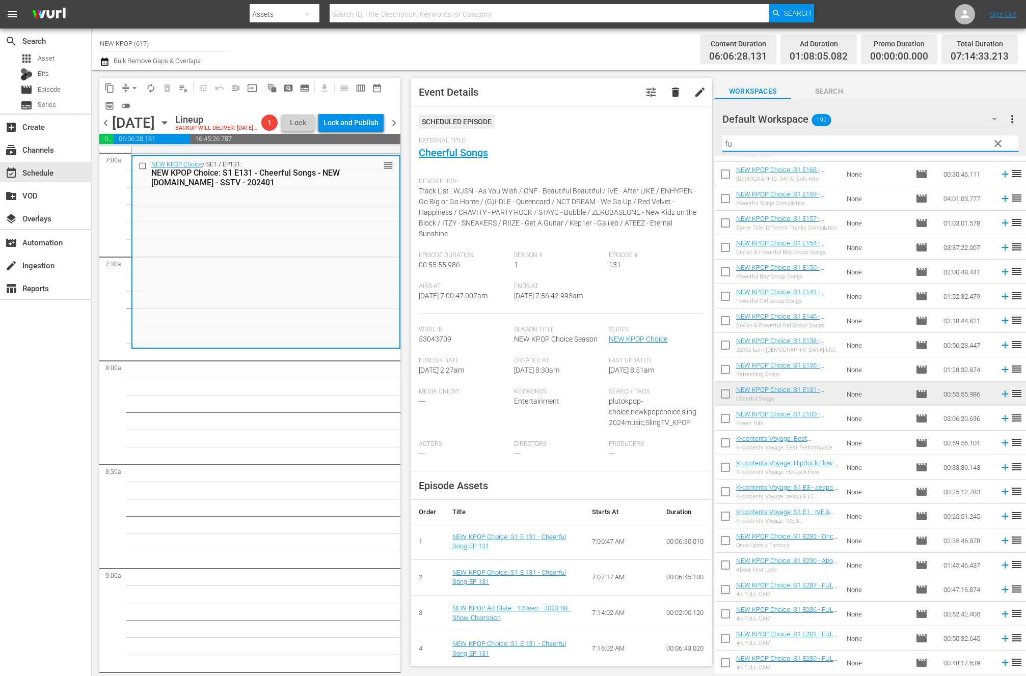
scroll to position [0, 0]
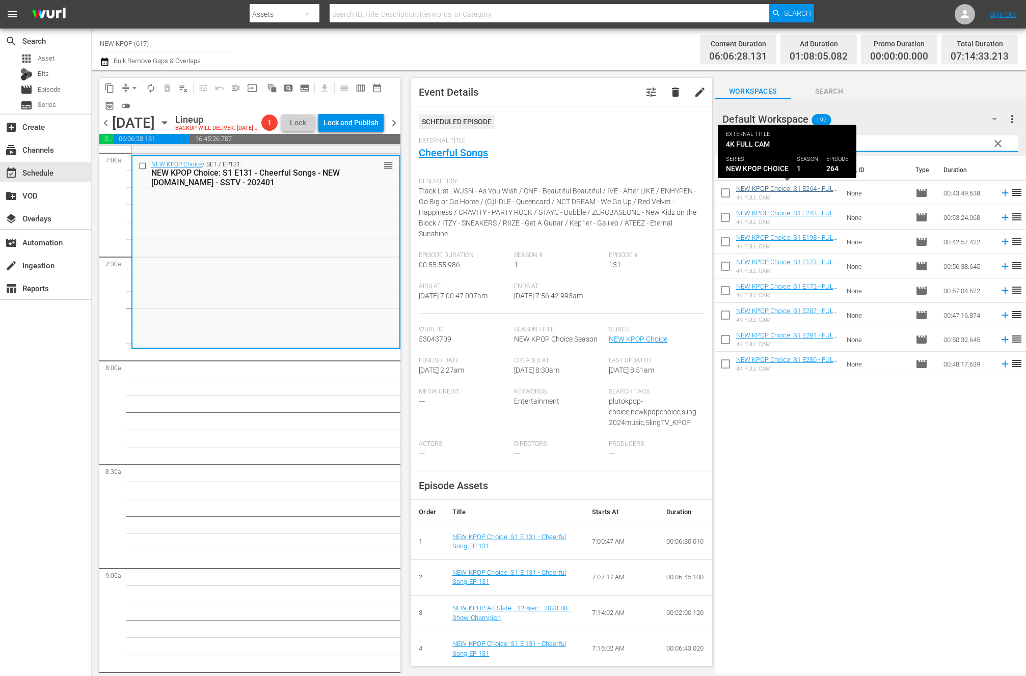
type input "4k full"
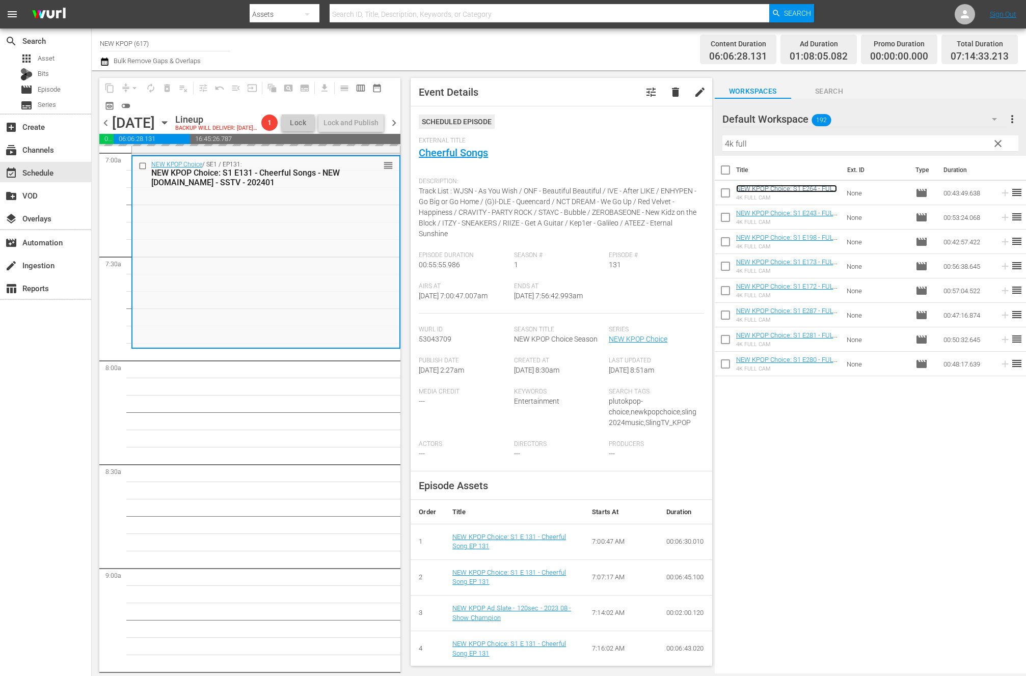
drag, startPoint x: 797, startPoint y: 188, endPoint x: 313, endPoint y: 147, distance: 486.1
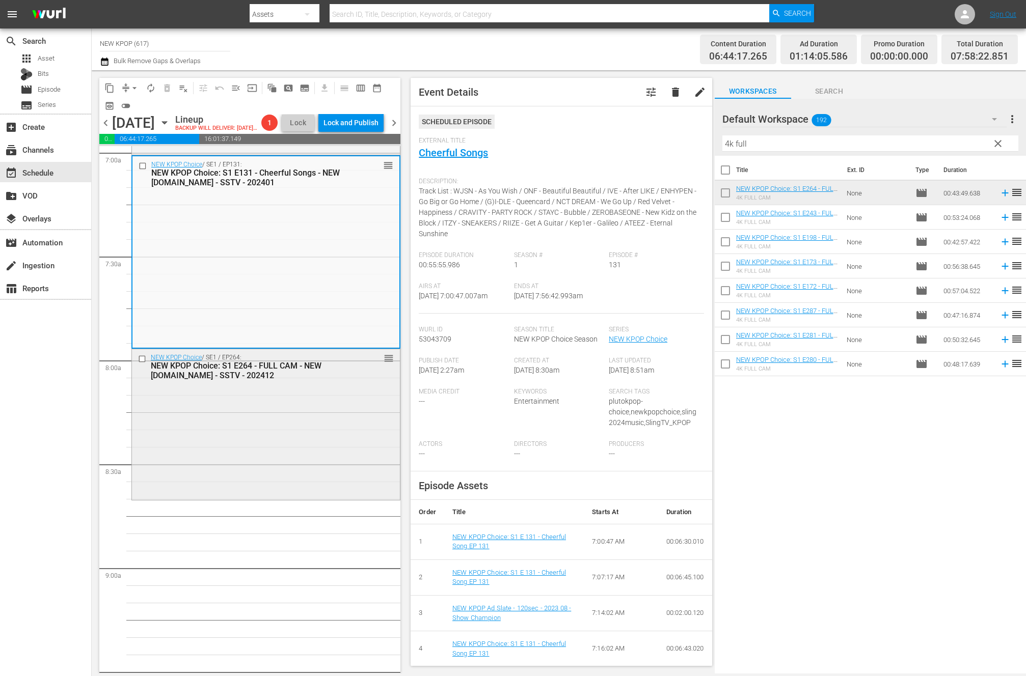
click at [313, 404] on div "NEW KPOP Choice / SE1 / EP264: NEW KPOP Choice: S1 E264 - FULL CAM - NEW K.ID -…" at bounding box center [266, 423] width 268 height 149
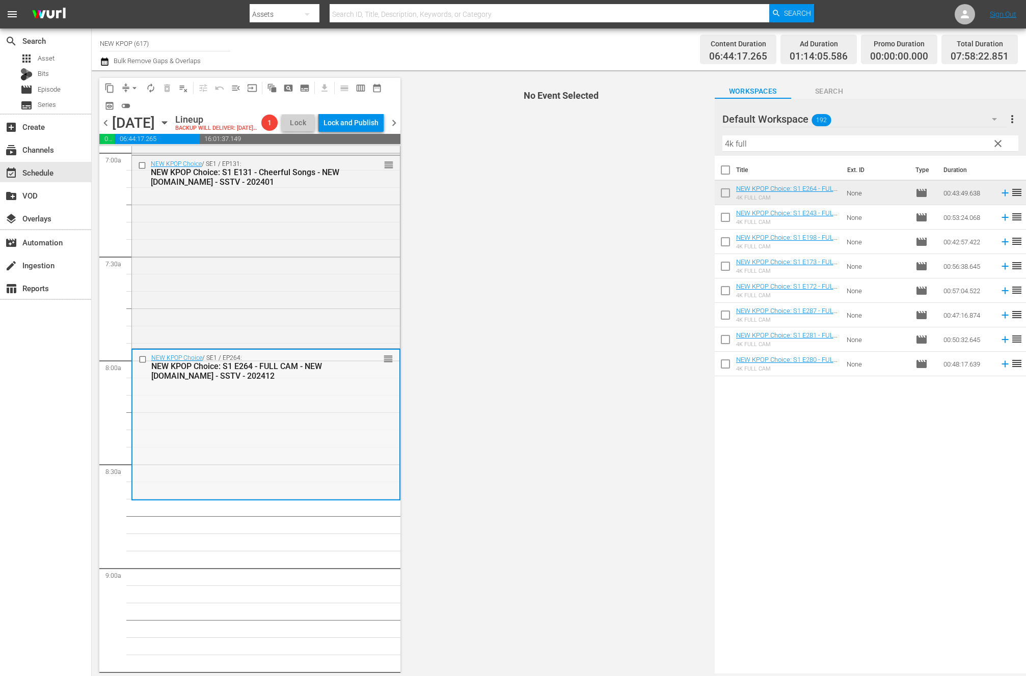
scroll to position [1606, 0]
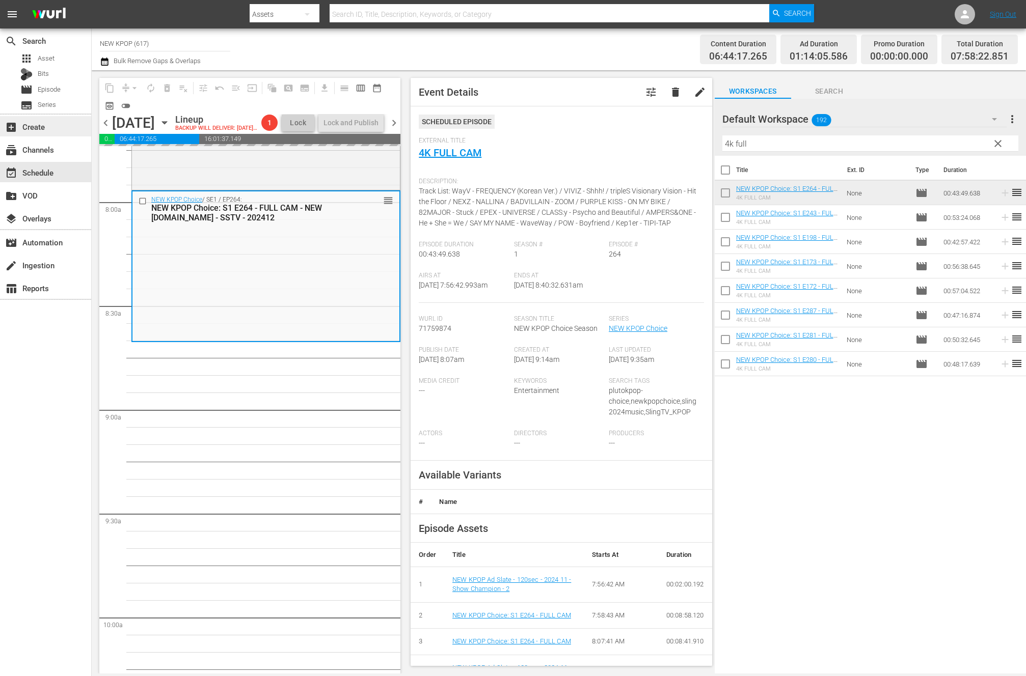
drag, startPoint x: 779, startPoint y: 219, endPoint x: 3, endPoint y: 116, distance: 783.0
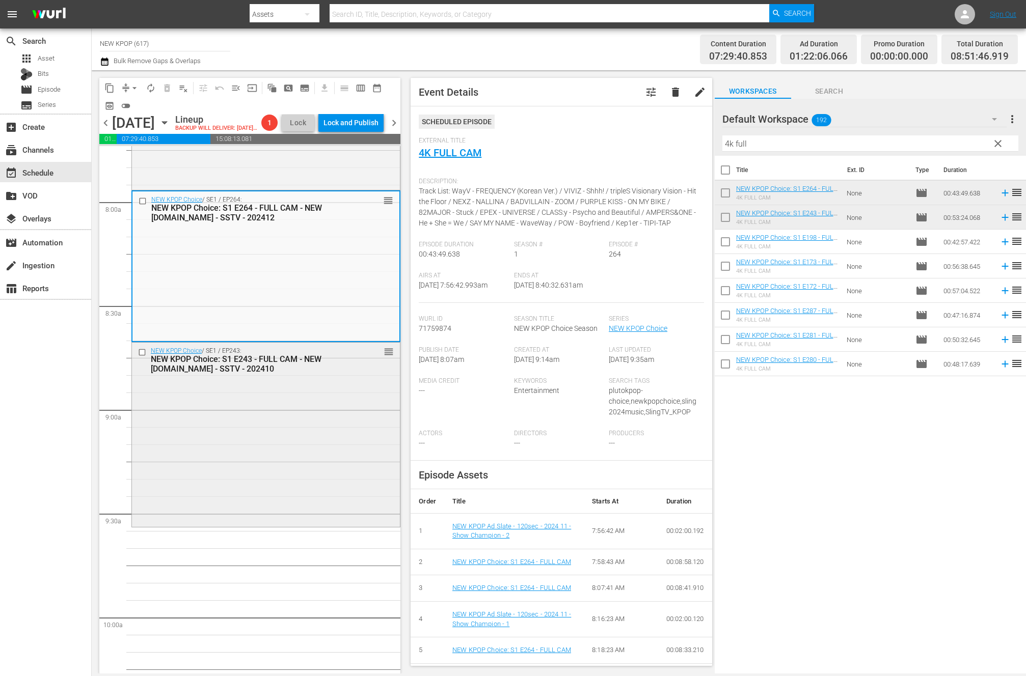
click at [298, 449] on div "NEW KPOP Choice / SE1 / EP243: NEW KPOP Choice: S1 E243 - FULL CAM - NEW K.ID -…" at bounding box center [266, 434] width 268 height 182
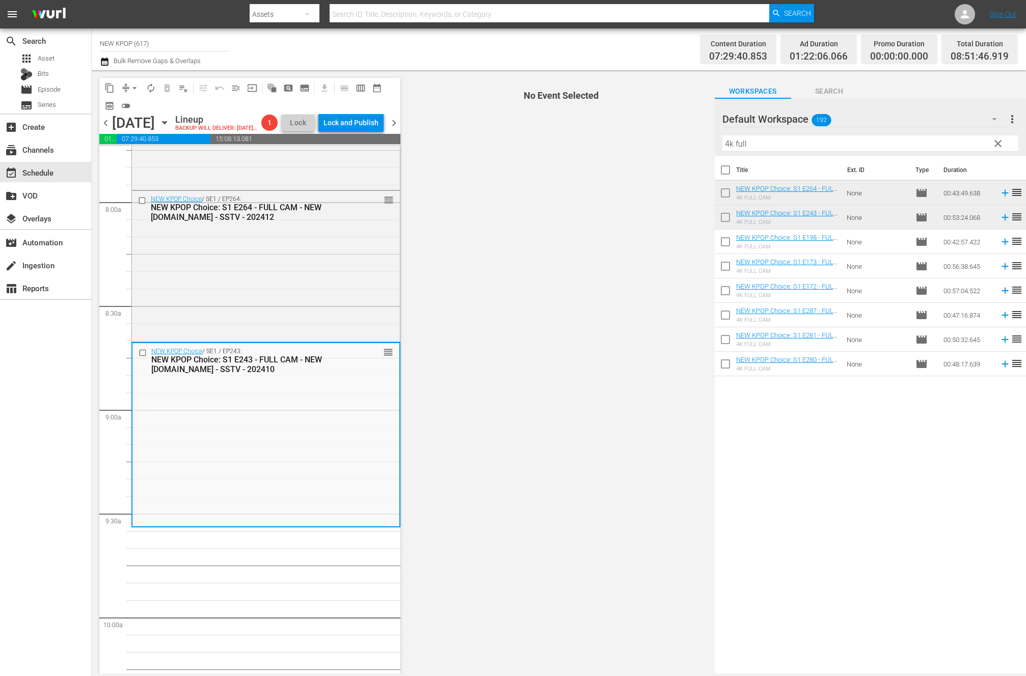
scroll to position [1653, 0]
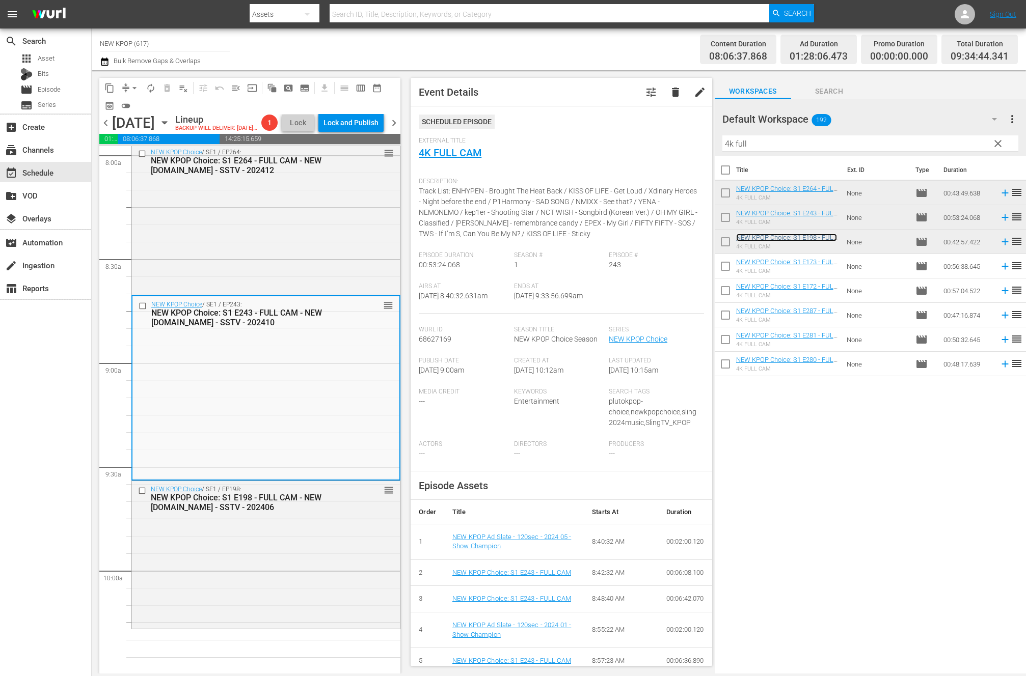
drag, startPoint x: 792, startPoint y: 235, endPoint x: 1, endPoint y: 351, distance: 799.9
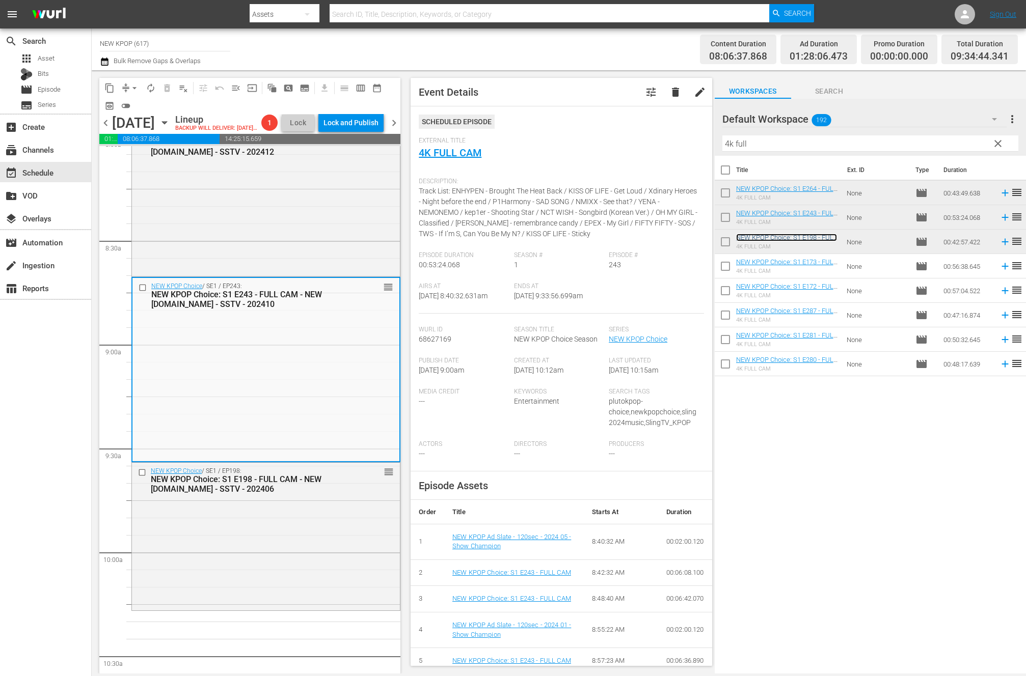
scroll to position [1692, 0]
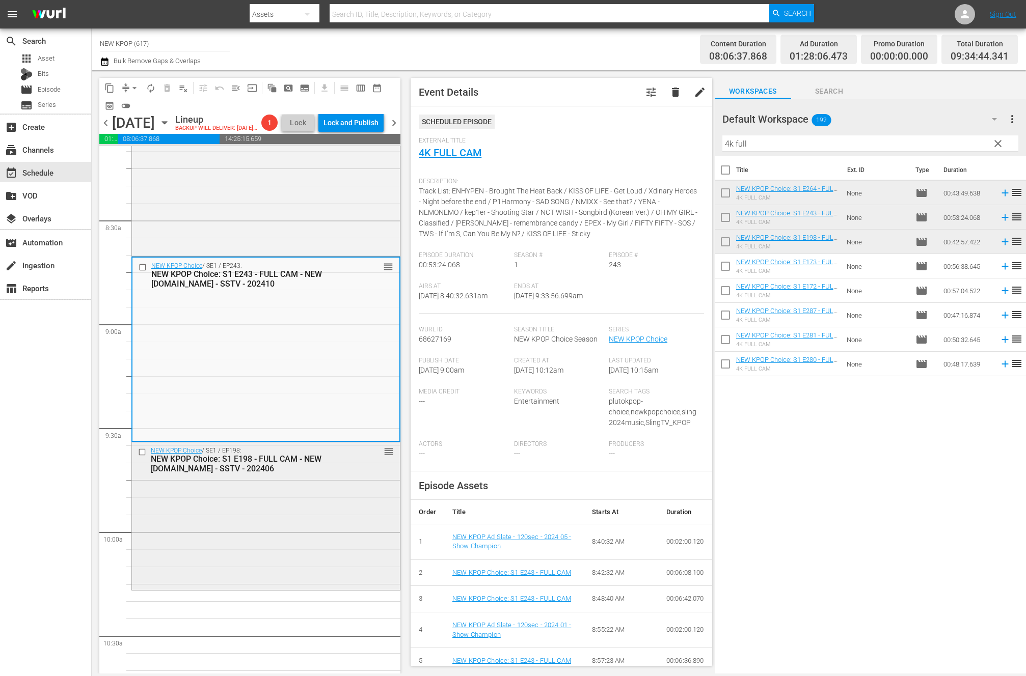
click at [205, 507] on div "NEW KPOP Choice / SE1 / EP198: NEW KPOP Choice: S1 E198 - FULL CAM - NEW K.ID -…" at bounding box center [266, 516] width 268 height 146
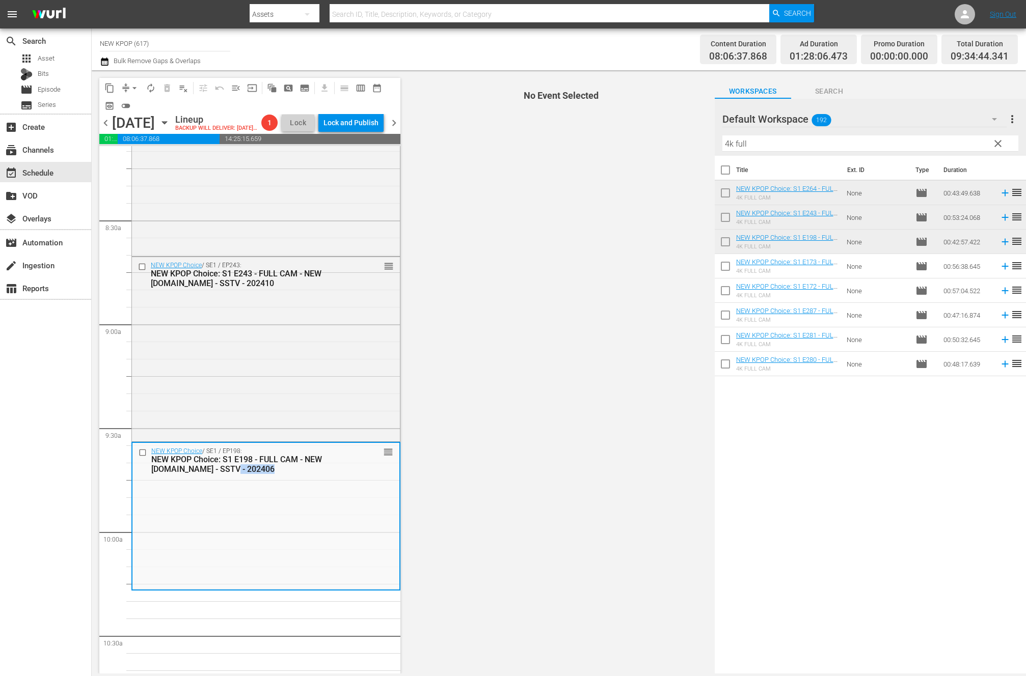
click at [205, 507] on div "NEW KPOP Choice / SE1 / EP198: NEW KPOP Choice: S1 E198 - FULL CAM - NEW K.ID -…" at bounding box center [265, 516] width 267 height 146
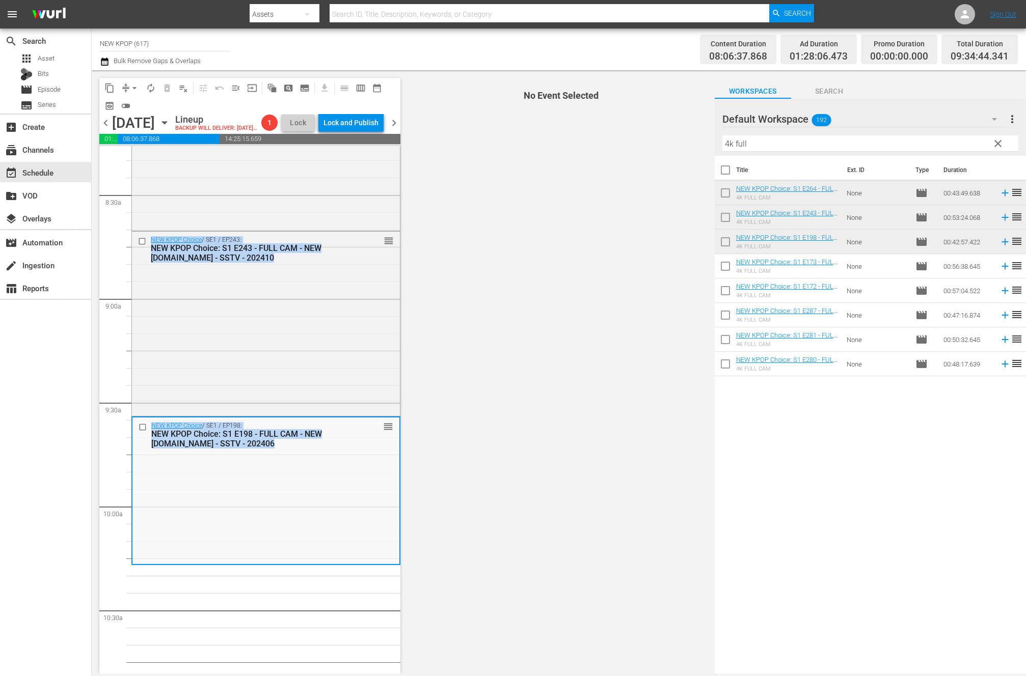
scroll to position [1819, 0]
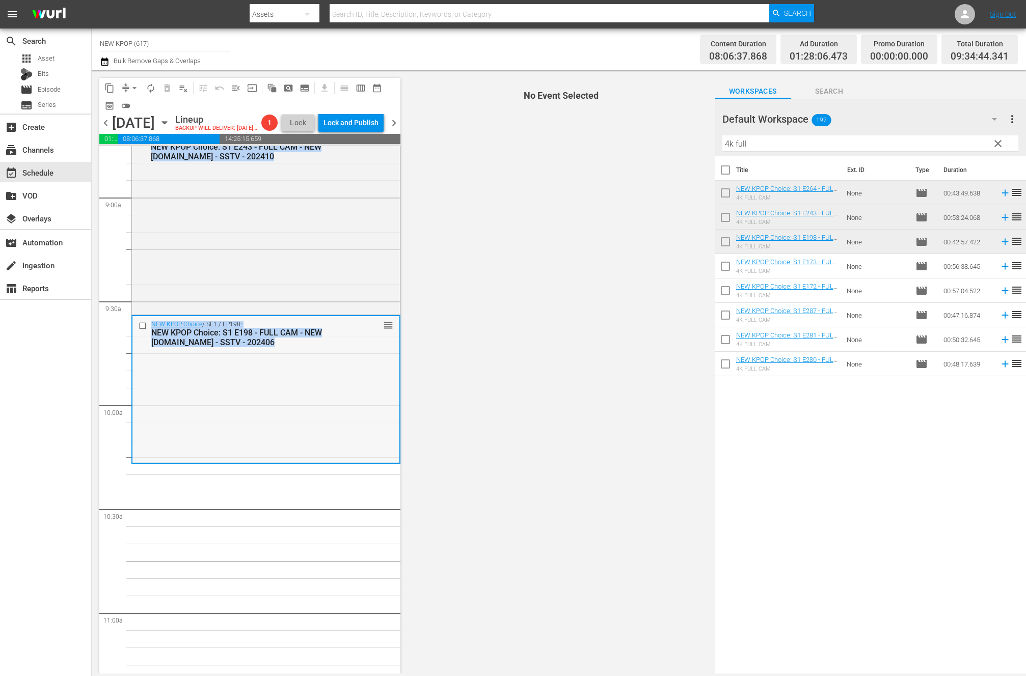
click at [291, 437] on div "NEW KPOP Choice / SE1 / EP198: NEW KPOP Choice: S1 E198 - FULL CAM - NEW K.ID -…" at bounding box center [265, 389] width 267 height 146
click at [482, 448] on span "No Event Selected" at bounding box center [558, 372] width 311 height 604
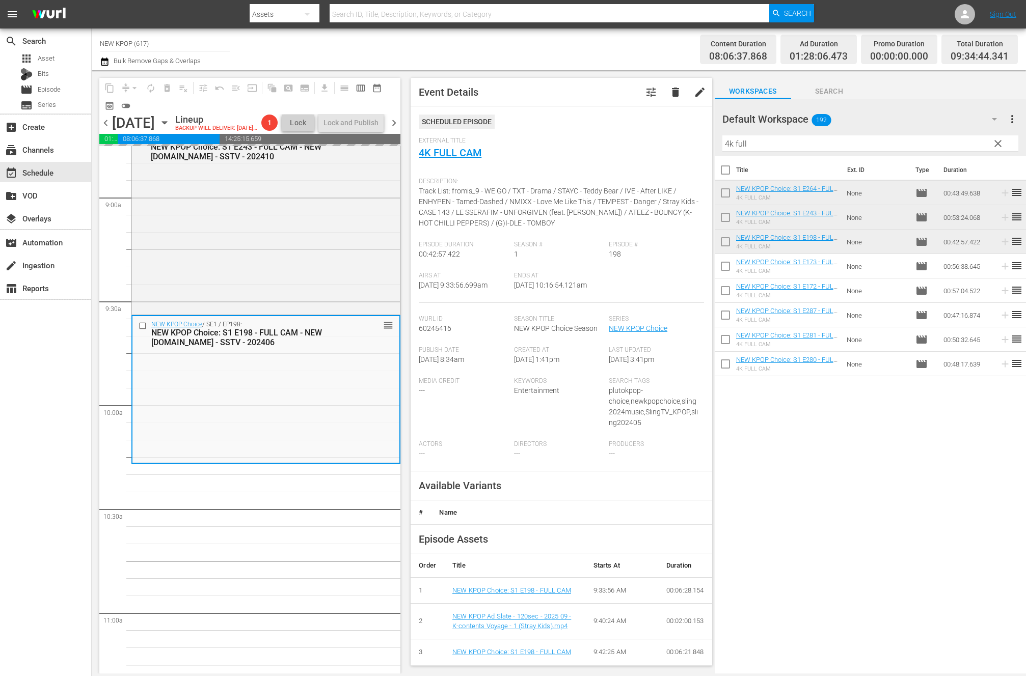
drag, startPoint x: 770, startPoint y: 260, endPoint x: 479, endPoint y: 11, distance: 383.3
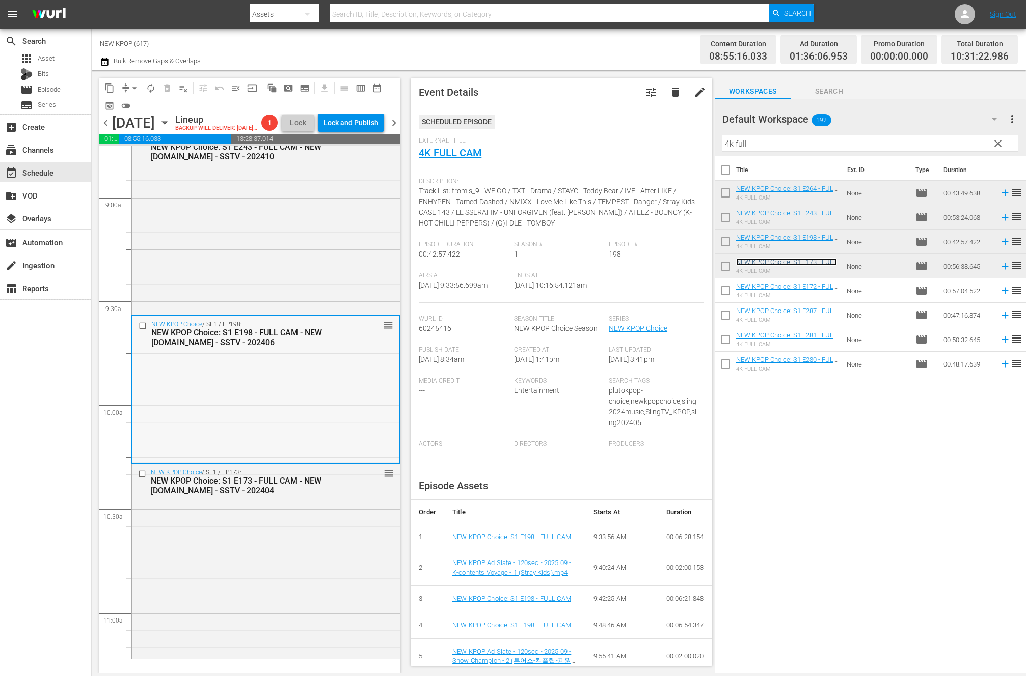
scroll to position [2233, 0]
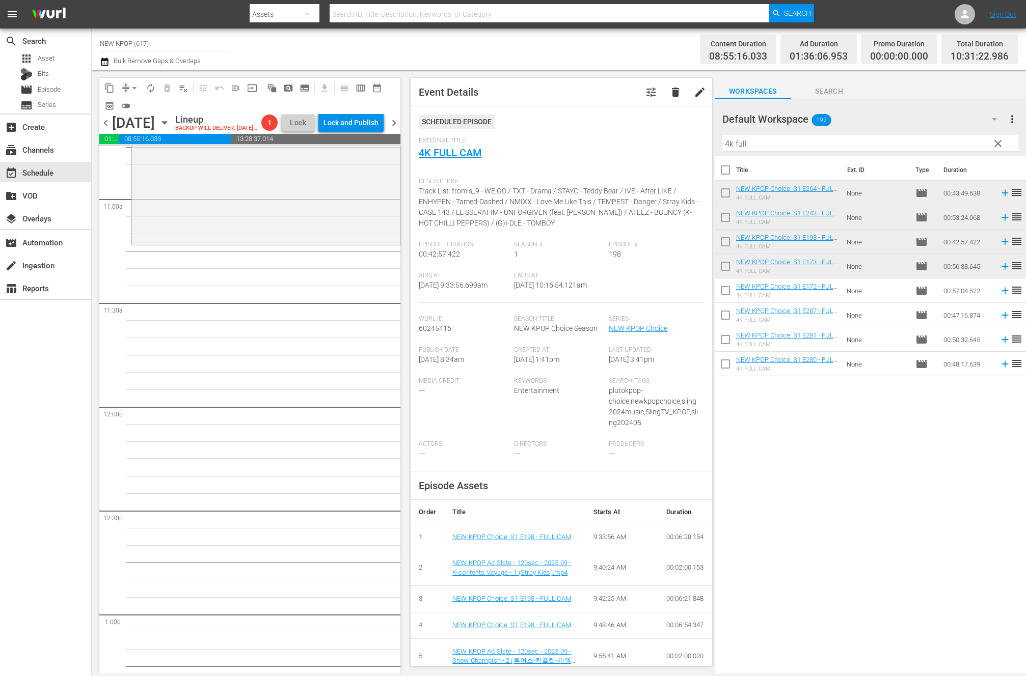
click at [270, 369] on div "NEW KPOP Choice / SE1 / EP293: NEW KPOP Choice: S1 E293 - Planet to Planet Tune…" at bounding box center [265, 406] width 269 height 4987
click at [279, 243] on div "NEW KPOP Choice / SE1 / EP173: NEW KPOP Choice: S1 E173 - FULL CAM - NEW K.ID -…" at bounding box center [266, 146] width 268 height 193
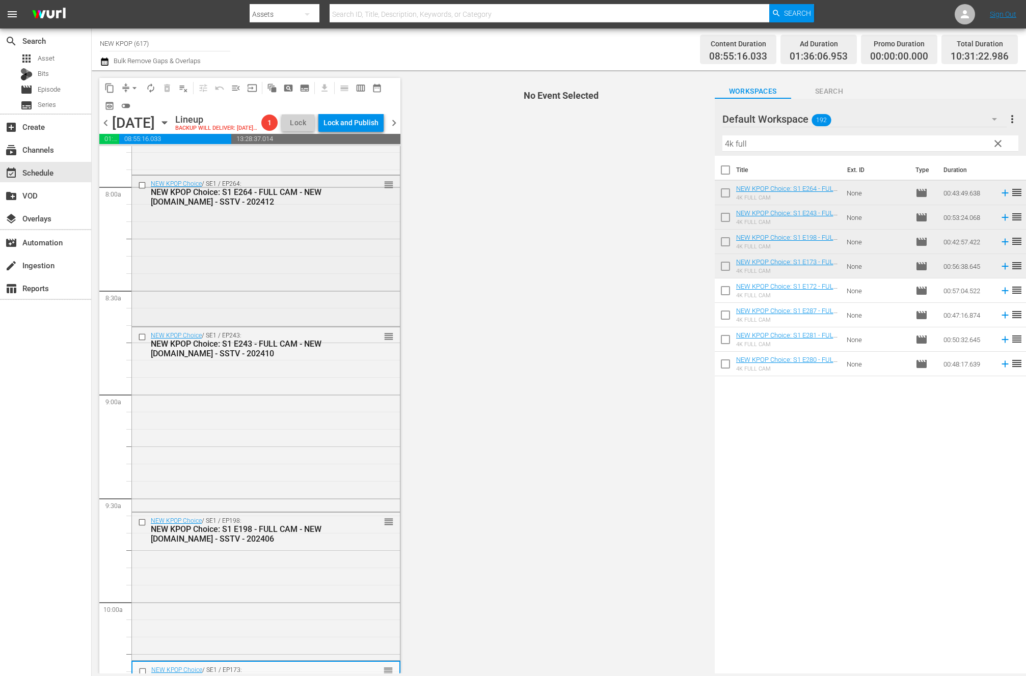
scroll to position [1620, 0]
click at [205, 326] on div "NEW KPOP Choice / SE1 / EP264: NEW KPOP Choice: S1 E264 - FULL CAM - NEW K.ID -…" at bounding box center [266, 251] width 268 height 149
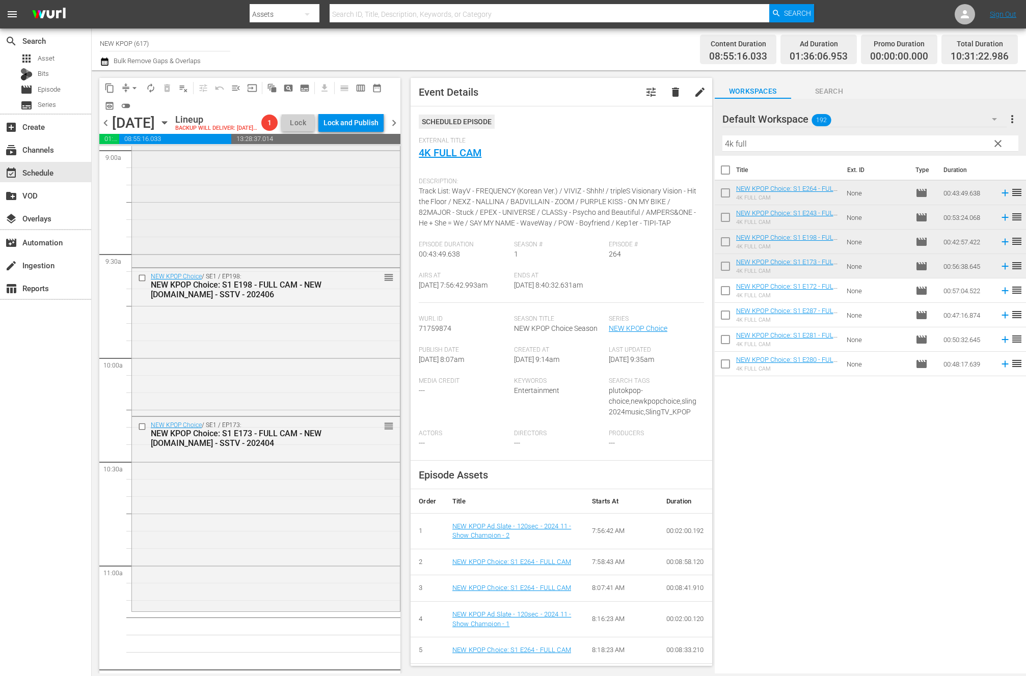
scroll to position [2104, 0]
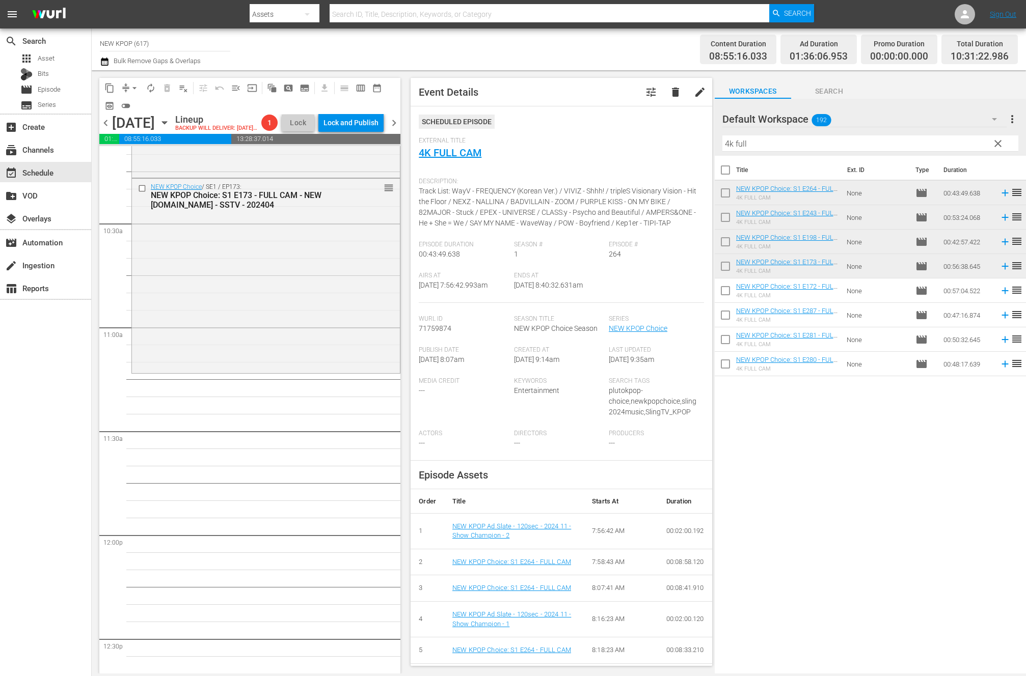
click at [304, 441] on div "NEW KPOP Choice / SE1 / EP293: NEW KPOP Choice: S1 E293 - Planet to Planet Tune…" at bounding box center [265, 535] width 269 height 4987
click at [282, 372] on div "NEW KPOP Choice / SE1 / EP173: NEW KPOP Choice: S1 E173 - FULL CAM - NEW K.ID -…" at bounding box center [266, 275] width 268 height 193
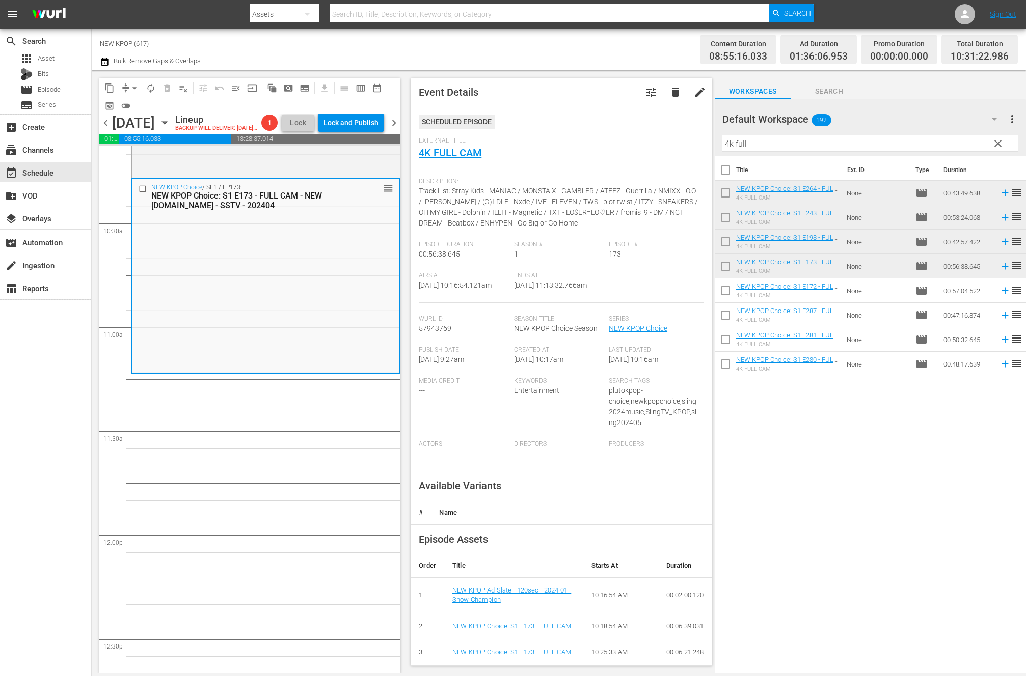
click at [1004, 138] on button "clear" at bounding box center [997, 143] width 16 height 16
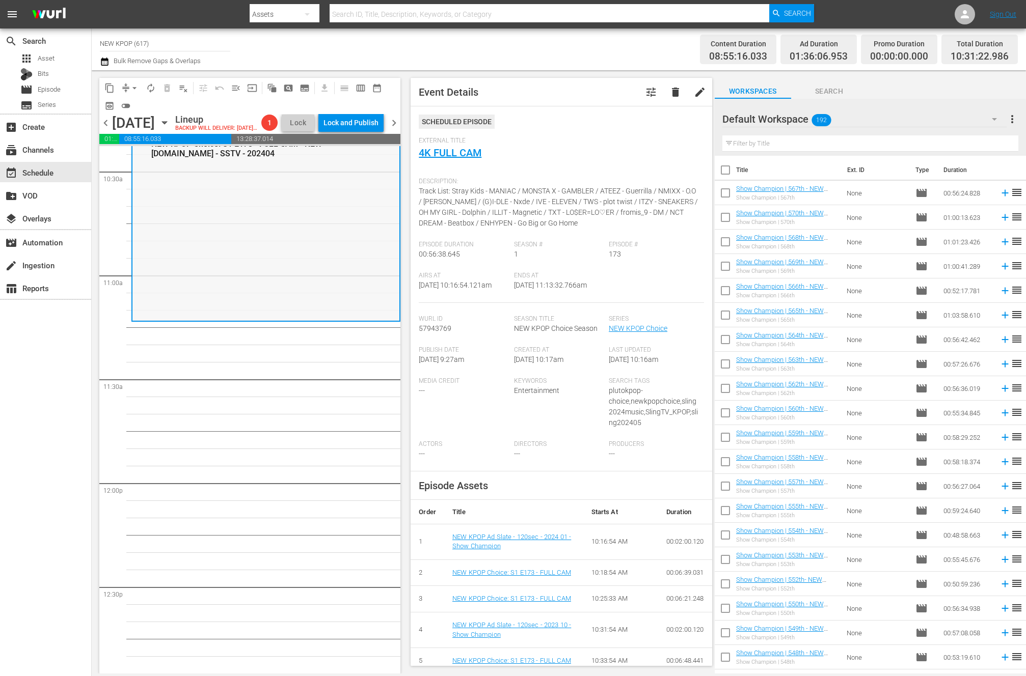
scroll to position [2157, 0]
click at [273, 455] on div "NEW KPOP Choice / SE1 / EP293: NEW KPOP Choice: S1 E293 - Planet to Planet Tune…" at bounding box center [265, 482] width 269 height 4987
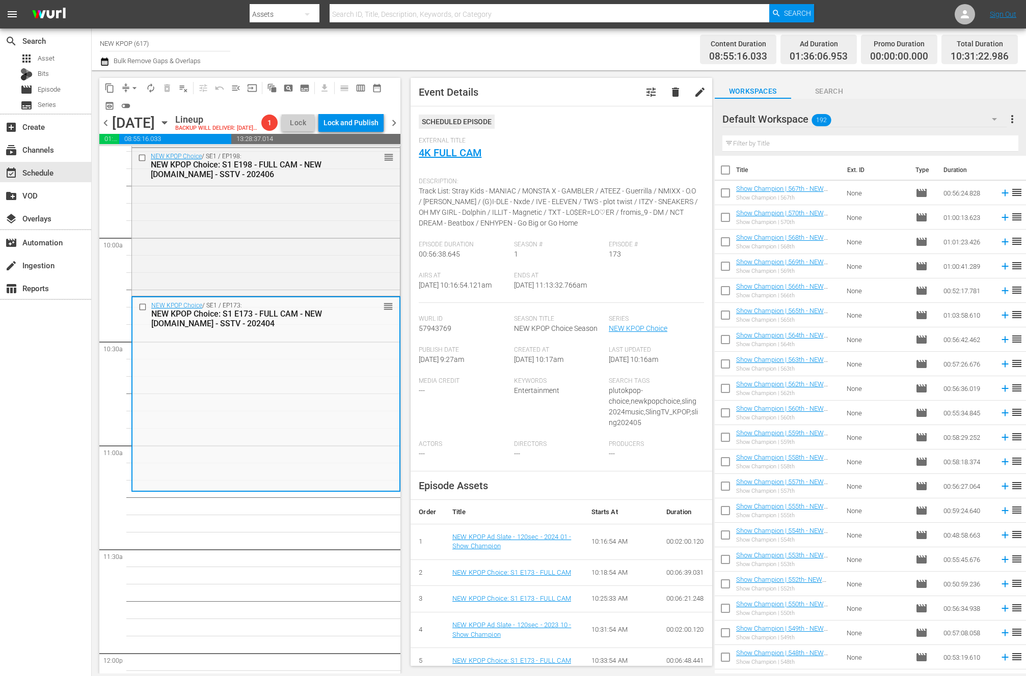
scroll to position [1874, 0]
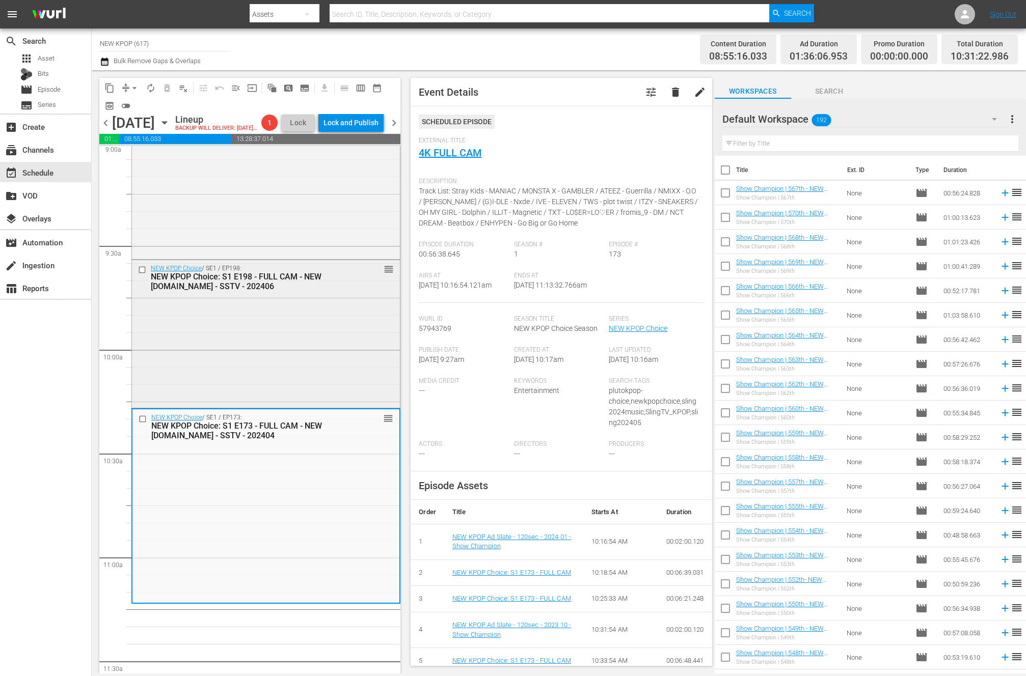
click at [293, 380] on div "NEW KPOP Choice / SE1 / EP198: NEW KPOP Choice: S1 E198 - FULL CAM - NEW K.ID -…" at bounding box center [266, 333] width 268 height 146
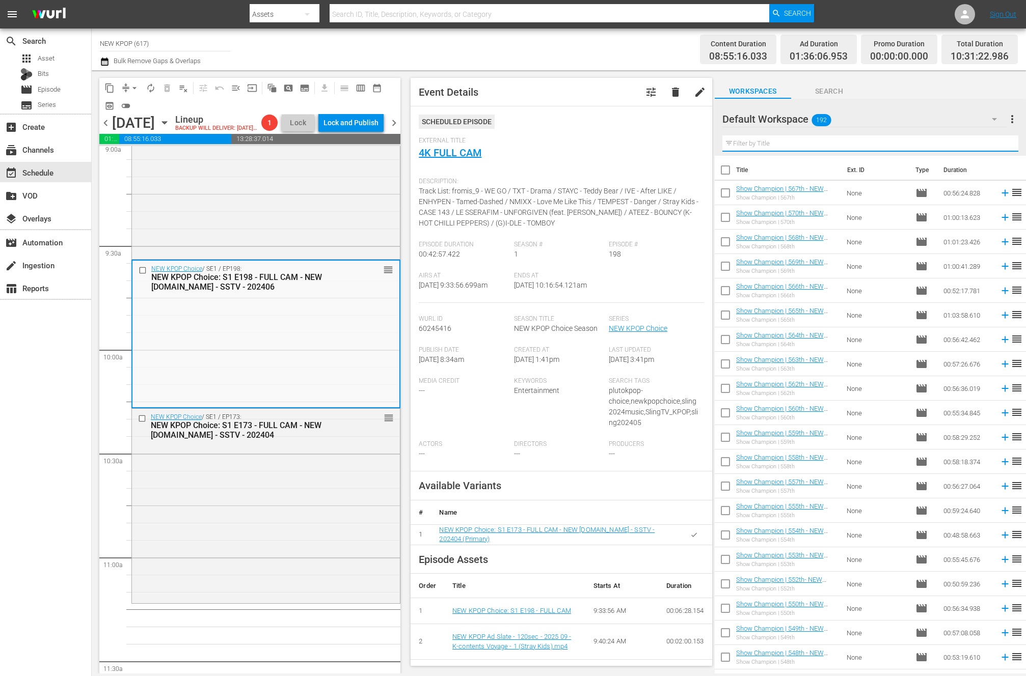
click at [779, 144] on input "text" at bounding box center [870, 143] width 296 height 16
type input "f"
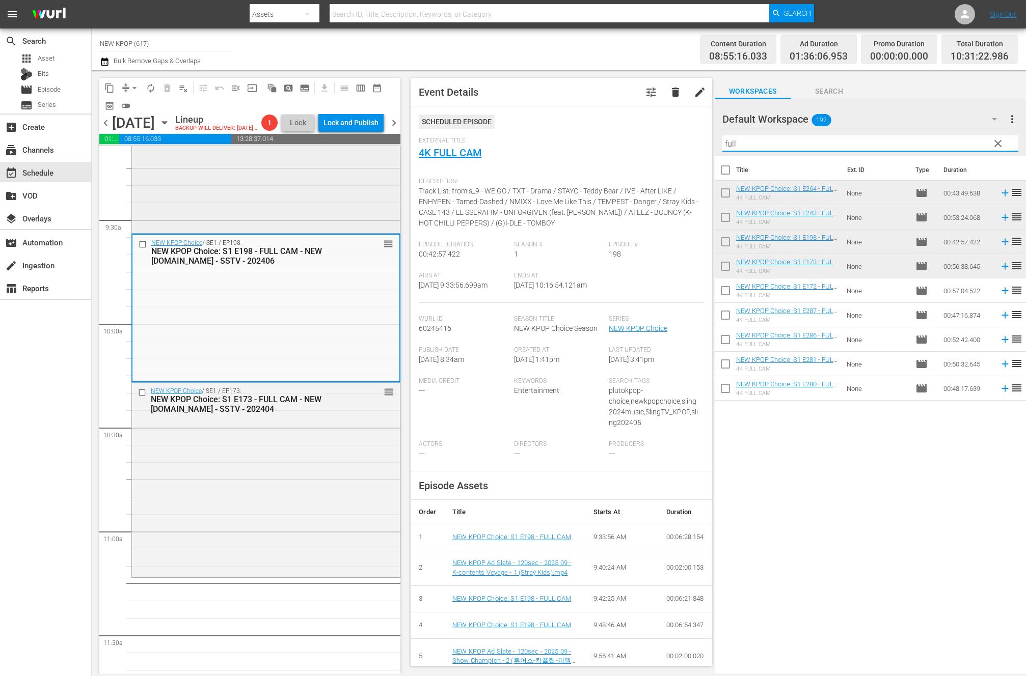
scroll to position [1929, 0]
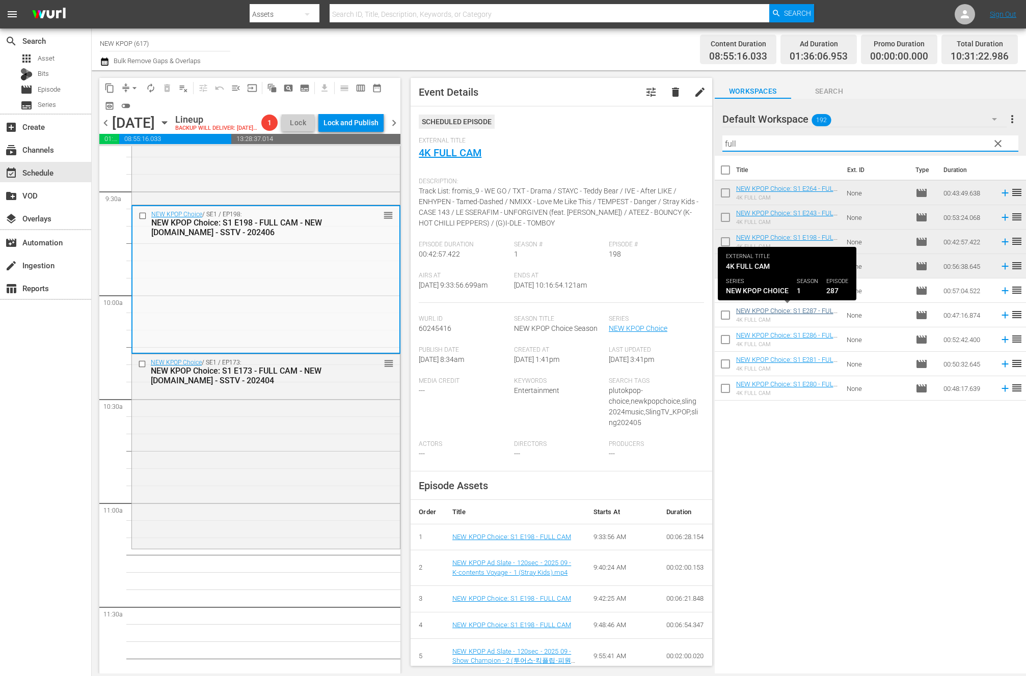
type input "full"
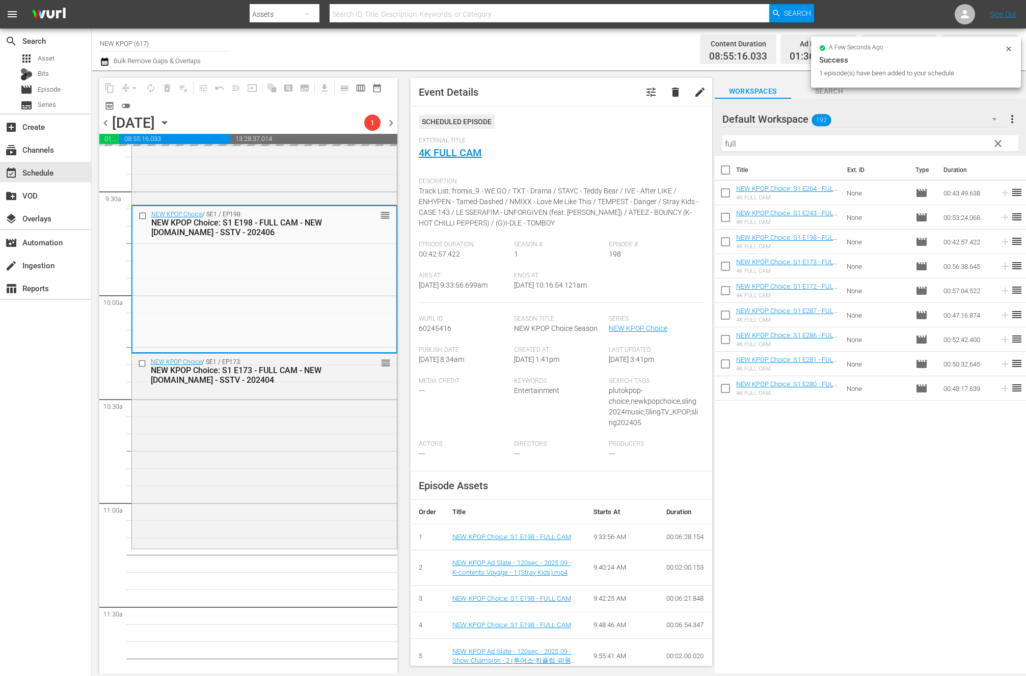
drag, startPoint x: 802, startPoint y: 311, endPoint x: 1, endPoint y: 317, distance: 801.7
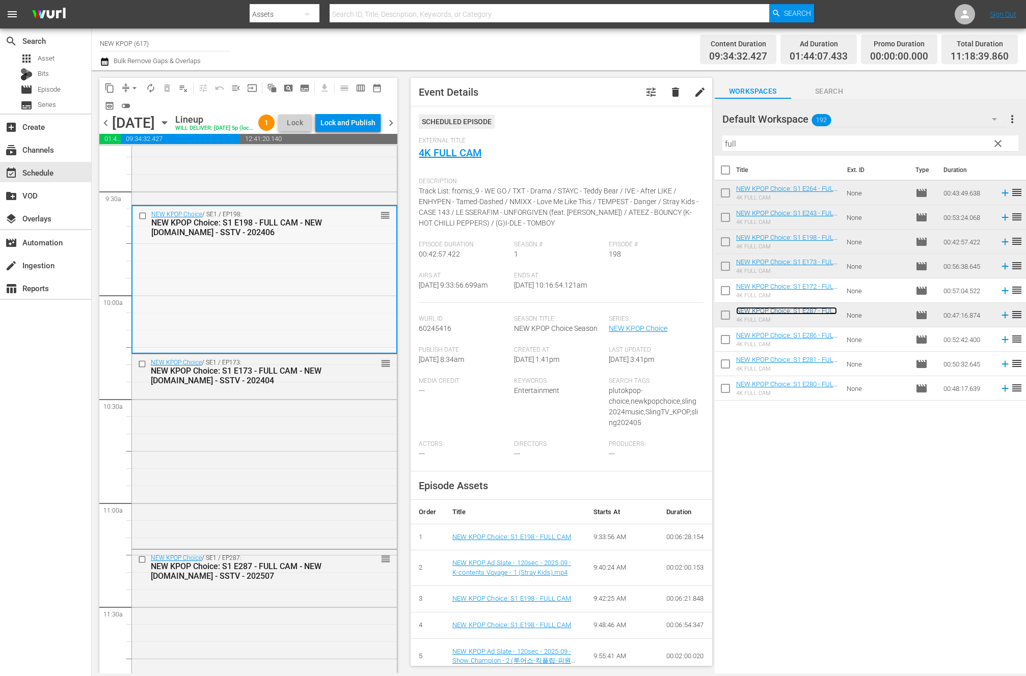
scroll to position [2155, 0]
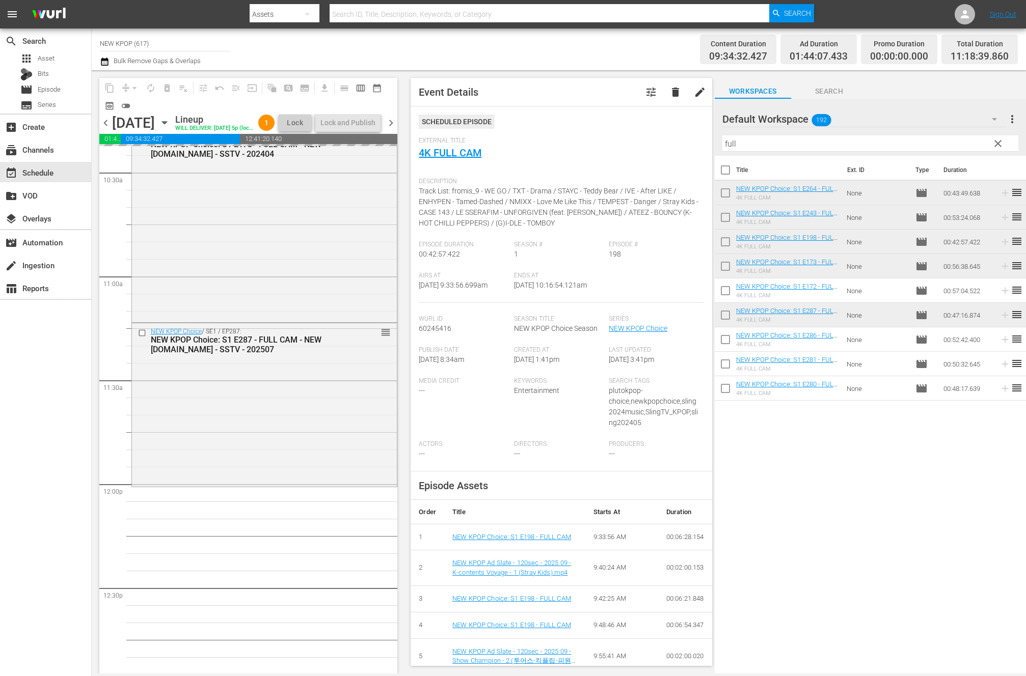
drag, startPoint x: 776, startPoint y: 340, endPoint x: 580, endPoint y: 3, distance: 390.5
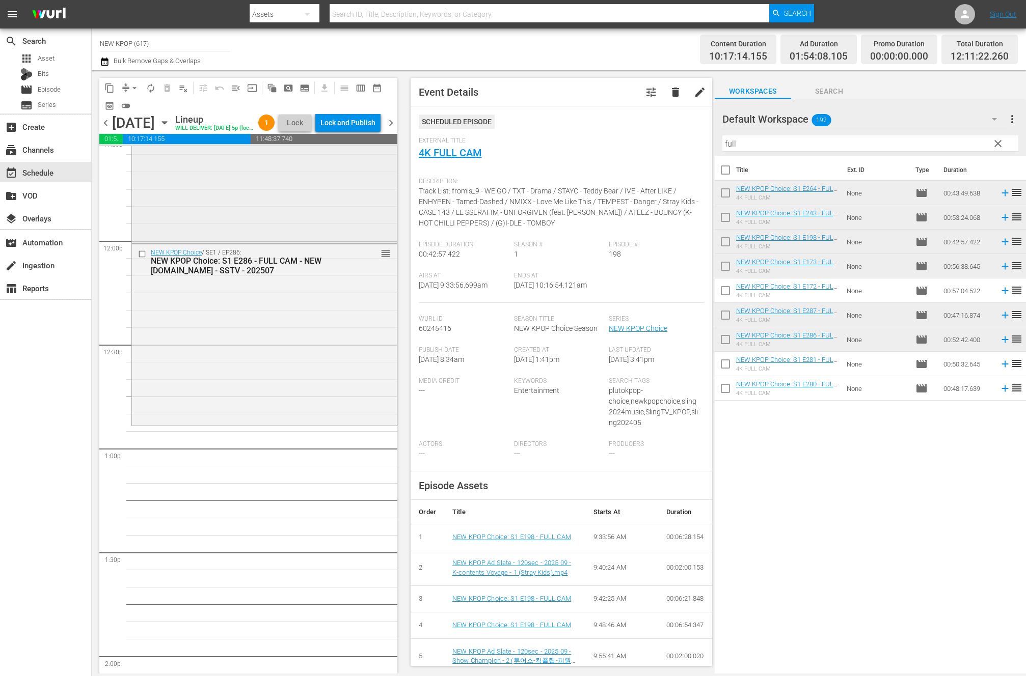
scroll to position [2584, 0]
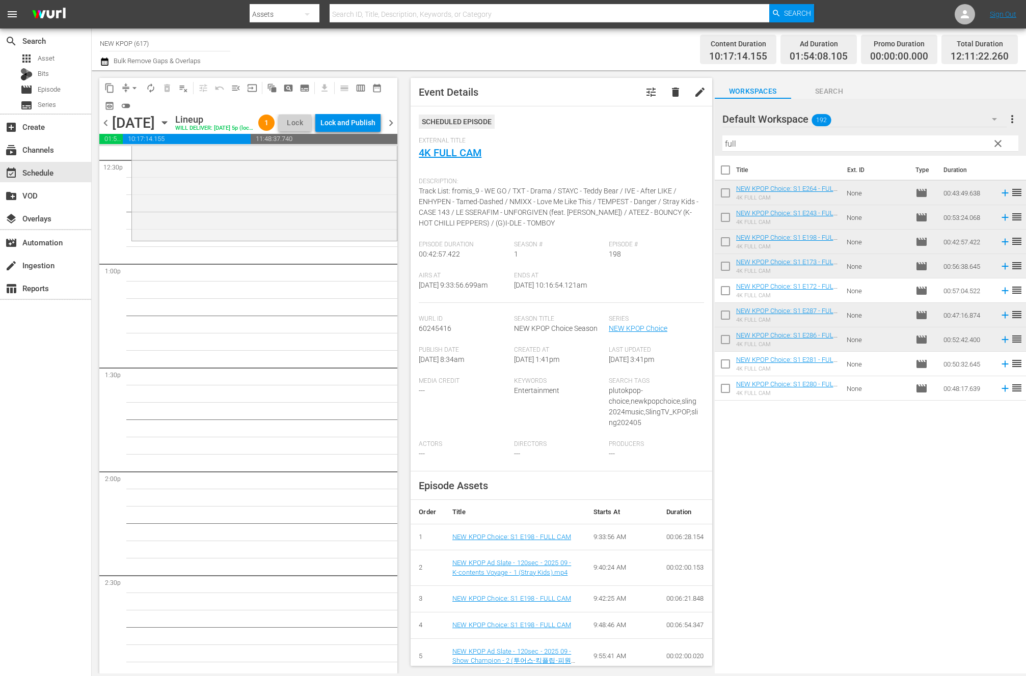
click at [331, 361] on div "NEW KPOP Choice / SE1 / EP293: NEW KPOP Choice: S1 E293 - Planet to Planet Tune…" at bounding box center [264, 55] width 266 height 4987
click at [189, 237] on div "NEW KPOP Choice / SE1 / EP286: NEW KPOP Choice: S1 E286 - FULL CAM - NEW K.ID -…" at bounding box center [264, 151] width 265 height 179
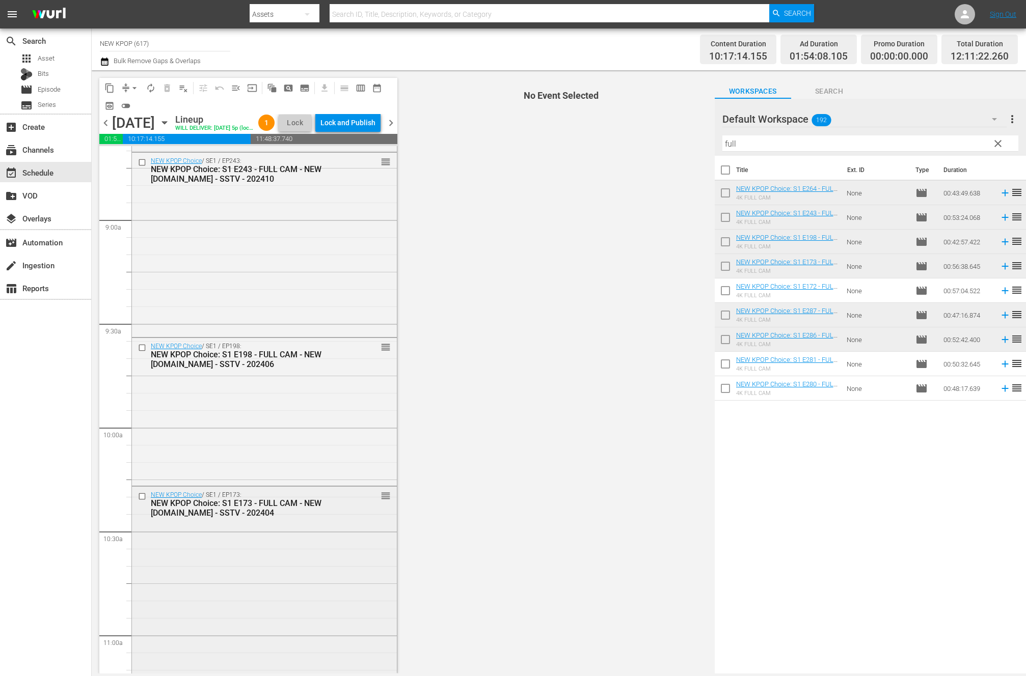
scroll to position [1363, 0]
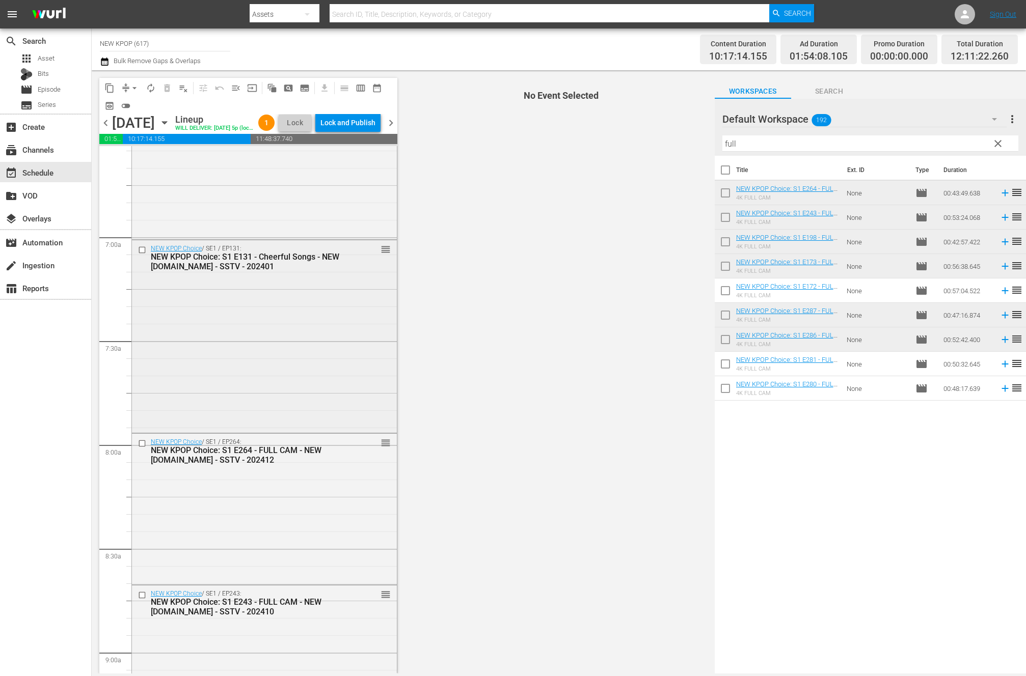
click at [315, 349] on div "NEW KPOP Choice / SE1 / EP131: NEW KPOP Choice: S1 E131 - Cheerful Songs - NEW …" at bounding box center [264, 335] width 265 height 190
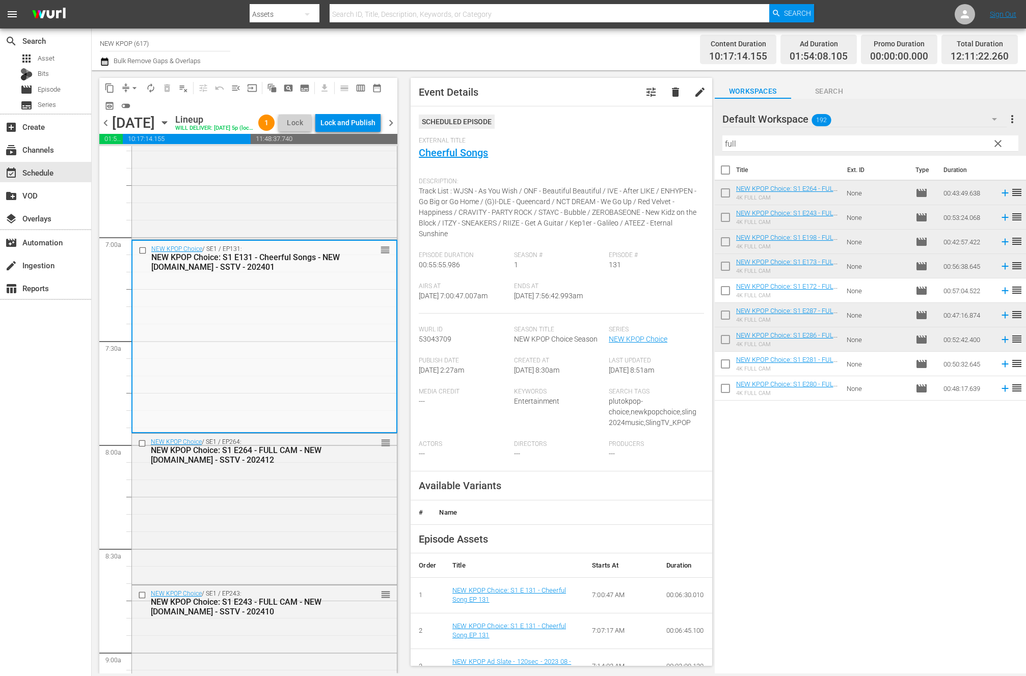
scroll to position [473, 0]
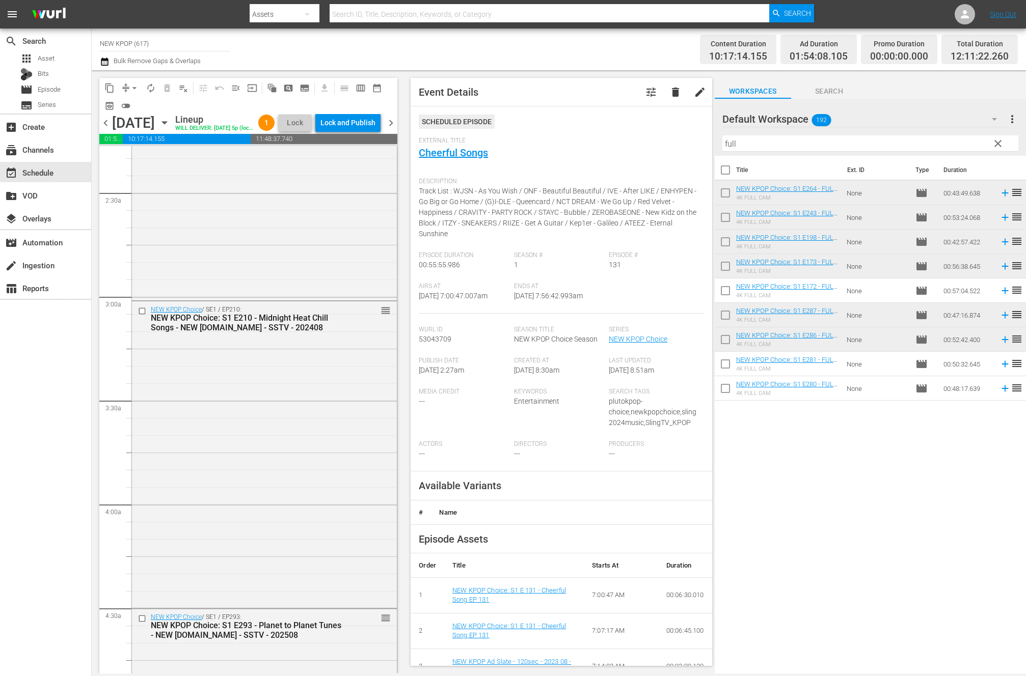
click at [315, 336] on div "NEW KPOP Choice / SE1 / EP210: NEW KPOP Choice: S1 E210 - Midnight Heat Chill S…" at bounding box center [264, 319] width 265 height 35
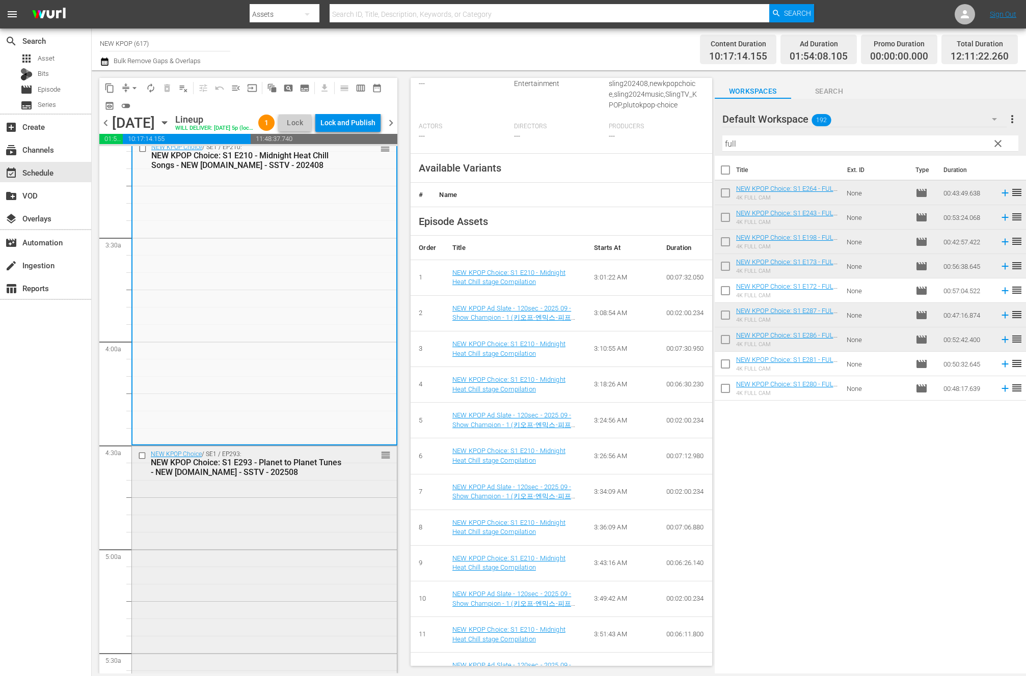
scroll to position [661, 0]
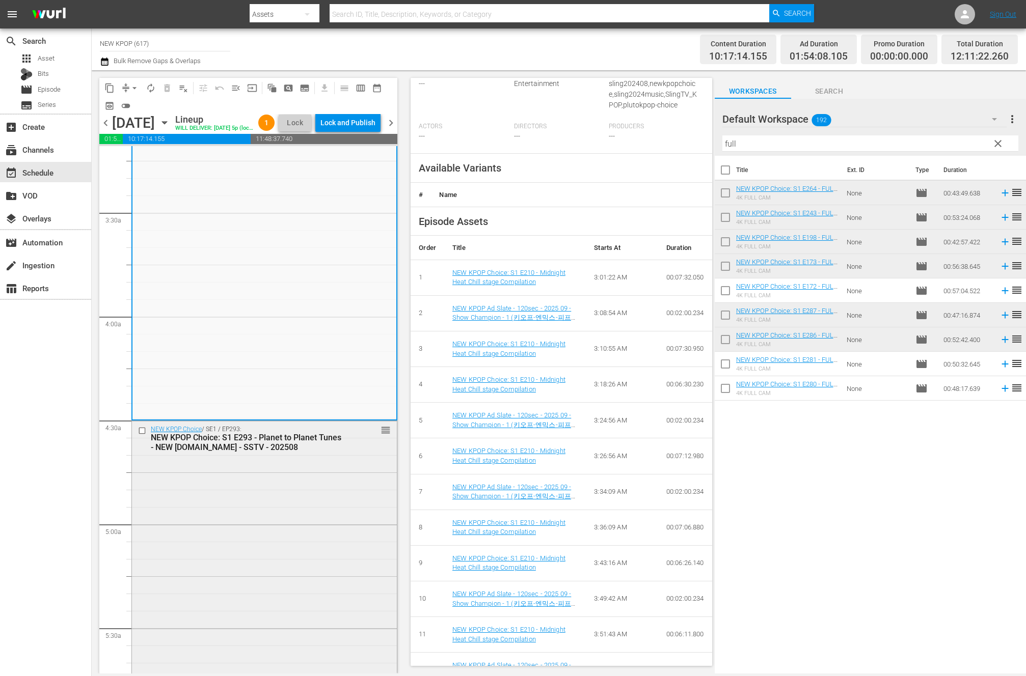
click at [297, 476] on div "NEW KPOP Choice / SE1 / EP293: NEW KPOP Choice: S1 E293 - Planet to Planet Tune…" at bounding box center [264, 680] width 265 height 519
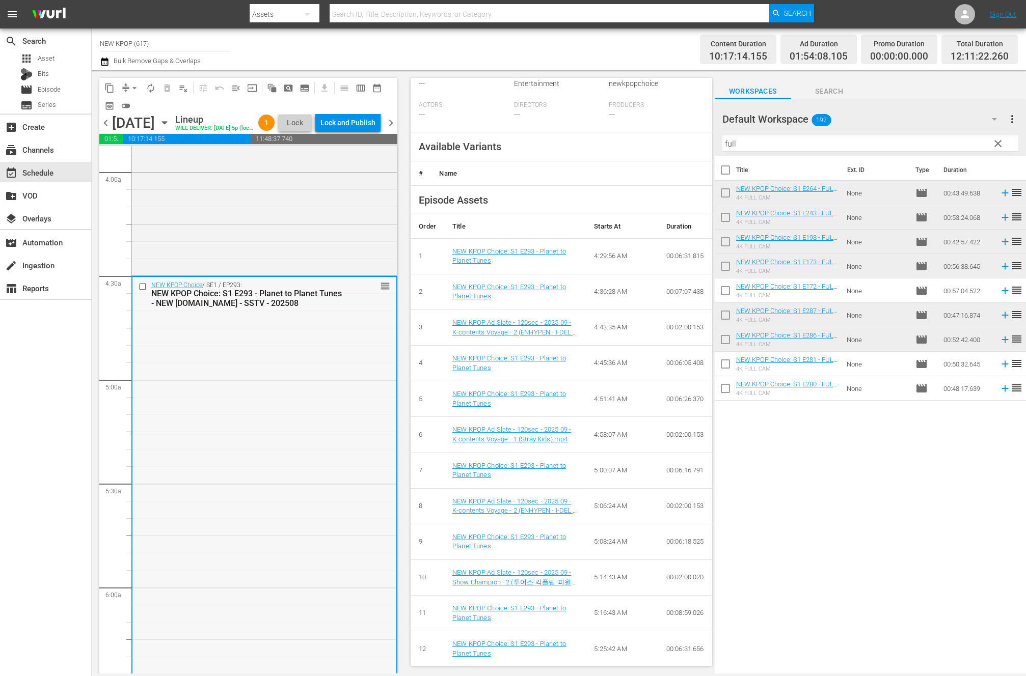
scroll to position [1147, 0]
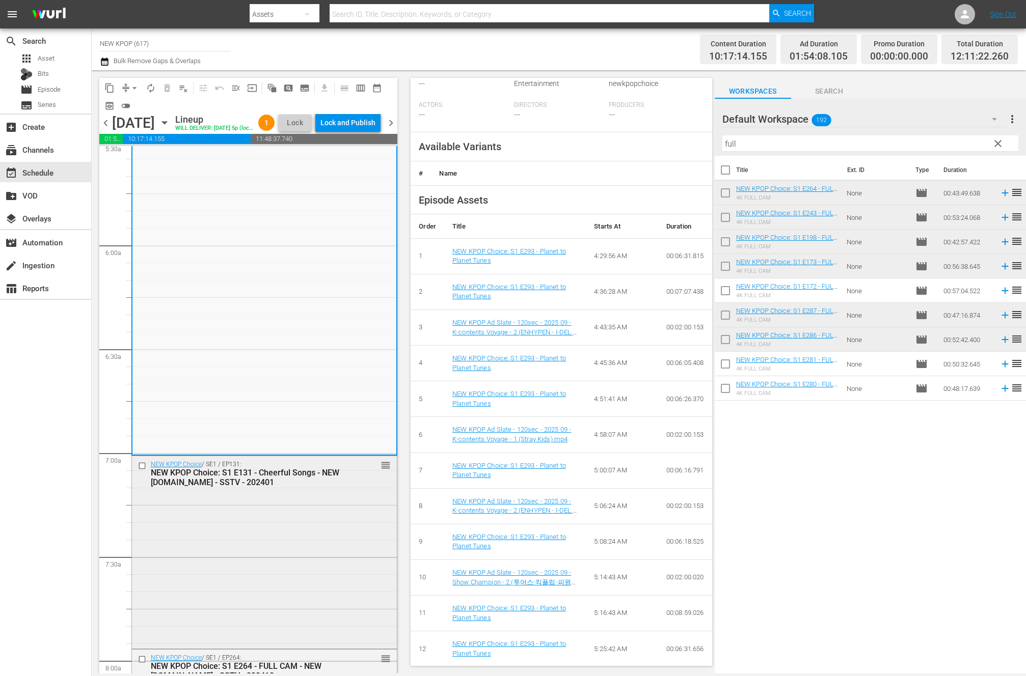
click at [314, 524] on div "NEW KPOP Choice / SE1 / EP131: NEW KPOP Choice: S1 E131 - Cheerful Songs - NEW …" at bounding box center [264, 551] width 265 height 190
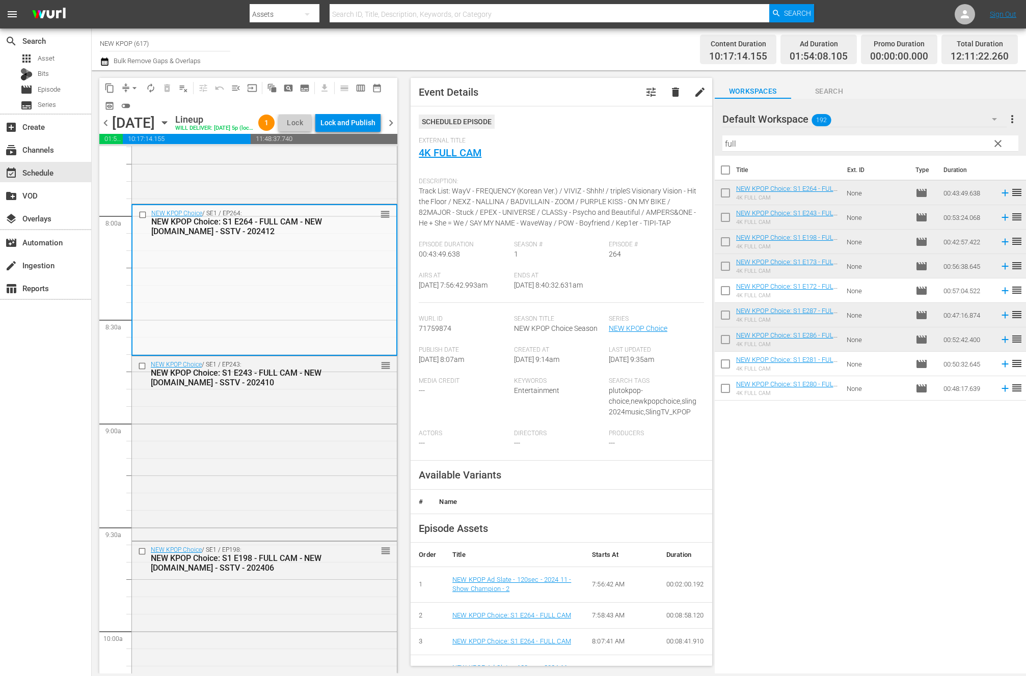
scroll to position [0, 0]
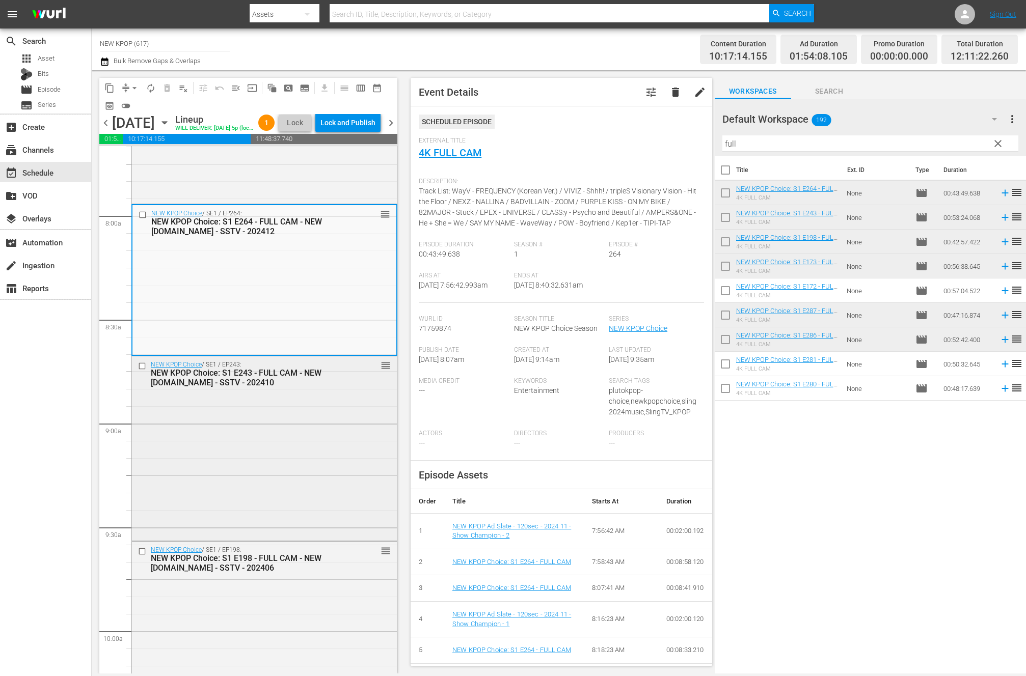
click at [178, 452] on div "NEW KPOP Choice / SE1 / EP243: NEW KPOP Choice: S1 E243 - FULL CAM - NEW K.ID -…" at bounding box center [264, 448] width 265 height 182
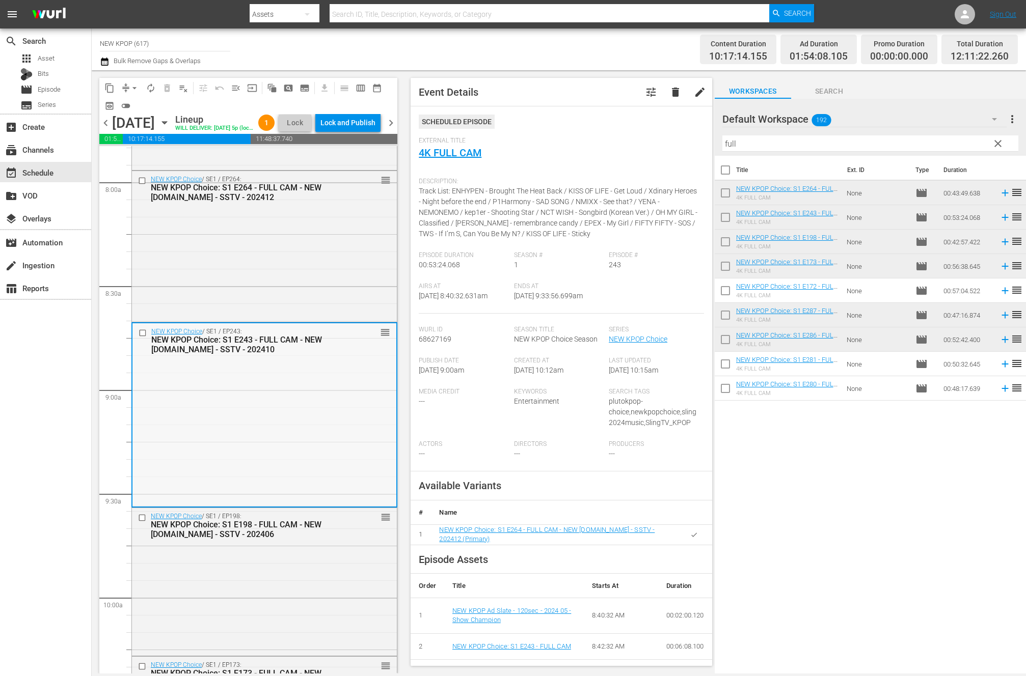
scroll to position [1768, 0]
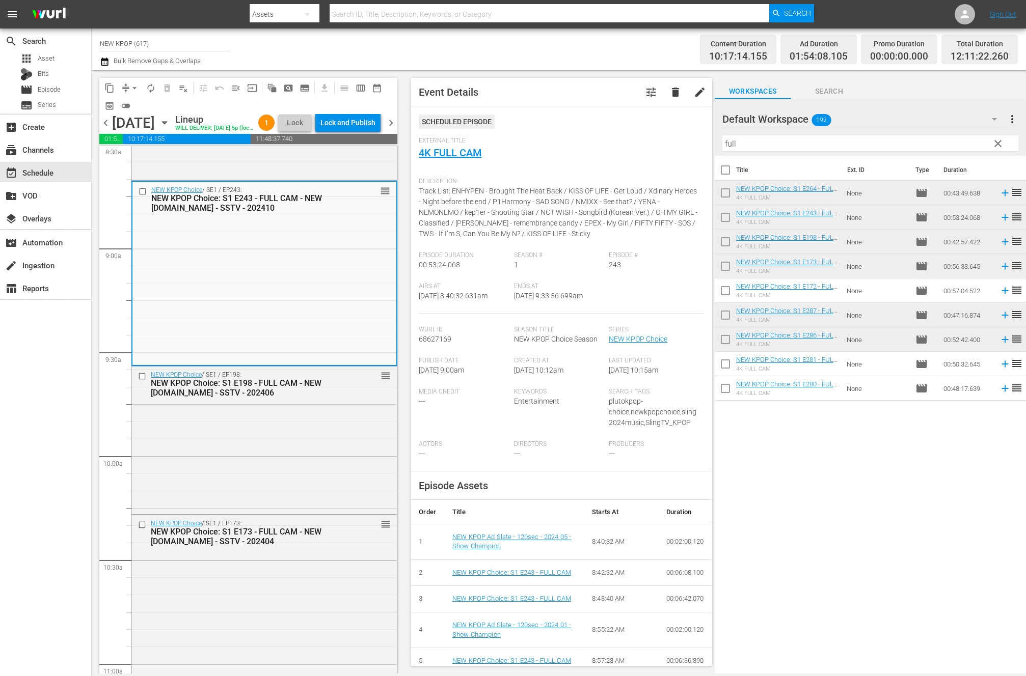
click at [357, 484] on div "NEW KPOP Choice / SE1 / EP198: NEW KPOP Choice: S1 E198 - FULL CAM - NEW K.ID -…" at bounding box center [264, 440] width 265 height 146
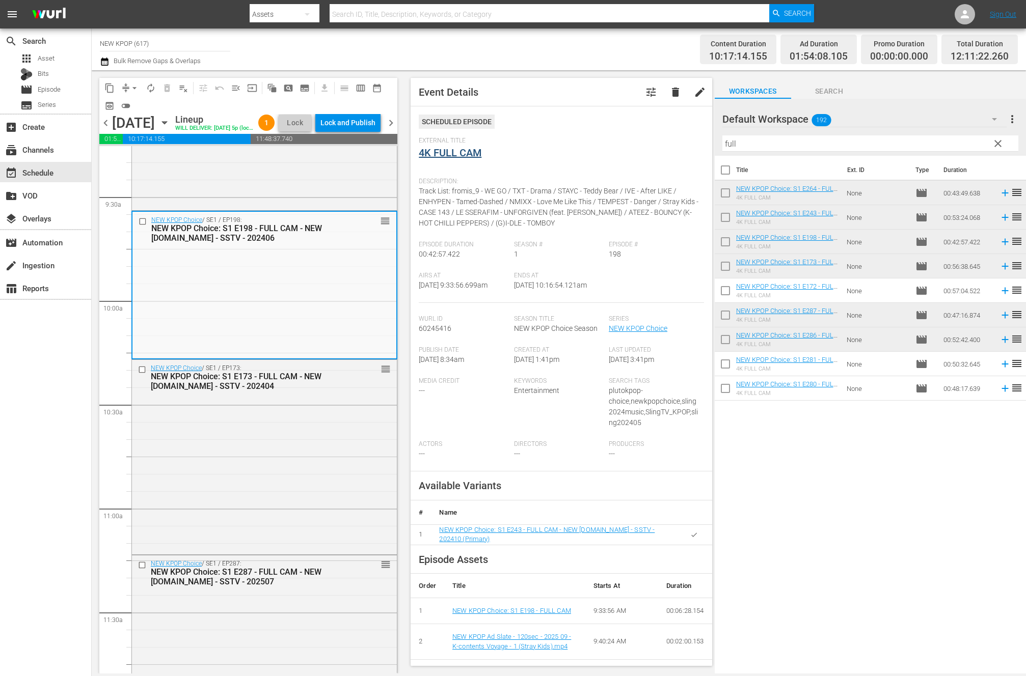
scroll to position [148, 0]
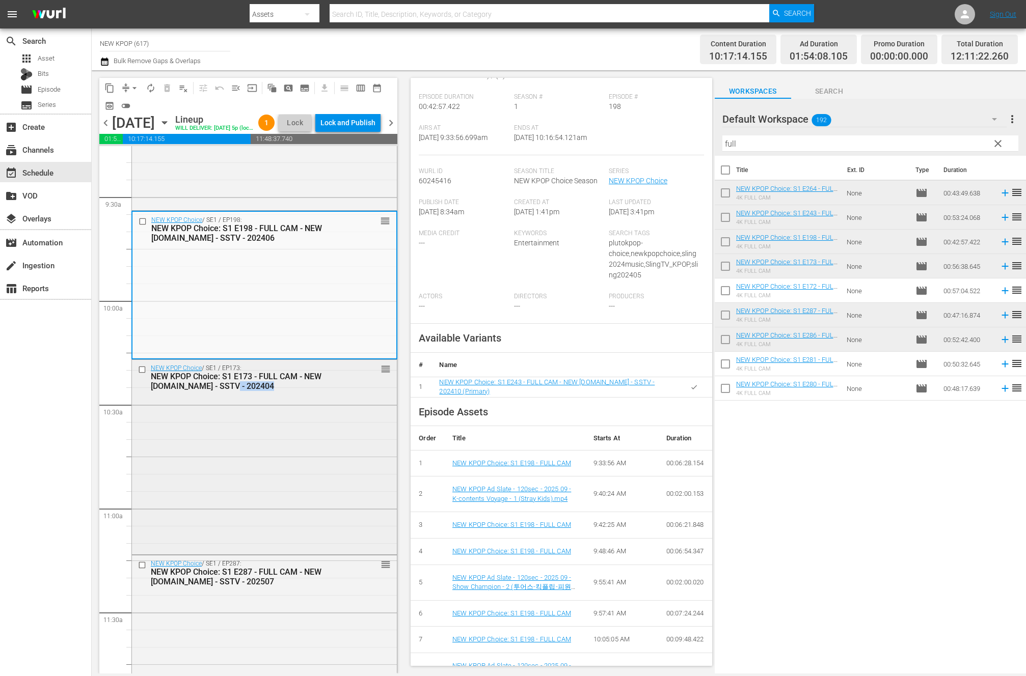
click at [311, 451] on div "NEW KPOP Choice / SE1 / EP173: NEW KPOP Choice: S1 E173 - FULL CAM - NEW K.ID -…" at bounding box center [264, 456] width 265 height 193
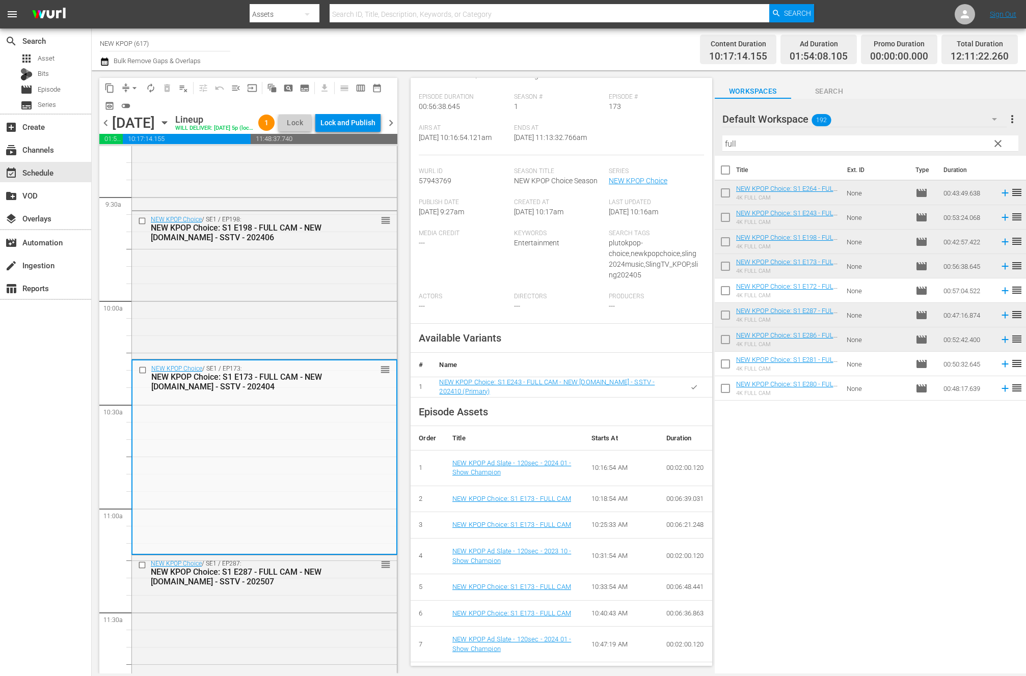
click at [310, 451] on div "NEW KPOP Choice / SE1 / EP173: NEW KPOP Choice: S1 E173 - FULL CAM - NEW K.ID -…" at bounding box center [264, 457] width 264 height 193
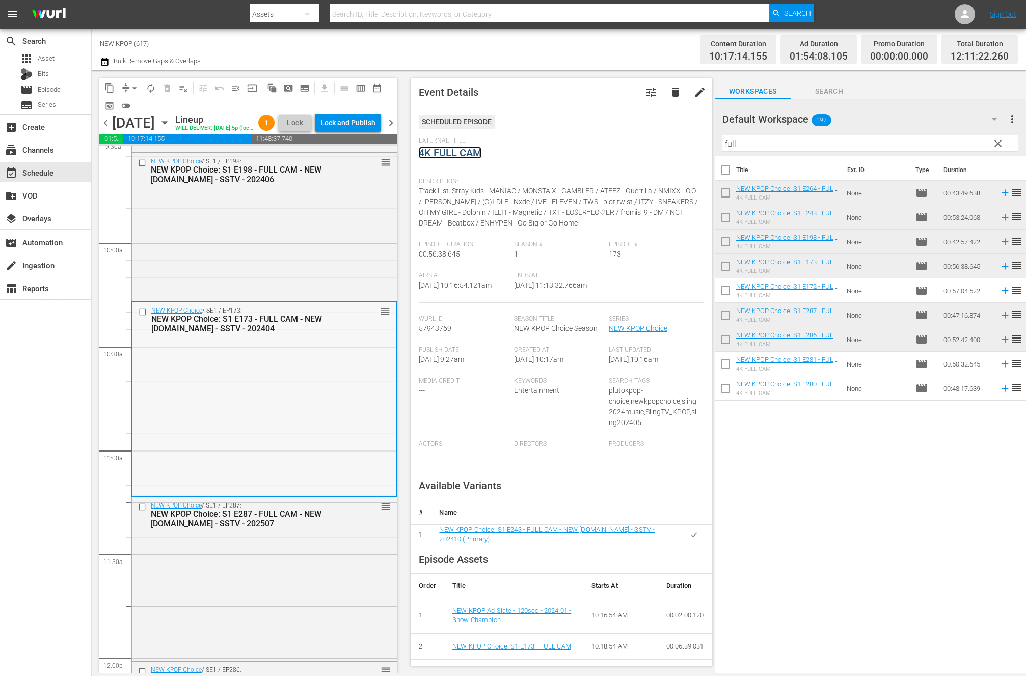
scroll to position [2096, 0]
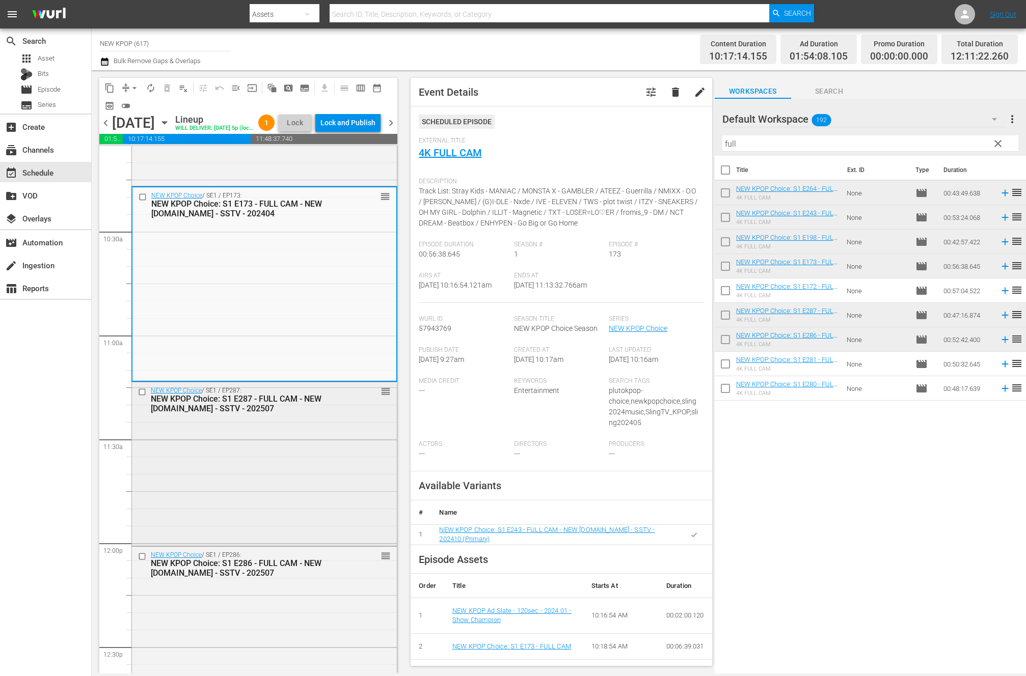
click at [311, 480] on div "NEW KPOP Choice / SE1 / EP287: NEW KPOP Choice: S1 E287 - FULL CAM - NEW K.ID -…" at bounding box center [264, 462] width 265 height 161
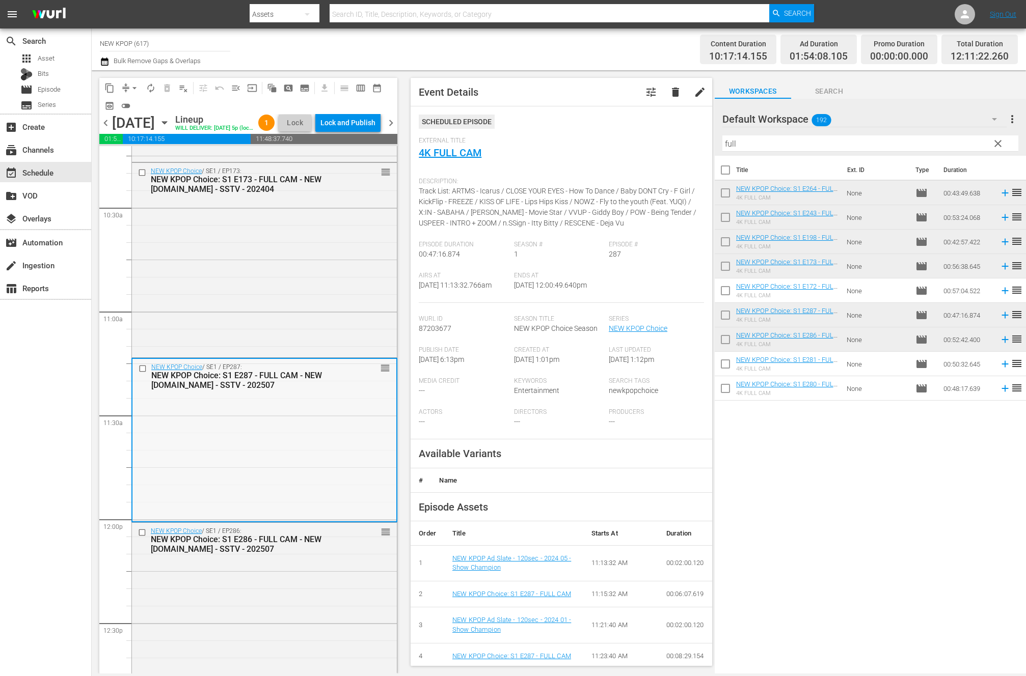
scroll to position [2148, 0]
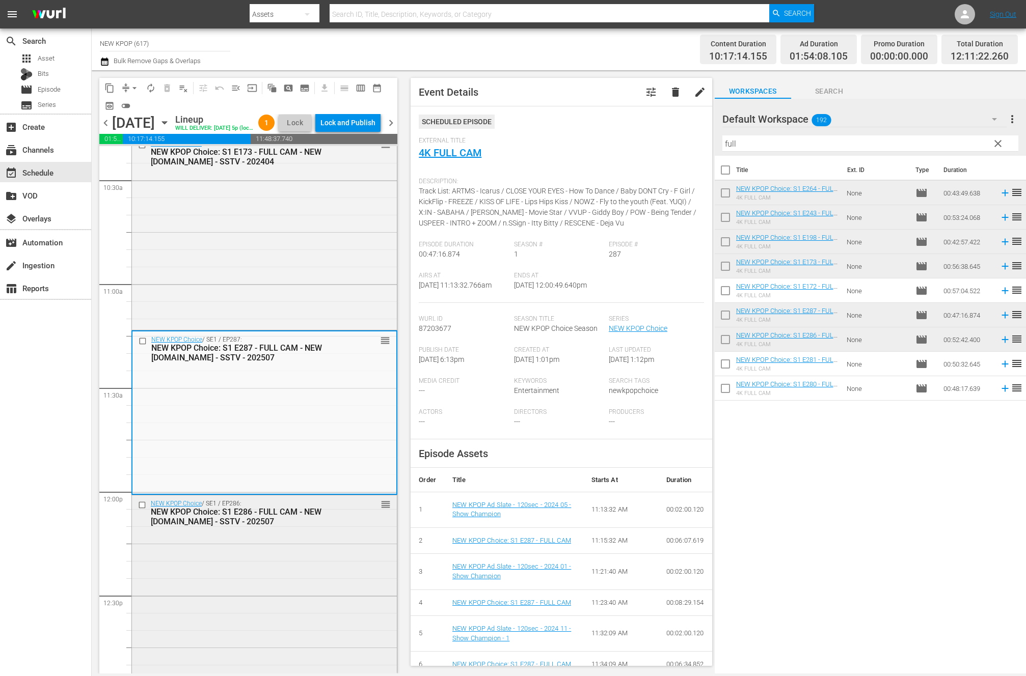
click at [283, 557] on div "NEW KPOP Choice / SE1 / EP286: NEW KPOP Choice: S1 E286 - FULL CAM - NEW K.ID -…" at bounding box center [264, 585] width 265 height 179
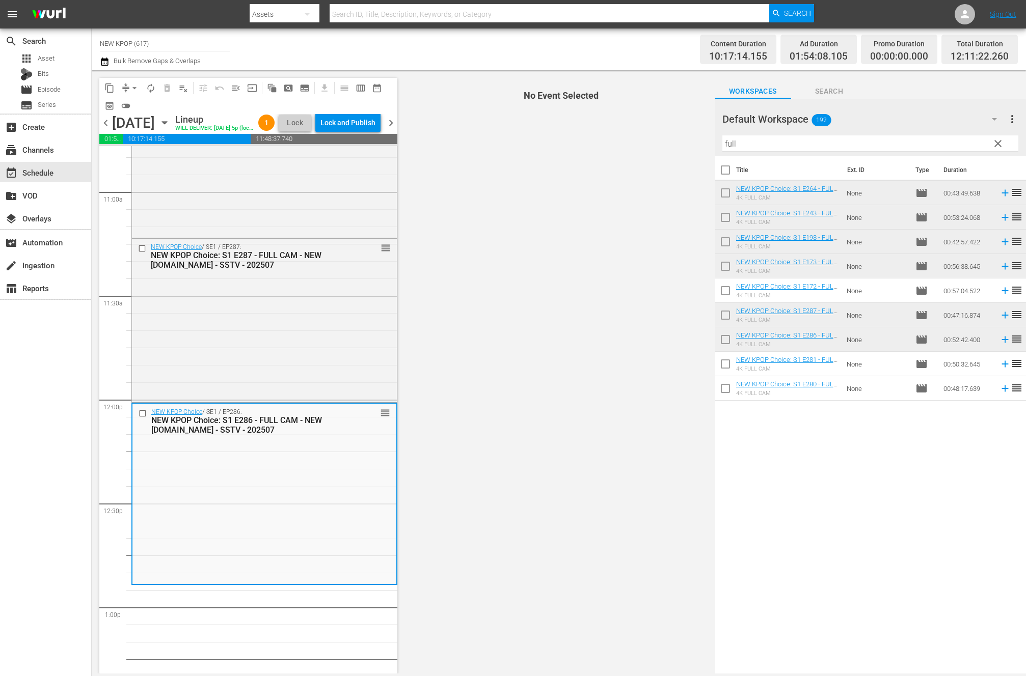
scroll to position [2321, 0]
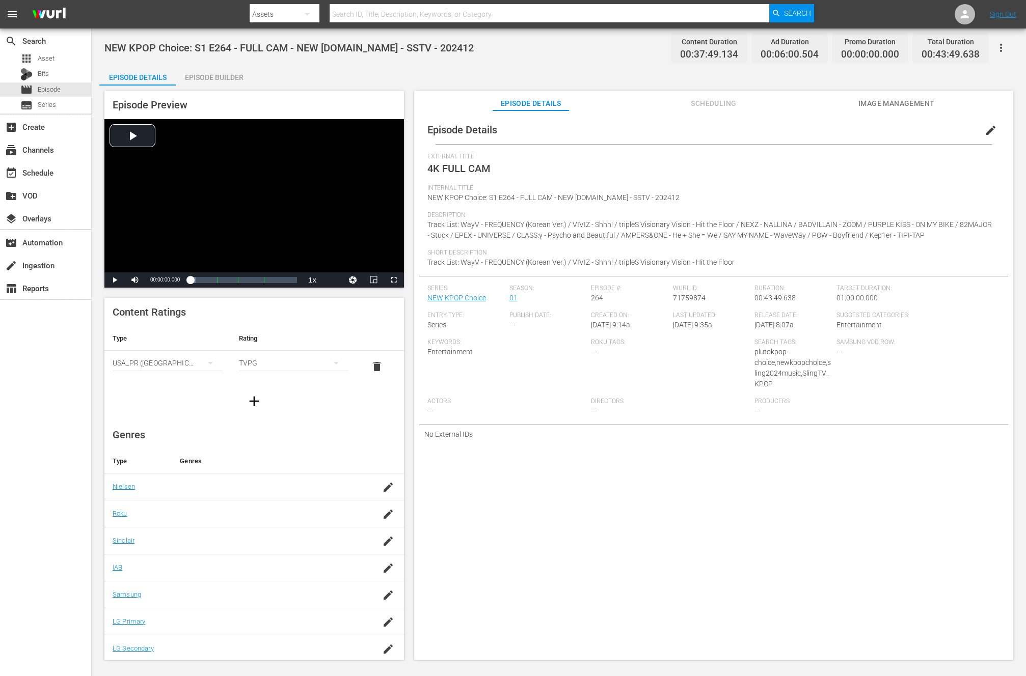
click at [200, 74] on div "Episode Builder" at bounding box center [214, 77] width 76 height 24
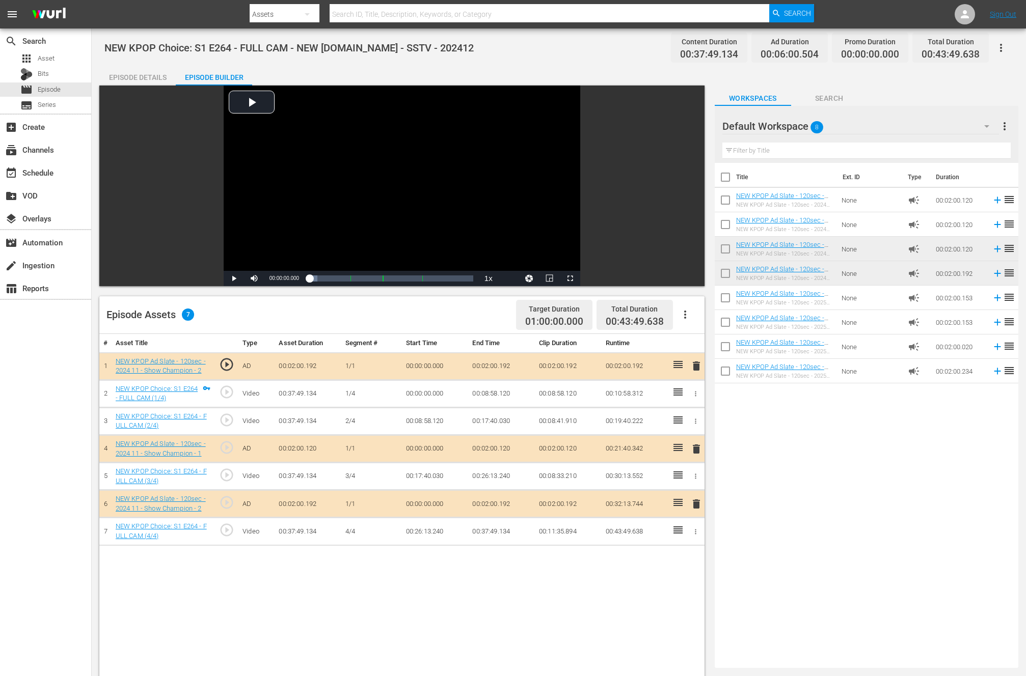
click at [697, 365] on span "delete" at bounding box center [696, 366] width 12 height 12
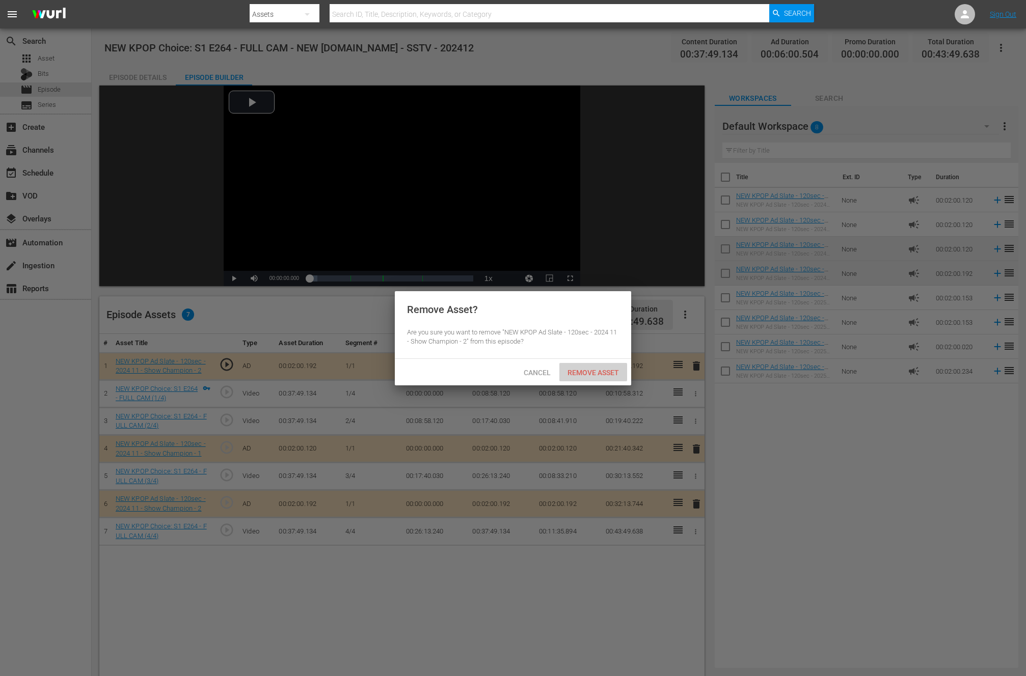
click at [571, 375] on span "Remove Asset" at bounding box center [593, 373] width 68 height 8
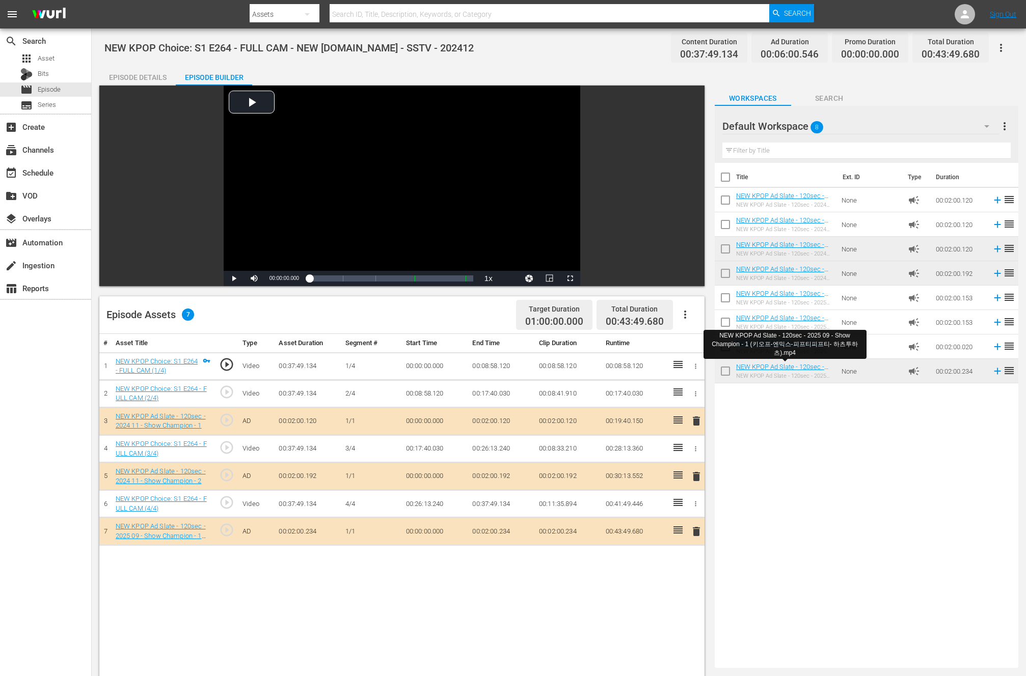
drag, startPoint x: 789, startPoint y: 367, endPoint x: 386, endPoint y: 1, distance: 544.4
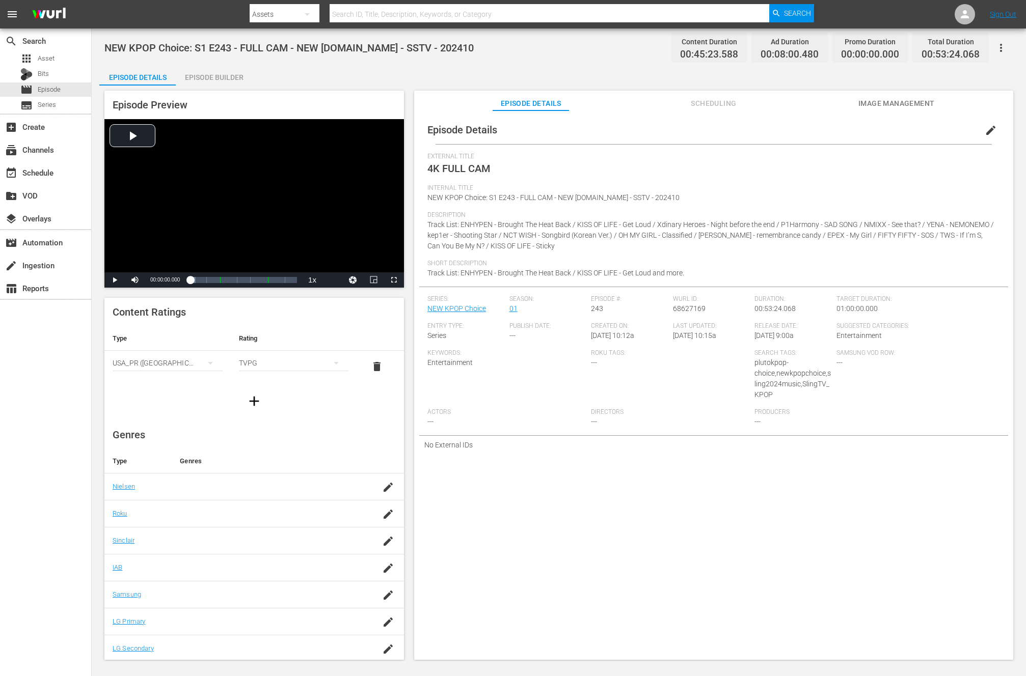
click at [218, 86] on div "Episode Preview Video Player is loading. Play Video Play Mute Current Time 00:0…" at bounding box center [558, 377] width 919 height 583
click at [172, 72] on div "Episode Details" at bounding box center [137, 77] width 76 height 24
click at [210, 75] on div "Episode Builder" at bounding box center [214, 77] width 76 height 24
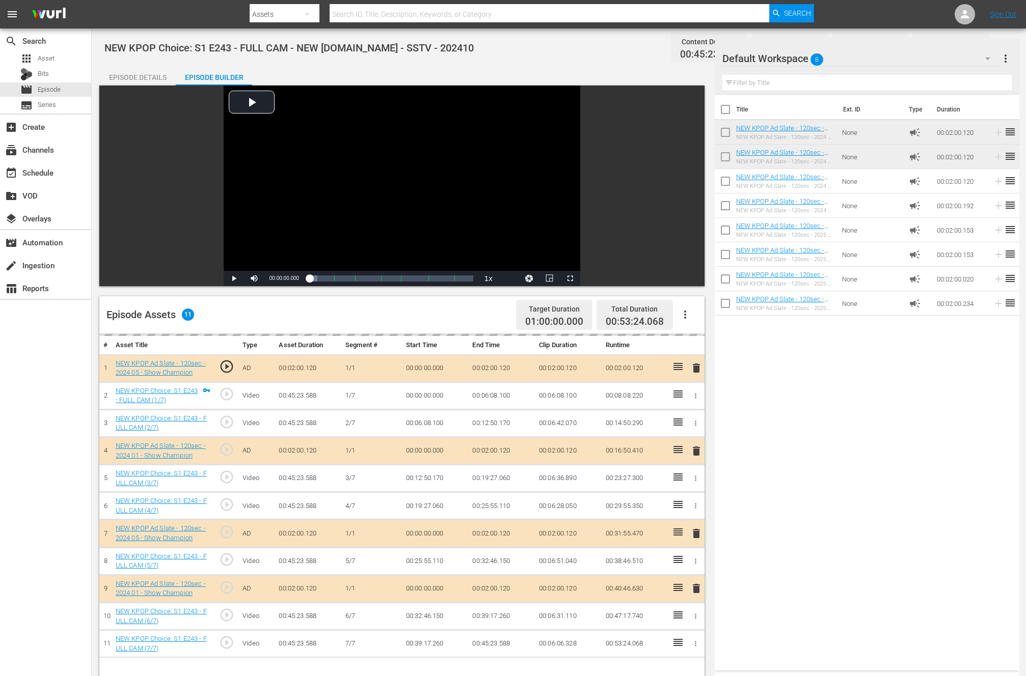
scroll to position [199, 0]
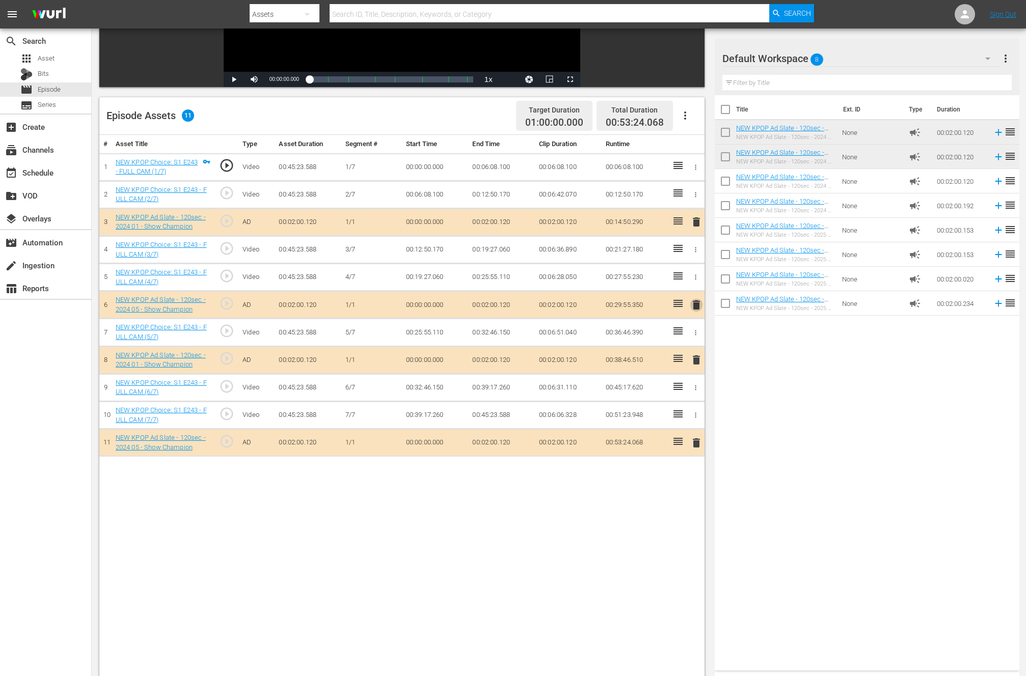
click at [700, 305] on span "delete" at bounding box center [696, 305] width 12 height 12
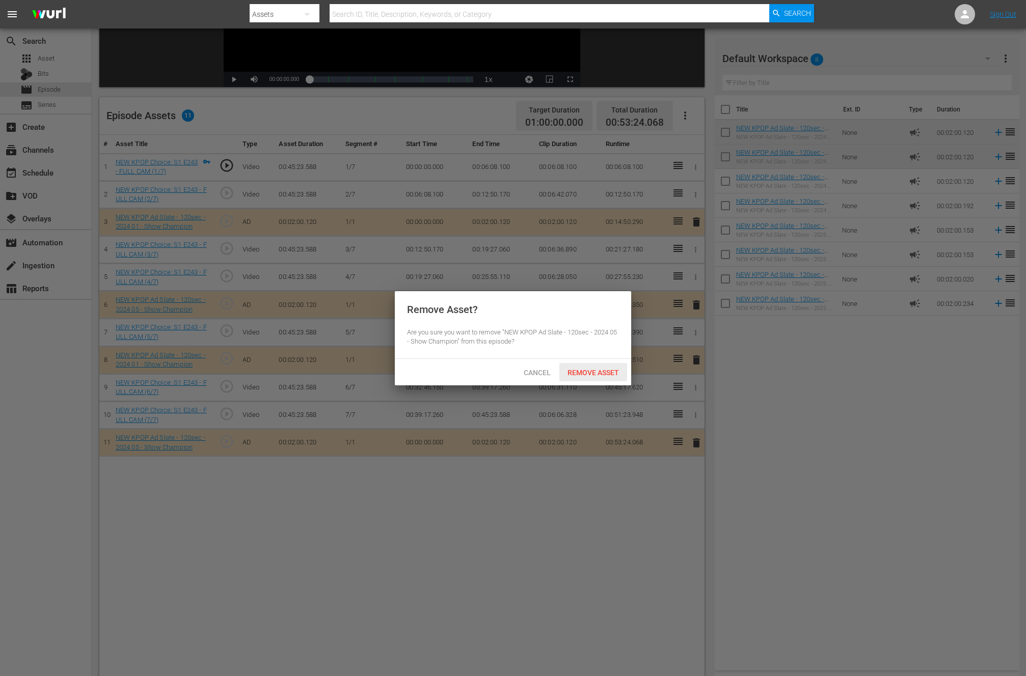
click at [594, 372] on span "Remove Asset" at bounding box center [593, 373] width 68 height 8
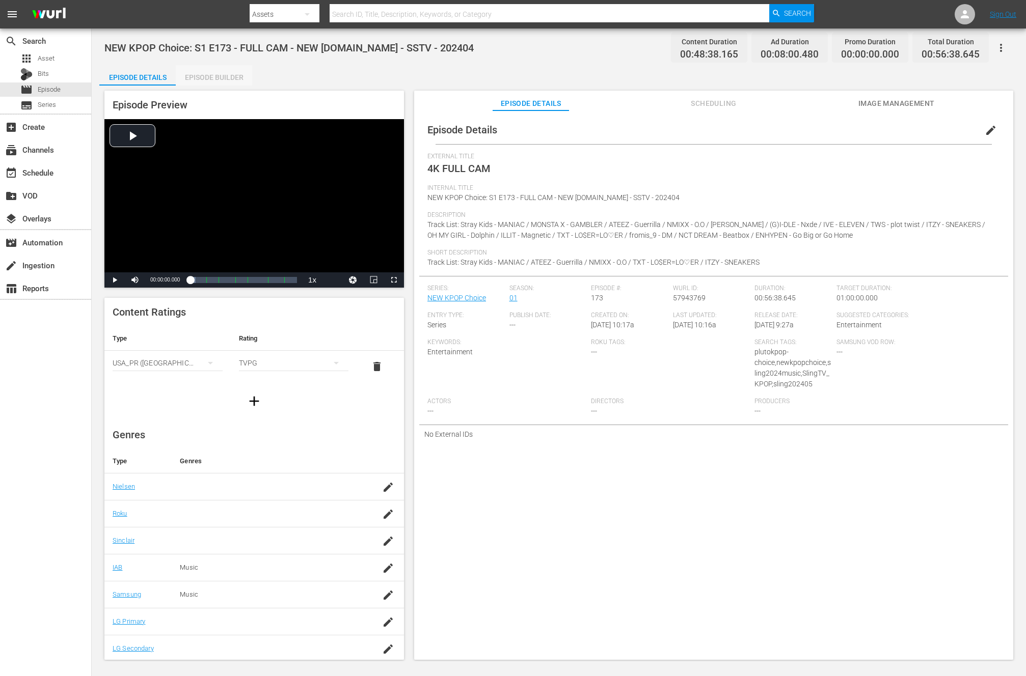
drag, startPoint x: 203, startPoint y: 75, endPoint x: 248, endPoint y: 93, distance: 48.2
click at [203, 75] on div "Episode Builder" at bounding box center [214, 77] width 76 height 24
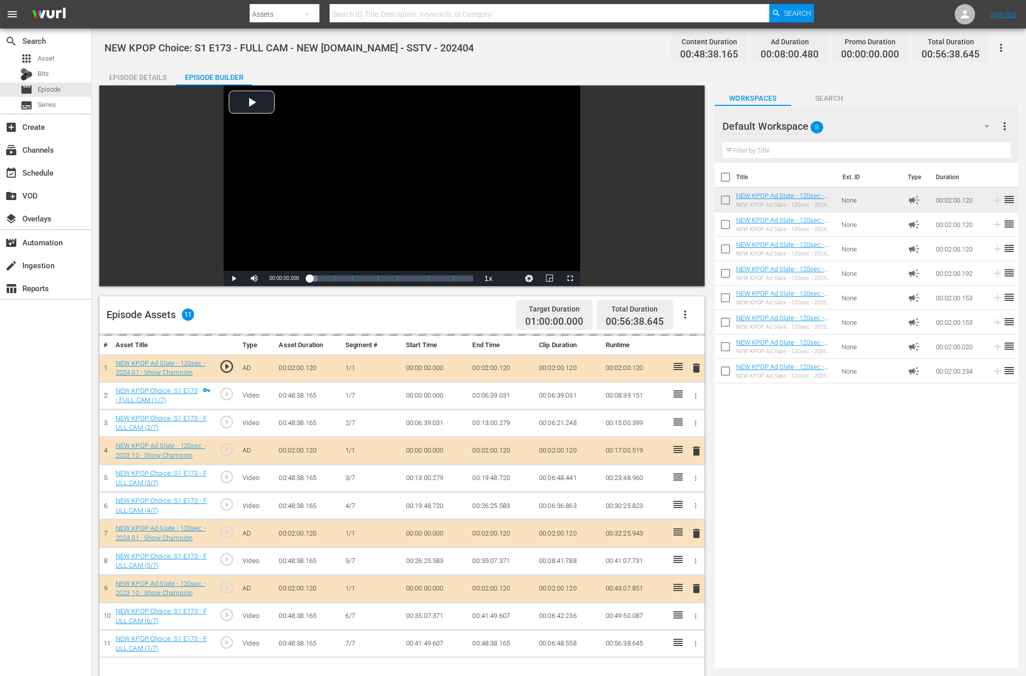
scroll to position [177, 0]
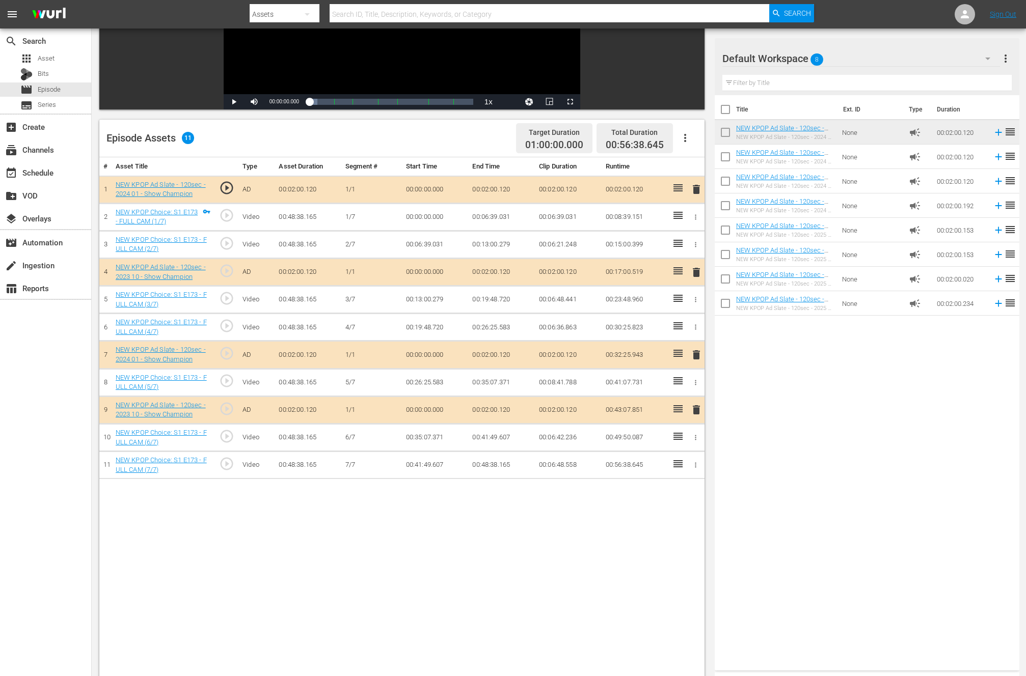
click at [676, 189] on icon at bounding box center [677, 187] width 9 height 7
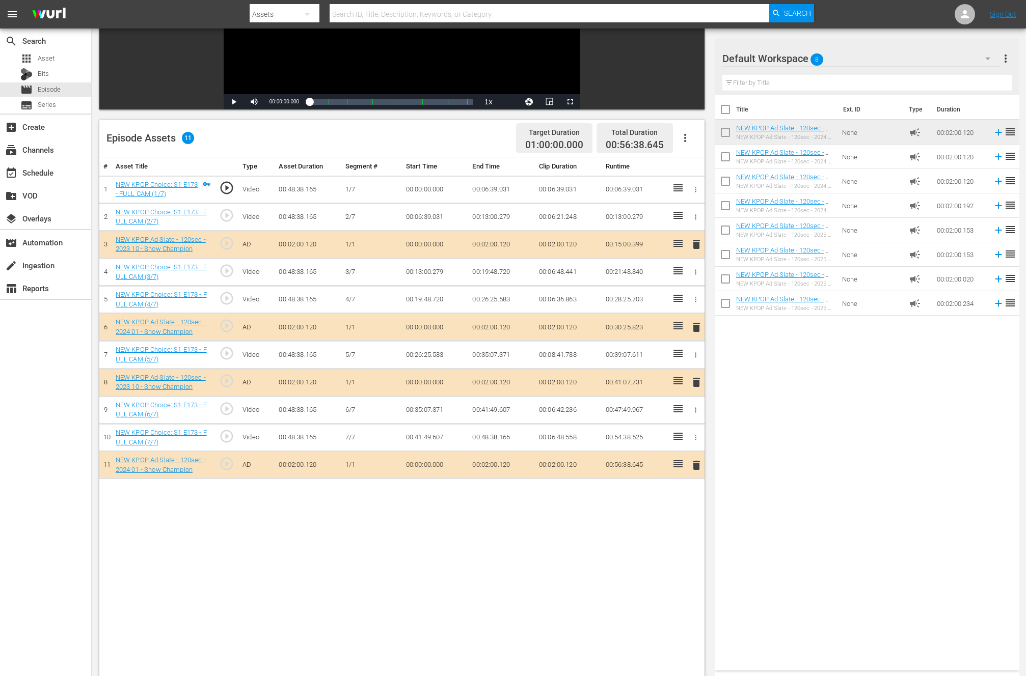
scroll to position [0, 0]
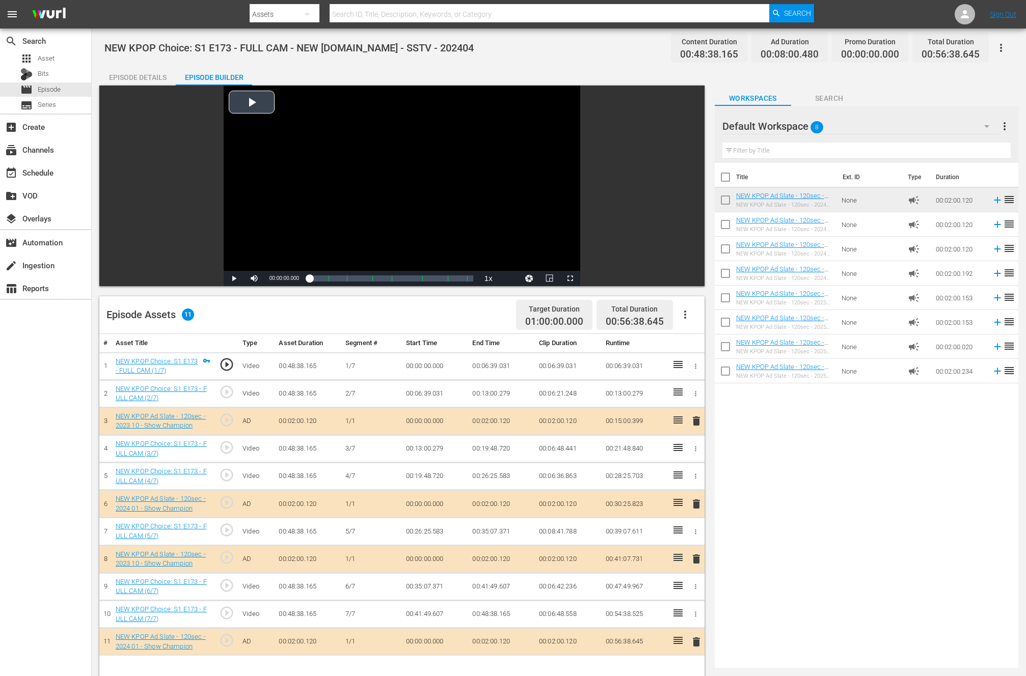
drag, startPoint x: 676, startPoint y: 189, endPoint x: 324, endPoint y: 122, distance: 358.3
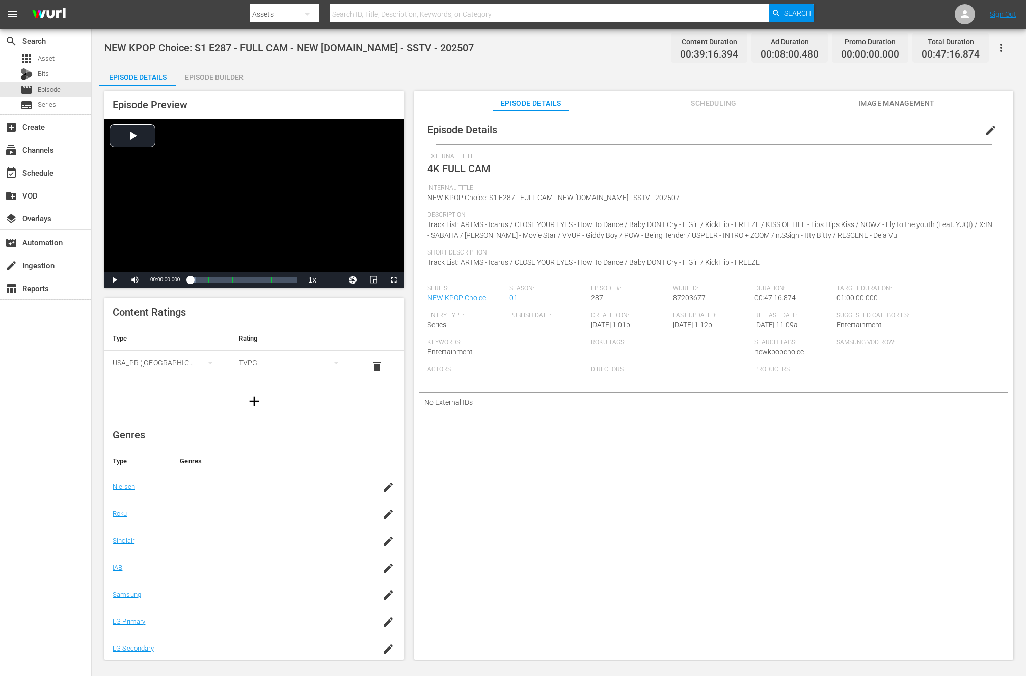
click at [231, 82] on div "Episode Builder" at bounding box center [214, 77] width 76 height 24
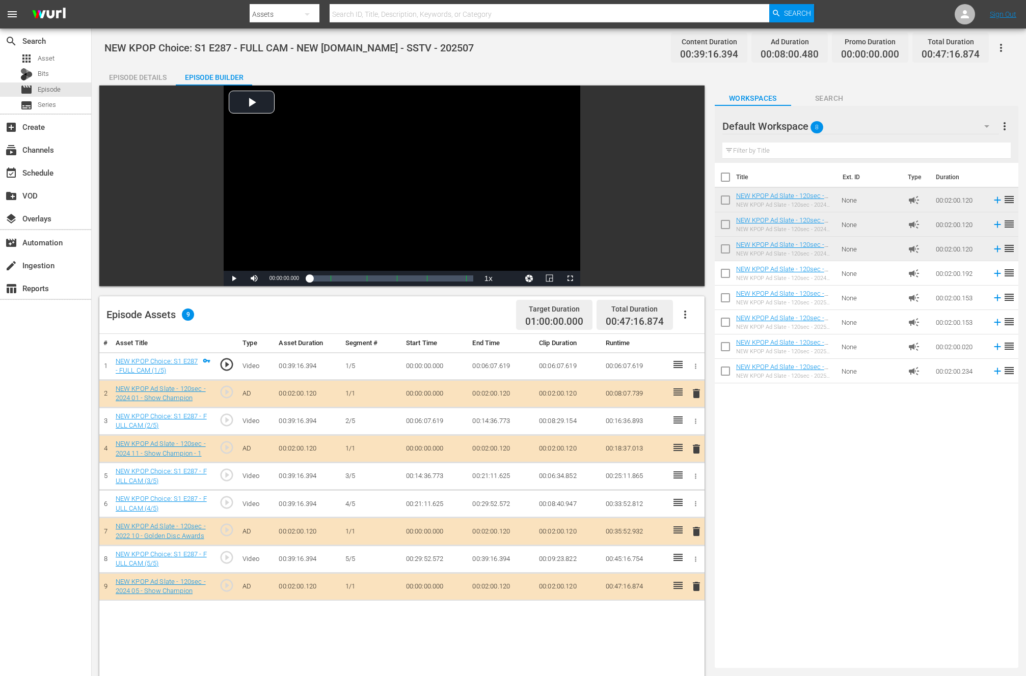
click at [699, 446] on span "delete" at bounding box center [696, 449] width 12 height 12
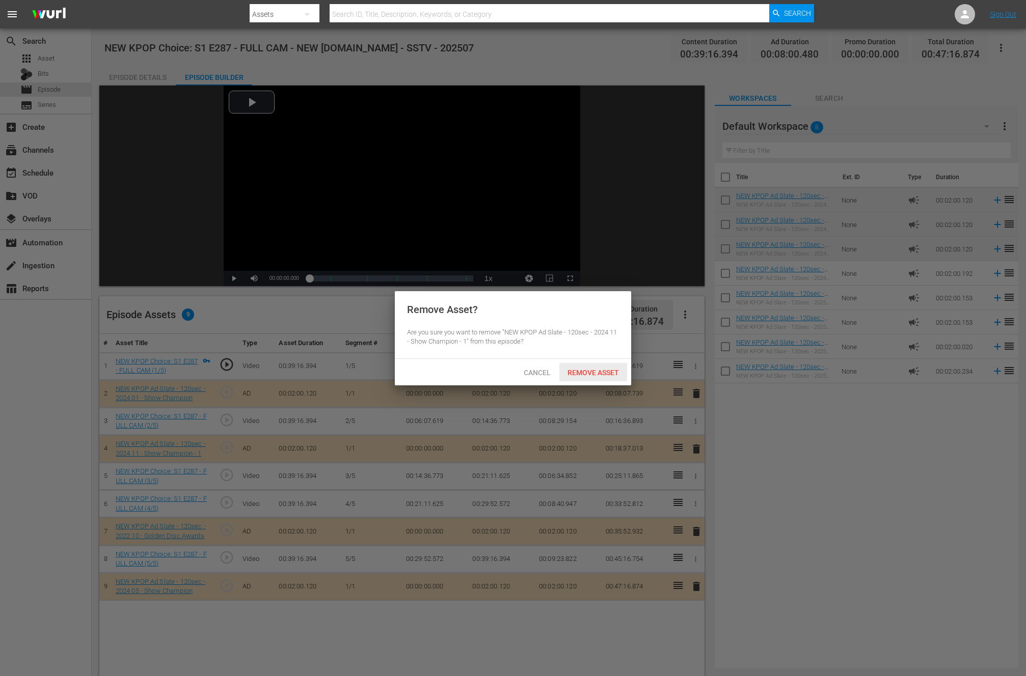
click at [625, 373] on span "Remove Asset" at bounding box center [593, 373] width 68 height 8
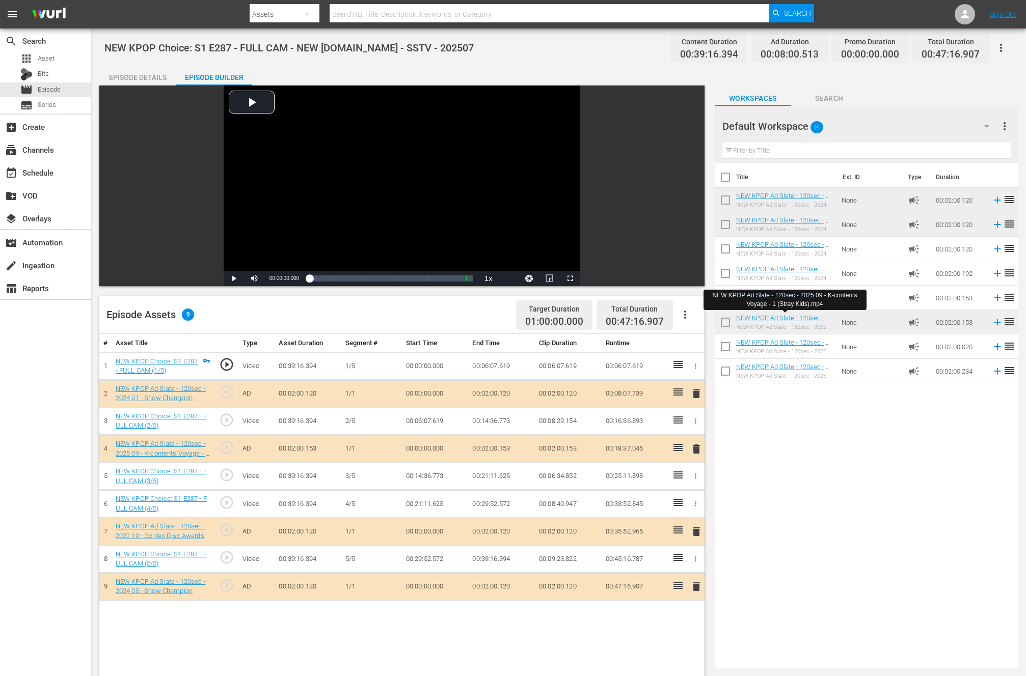
drag, startPoint x: 799, startPoint y: 316, endPoint x: 316, endPoint y: 39, distance: 556.4
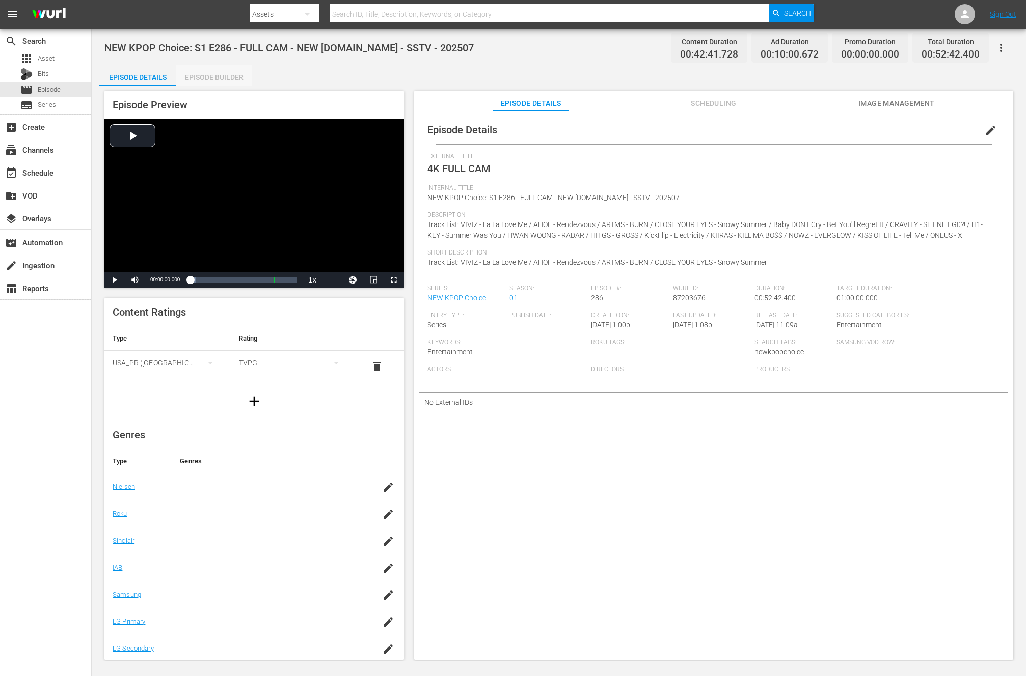
click at [237, 77] on div "Episode Builder" at bounding box center [214, 77] width 76 height 24
